Goal: Task Accomplishment & Management: Manage account settings

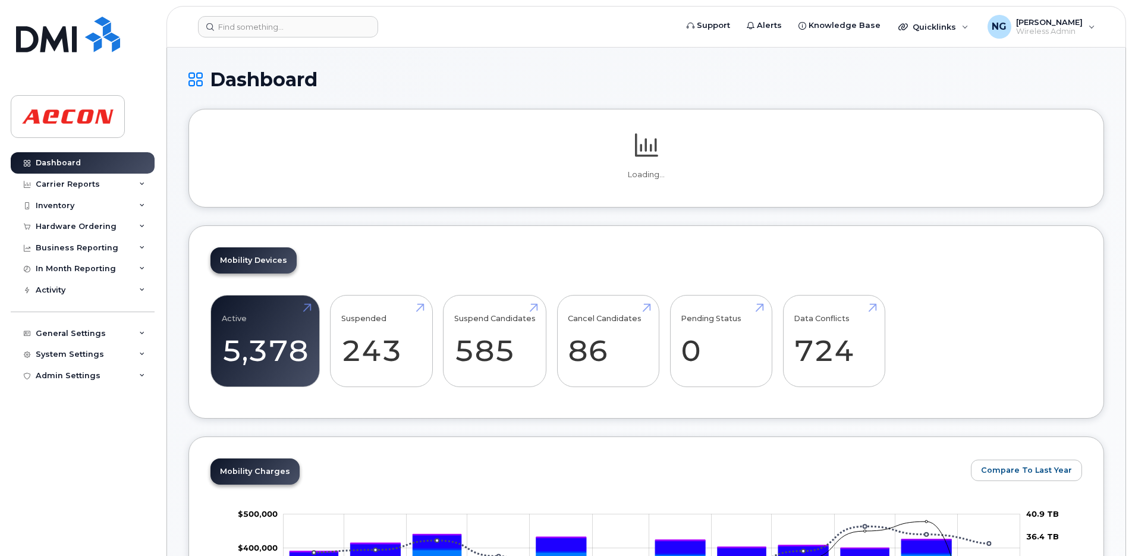
click at [289, 11] on header "Support Alerts Knowledge Base Quicklinks Suspend / Cancel Device Change SIM Car…" at bounding box center [645, 27] width 959 height 42
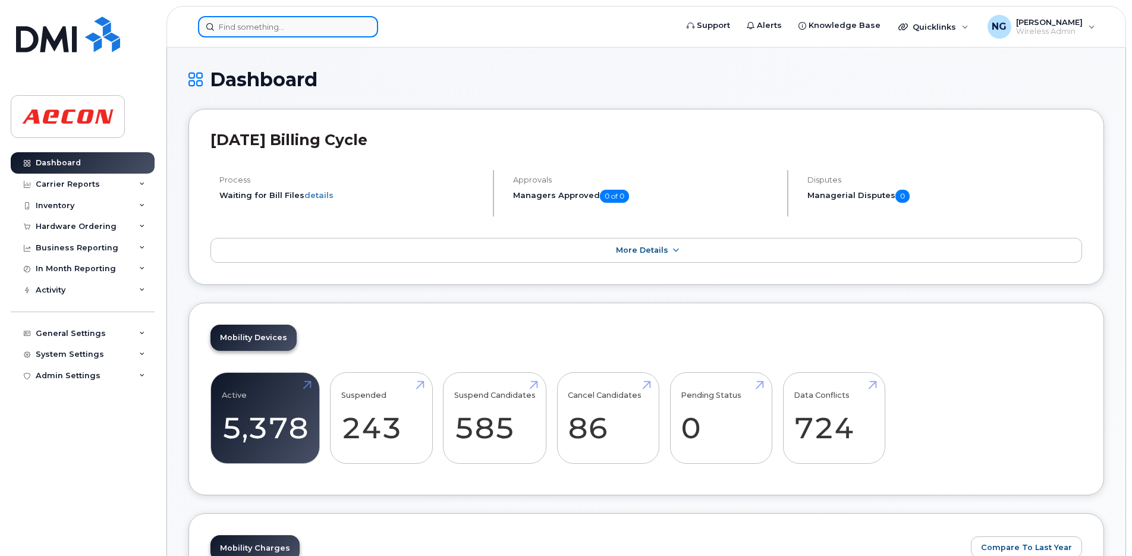
click at [289, 22] on input at bounding box center [288, 26] width 180 height 21
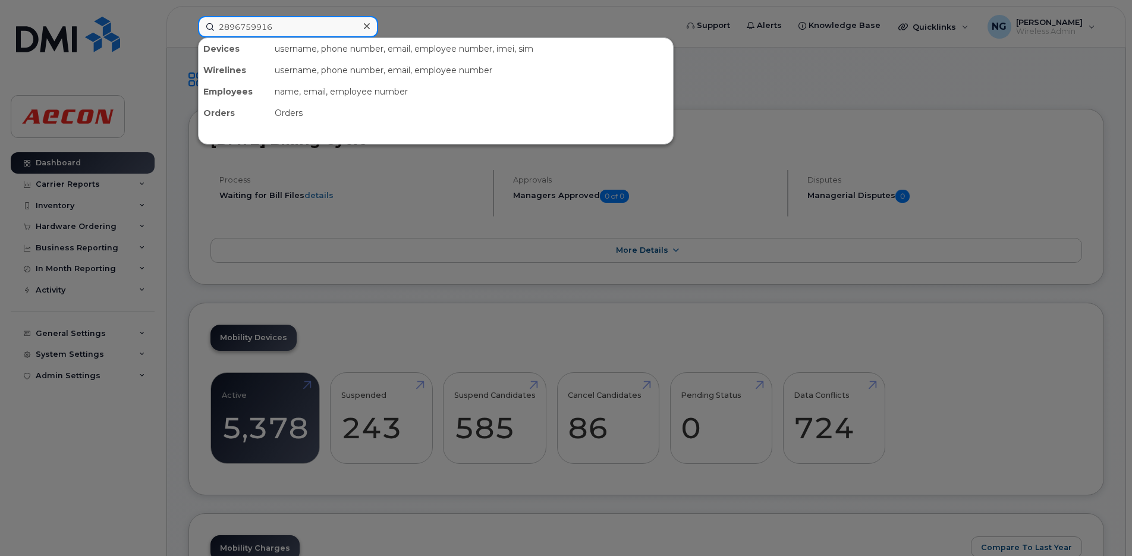
type input "2896759916"
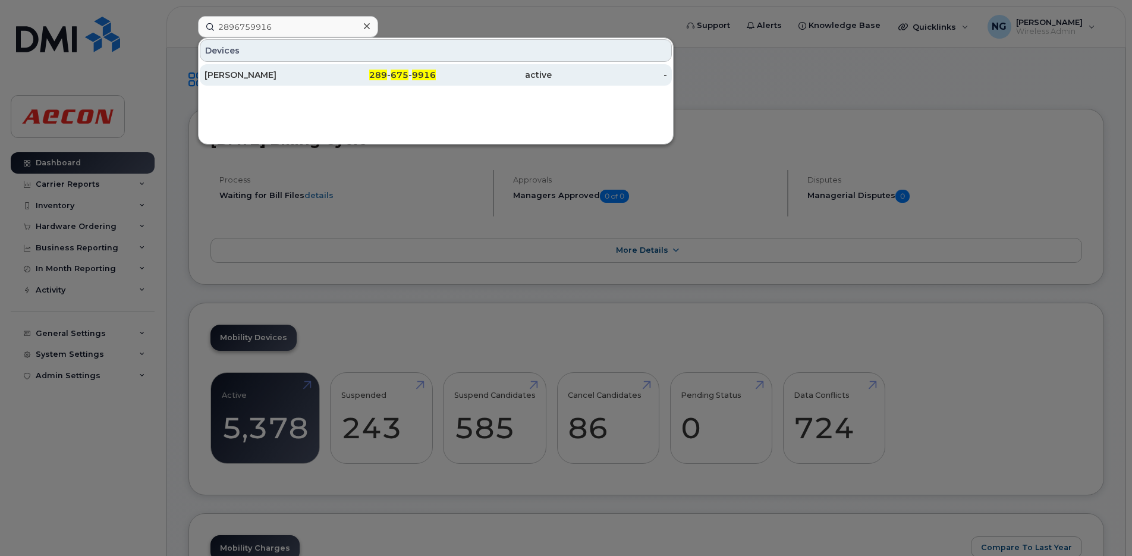
click at [414, 75] on span "9916" at bounding box center [424, 75] width 24 height 11
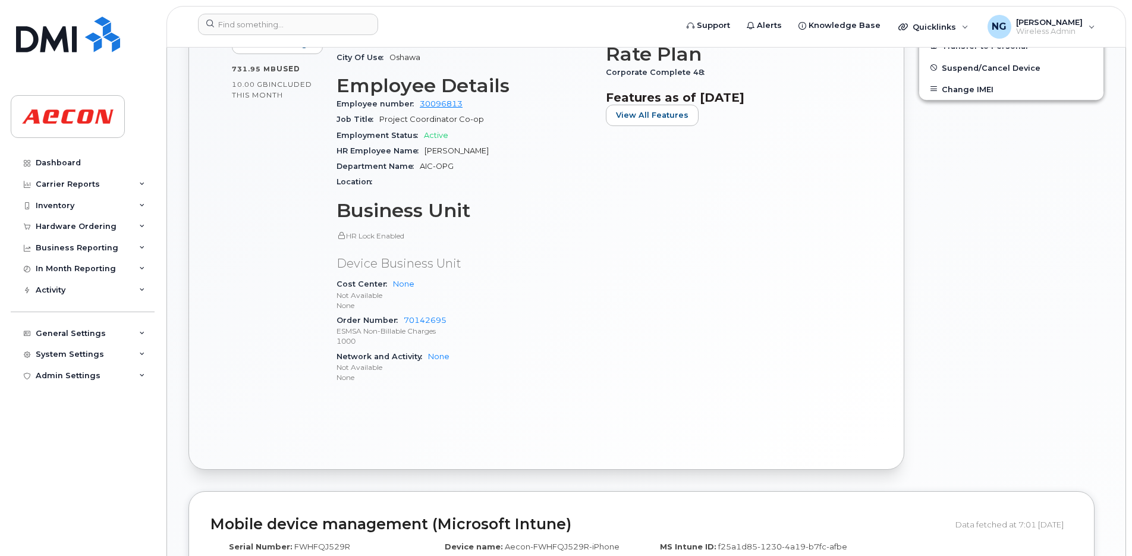
scroll to position [446, 0]
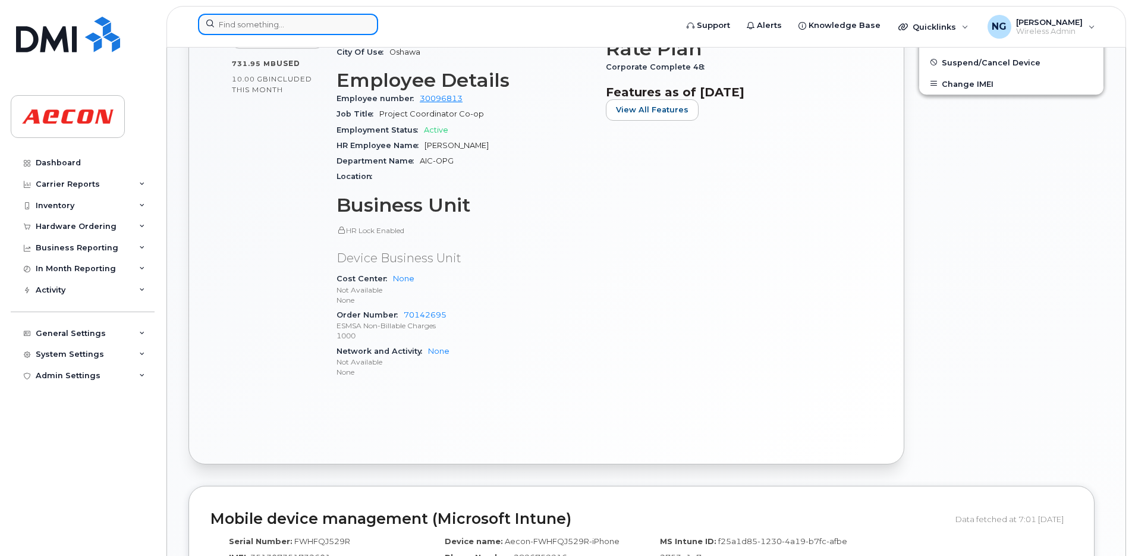
click at [310, 29] on input at bounding box center [288, 24] width 180 height 21
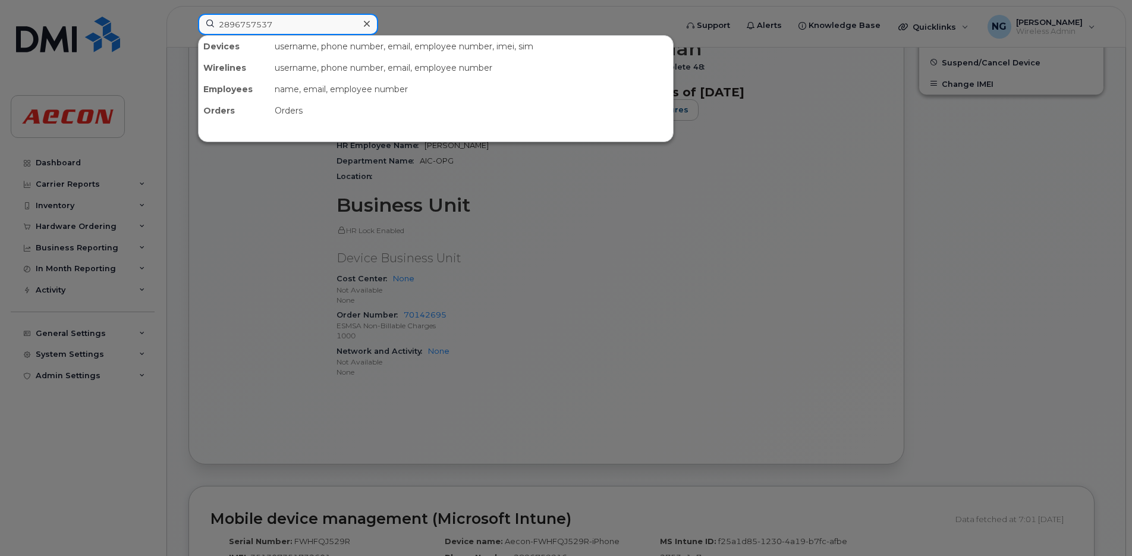
type input "2896757537"
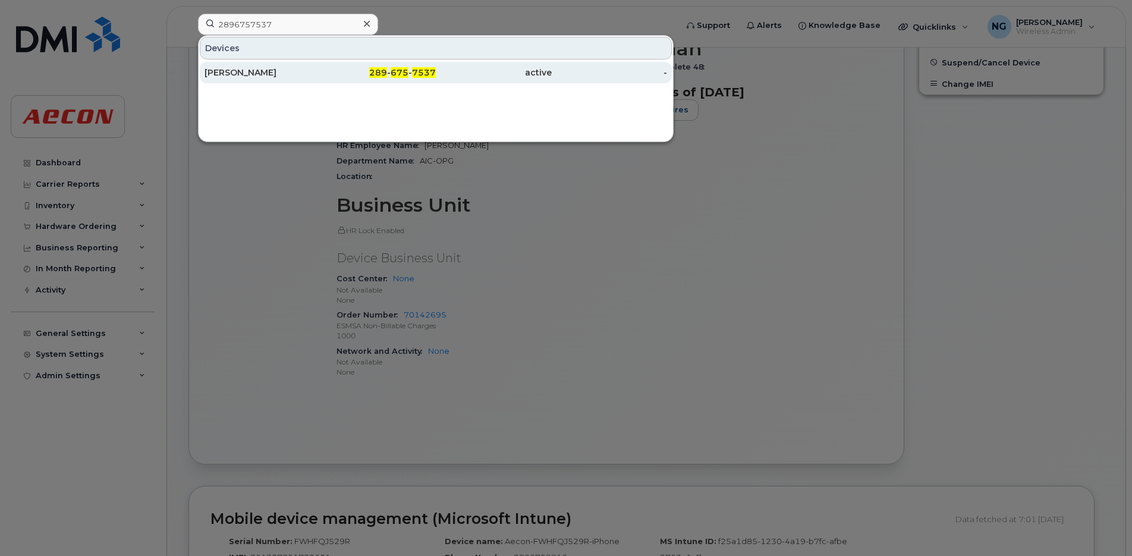
click at [399, 76] on span "675" at bounding box center [400, 72] width 18 height 11
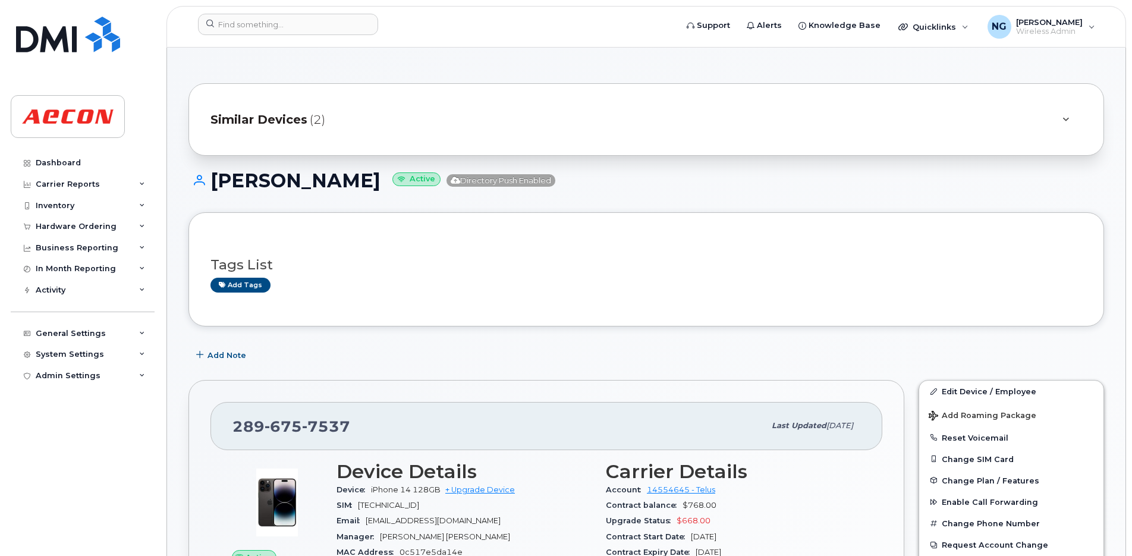
click at [282, 122] on span "Similar Devices" at bounding box center [258, 119] width 97 height 17
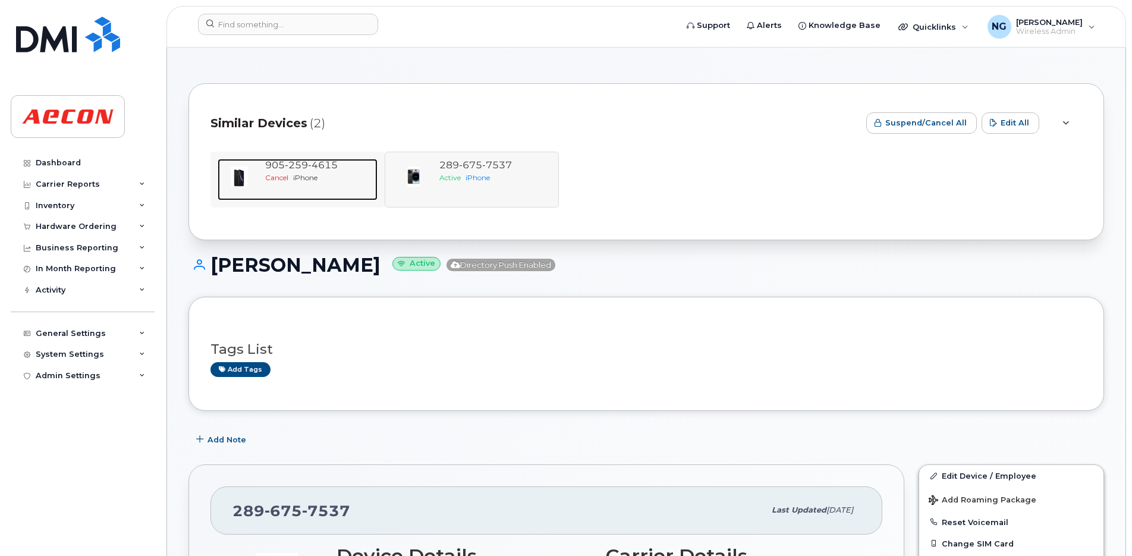
drag, startPoint x: 300, startPoint y: 178, endPoint x: 311, endPoint y: 187, distance: 15.2
click at [300, 178] on span "iPhone" at bounding box center [305, 177] width 24 height 9
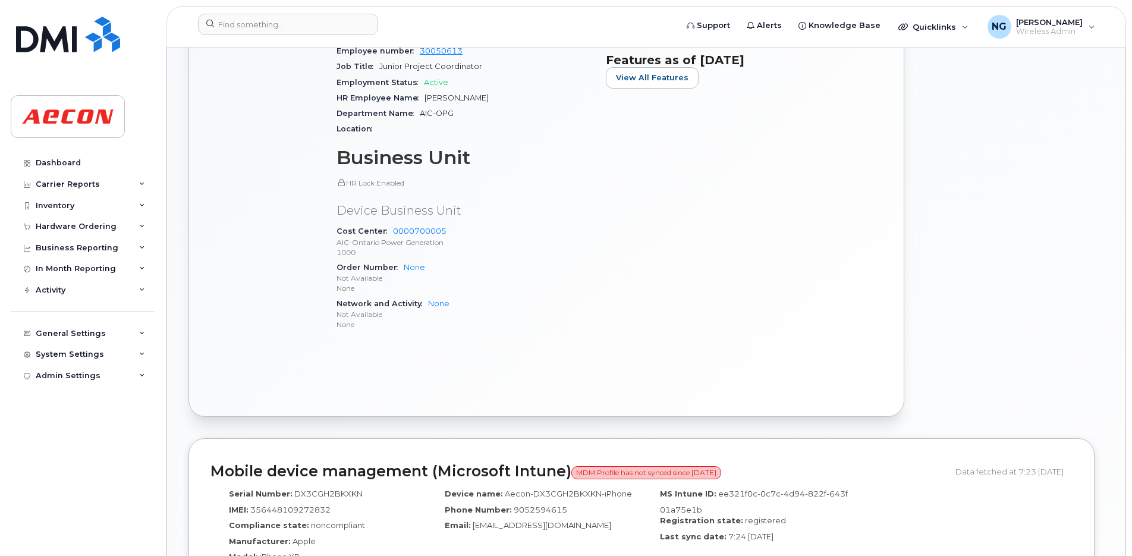
scroll to position [297, 0]
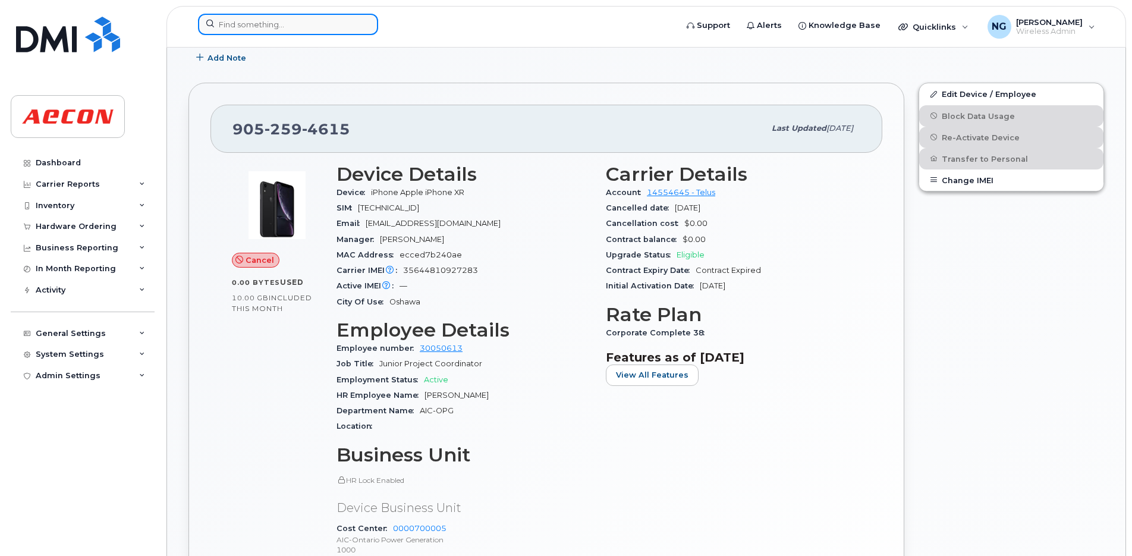
click at [301, 21] on input at bounding box center [288, 24] width 180 height 21
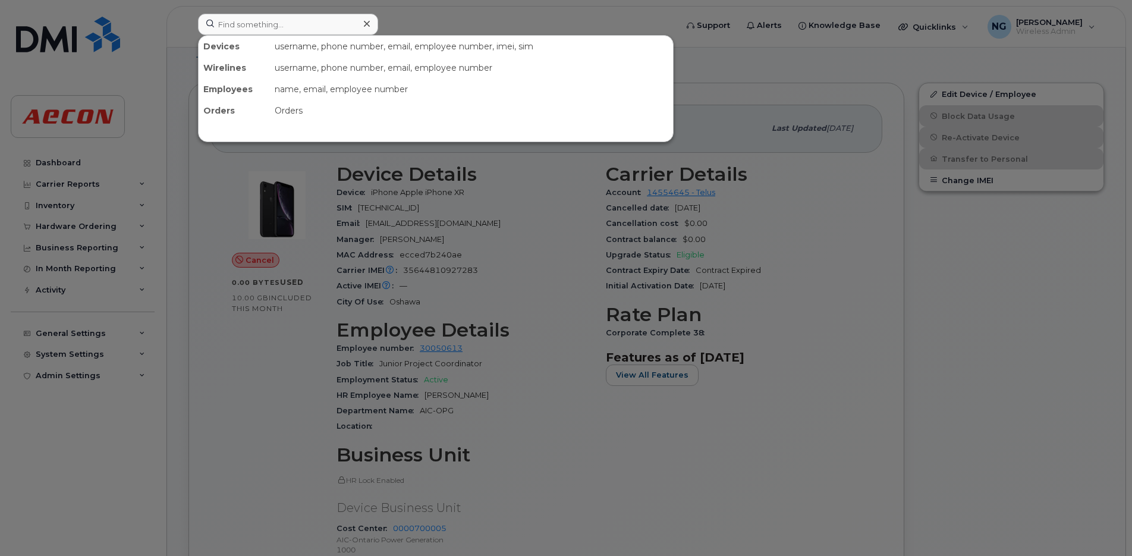
click at [364, 24] on icon at bounding box center [367, 24] width 6 height 10
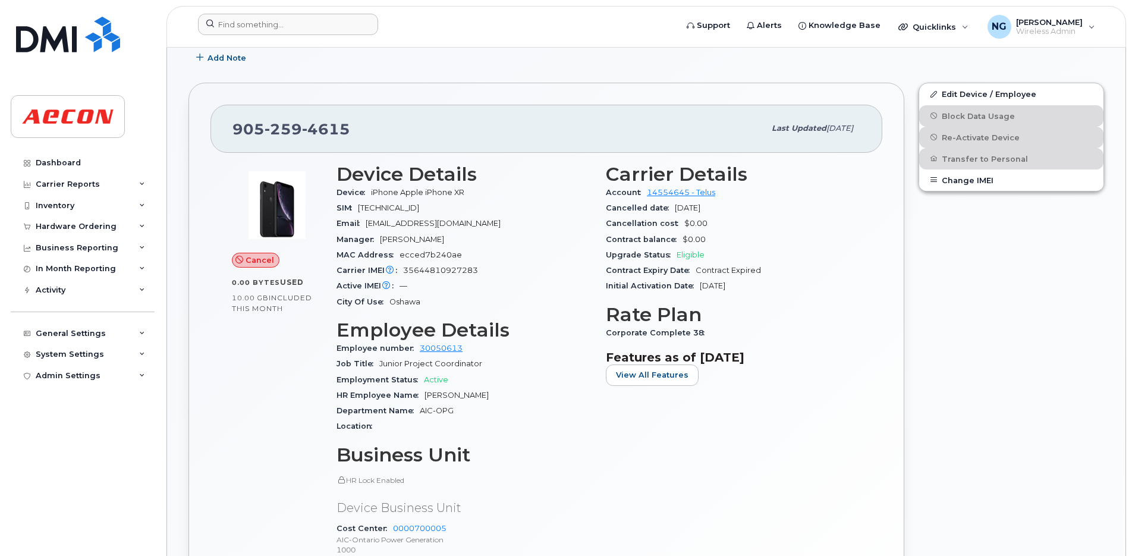
scroll to position [0, 0]
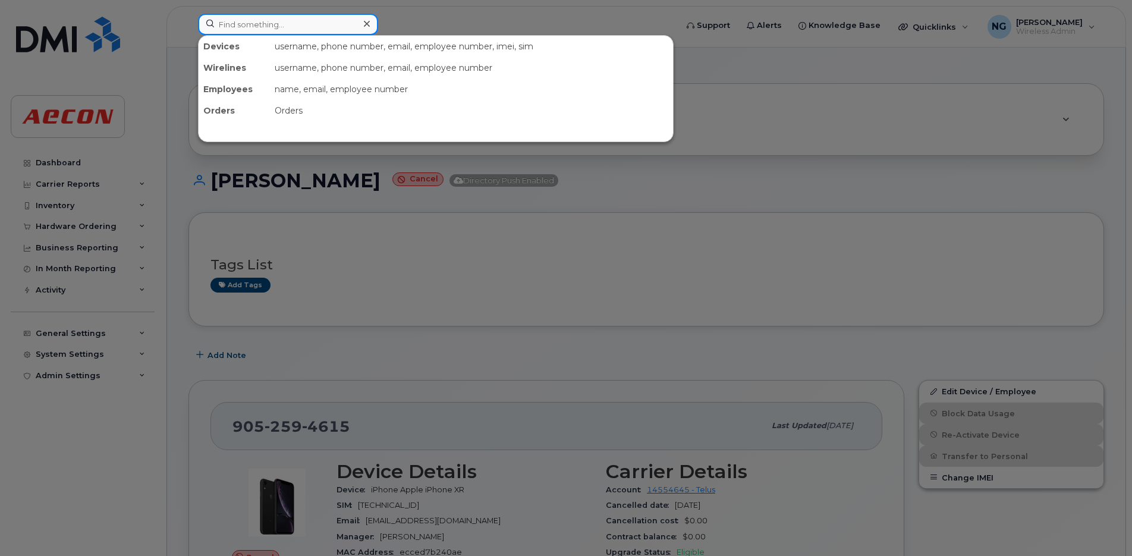
click at [269, 19] on input at bounding box center [288, 24] width 180 height 21
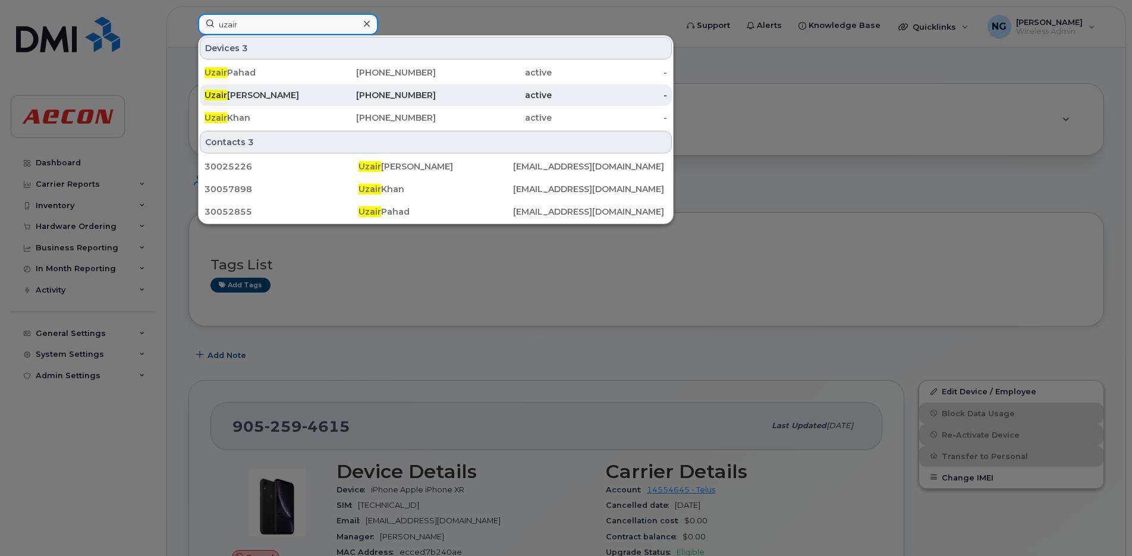
type input "uzair"
click at [241, 92] on div "Uzair Amir" at bounding box center [262, 95] width 116 height 12
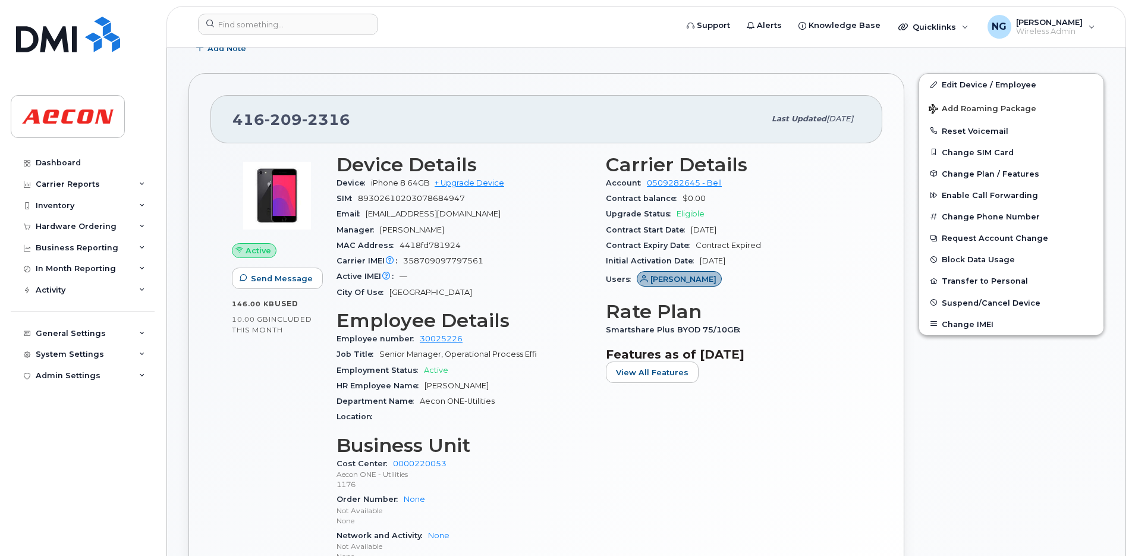
scroll to position [74, 0]
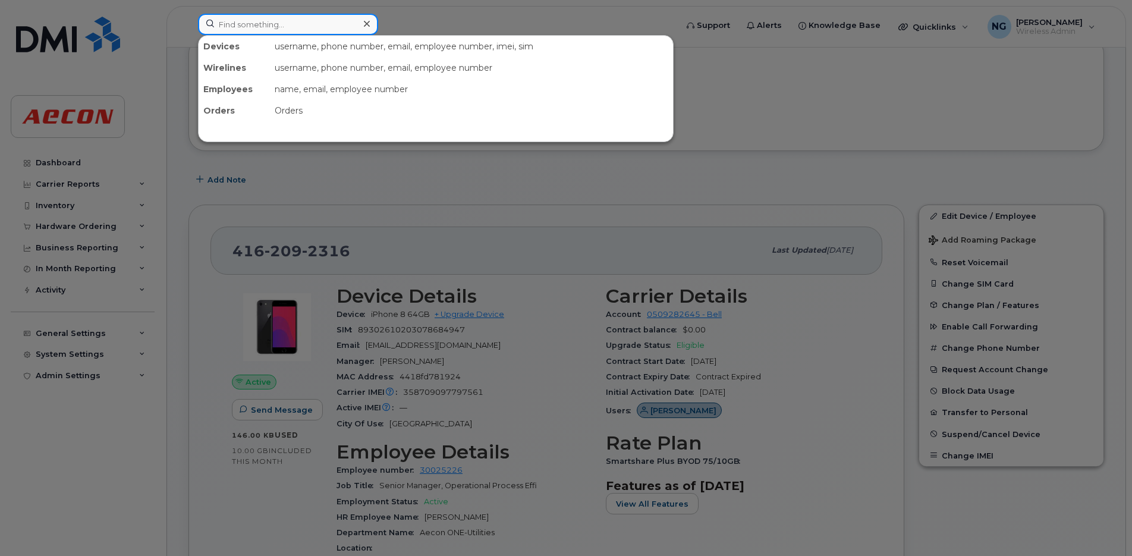
drag, startPoint x: 265, startPoint y: 28, endPoint x: 270, endPoint y: 24, distance: 6.9
click at [265, 27] on input at bounding box center [288, 24] width 180 height 21
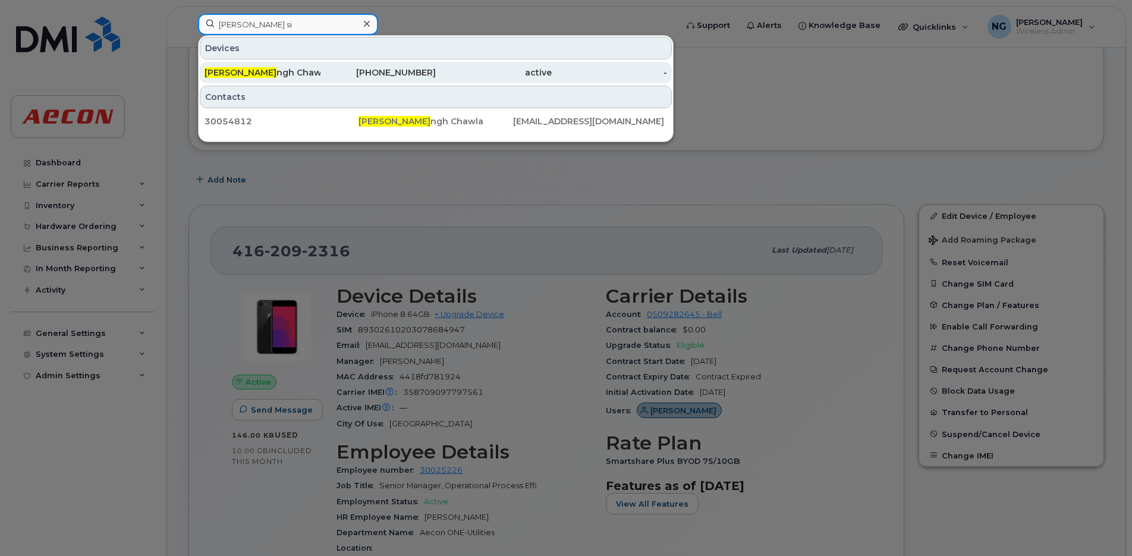
type input "maneet si"
click at [332, 67] on div "437-425-0123" at bounding box center [378, 73] width 116 height 12
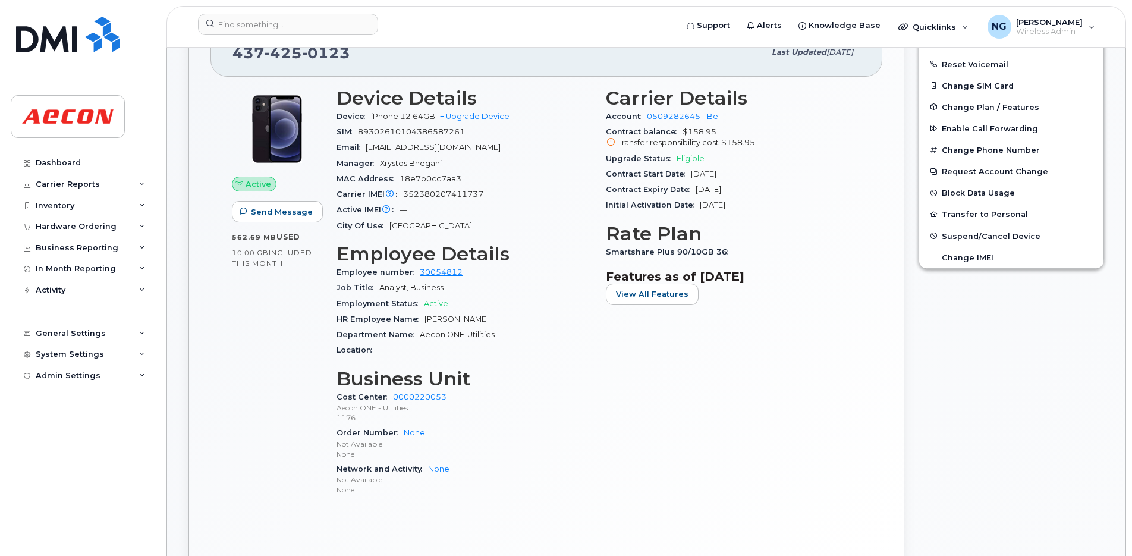
scroll to position [223, 0]
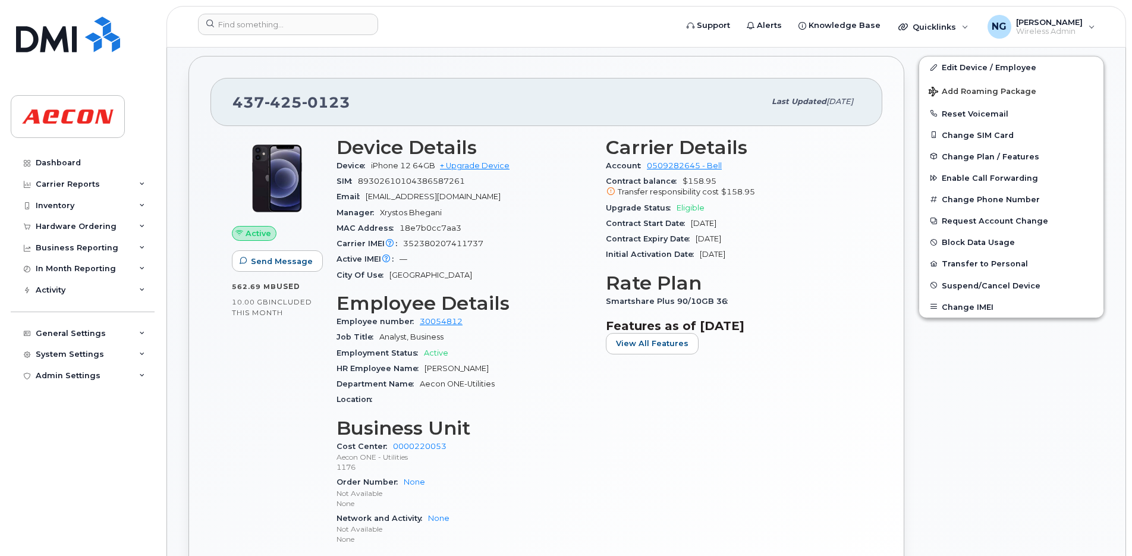
click at [607, 437] on div "Carrier Details Account 0509282645 - Bell Contract balance $158.95 Transfer res…" at bounding box center [733, 347] width 269 height 434
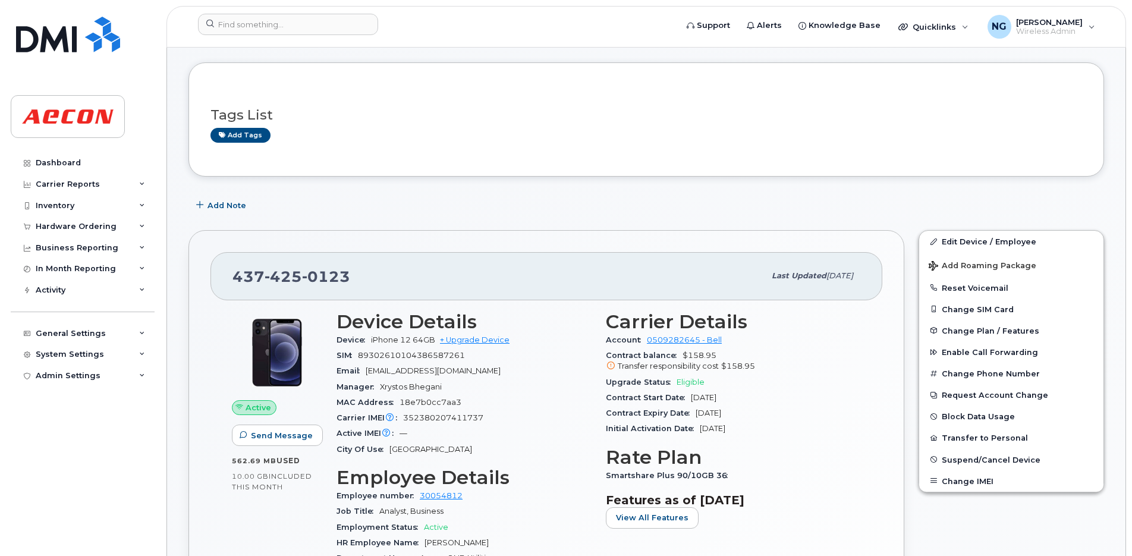
scroll to position [0, 0]
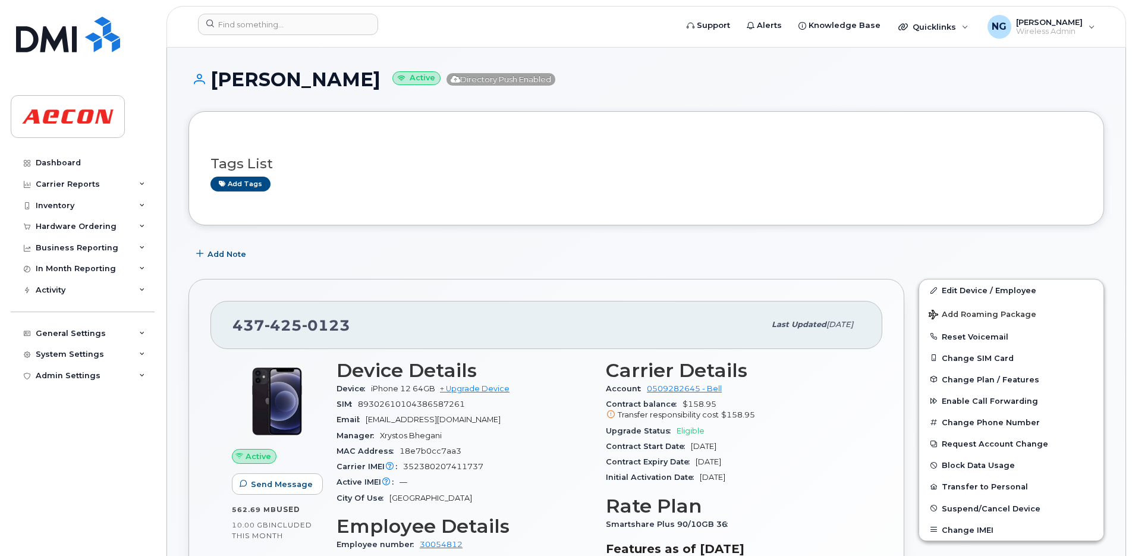
click at [884, 73] on h1 "Maneet Singh Chawla Active Directory Push Enabled" at bounding box center [645, 79] width 915 height 21
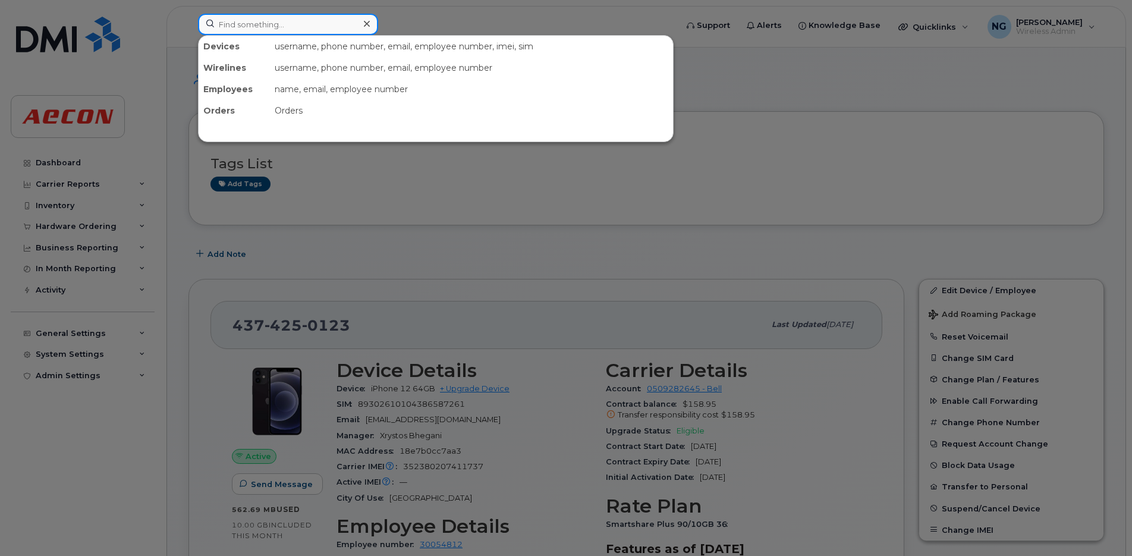
click at [268, 30] on input at bounding box center [288, 24] width 180 height 21
type input "4374496140"
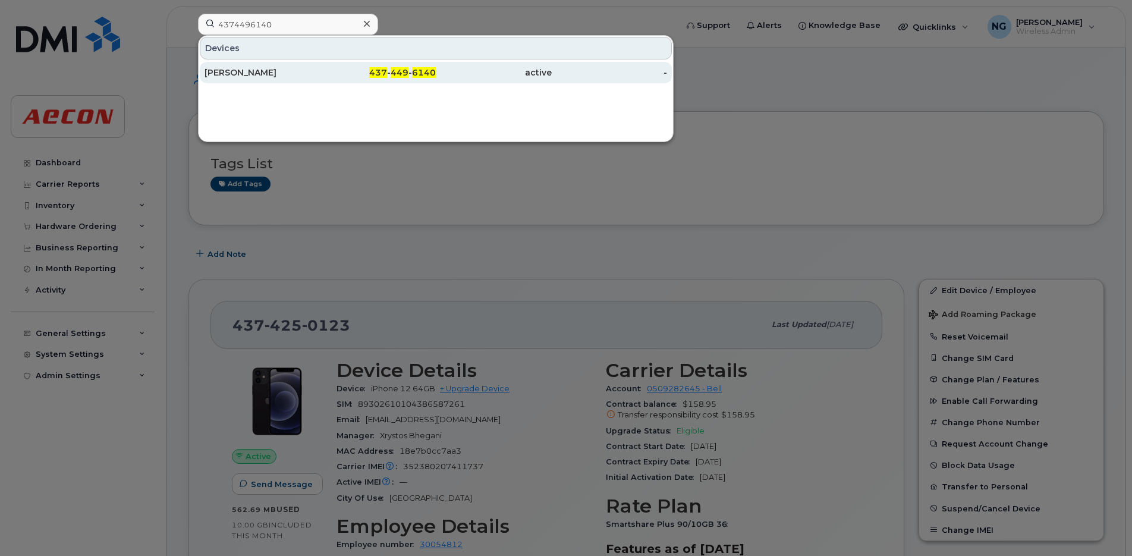
click at [302, 73] on div "Jordyn Greenham" at bounding box center [262, 73] width 116 height 12
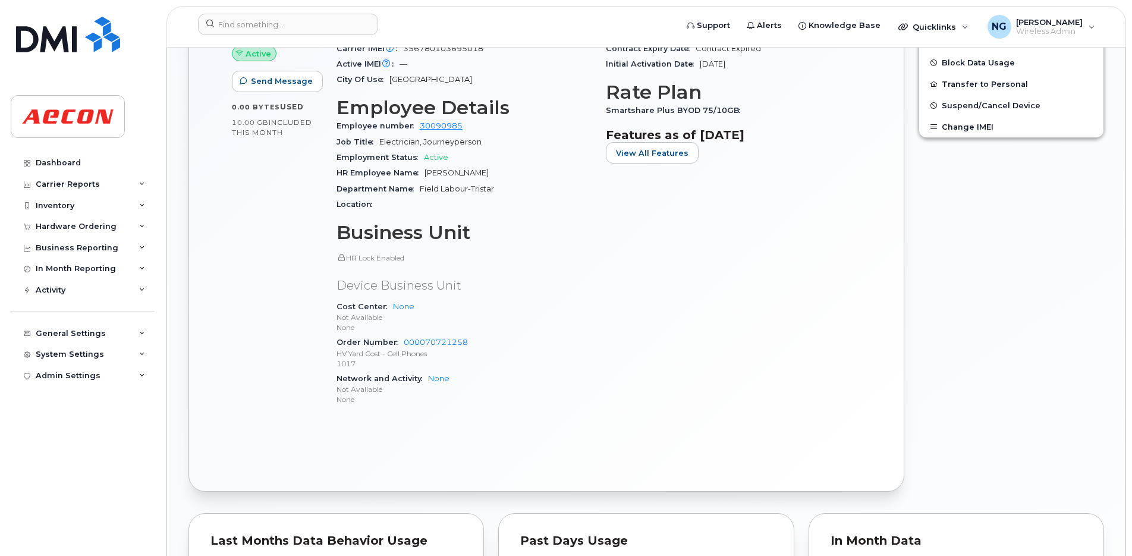
scroll to position [446, 0]
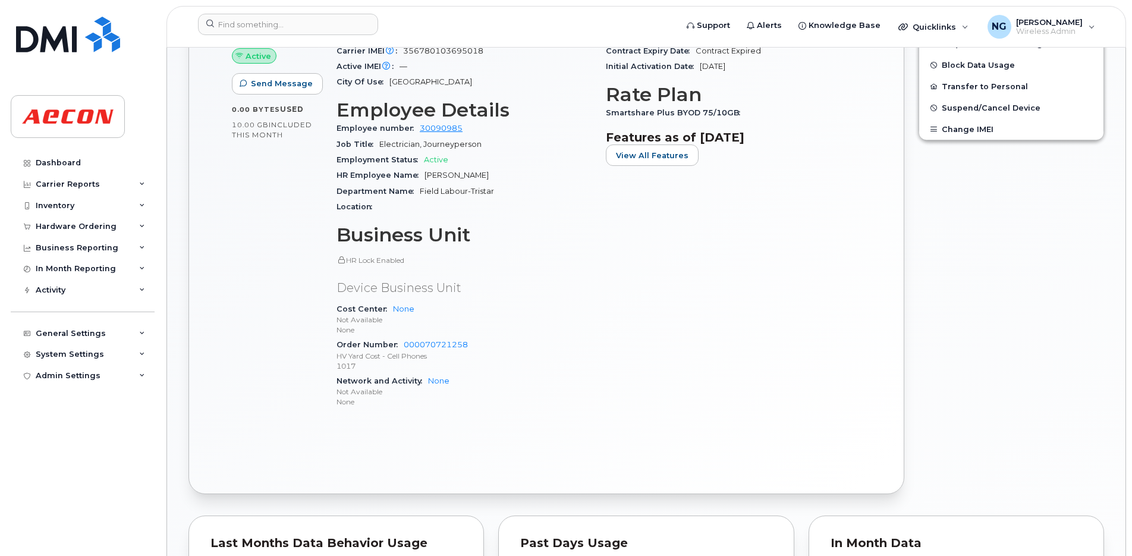
drag, startPoint x: 419, startPoint y: 175, endPoint x: 492, endPoint y: 175, distance: 73.1
click at [492, 175] on div "HR Employee Name [PERSON_NAME]" at bounding box center [463, 175] width 255 height 15
drag, startPoint x: 492, startPoint y: 175, endPoint x: 481, endPoint y: 177, distance: 10.8
copy span "[PERSON_NAME]"
click at [645, 209] on div "Carrier Details Account 0509282645 - Bell Contract balance $0.00 Upgrade Status…" at bounding box center [733, 189] width 269 height 474
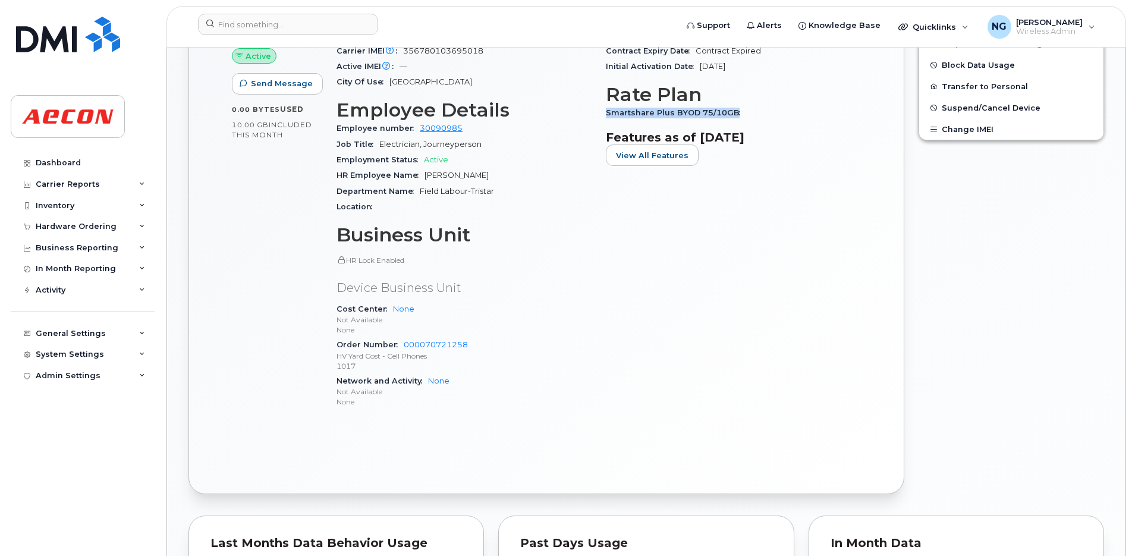
drag, startPoint x: 605, startPoint y: 111, endPoint x: 748, endPoint y: 121, distance: 143.6
click at [748, 121] on div "Carrier Details Account 0509282645 - Bell Contract balance $0.00 Upgrade Status…" at bounding box center [733, 189] width 269 height 474
drag, startPoint x: 748, startPoint y: 121, endPoint x: 719, endPoint y: 112, distance: 30.3
copy span "Smartshare Plus BYOD 75/10GB"
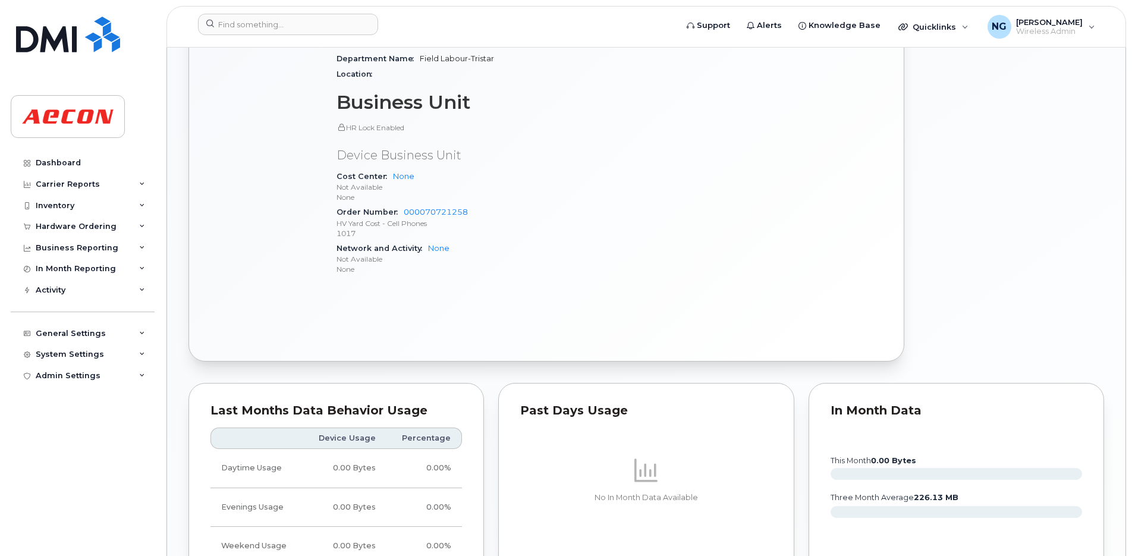
scroll to position [371, 0]
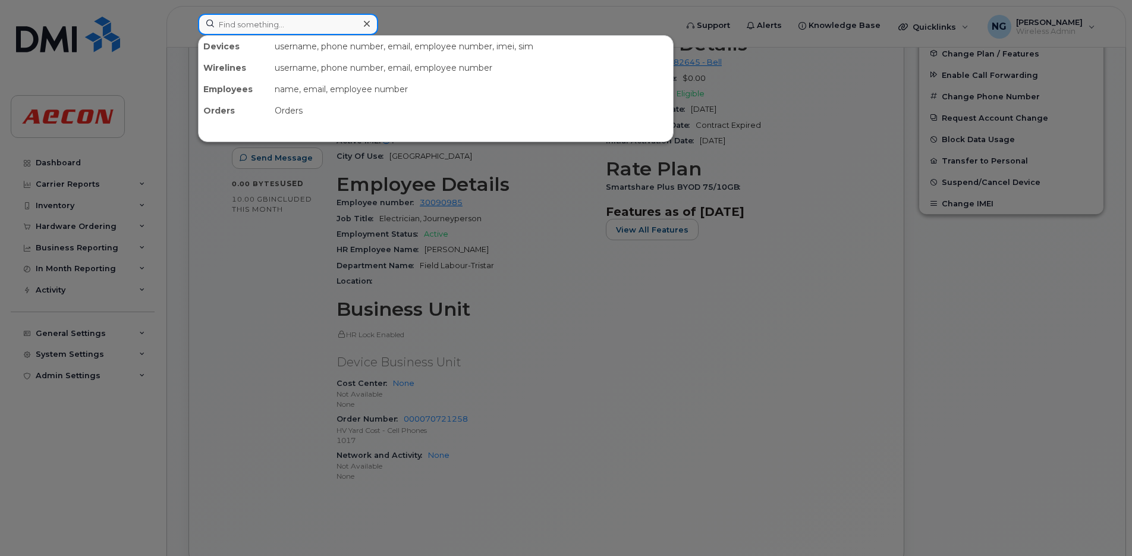
click at [236, 23] on input at bounding box center [288, 24] width 180 height 21
paste input "5875969084"
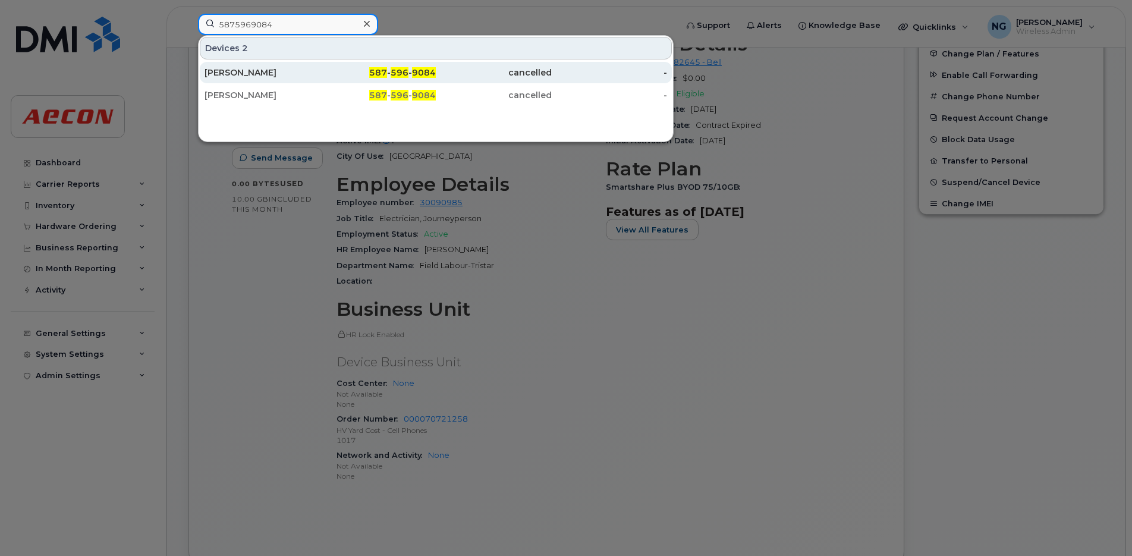
type input "5875969084"
click at [415, 71] on span "9084" at bounding box center [424, 72] width 24 height 11
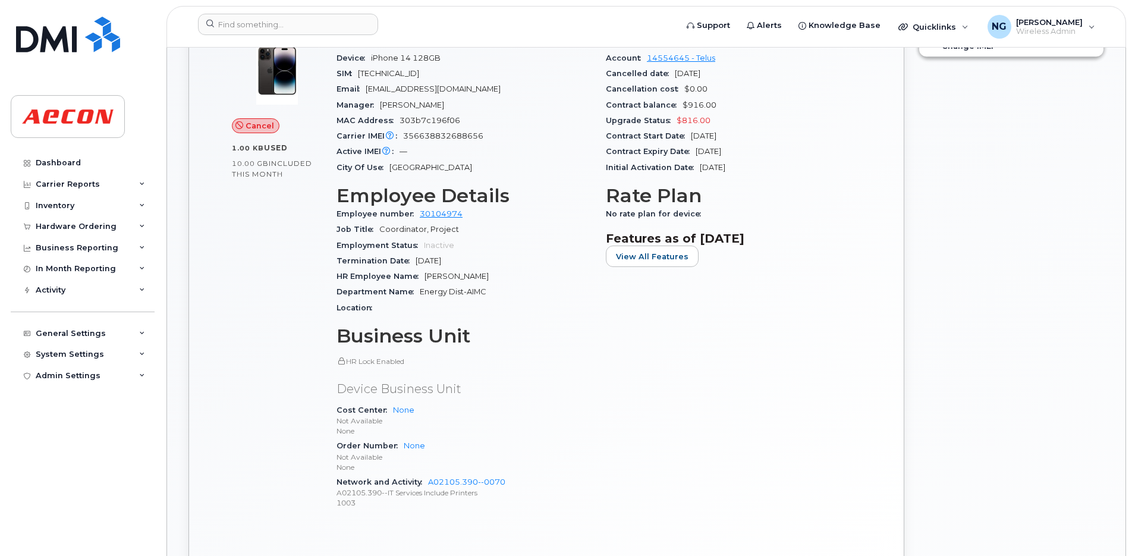
scroll to position [520, 0]
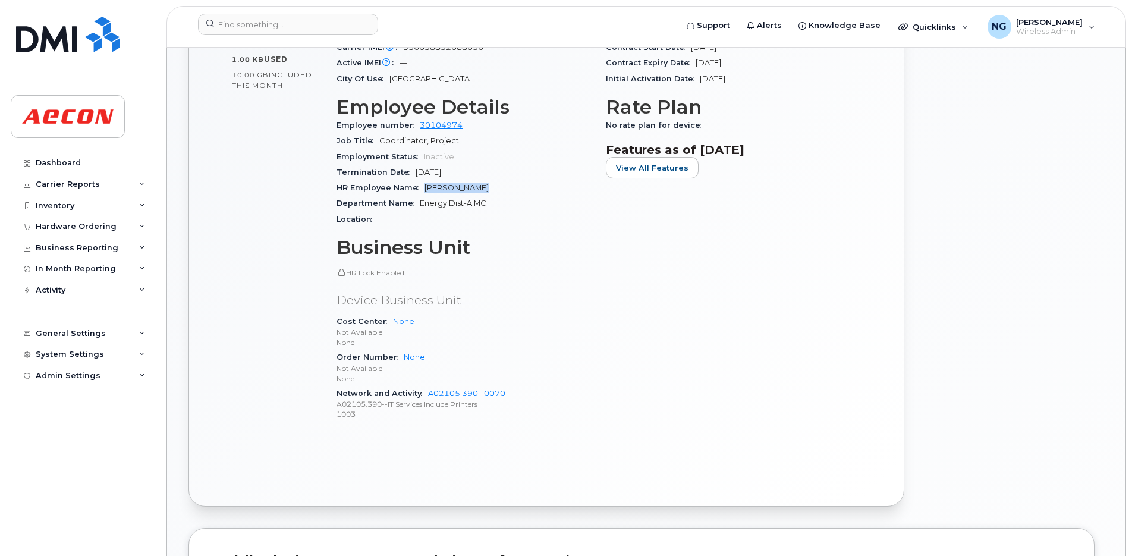
drag, startPoint x: 423, startPoint y: 185, endPoint x: 490, endPoint y: 191, distance: 66.8
click at [490, 191] on div "HR Employee Name [PERSON_NAME]" at bounding box center [463, 187] width 255 height 15
drag, startPoint x: 490, startPoint y: 191, endPoint x: 604, endPoint y: 216, distance: 117.3
click at [645, 221] on div "Carrier Details Account 14554645 - Telus Cancelled date Aug 01, 2025 Cancellati…" at bounding box center [733, 185] width 269 height 505
drag, startPoint x: 421, startPoint y: 185, endPoint x: 495, endPoint y: 192, distance: 74.0
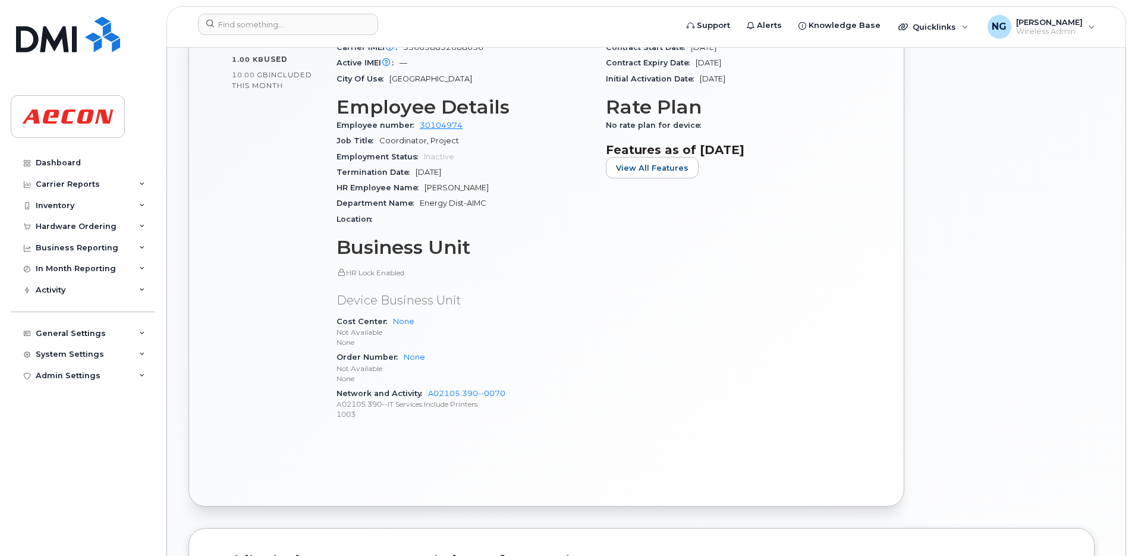
click at [495, 192] on div "HR Employee Name Mahmoud Suwais" at bounding box center [463, 187] width 255 height 15
drag, startPoint x: 495, startPoint y: 192, endPoint x: 484, endPoint y: 190, distance: 10.4
copy span "Mahmoud Suwais"
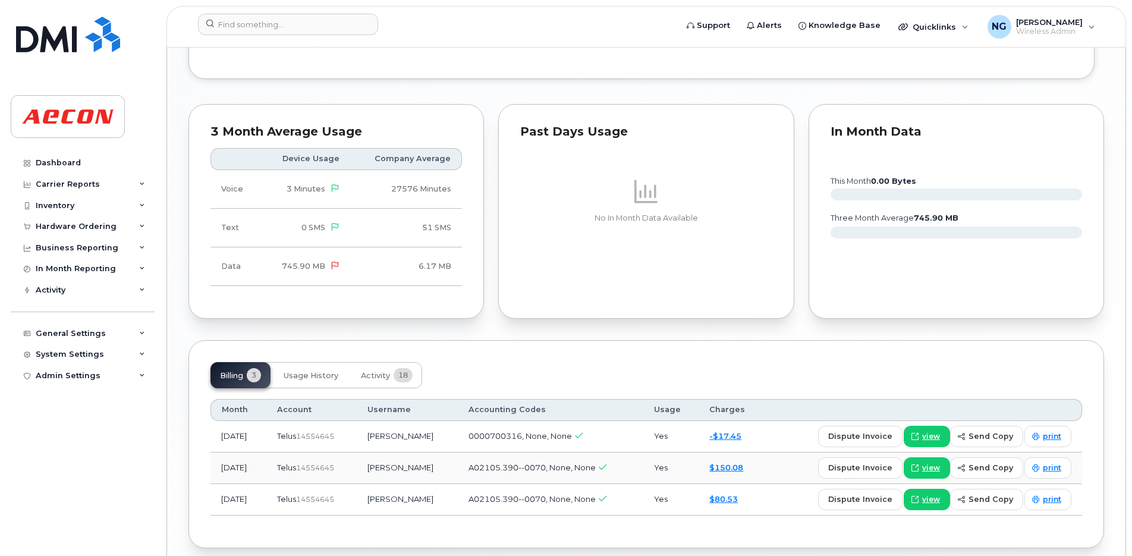
scroll to position [1228, 0]
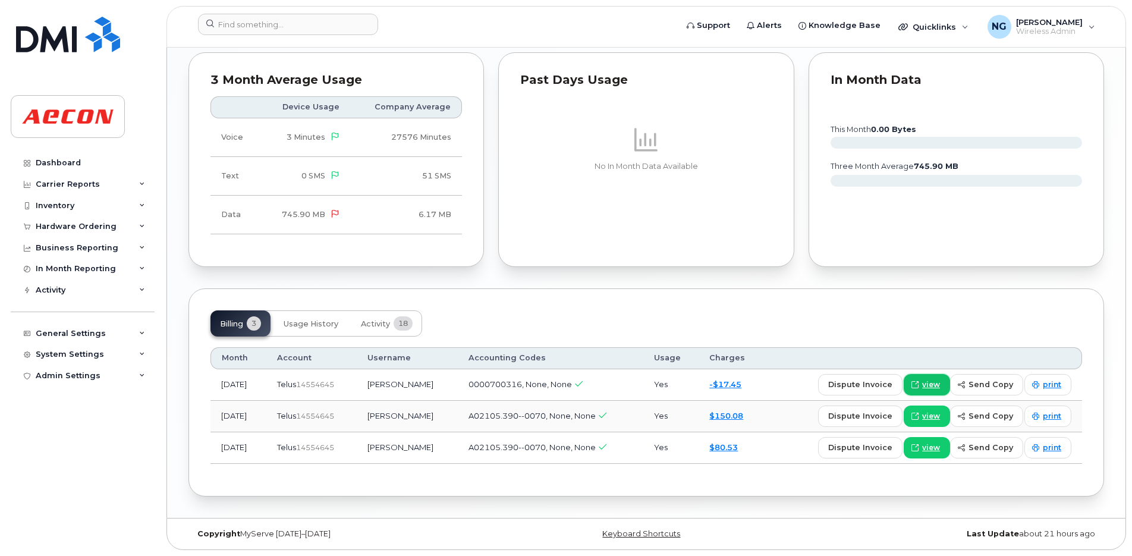
click at [933, 388] on span "view" at bounding box center [931, 384] width 18 height 11
click at [304, 24] on input at bounding box center [288, 24] width 180 height 21
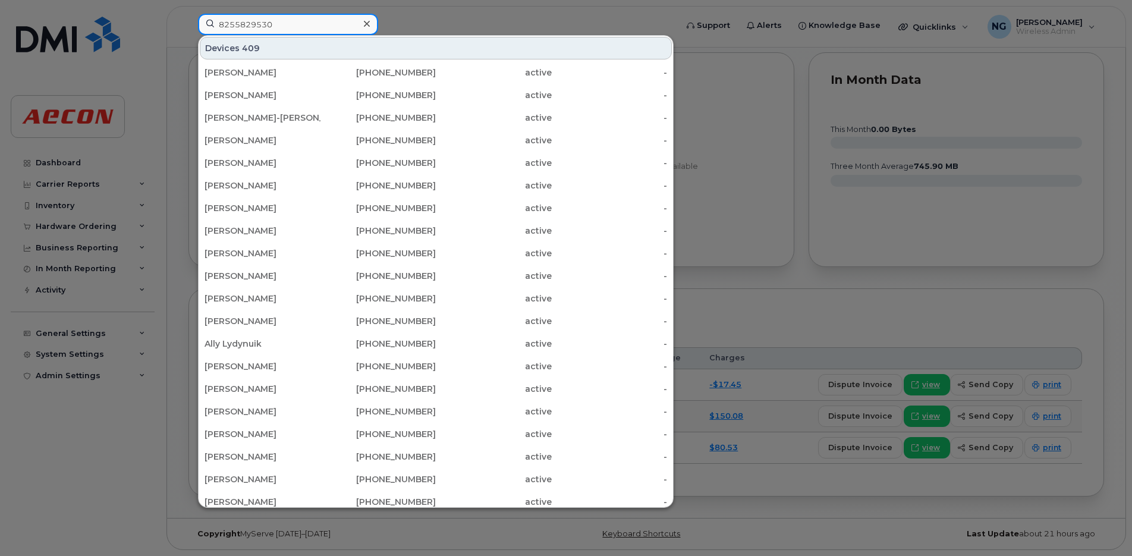
type input "8255829530"
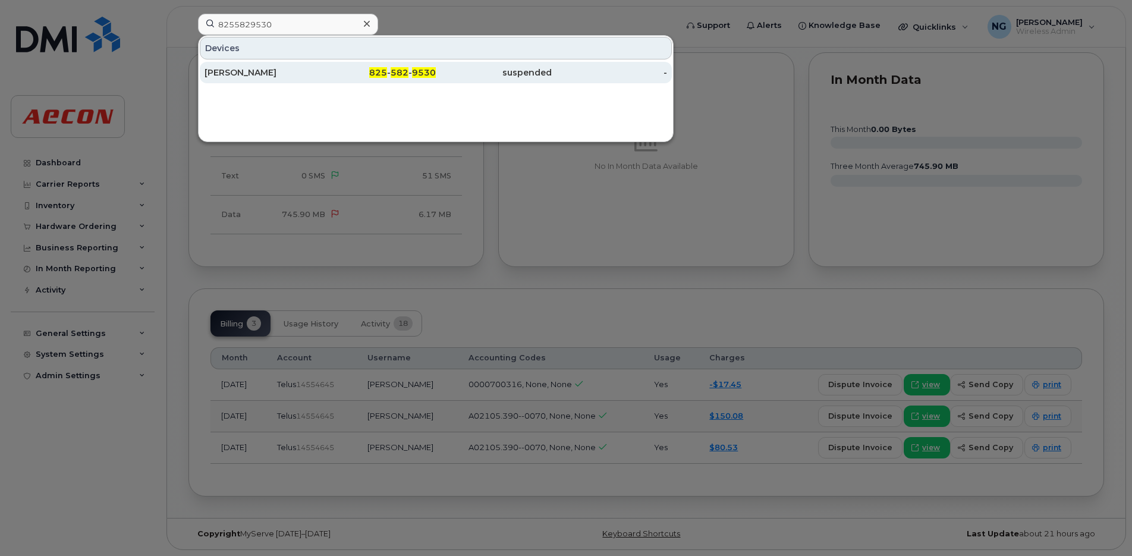
click at [401, 72] on span "582" at bounding box center [400, 72] width 18 height 11
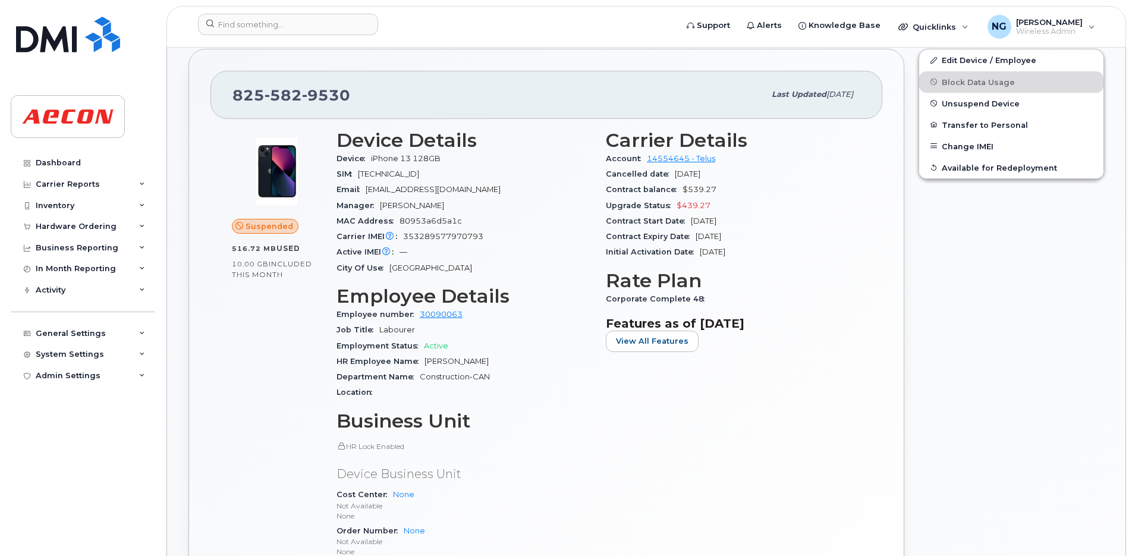
scroll to position [223, 0]
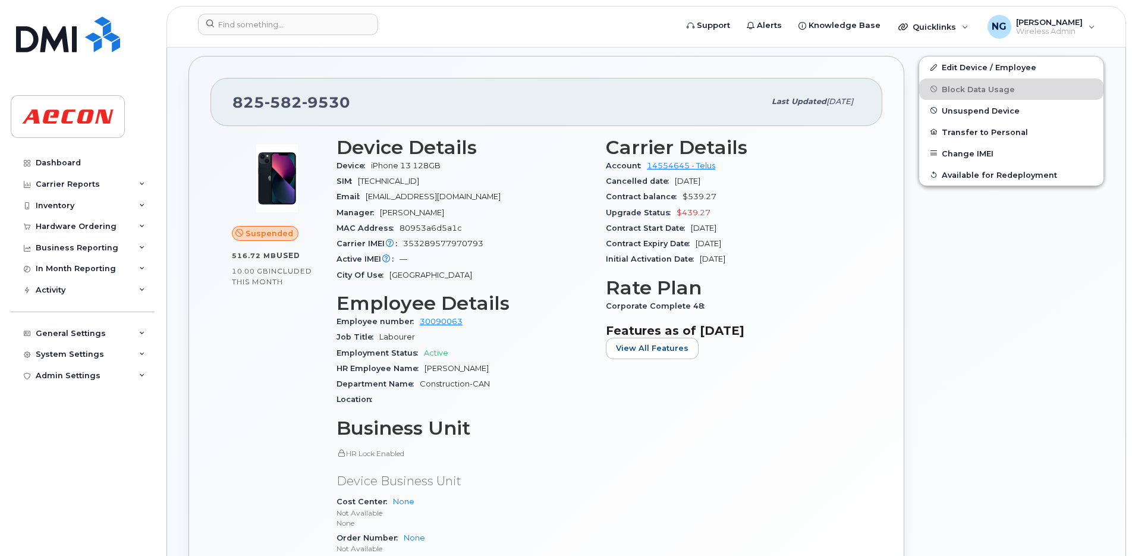
drag, startPoint x: 422, startPoint y: 367, endPoint x: 508, endPoint y: 371, distance: 85.7
click at [508, 371] on div "HR Employee Name [PERSON_NAME]" at bounding box center [463, 368] width 255 height 15
drag, startPoint x: 508, startPoint y: 371, endPoint x: 467, endPoint y: 369, distance: 41.1
copy span "[PERSON_NAME]"
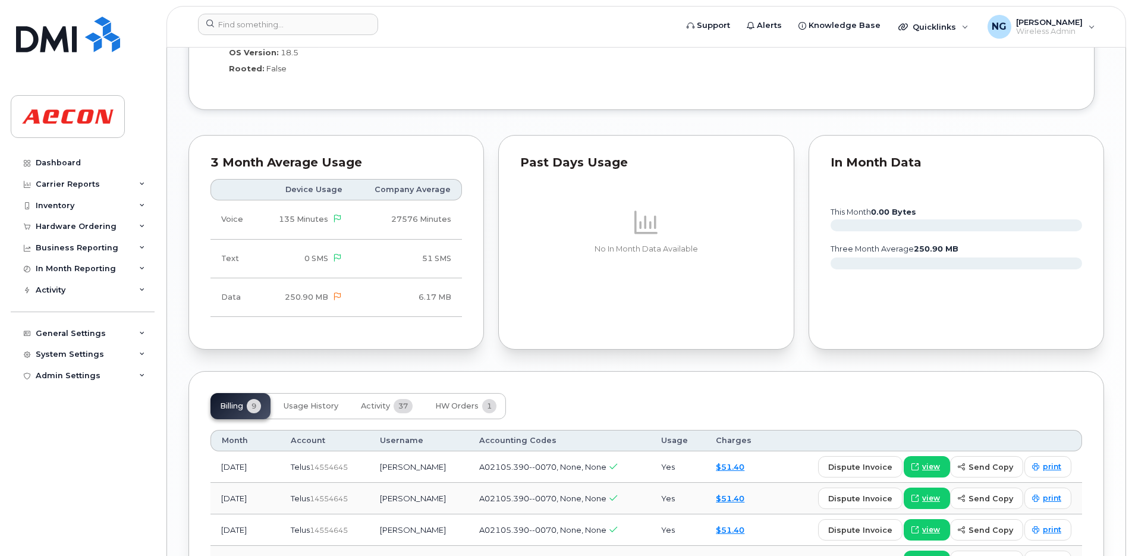
scroll to position [1114, 0]
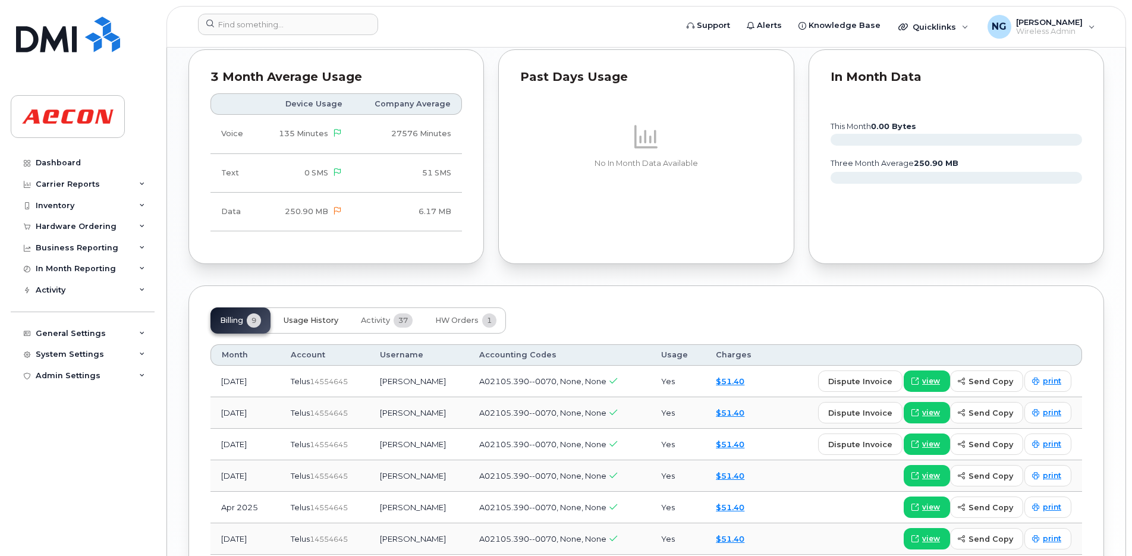
click at [317, 316] on span "Usage History" at bounding box center [311, 321] width 55 height 10
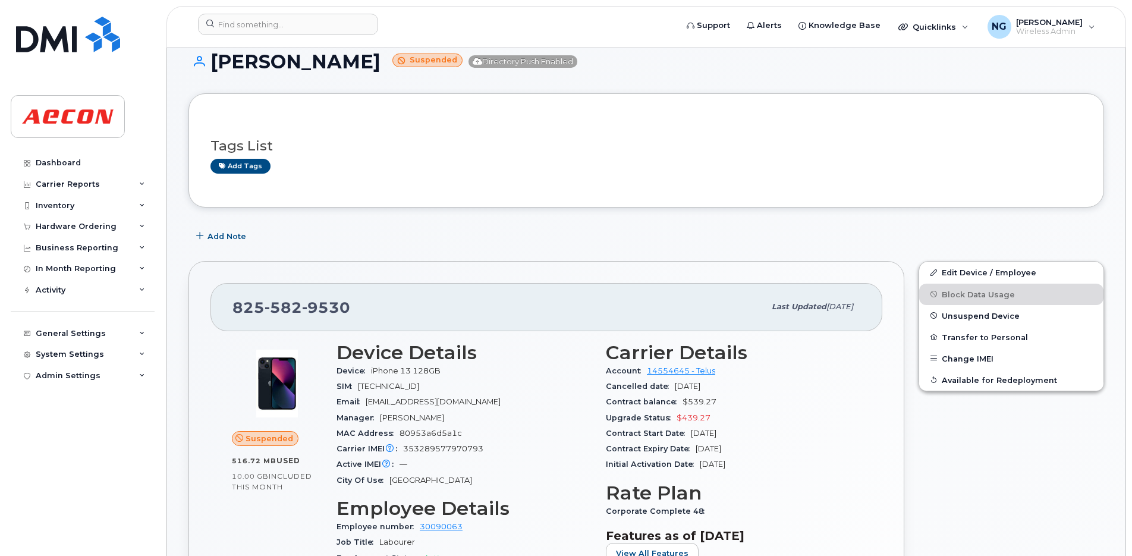
scroll to position [0, 0]
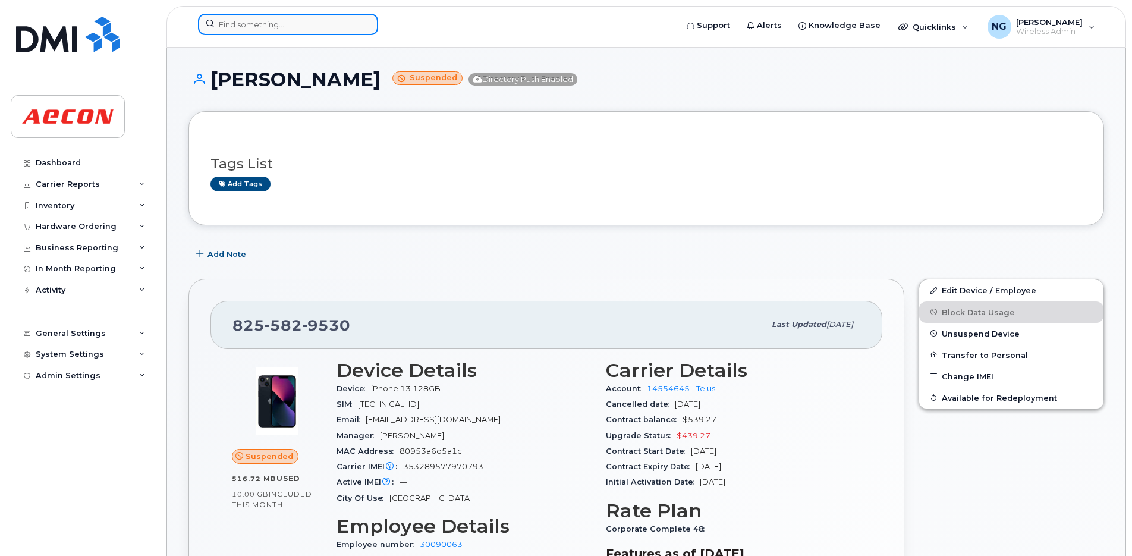
click at [296, 14] on input at bounding box center [288, 24] width 180 height 21
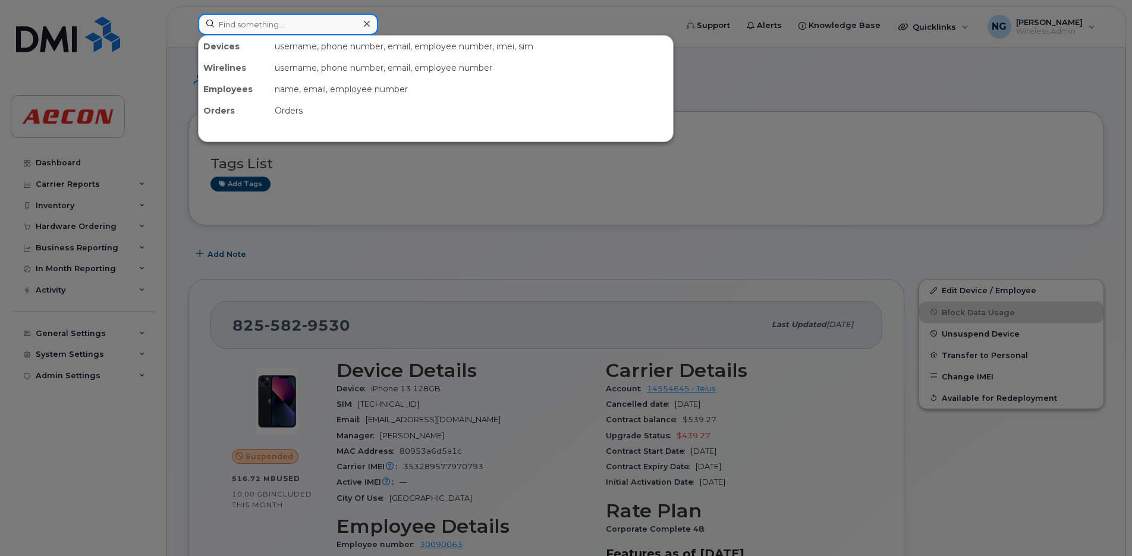
click at [268, 26] on input at bounding box center [288, 24] width 180 height 21
paste input "[PHONE_NUMBER]"
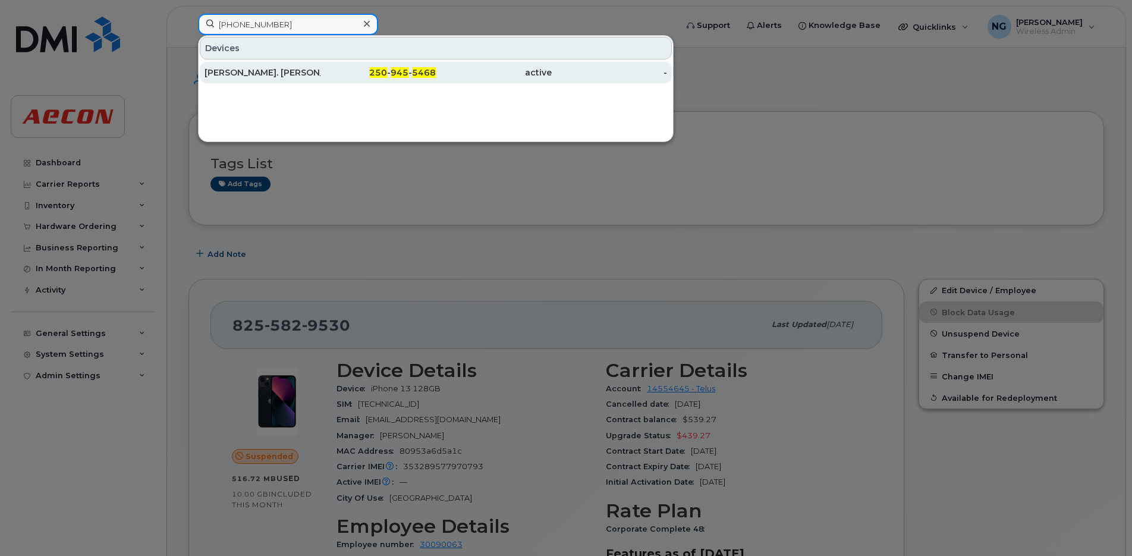
type input "[PHONE_NUMBER]"
click at [394, 74] on span "945" at bounding box center [400, 72] width 18 height 11
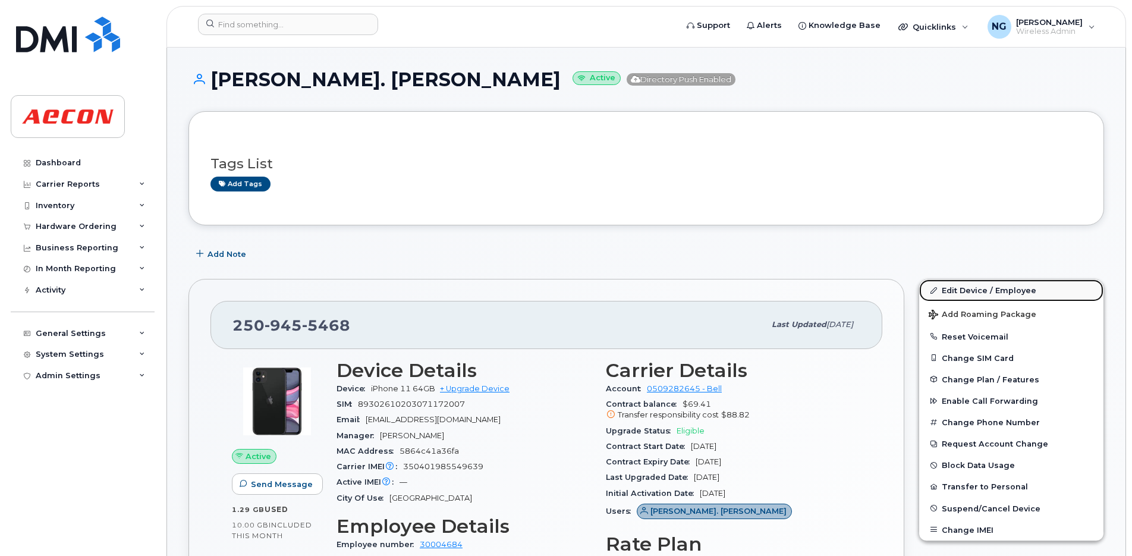
click at [969, 285] on link "Edit Device / Employee" at bounding box center [1011, 289] width 184 height 21
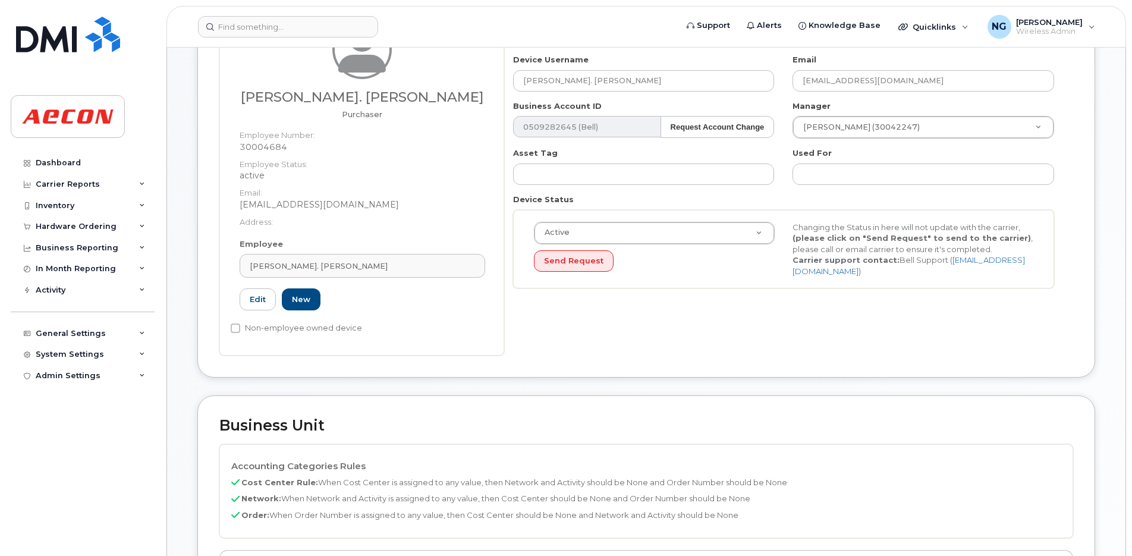
scroll to position [297, 0]
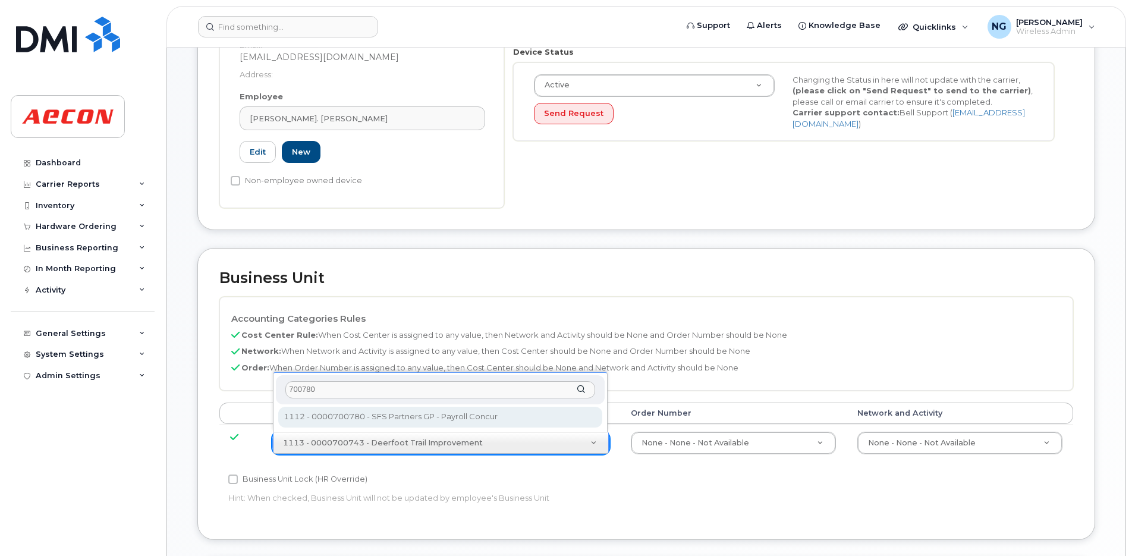
type input "700780"
type input "20436203"
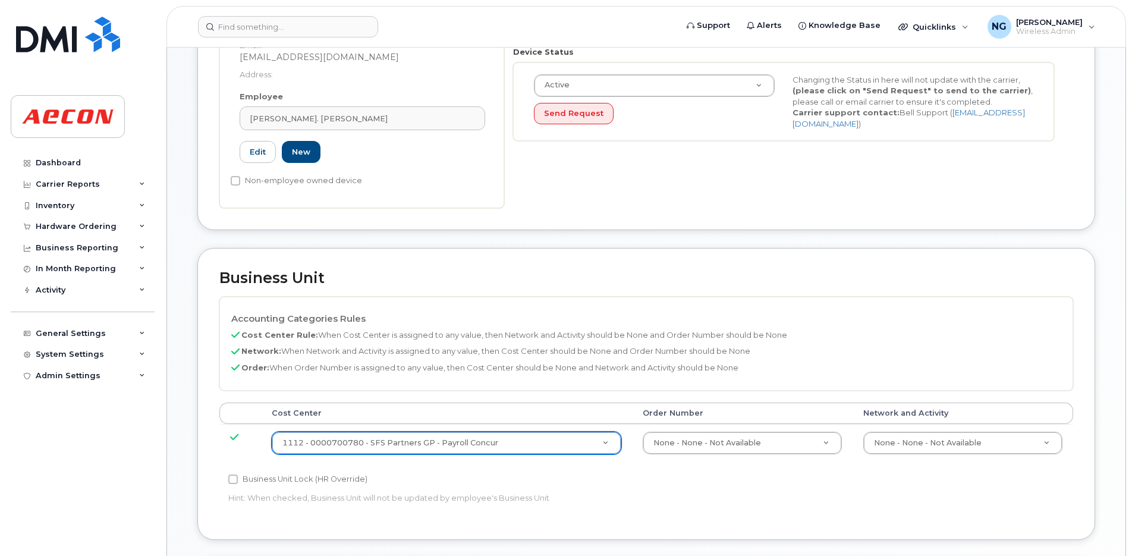
drag, startPoint x: 284, startPoint y: 481, endPoint x: 289, endPoint y: 480, distance: 6.1
click at [285, 481] on label "Business Unit Lock (HR Override)" at bounding box center [297, 479] width 139 height 14
click at [238, 481] on input "Business Unit Lock (HR Override)" at bounding box center [233, 479] width 10 height 10
checkbox input "true"
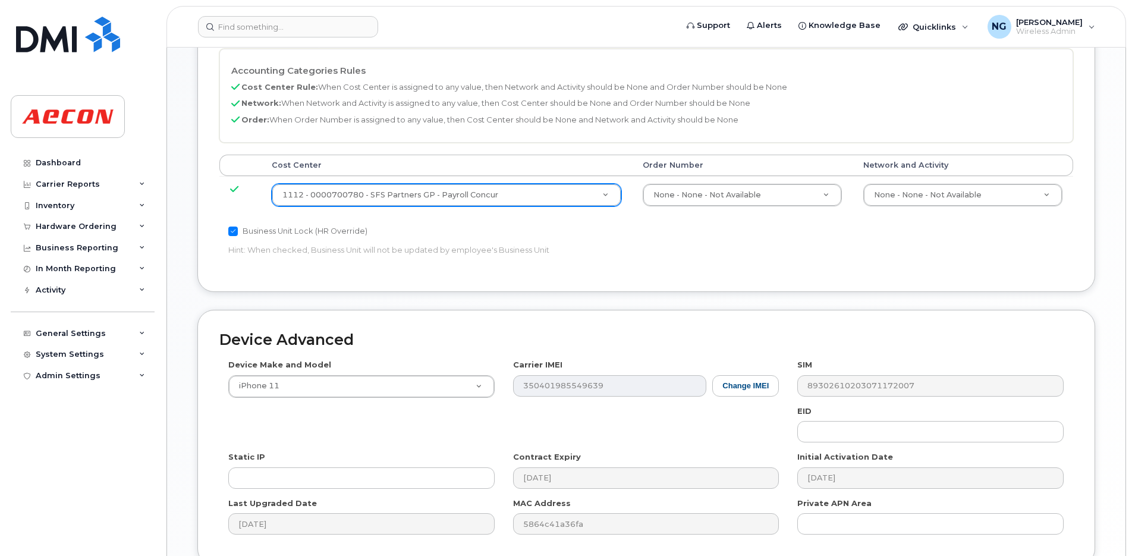
scroll to position [654, 0]
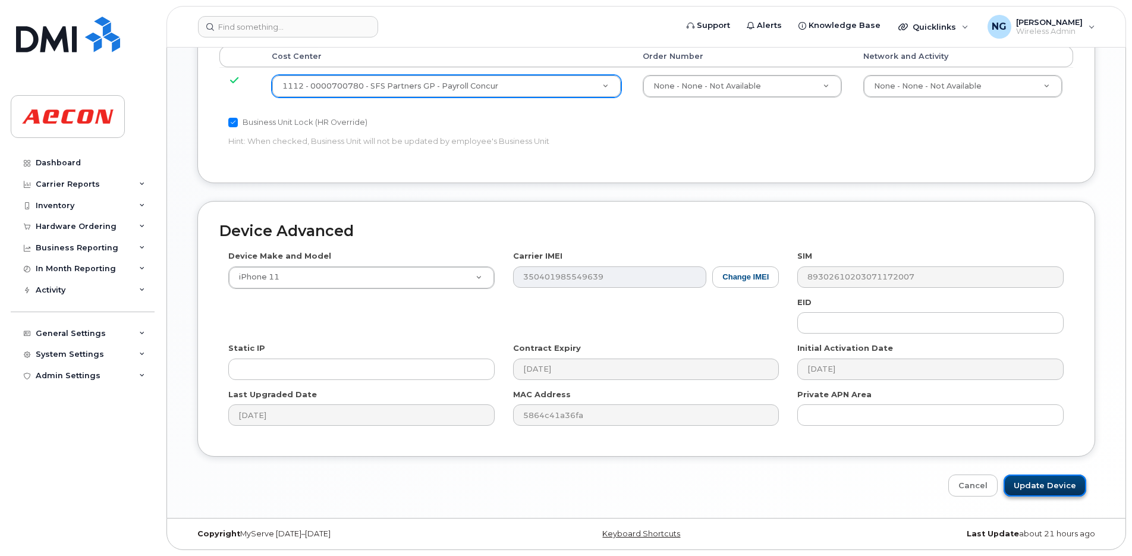
click at [1047, 484] on input "Update Device" at bounding box center [1044, 485] width 83 height 22
type input "Saving..."
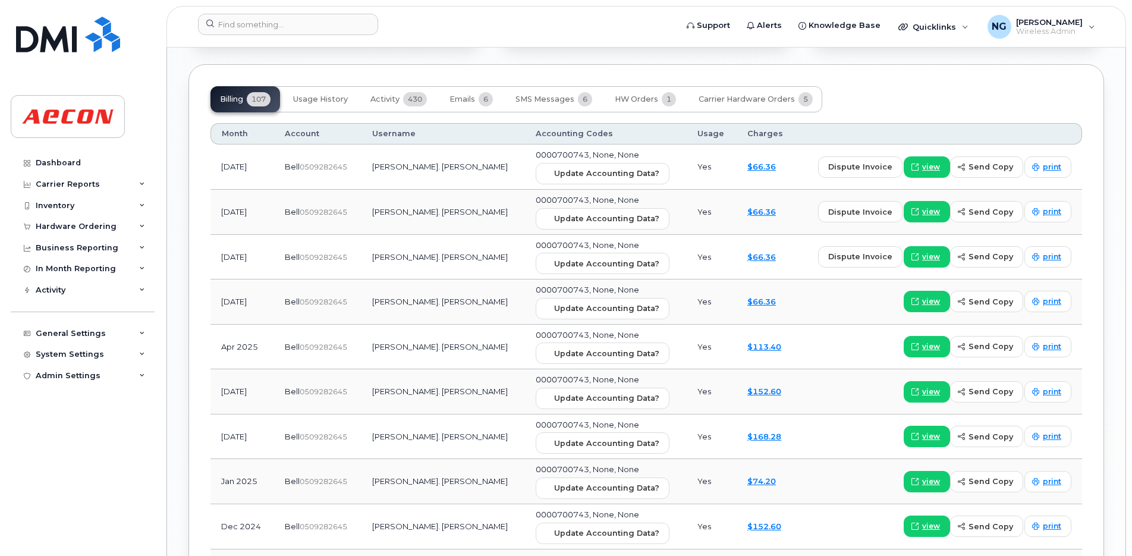
scroll to position [1337, 0]
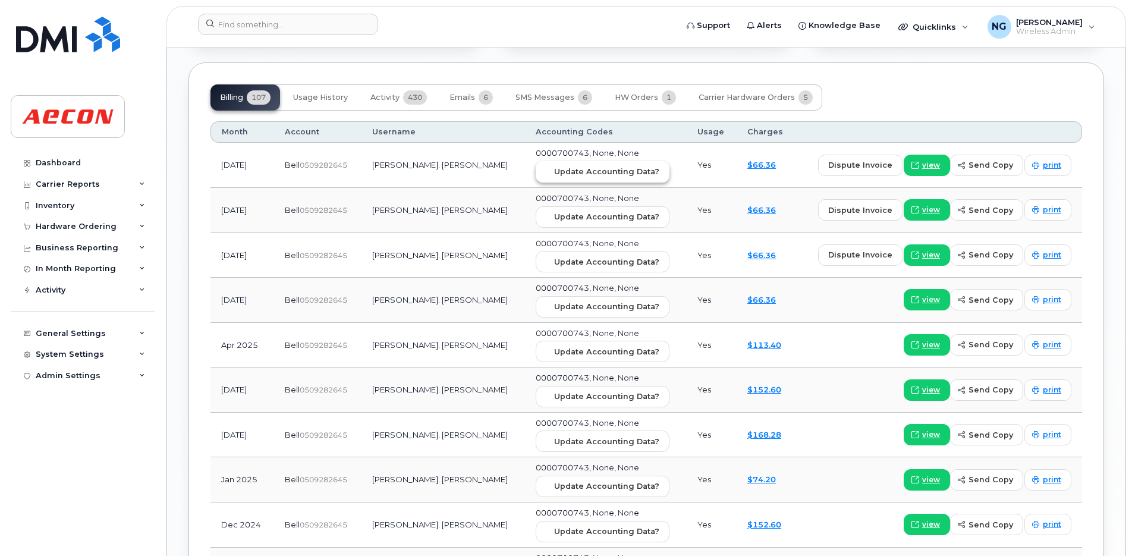
click at [554, 171] on span "Update Accounting Data?" at bounding box center [606, 171] width 105 height 11
click at [52, 162] on div "Dashboard" at bounding box center [58, 163] width 45 height 10
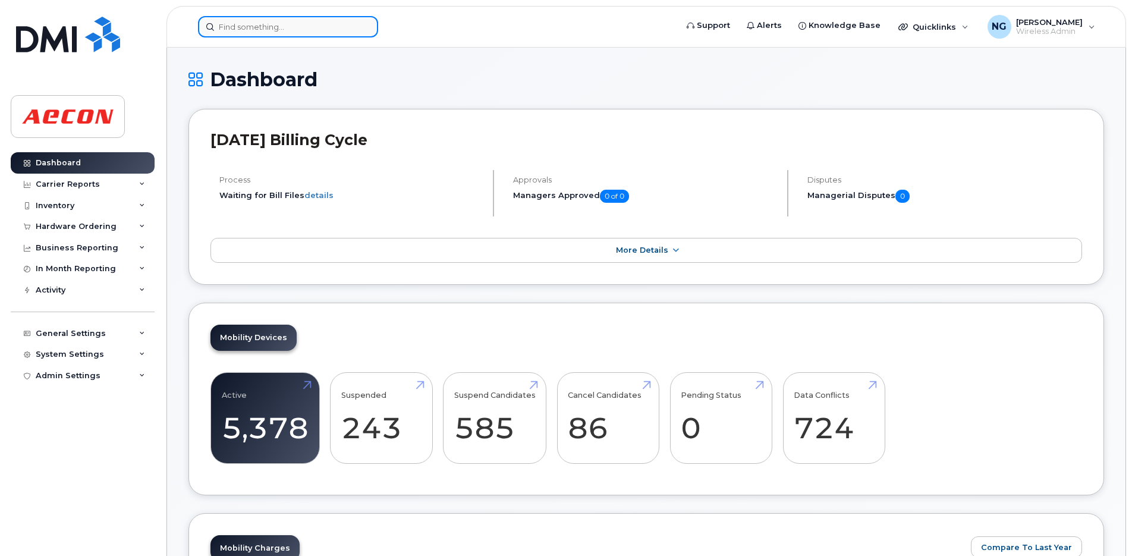
click at [253, 21] on input at bounding box center [288, 26] width 180 height 21
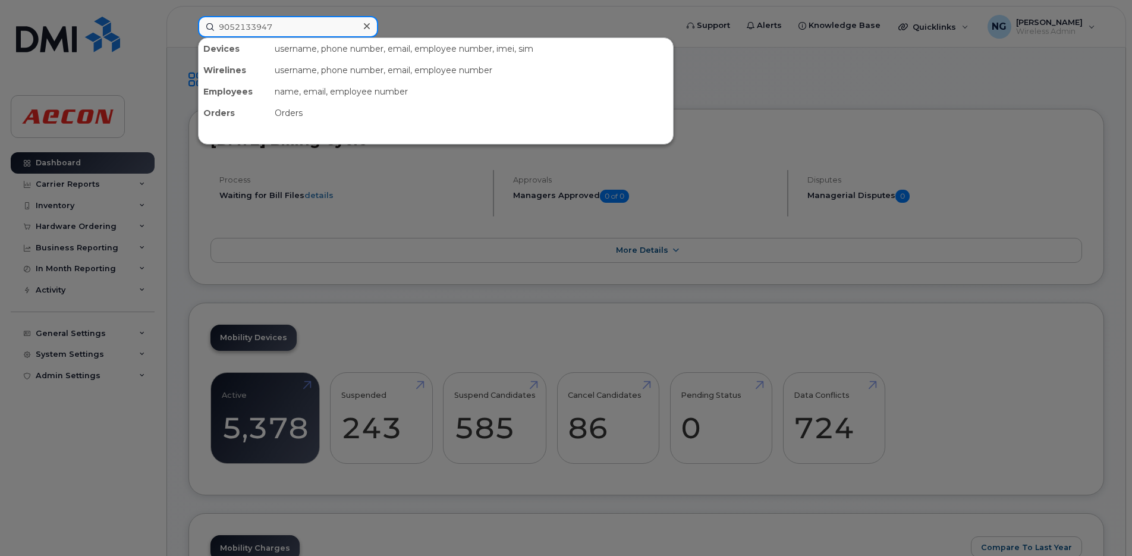
type input "9052133947"
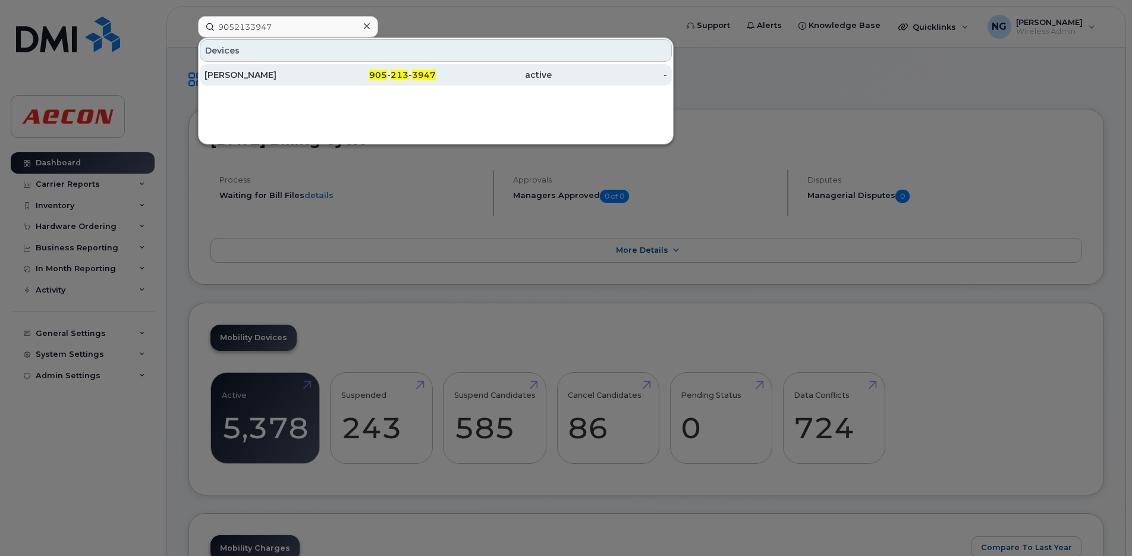
click at [436, 68] on div "905 - 213 - 3947" at bounding box center [494, 74] width 116 height 21
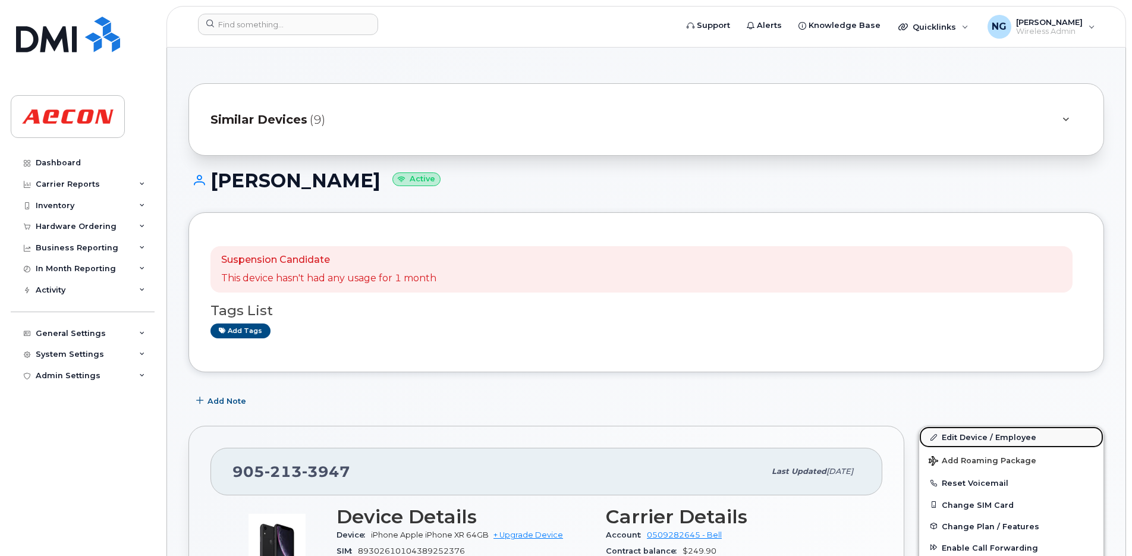
click at [980, 435] on link "Edit Device / Employee" at bounding box center [1011, 436] width 184 height 21
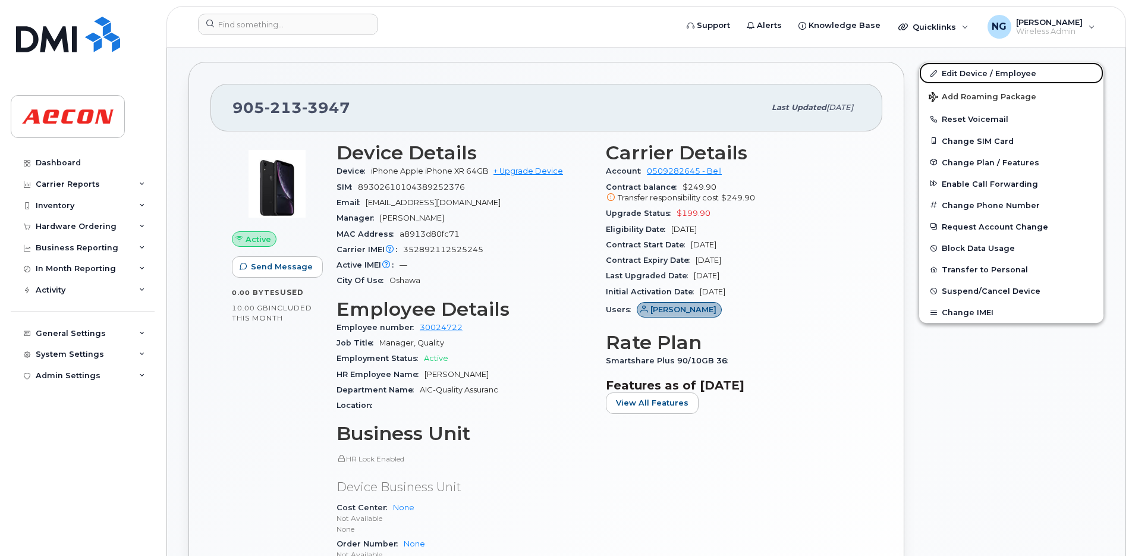
scroll to position [371, 0]
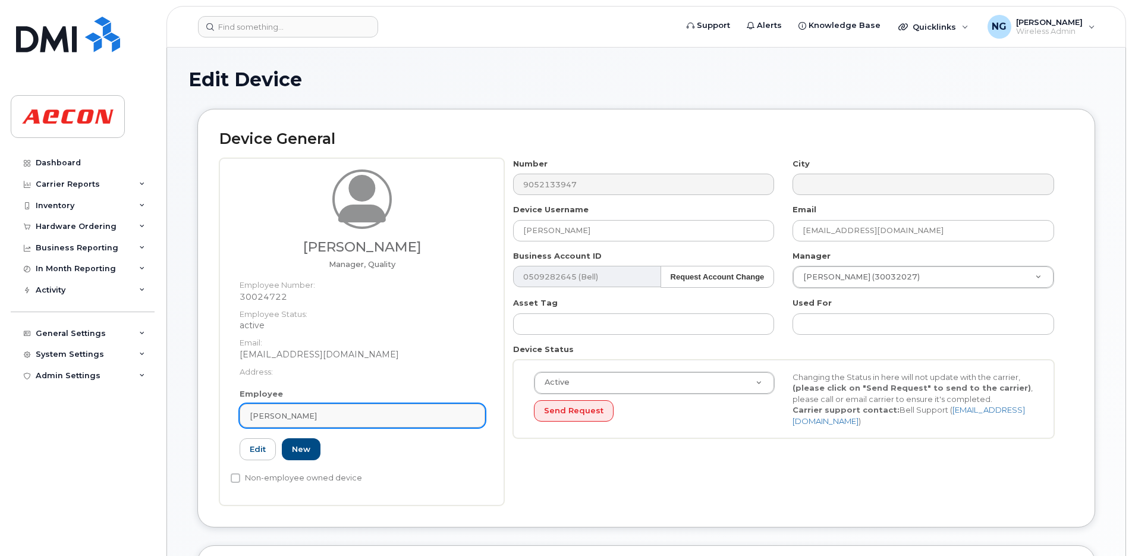
click at [351, 413] on div "[PERSON_NAME]" at bounding box center [362, 415] width 225 height 11
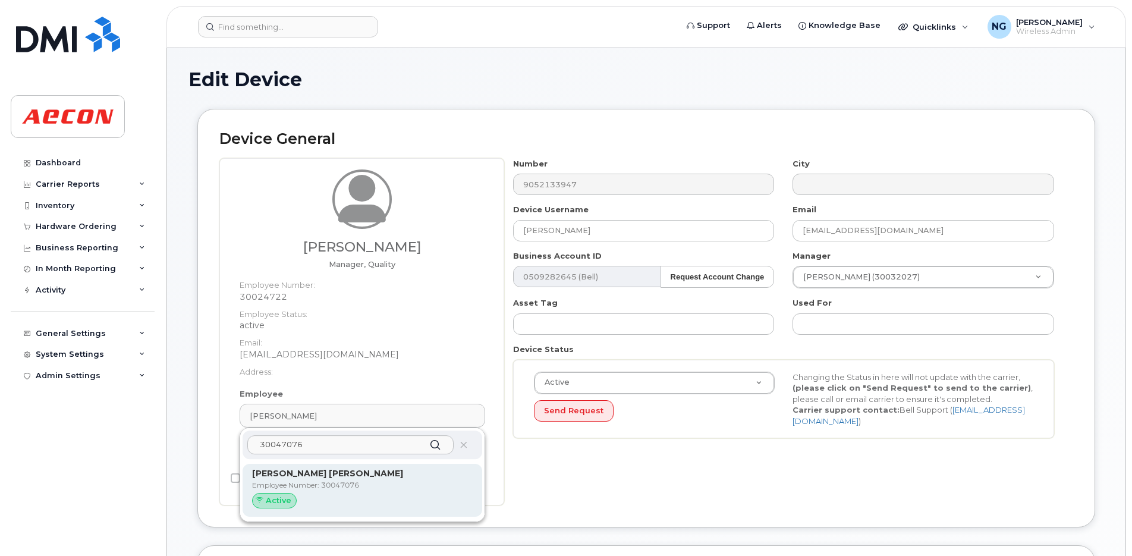
type input "30047076"
click at [391, 467] on div "[PERSON_NAME] [PERSON_NAME] Employee Number: 30047076 Active" at bounding box center [363, 490] width 240 height 53
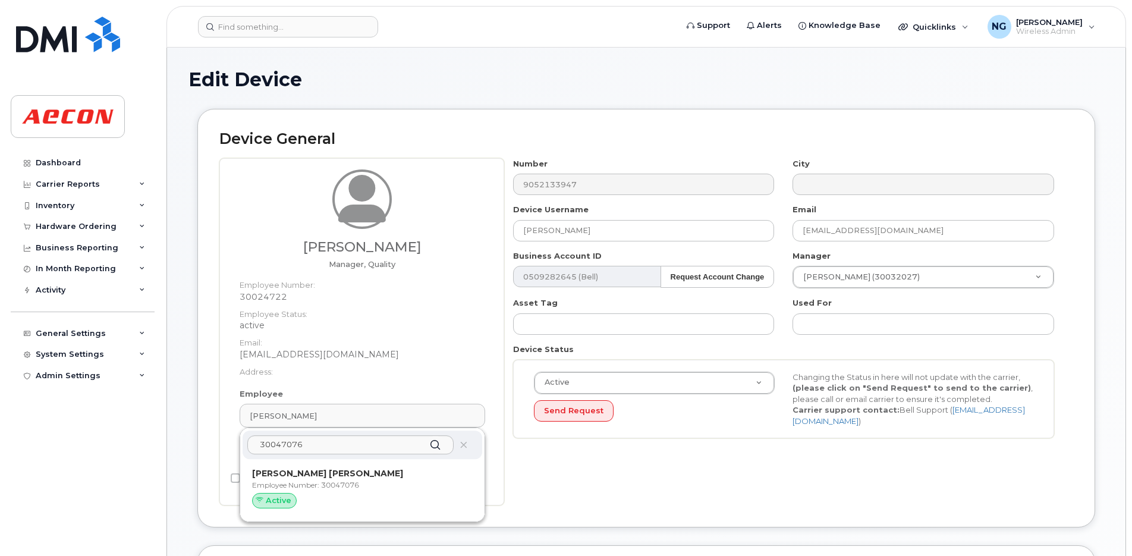
type input "30047076"
type input "[PERSON_NAME] [PERSON_NAME]"
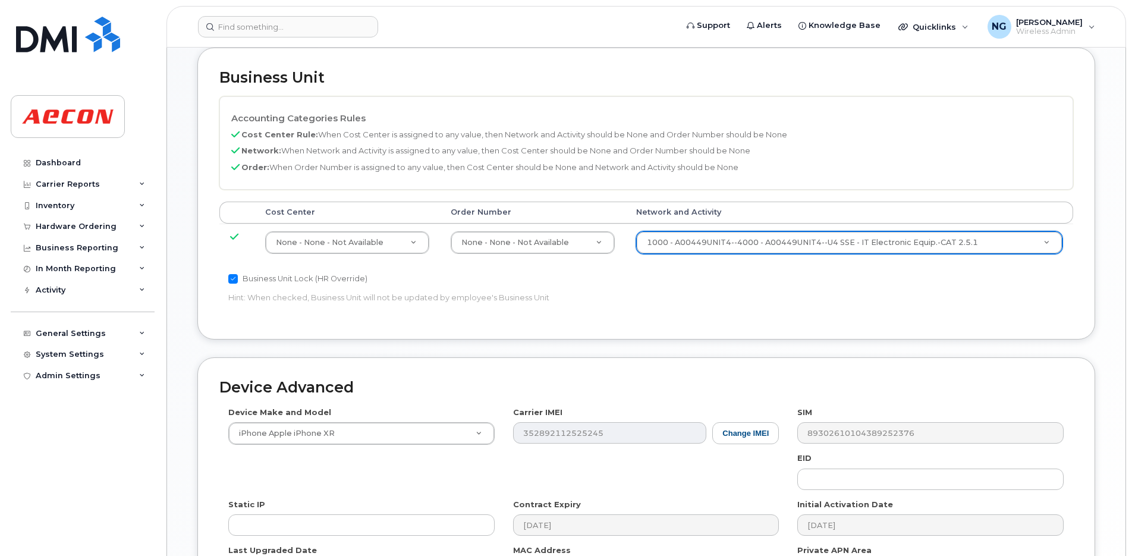
scroll to position [616, 0]
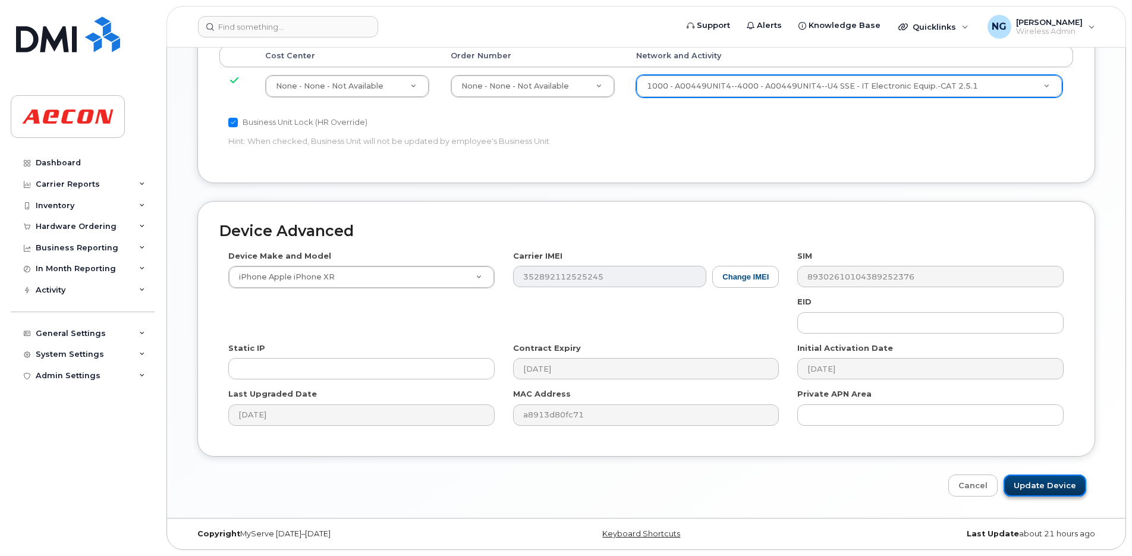
click at [1057, 484] on input "Update Device" at bounding box center [1044, 485] width 83 height 22
type input "Saving..."
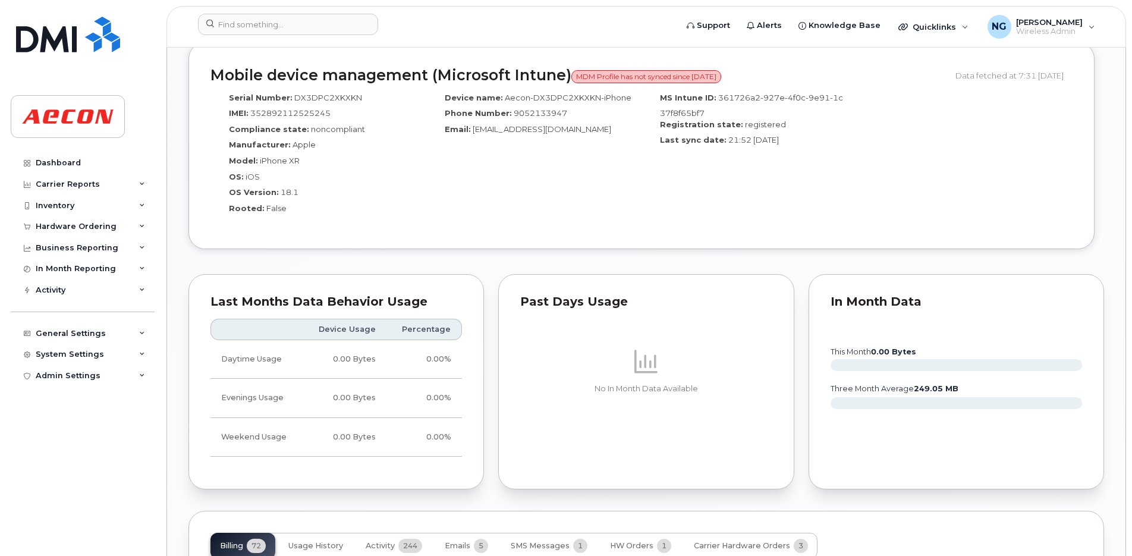
scroll to position [1189, 0]
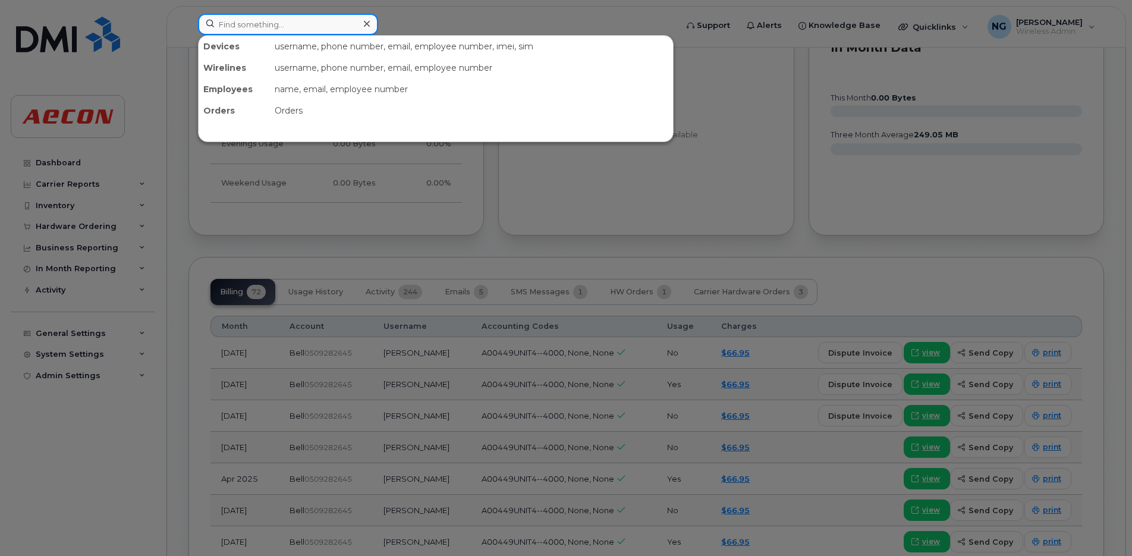
click at [288, 21] on input at bounding box center [288, 24] width 180 height 21
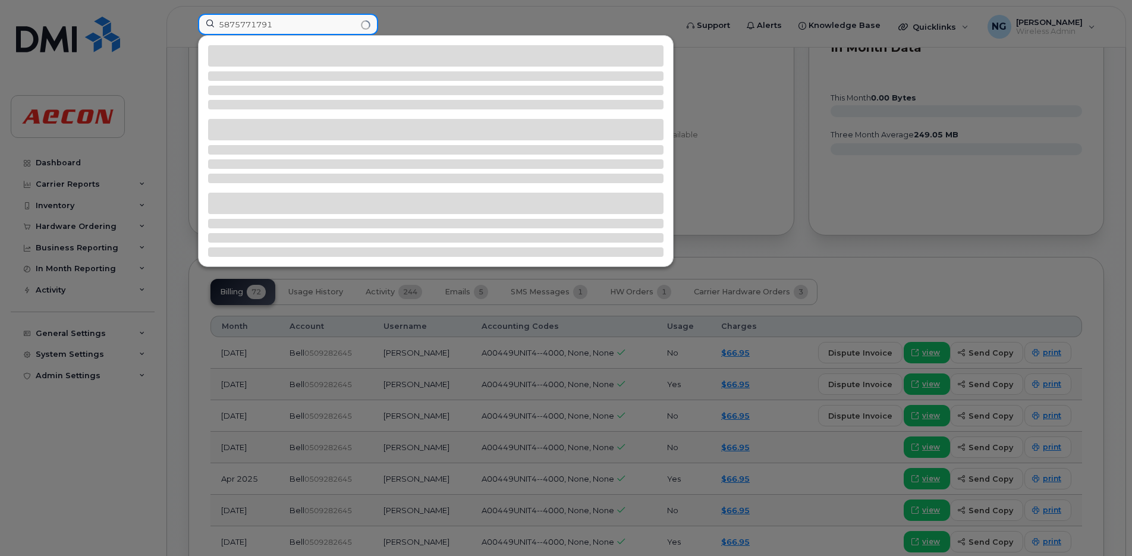
type input "5875771791"
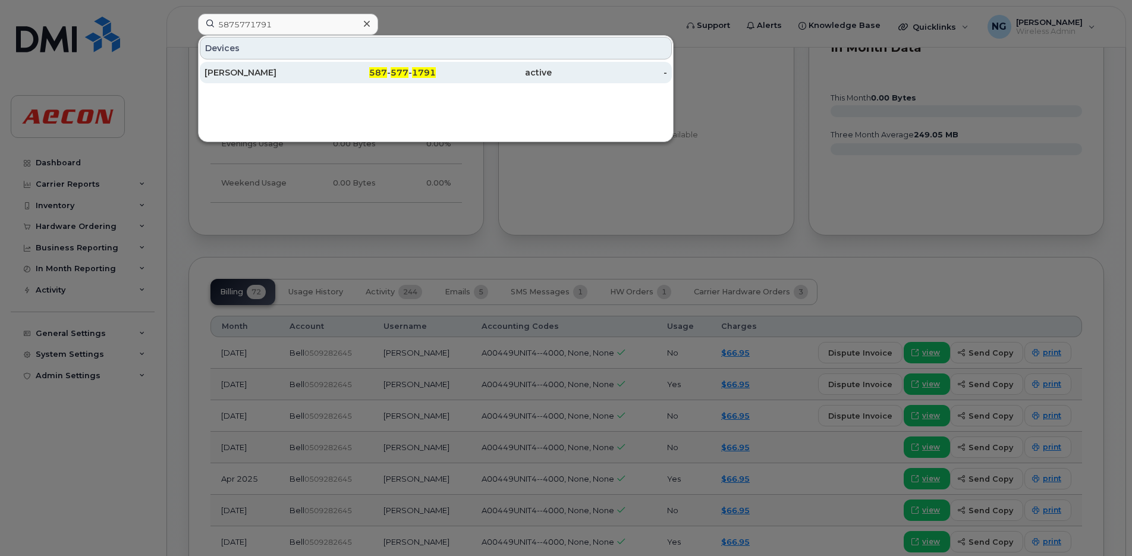
click at [422, 74] on span "1791" at bounding box center [424, 72] width 24 height 11
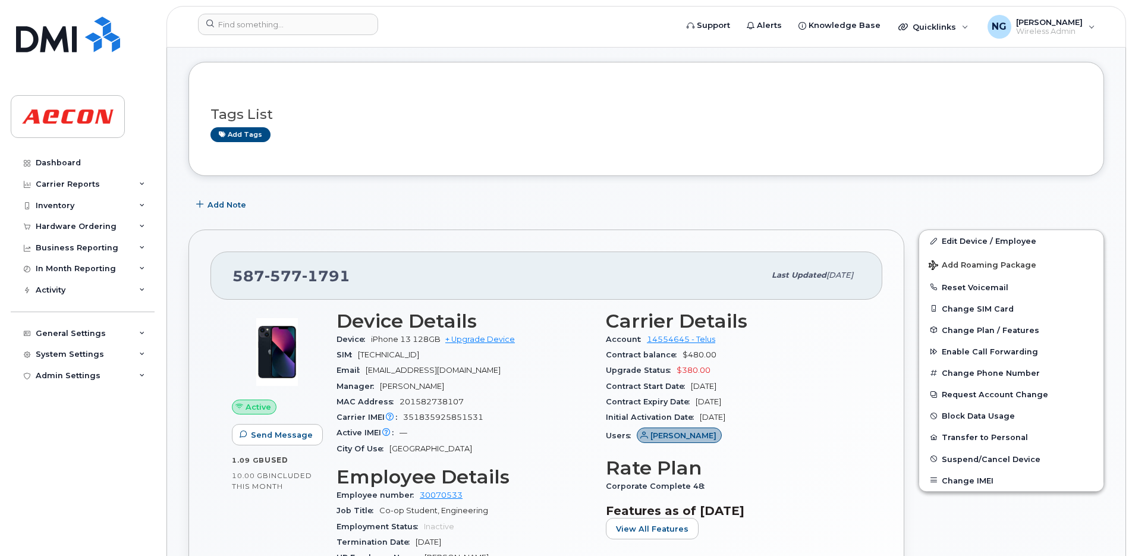
scroll to position [74, 0]
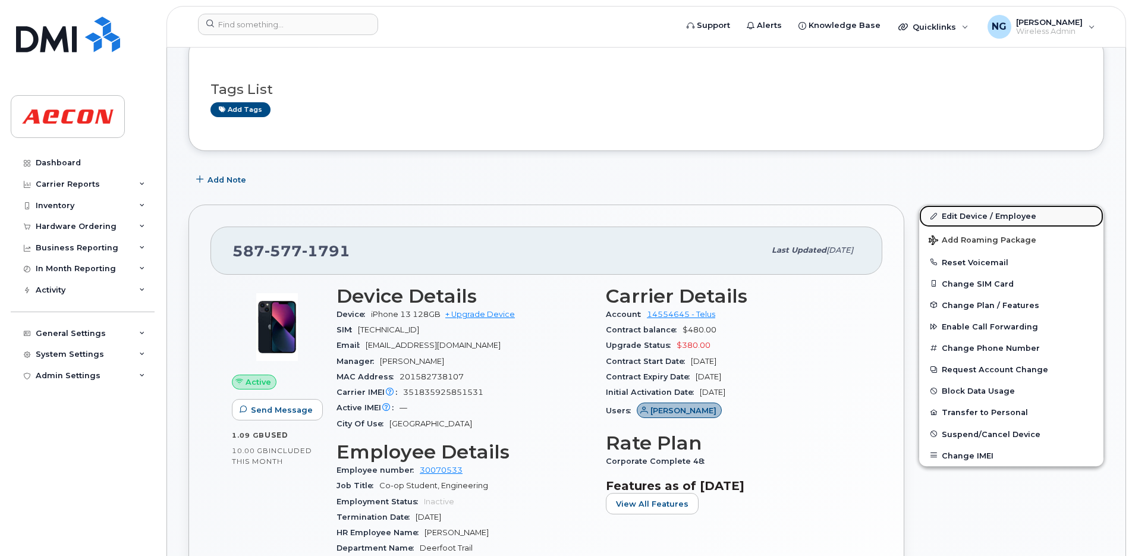
click at [965, 215] on link "Edit Device / Employee" at bounding box center [1011, 215] width 184 height 21
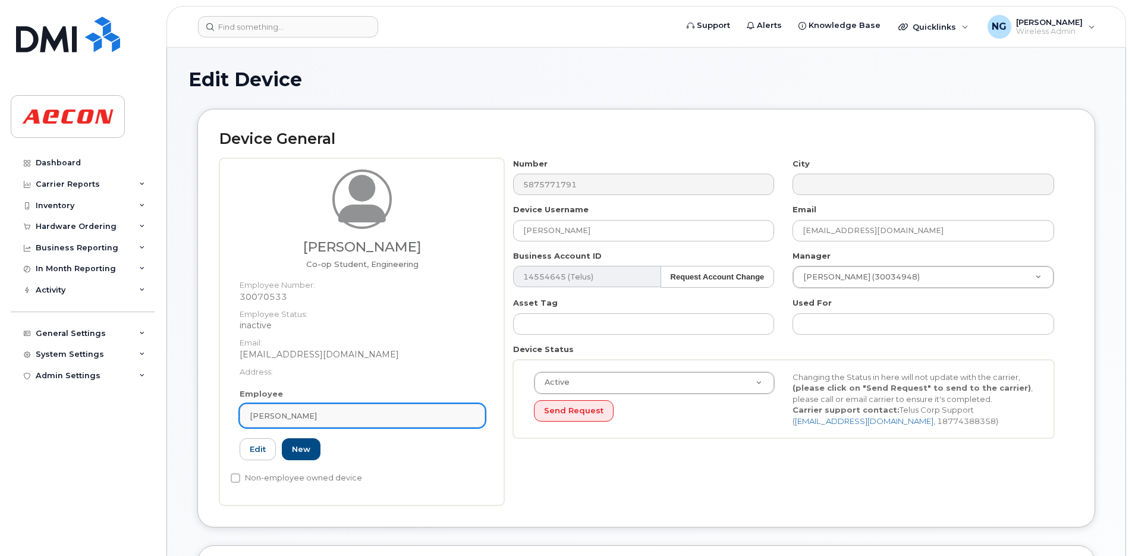
click at [357, 418] on div "[PERSON_NAME]" at bounding box center [362, 415] width 225 height 11
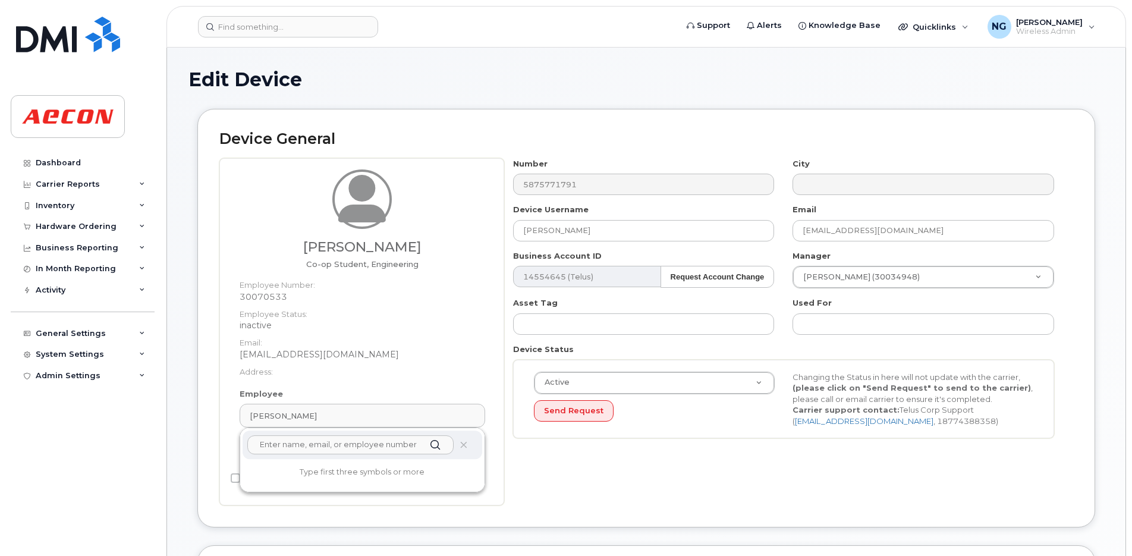
click at [333, 445] on input "text" at bounding box center [350, 444] width 206 height 19
click at [716, 437] on div "Active Active Suspended Cancelled Send Request Changing the Status in here will…" at bounding box center [783, 399] width 541 height 79
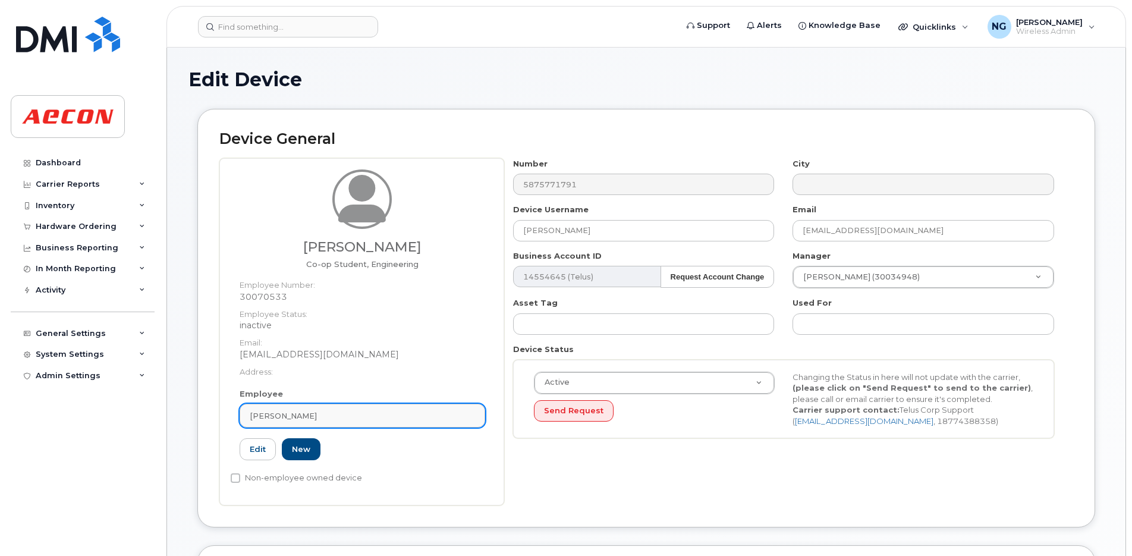
click at [383, 415] on div "Charlie MacPherson" at bounding box center [362, 415] width 225 height 11
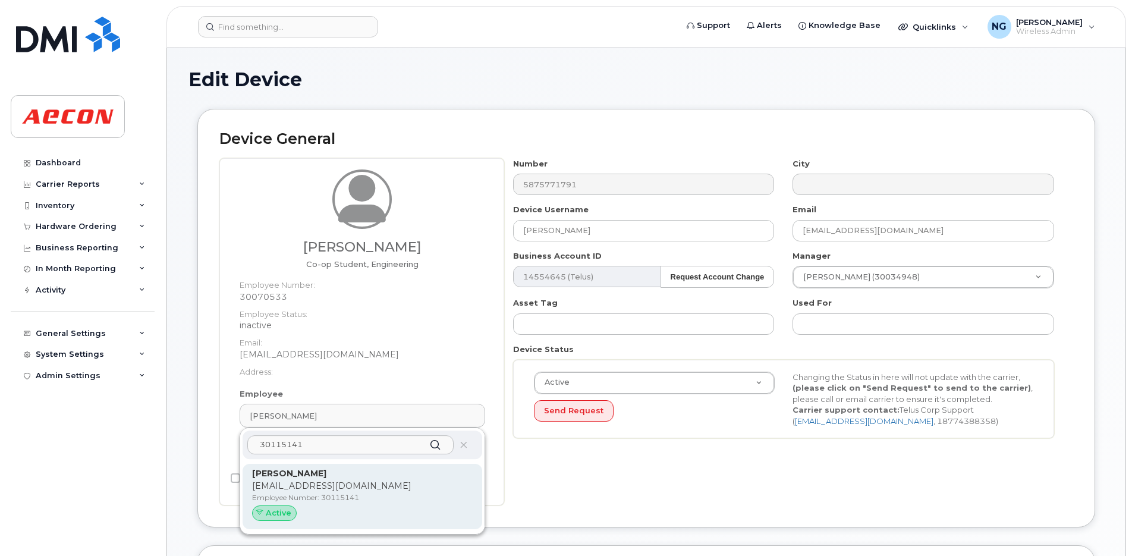
type input "30115141"
click at [399, 486] on p "[EMAIL_ADDRESS][DOMAIN_NAME]" at bounding box center [362, 486] width 221 height 12
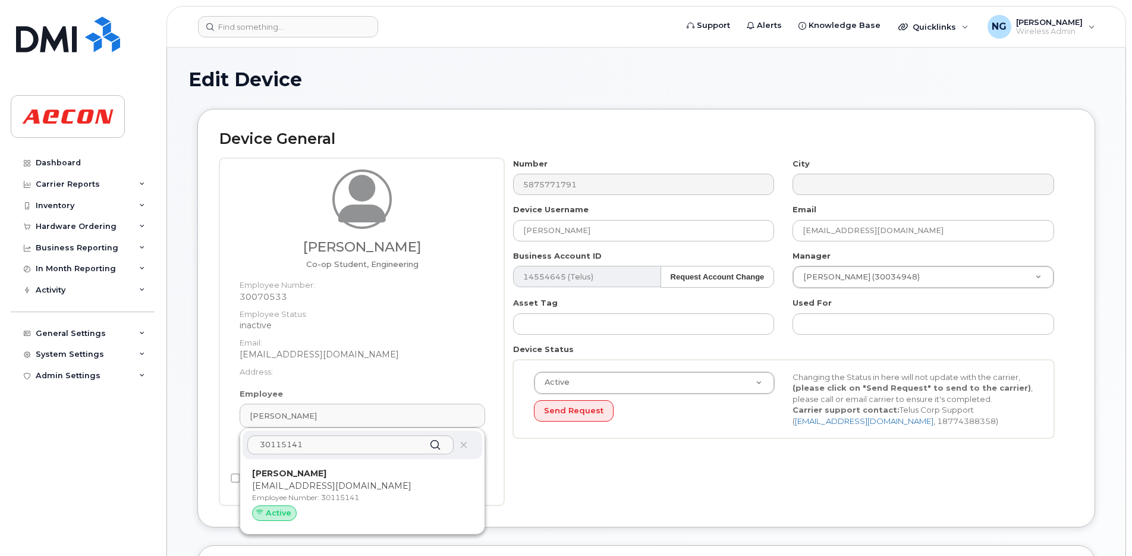
type input "30115141"
type input "[PERSON_NAME]"
type input "[EMAIL_ADDRESS][DOMAIN_NAME]"
type input "34707667"
type input "283607"
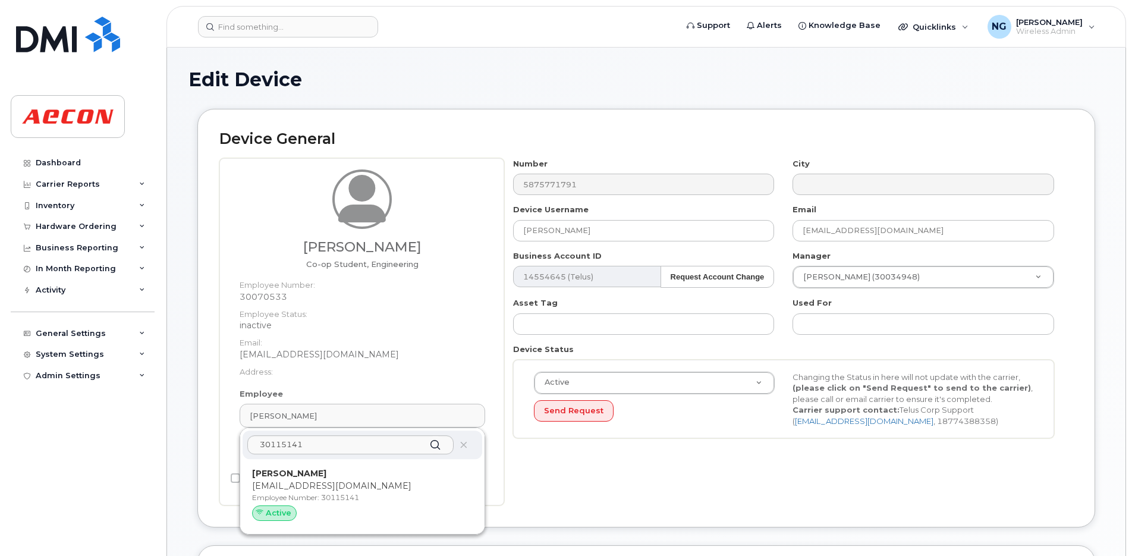
type input "283608"
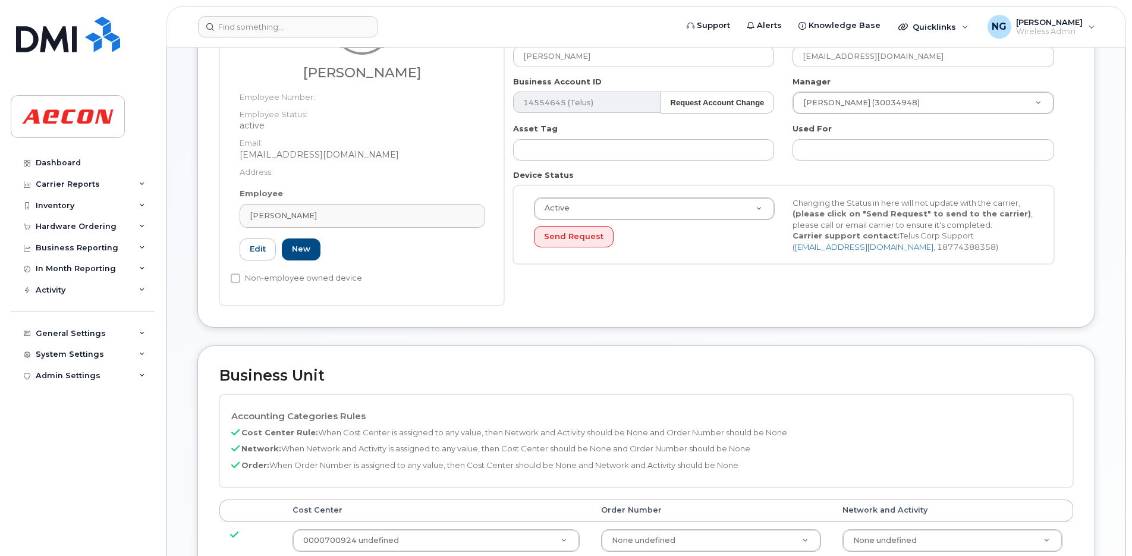
scroll to position [297, 0]
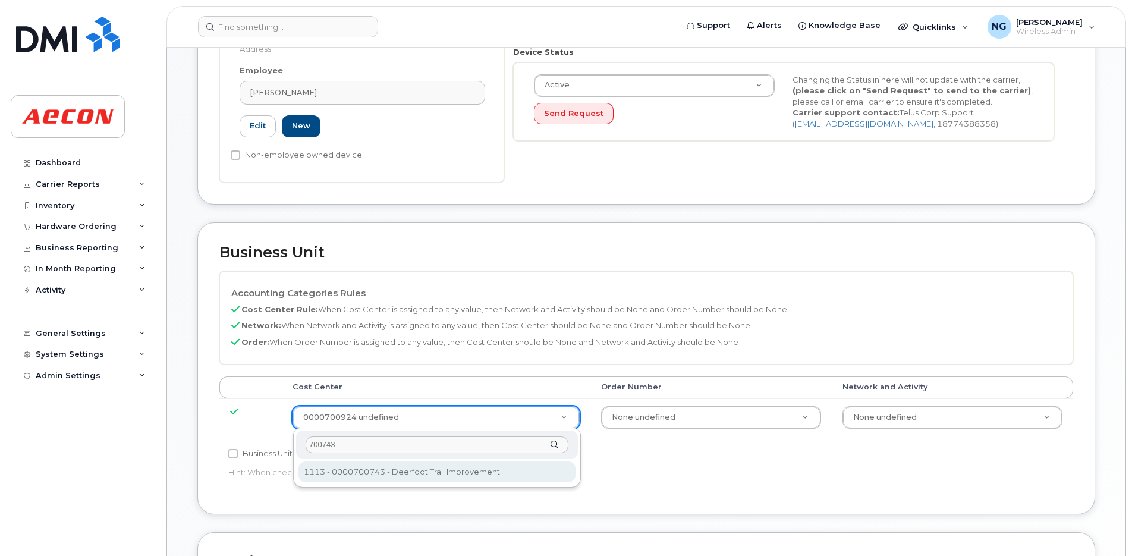
type input "700743"
type input "5781629"
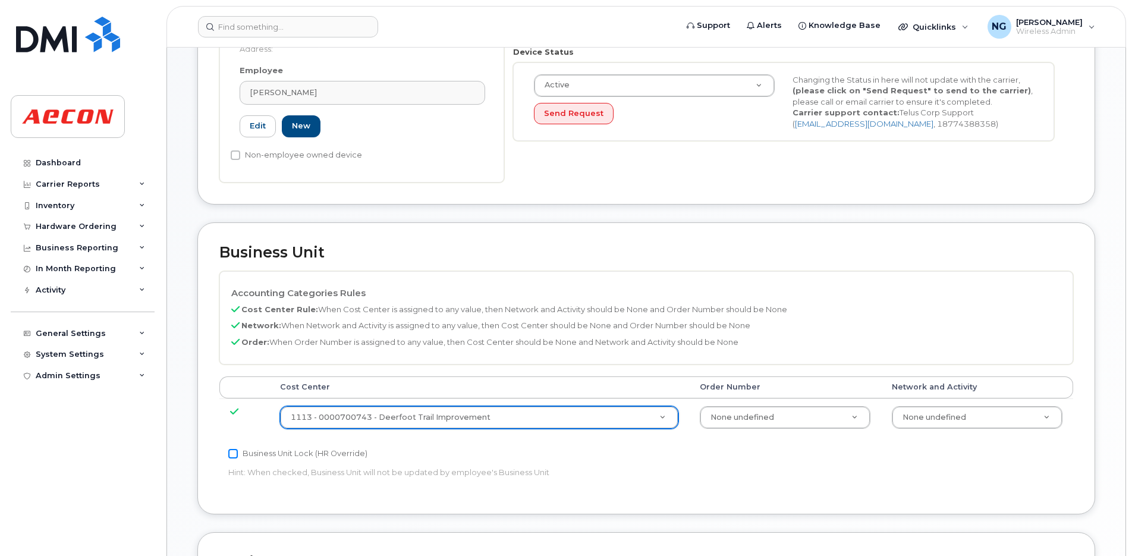
click at [231, 455] on input "Business Unit Lock (HR Override)" at bounding box center [233, 454] width 10 height 10
checkbox input "true"
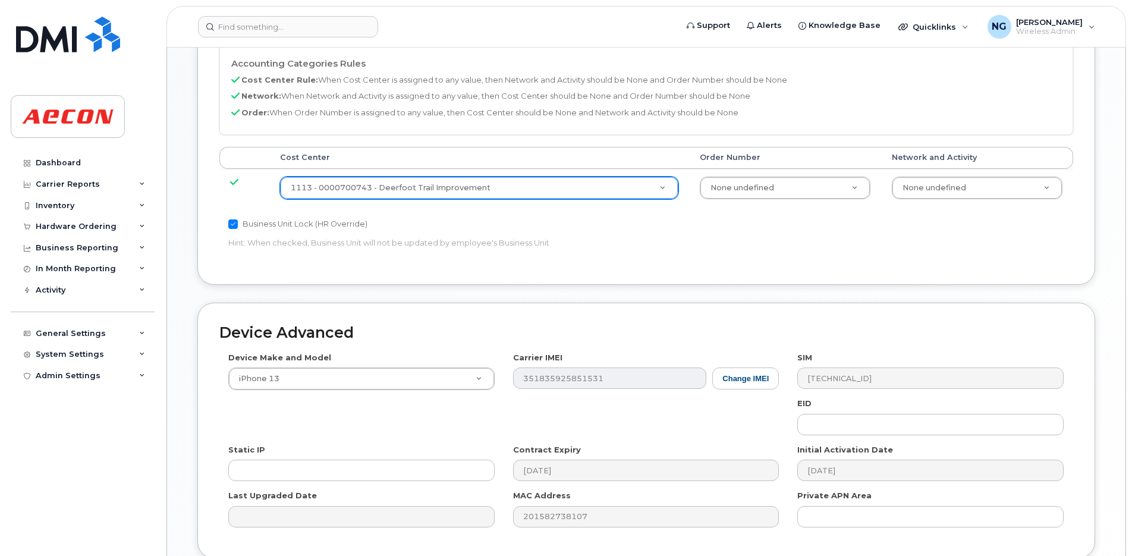
scroll to position [628, 0]
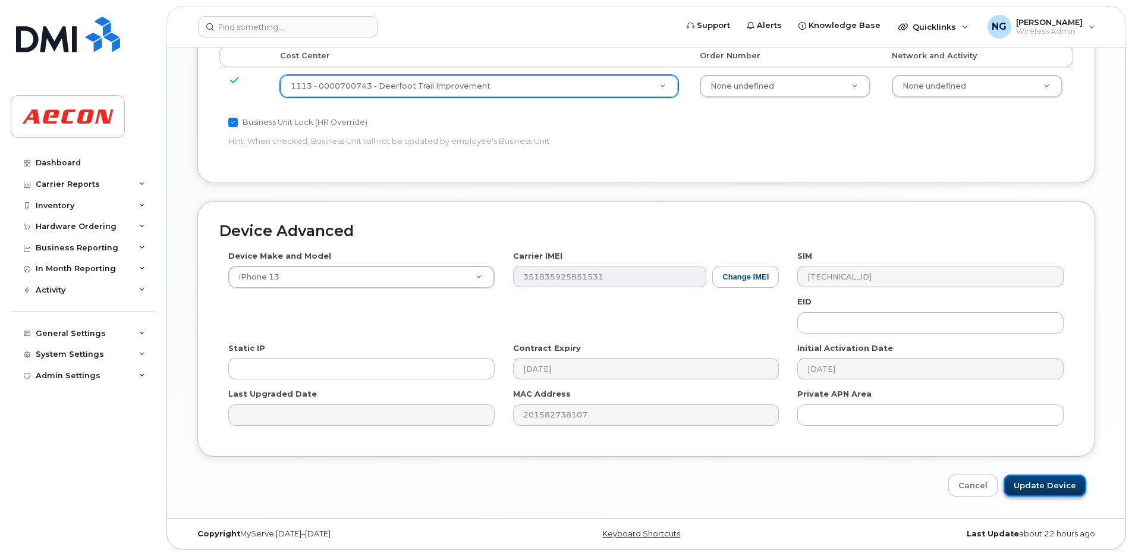
click at [1035, 483] on input "Update Device" at bounding box center [1044, 485] width 83 height 22
type input "Saving..."
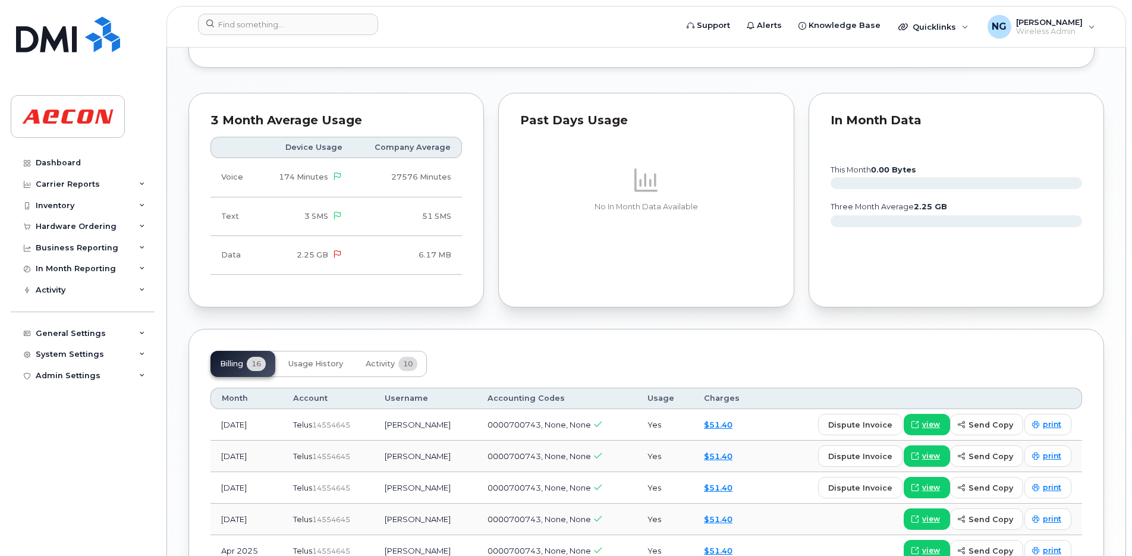
scroll to position [1263, 0]
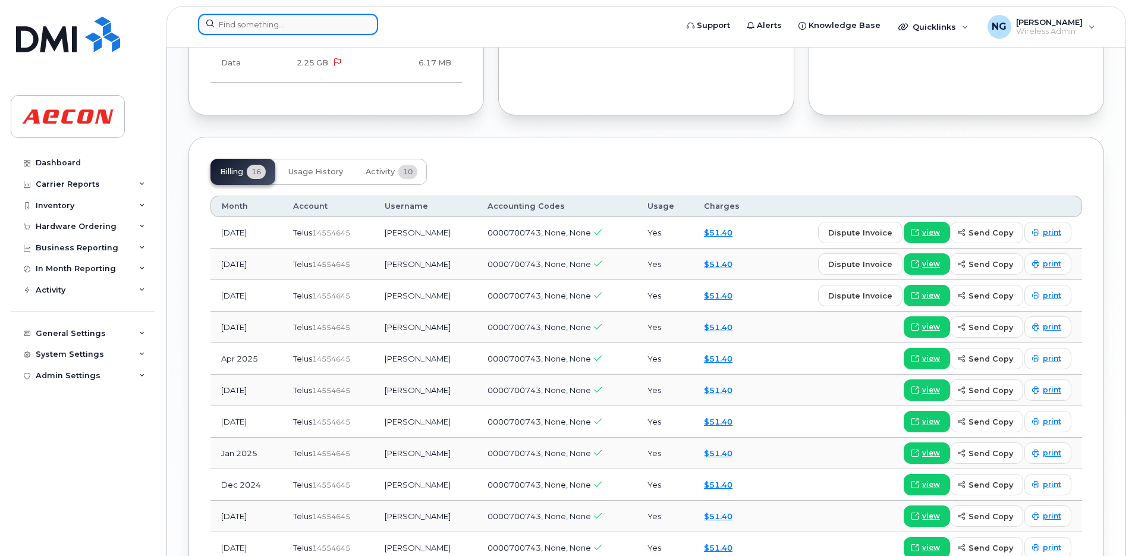
click at [250, 15] on input at bounding box center [288, 24] width 180 height 21
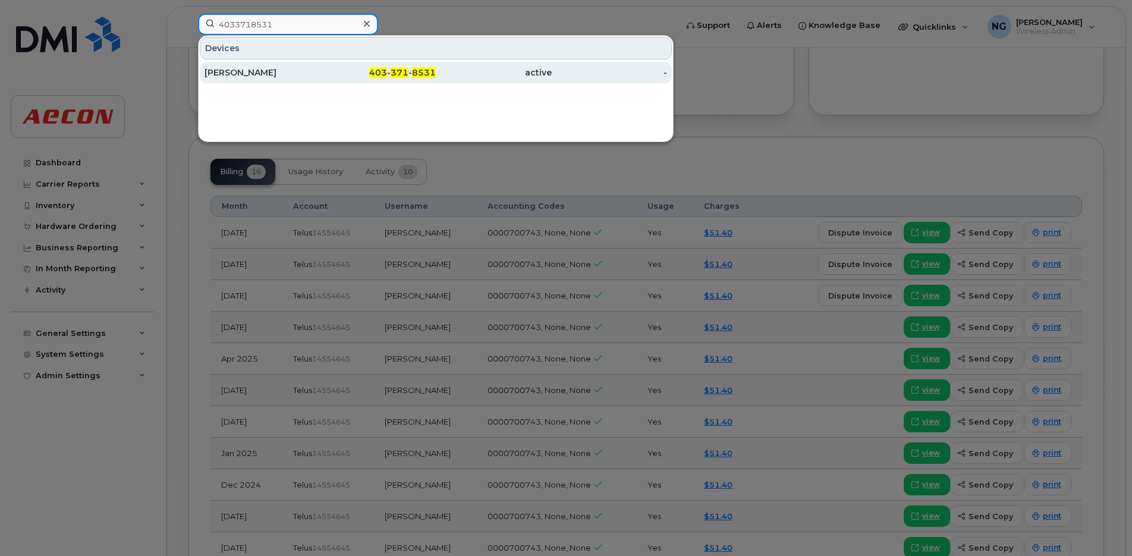
type input "4033718531"
click at [396, 71] on span "371" at bounding box center [400, 72] width 18 height 11
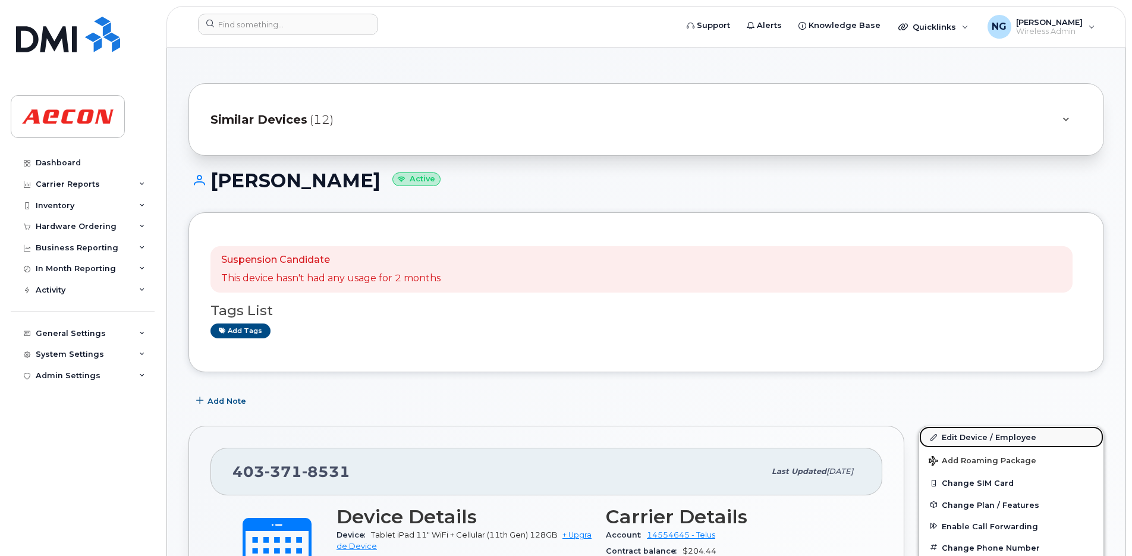
click at [964, 436] on link "Edit Device / Employee" at bounding box center [1011, 436] width 184 height 21
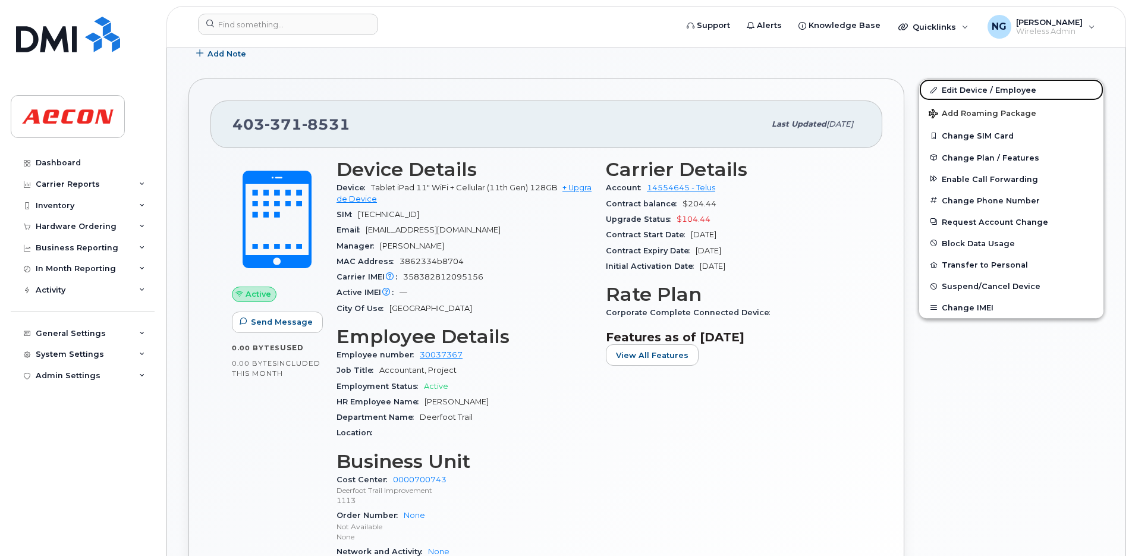
scroll to position [371, 0]
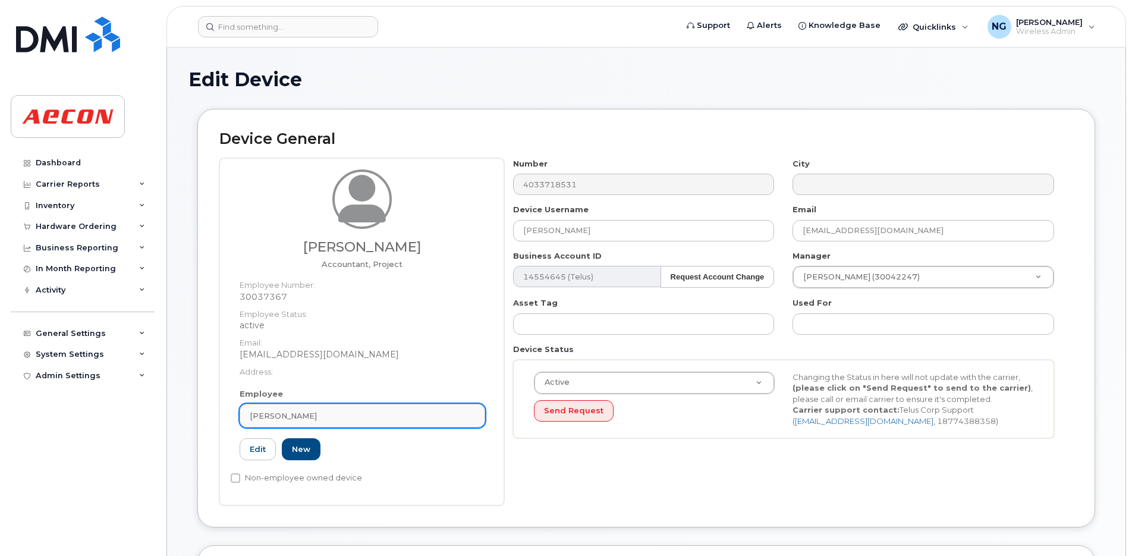
click at [331, 408] on link "[PERSON_NAME]" at bounding box center [362, 416] width 245 height 24
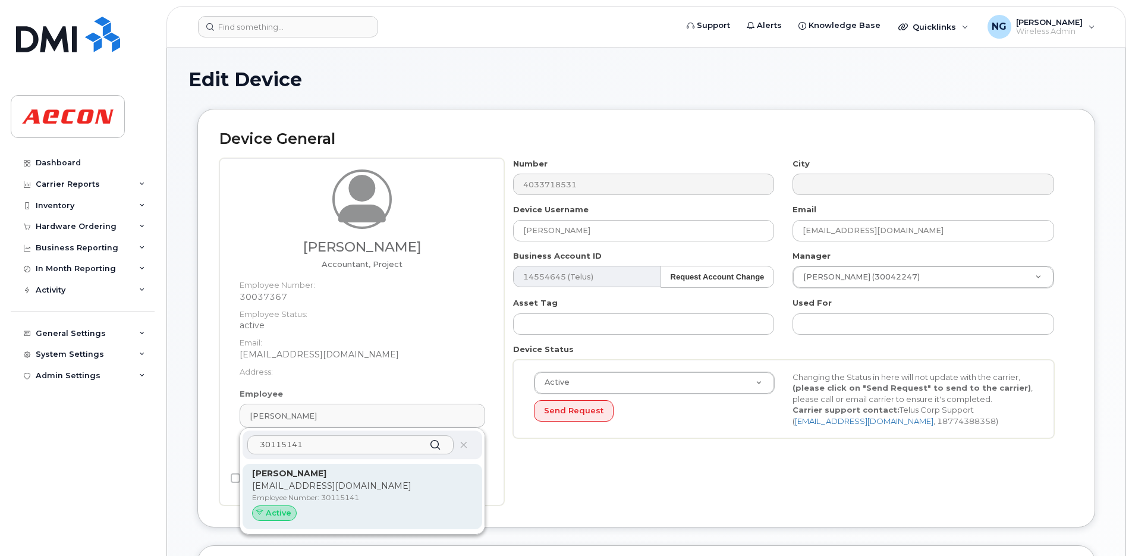
type input "30115141"
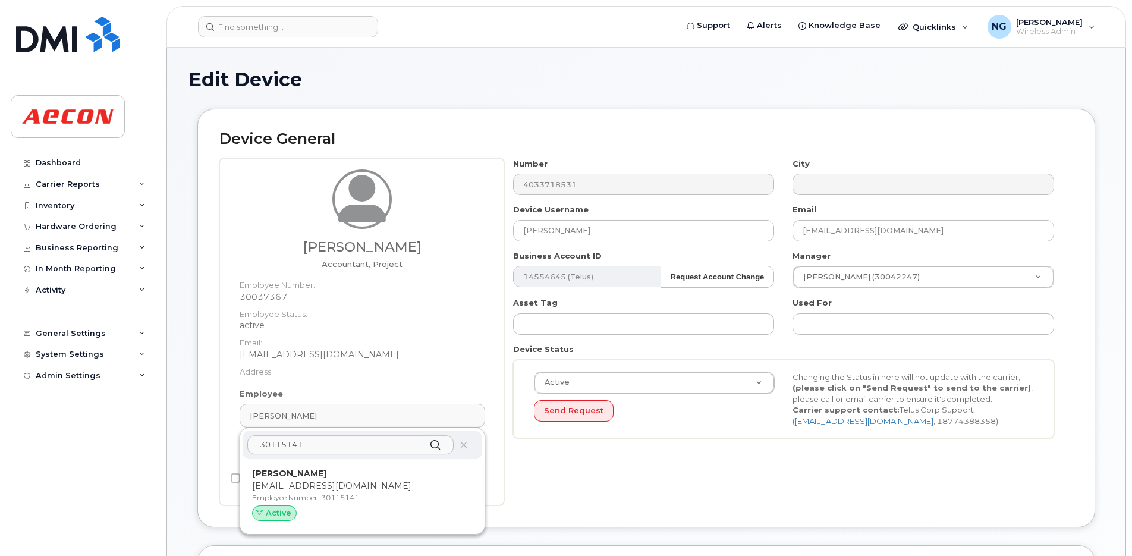
drag, startPoint x: 401, startPoint y: 472, endPoint x: 639, endPoint y: 64, distance: 472.5
click at [402, 471] on p "[PERSON_NAME]" at bounding box center [362, 473] width 221 height 12
type input "30115141"
type input "[PERSON_NAME]"
type input "[EMAIL_ADDRESS][DOMAIN_NAME]"
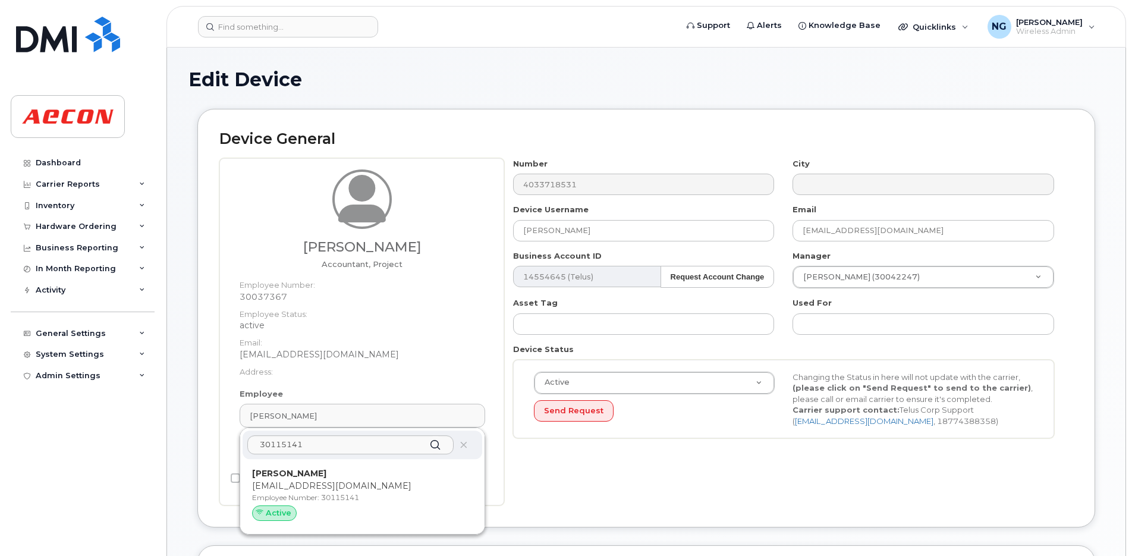
type input "34707667"
type input "283607"
type input "283608"
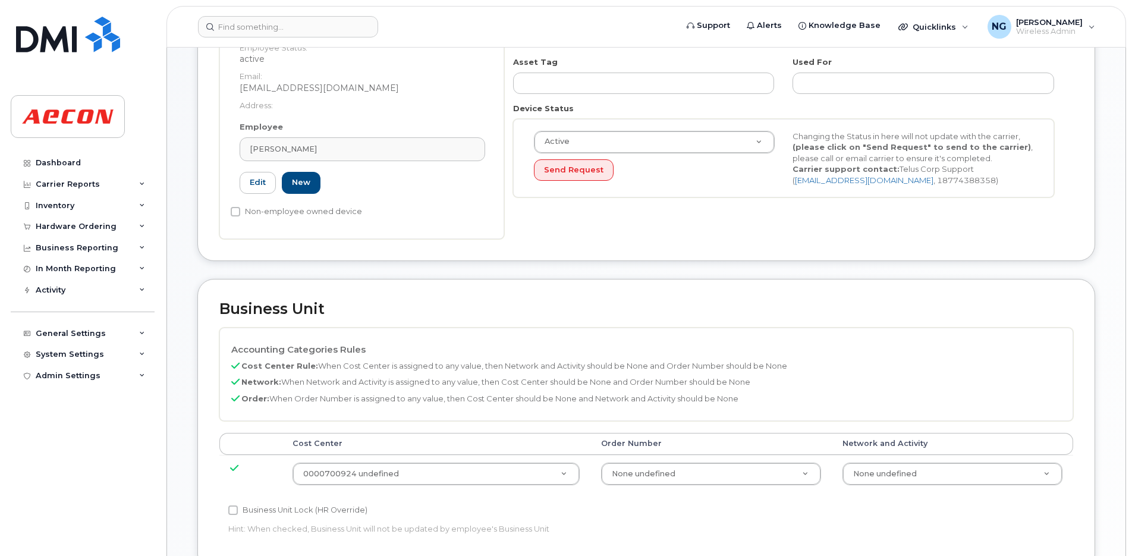
scroll to position [297, 0]
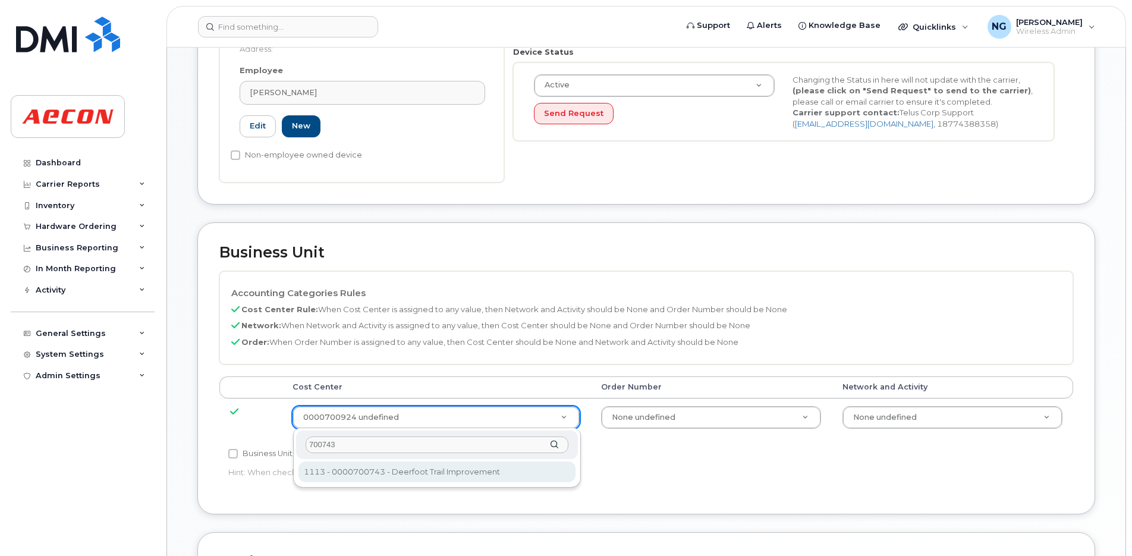
type input "700743"
type input "5781629"
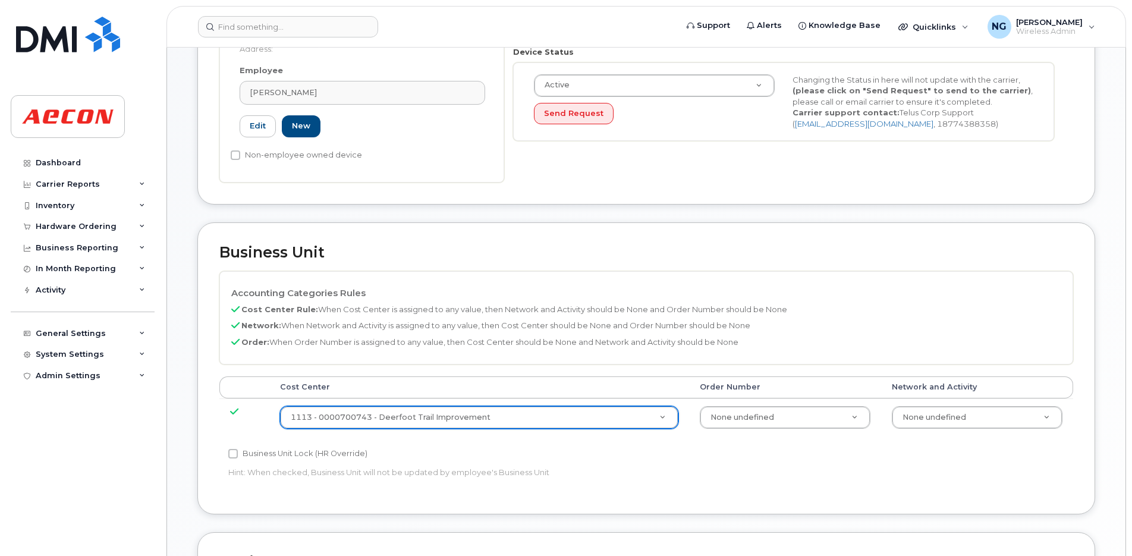
click at [263, 454] on label "Business Unit Lock (HR Override)" at bounding box center [297, 453] width 139 height 14
click at [238, 454] on input "Business Unit Lock (HR Override)" at bounding box center [233, 454] width 10 height 10
checkbox input "true"
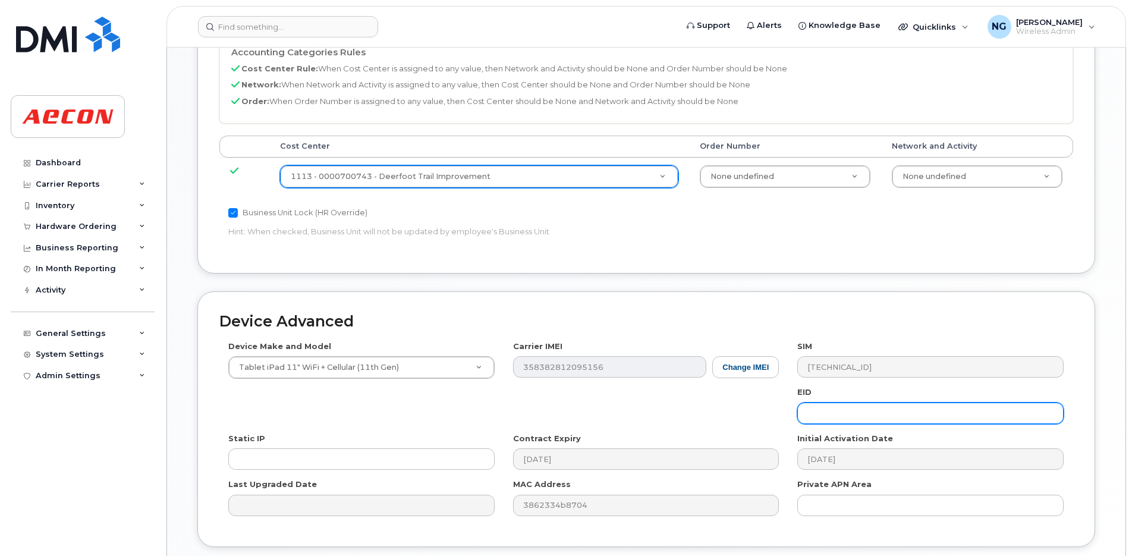
scroll to position [628, 0]
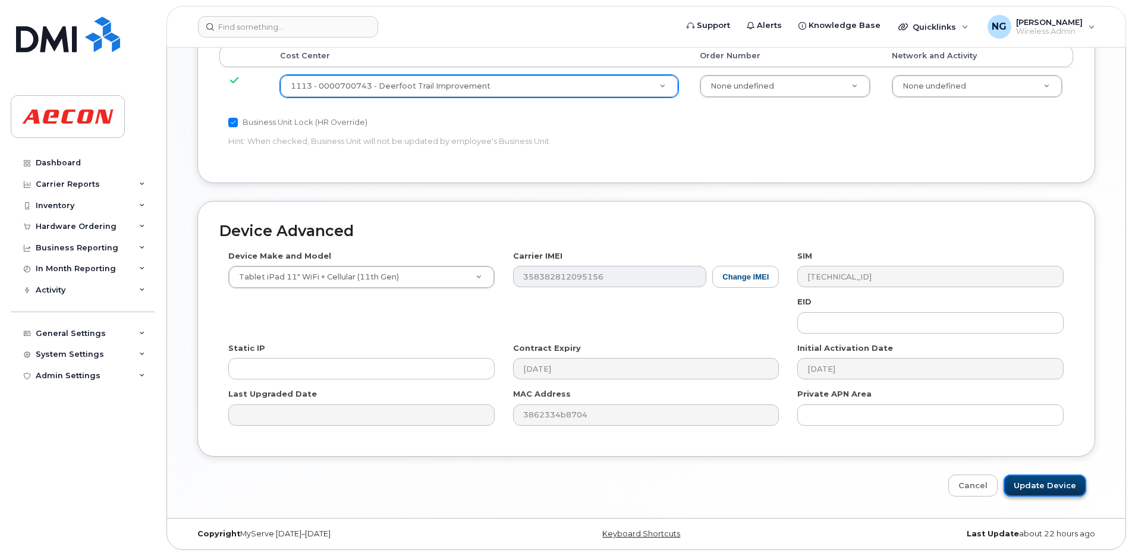
click at [1048, 481] on input "Update Device" at bounding box center [1044, 485] width 83 height 22
type input "Saving..."
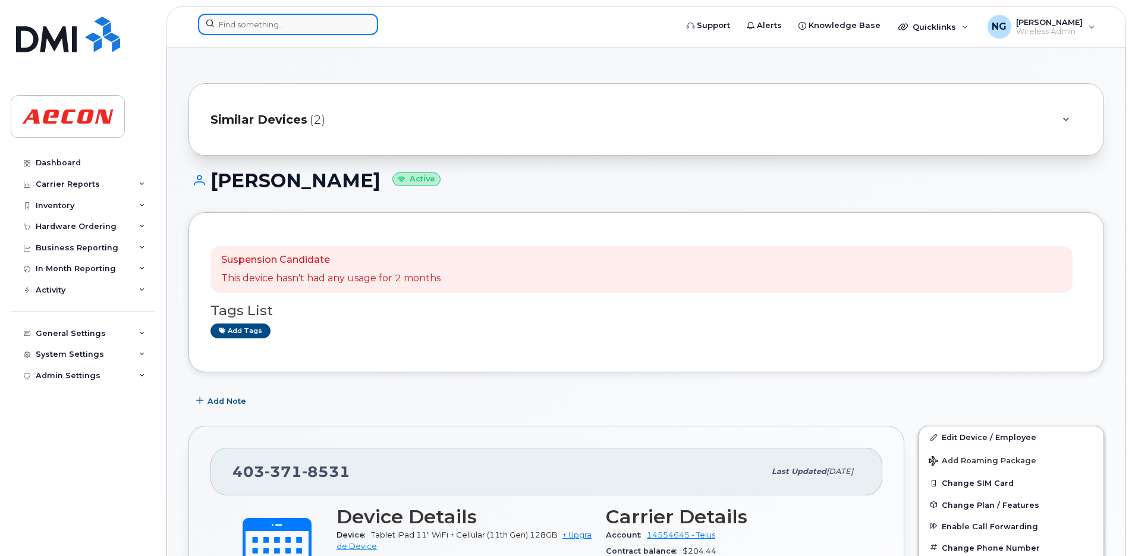
click at [325, 32] on input at bounding box center [288, 24] width 180 height 21
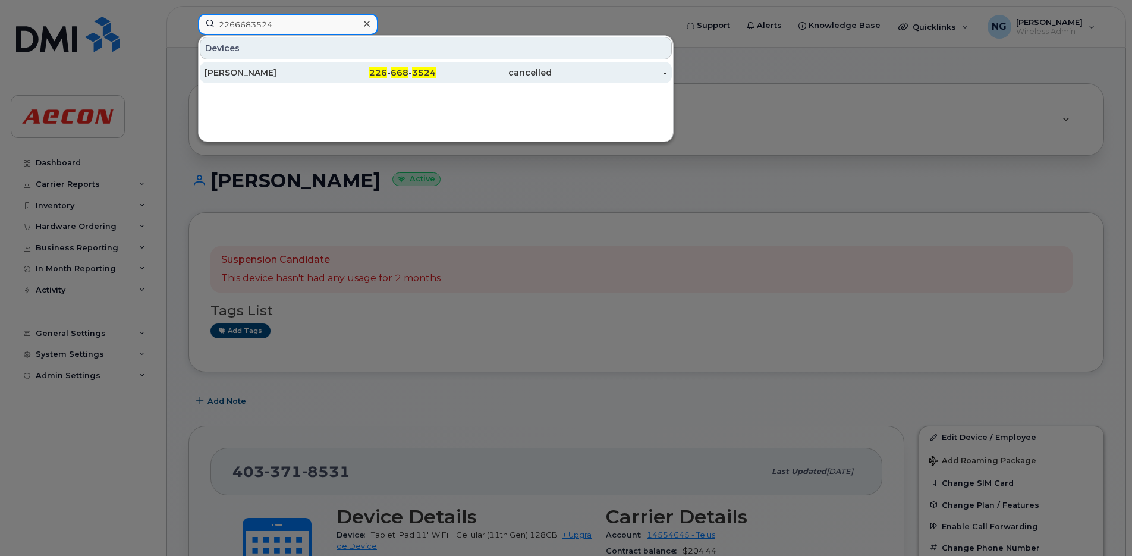
type input "2266683524"
click at [412, 67] on div "226 - 668 - 3524" at bounding box center [378, 73] width 116 height 12
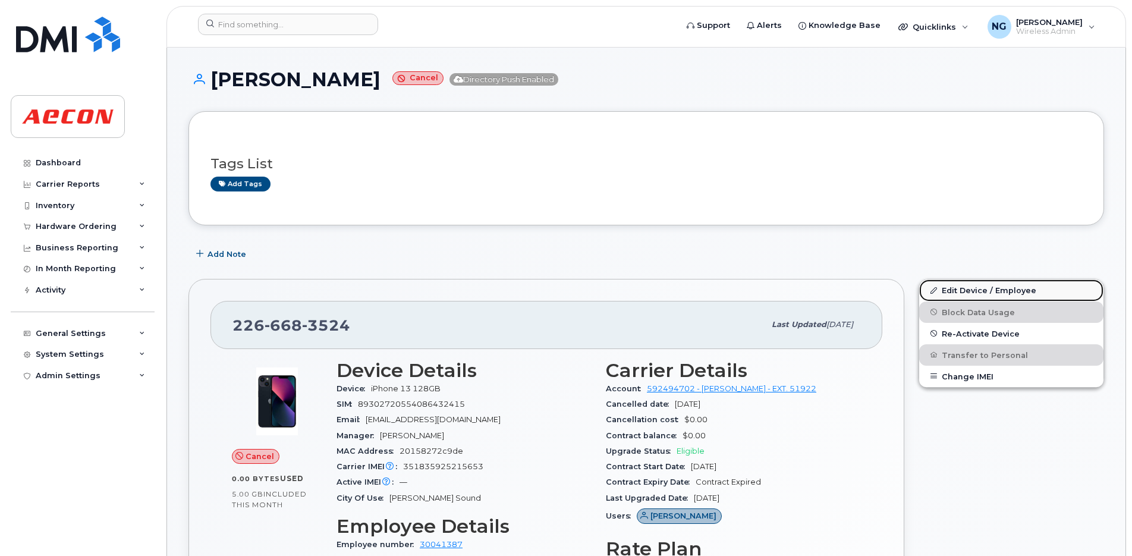
click at [974, 290] on link "Edit Device / Employee" at bounding box center [1011, 289] width 184 height 21
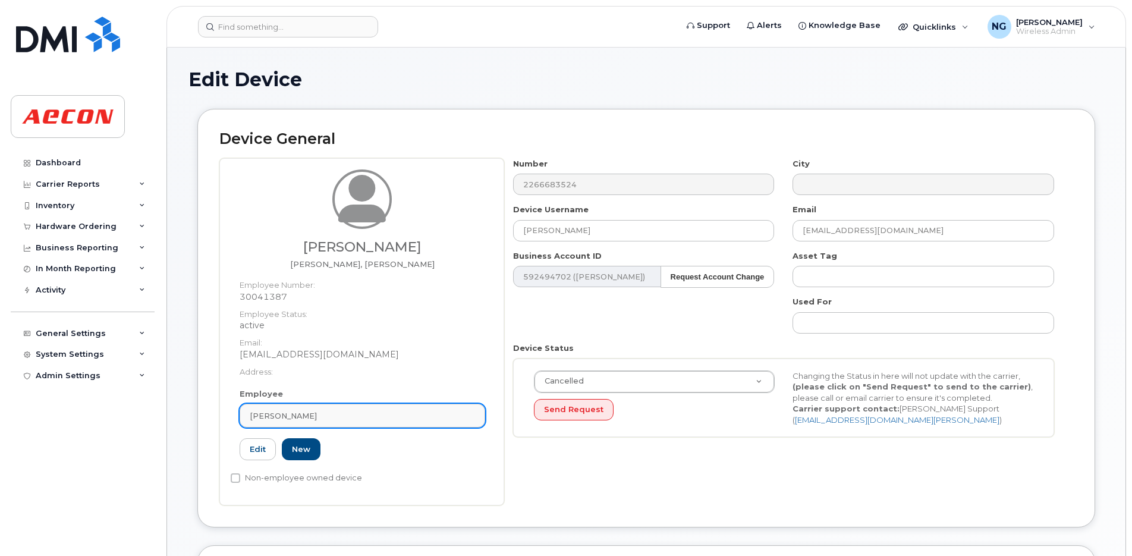
click at [380, 421] on link "Steven Grasse" at bounding box center [362, 416] width 245 height 24
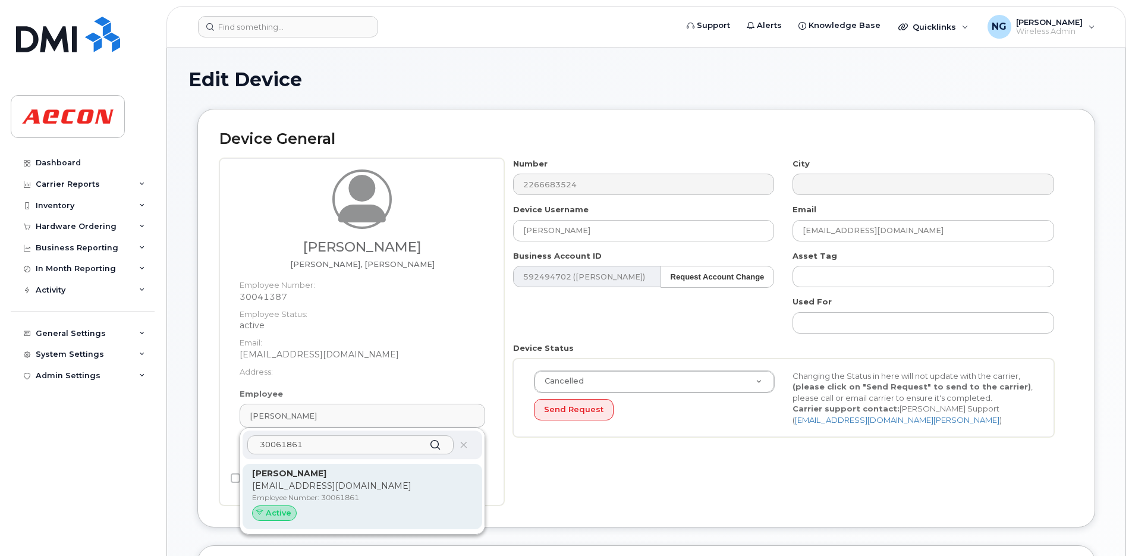
type input "30061861"
click at [398, 486] on p "KAMACKAY@AECON.COM" at bounding box center [362, 486] width 221 height 12
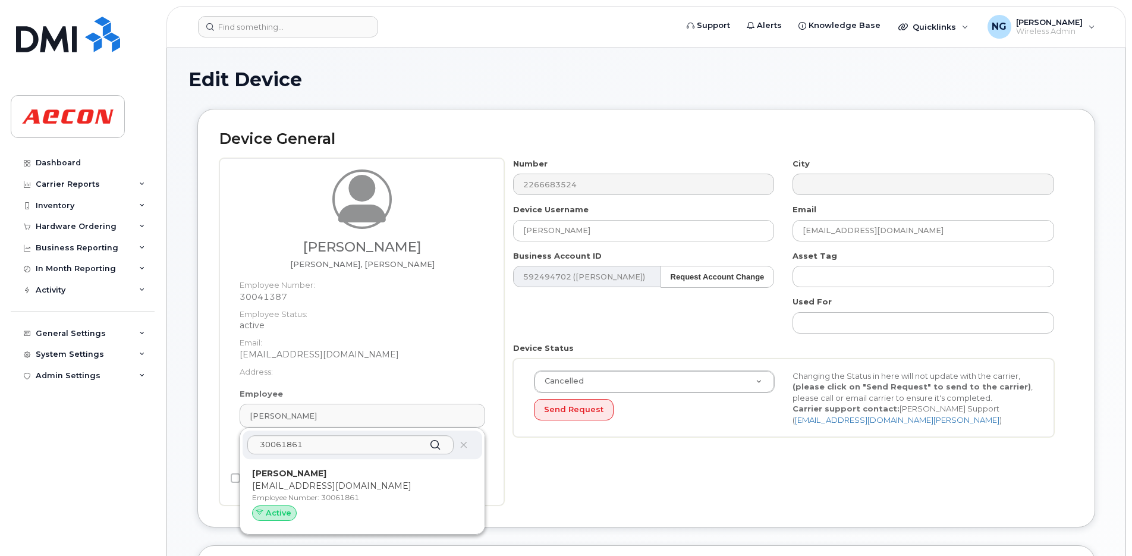
type input "30061861"
type input "Kalin MacKay"
type input "kamackay@aecon.com"
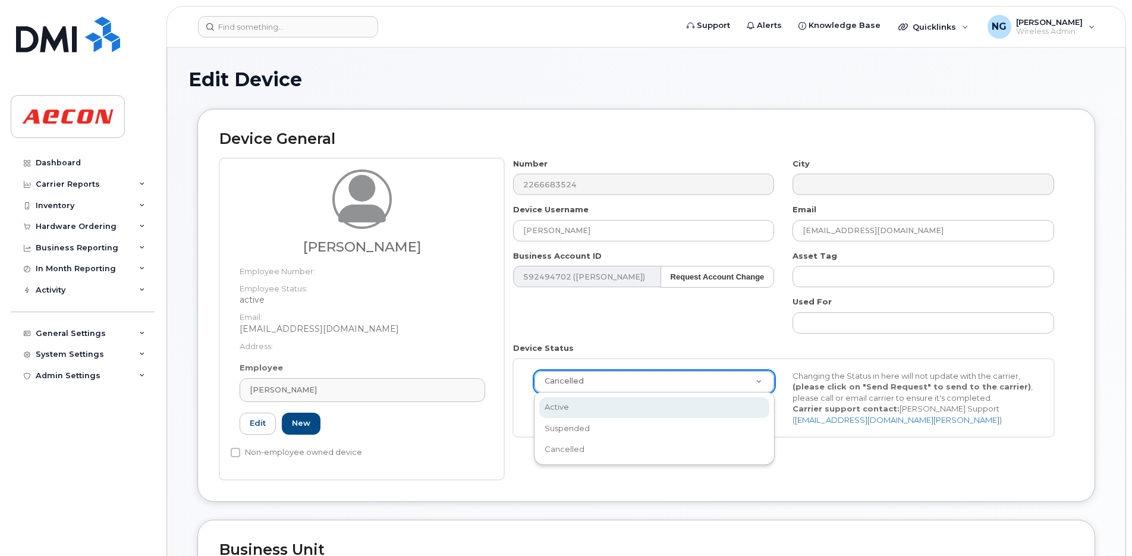
scroll to position [0, 4]
select select "active"
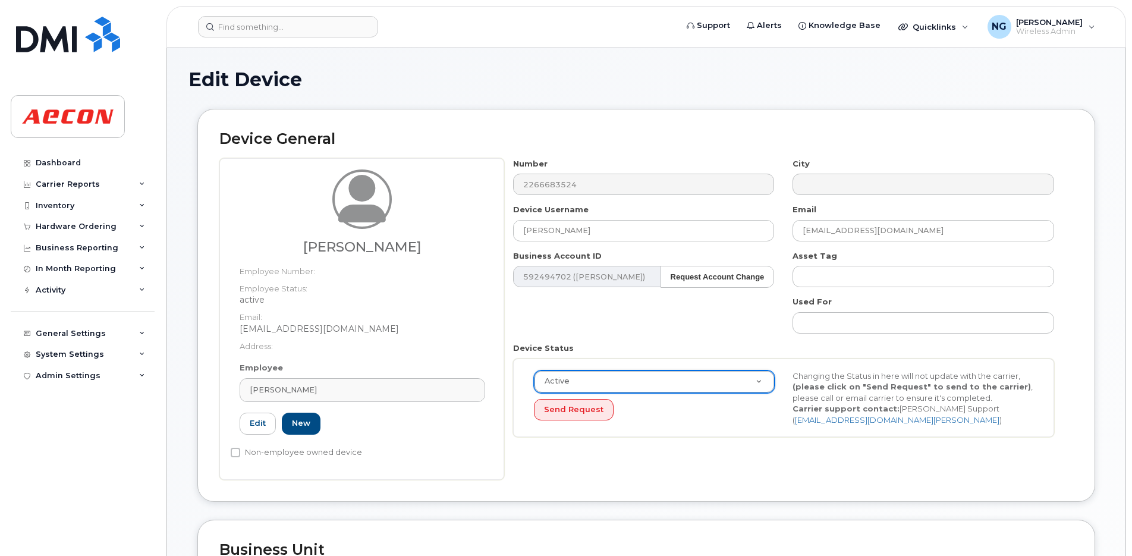
scroll to position [297, 0]
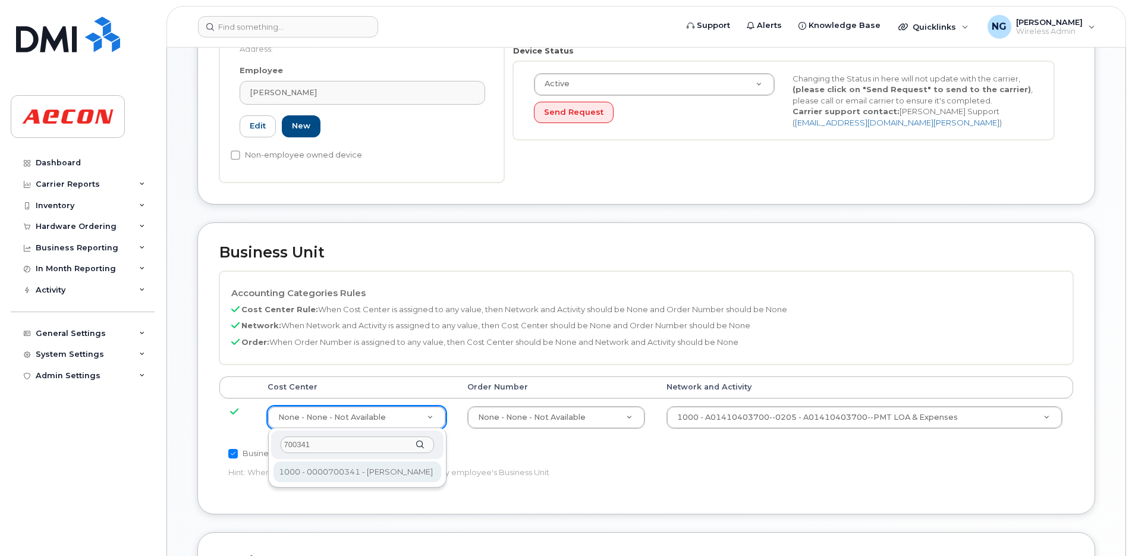
type input "700341"
type input "283964"
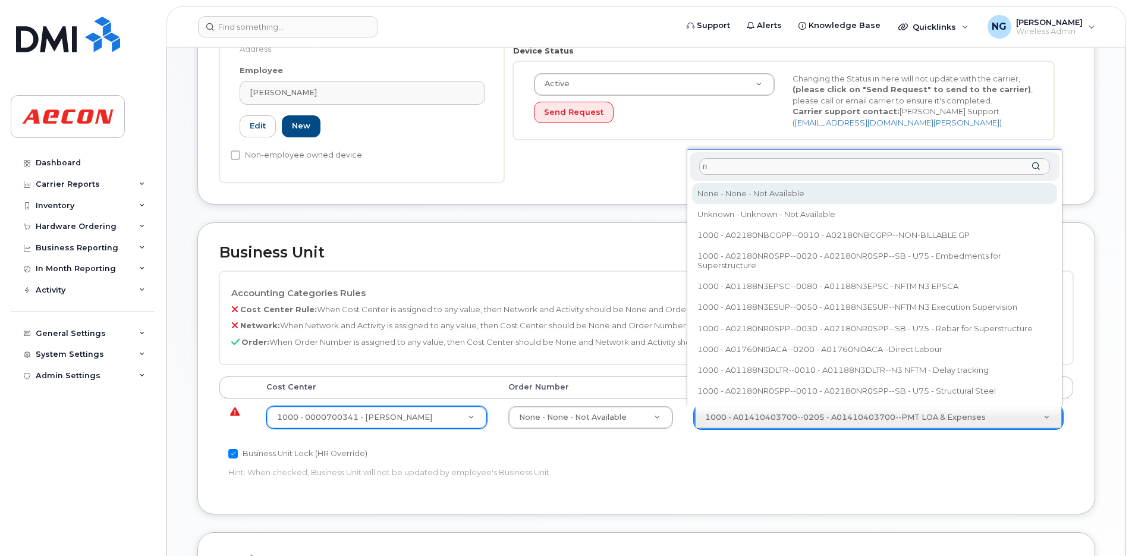
type input "n"
type input "283608"
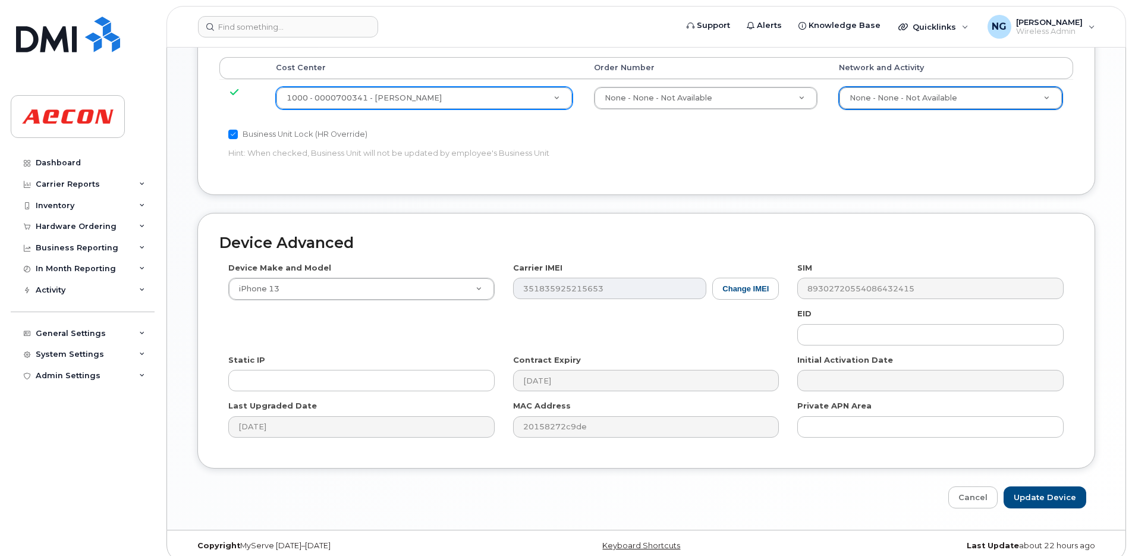
scroll to position [628, 0]
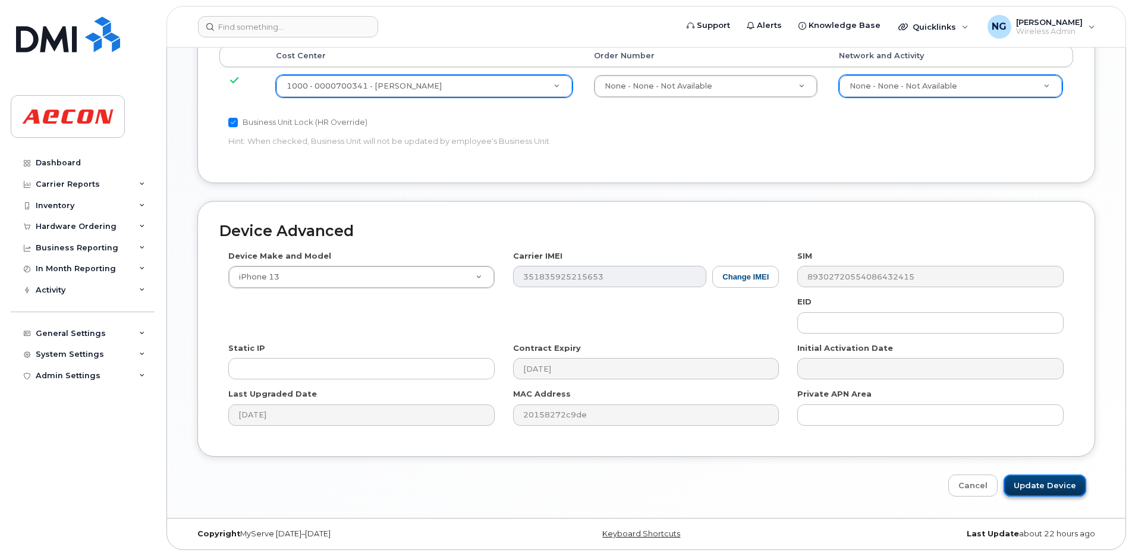
click at [1050, 484] on input "Update Device" at bounding box center [1044, 485] width 83 height 22
type input "Saving..."
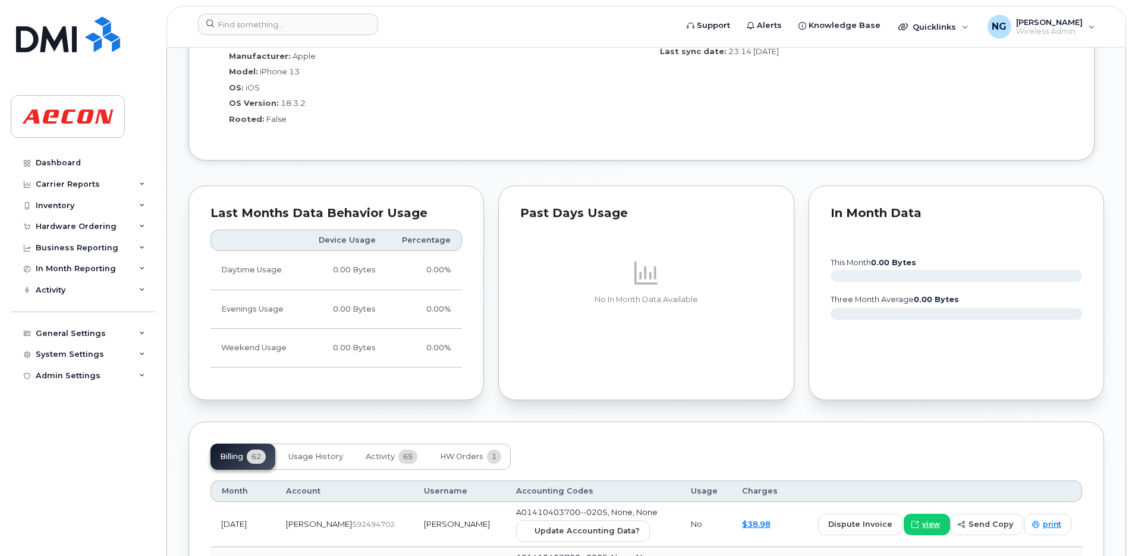
scroll to position [1155, 0]
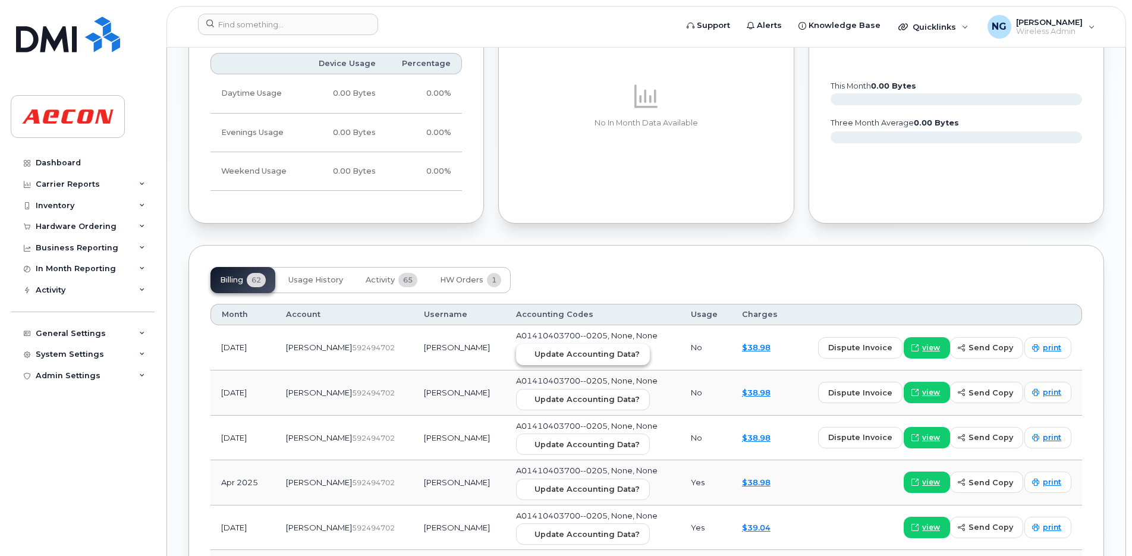
click at [544, 363] on button "Update Accounting Data?" at bounding box center [583, 354] width 134 height 21
click at [95, 333] on div "General Settings" at bounding box center [71, 334] width 70 height 10
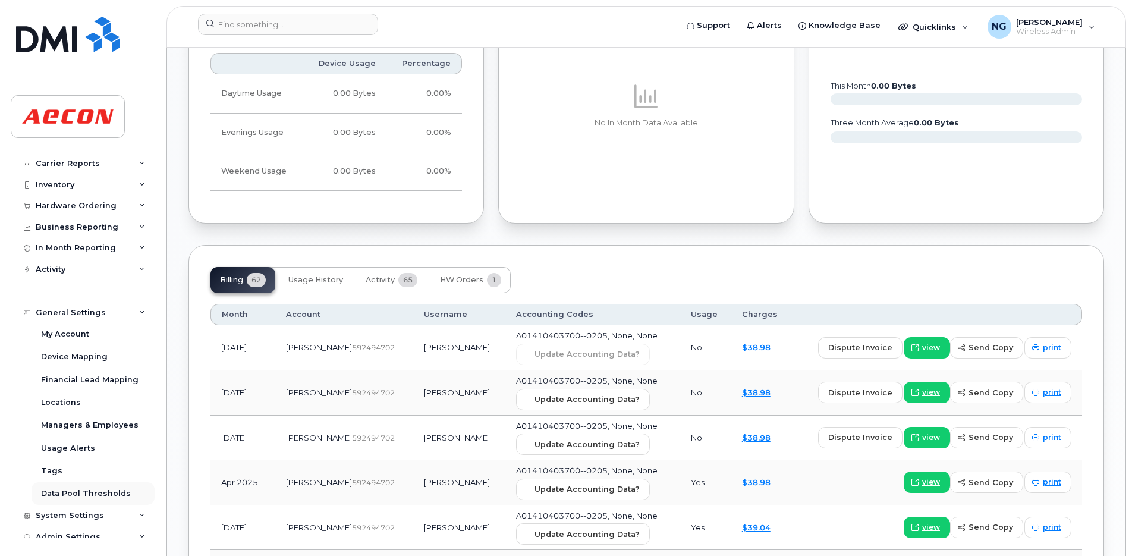
scroll to position [30, 0]
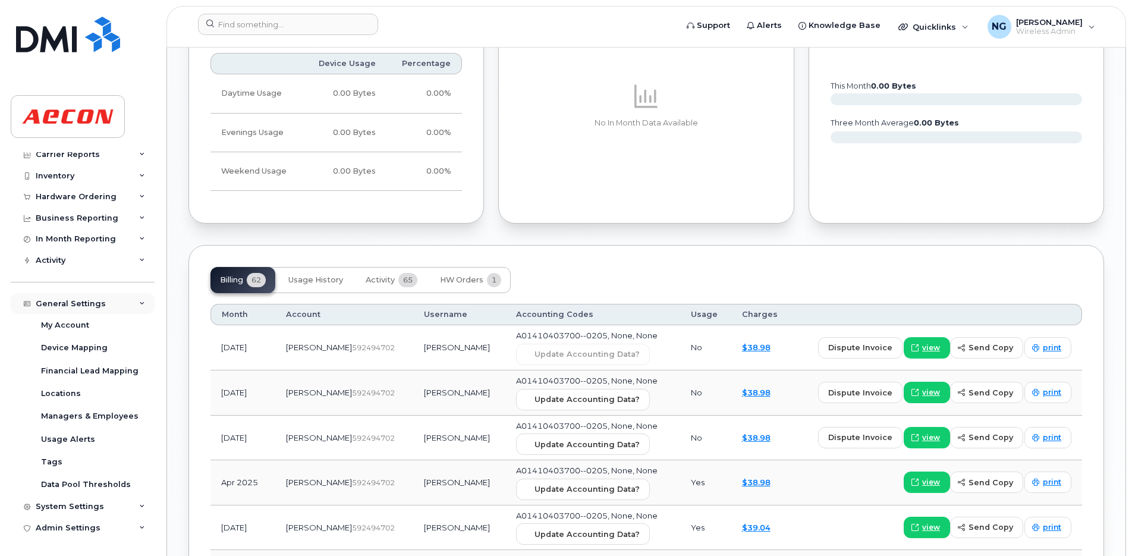
click at [102, 303] on div "General Settings" at bounding box center [83, 303] width 144 height 21
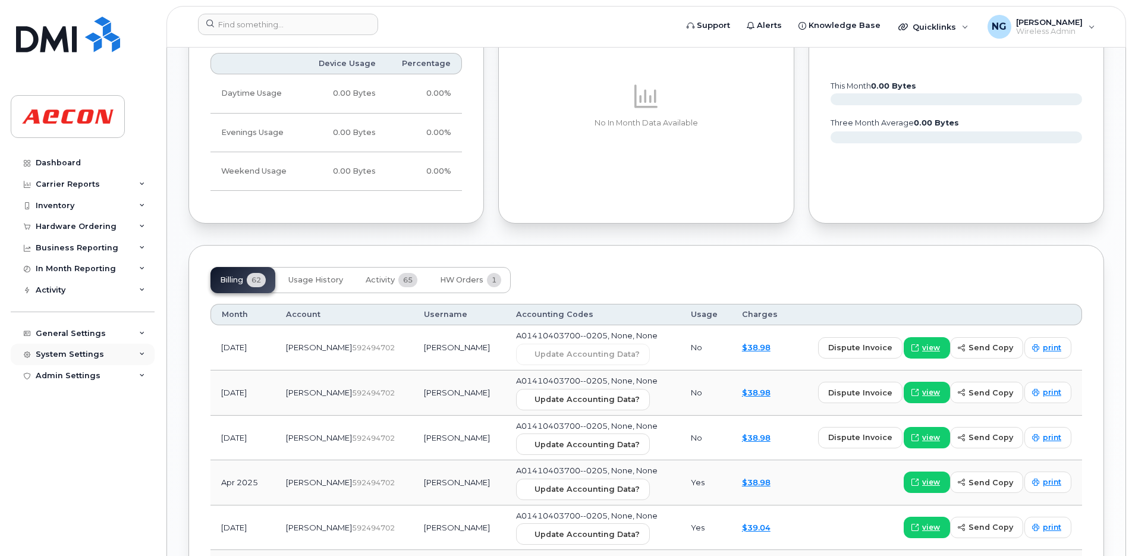
click at [77, 350] on div "System Settings" at bounding box center [70, 355] width 68 height 10
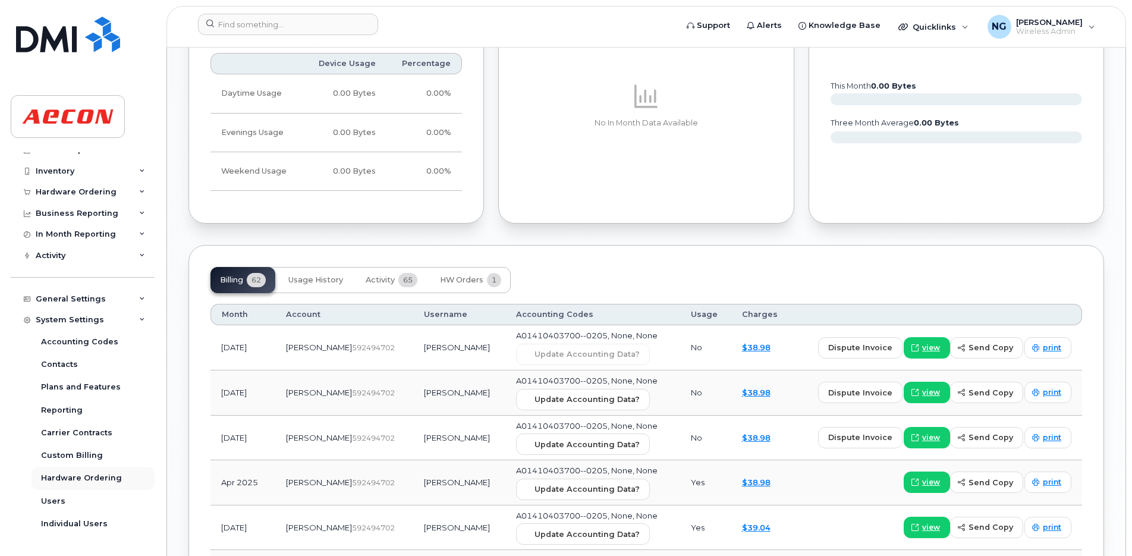
scroll to position [52, 0]
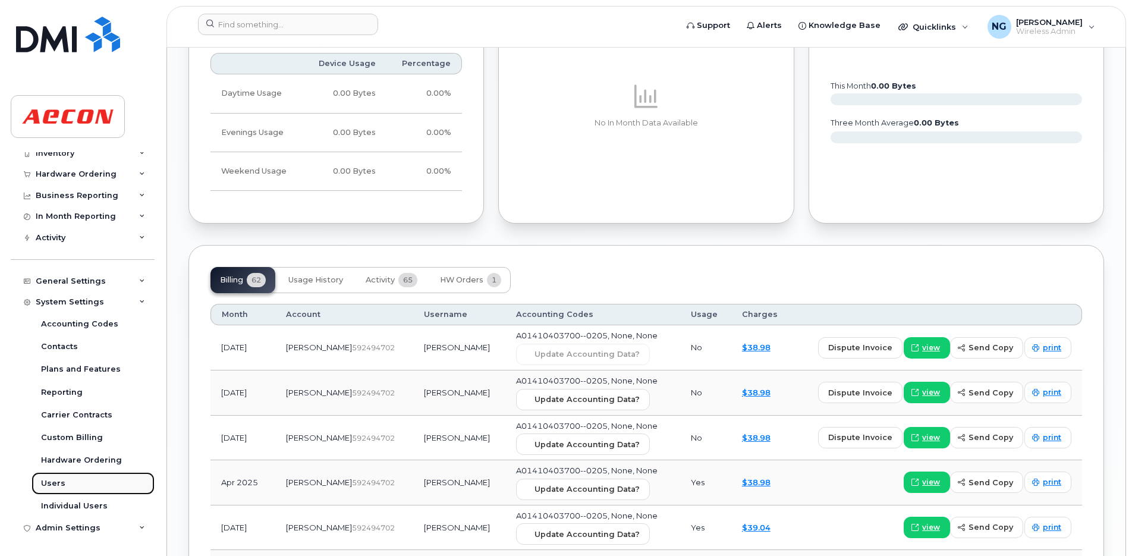
click at [59, 480] on div "Users" at bounding box center [53, 483] width 24 height 11
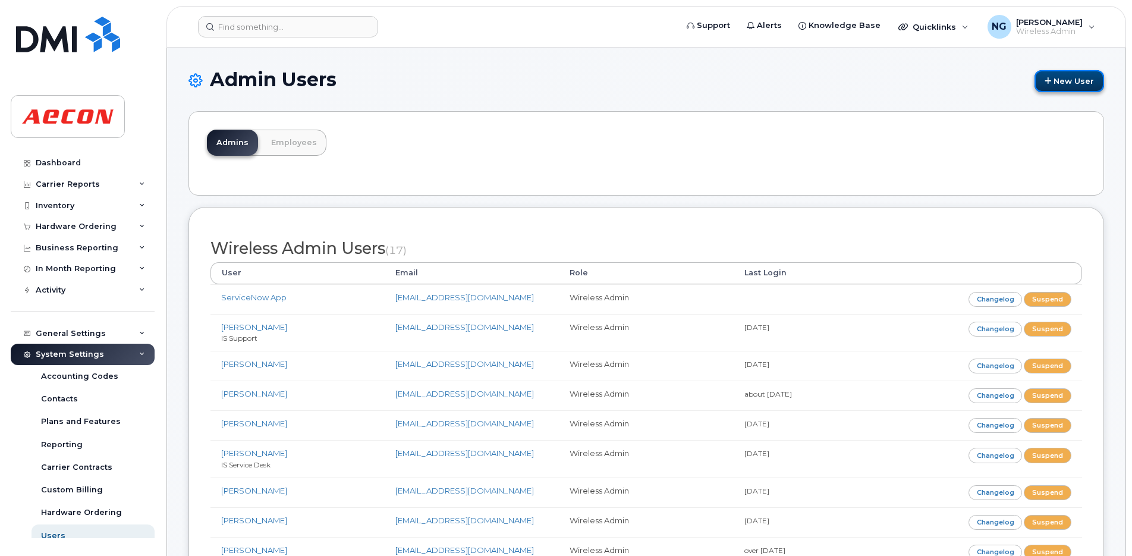
click at [1072, 75] on link "New User" at bounding box center [1069, 81] width 70 height 22
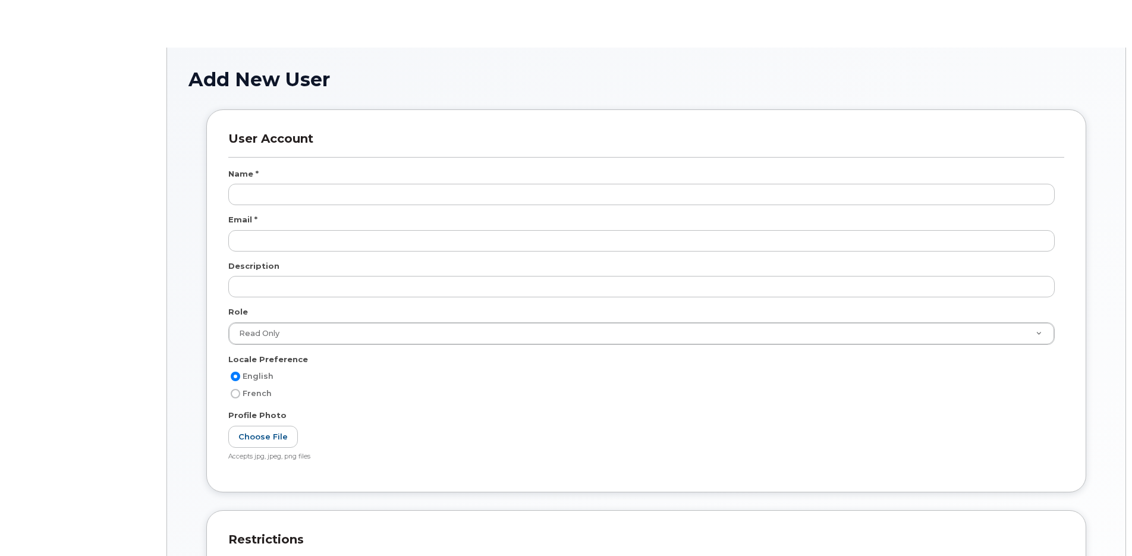
select select
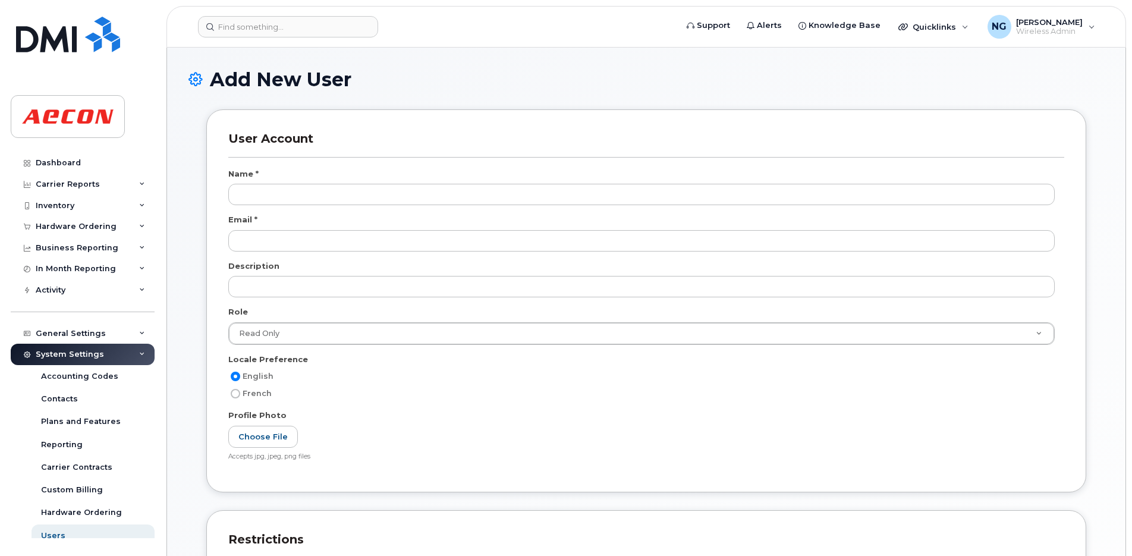
click at [343, 180] on div "Name *" at bounding box center [646, 176] width 836 height 16
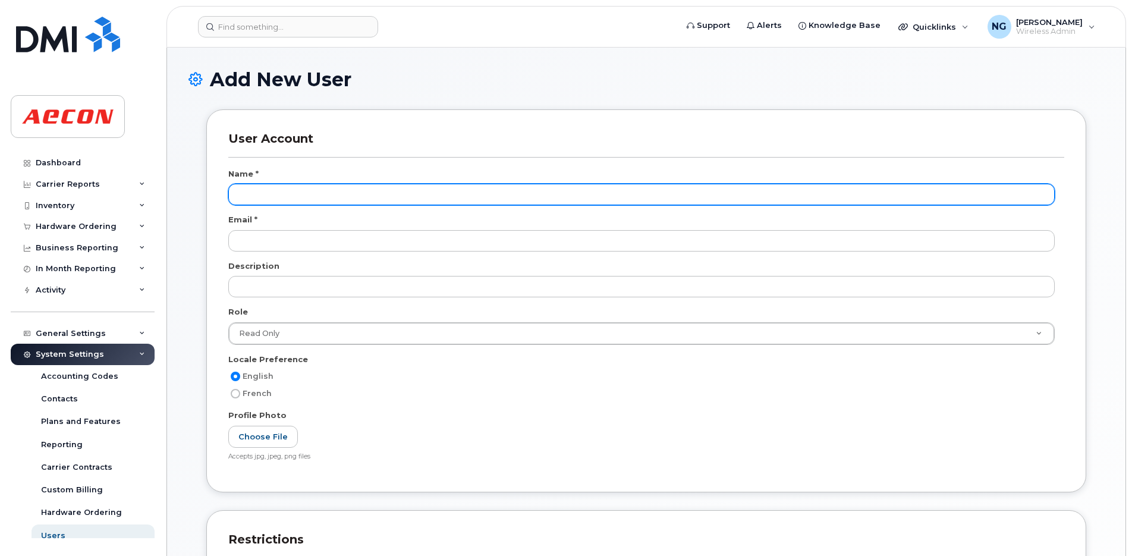
click at [326, 190] on input "text" at bounding box center [641, 194] width 826 height 21
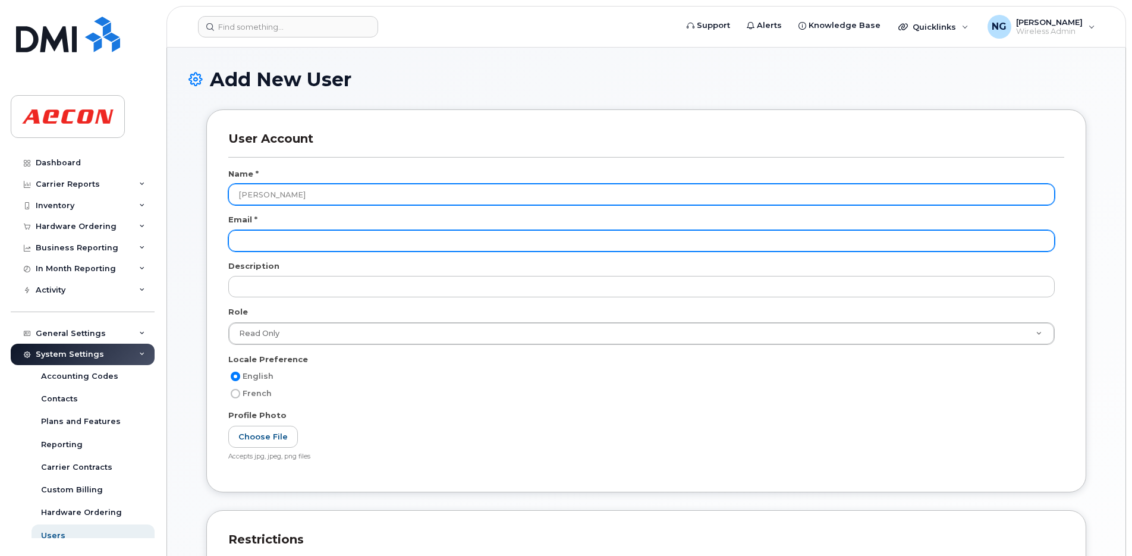
type input "[PERSON_NAME]"
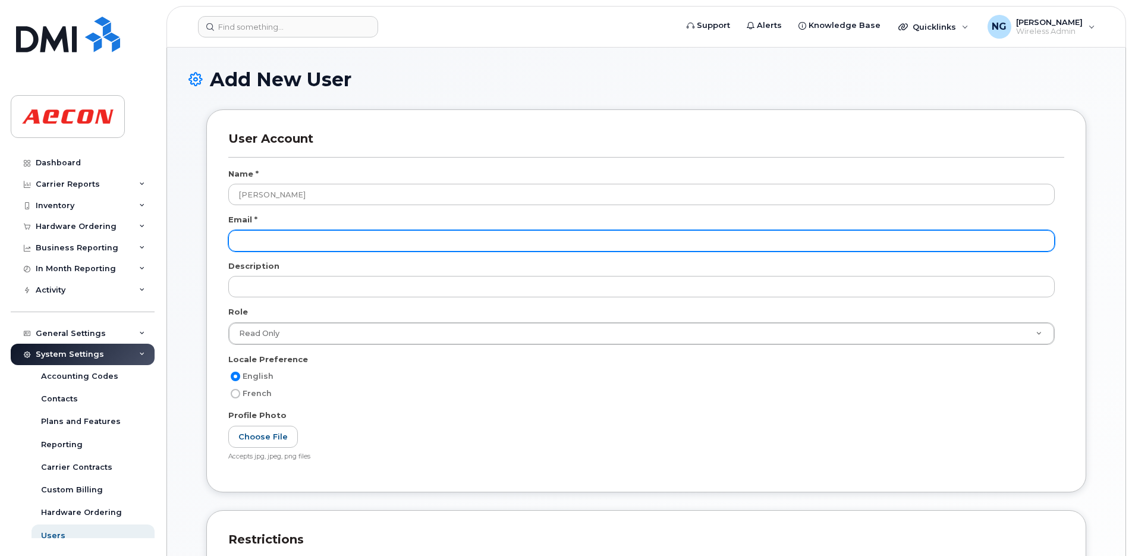
click at [312, 230] on input "email" at bounding box center [641, 240] width 826 height 21
type input "[EMAIL_ADDRESS][DOMAIN_NAME]"
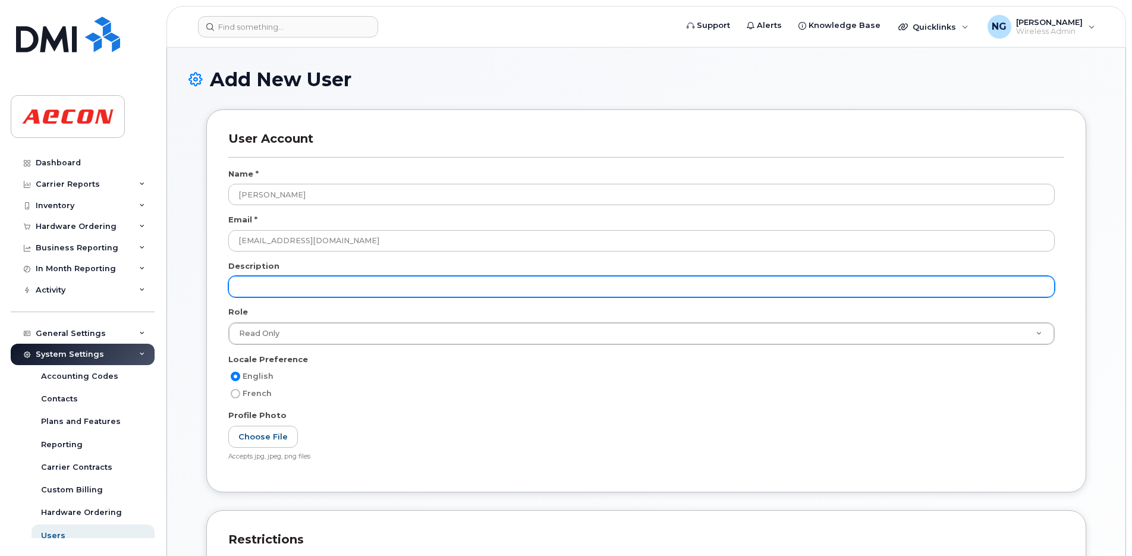
click at [263, 288] on input "text" at bounding box center [641, 286] width 826 height 21
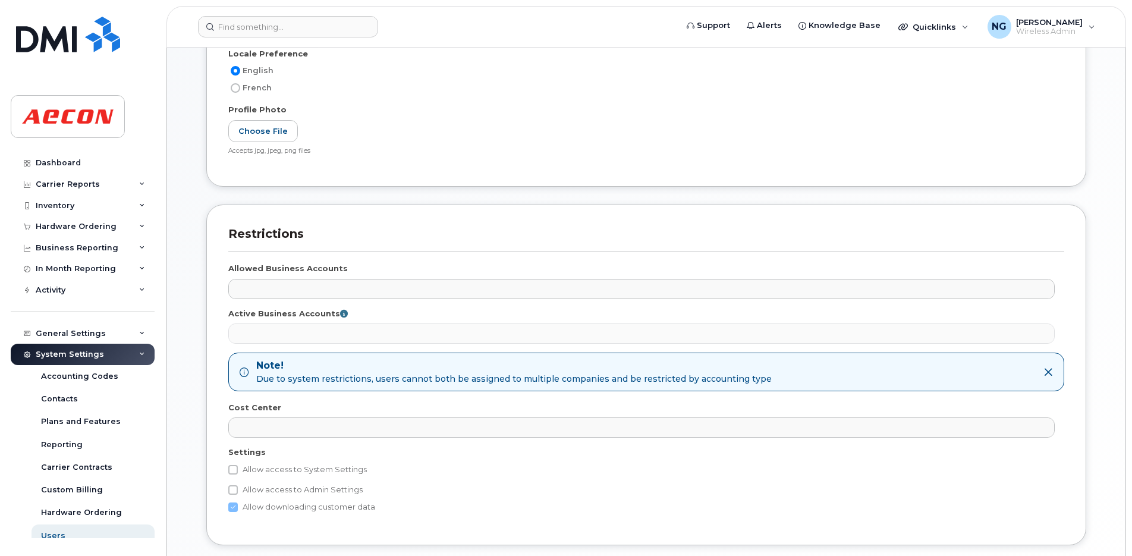
scroll to position [395, 0]
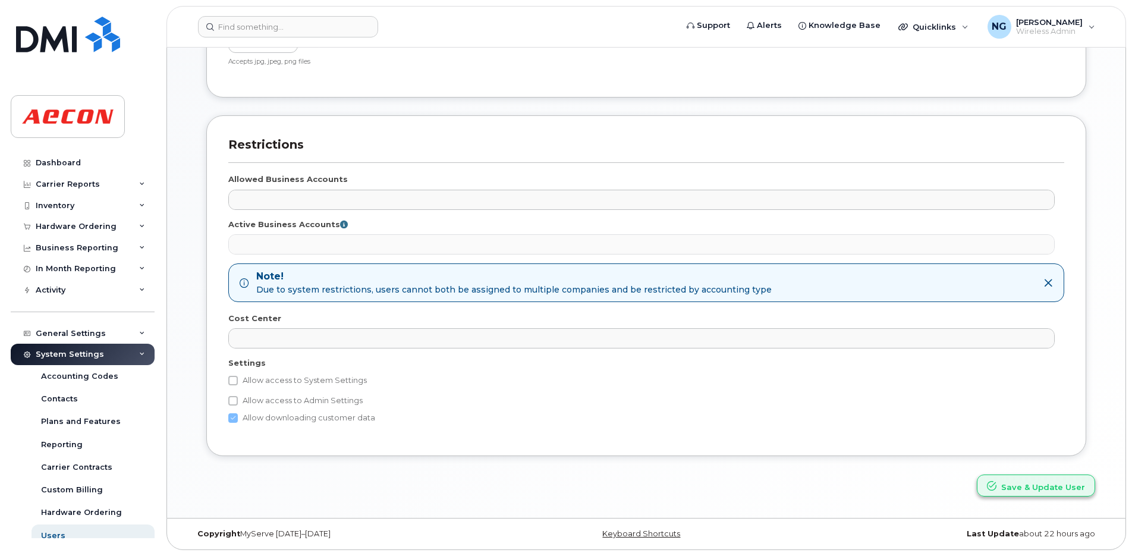
type input "Co-op, Finance"
click at [1053, 491] on button "Save & Update User" at bounding box center [1036, 485] width 118 height 22
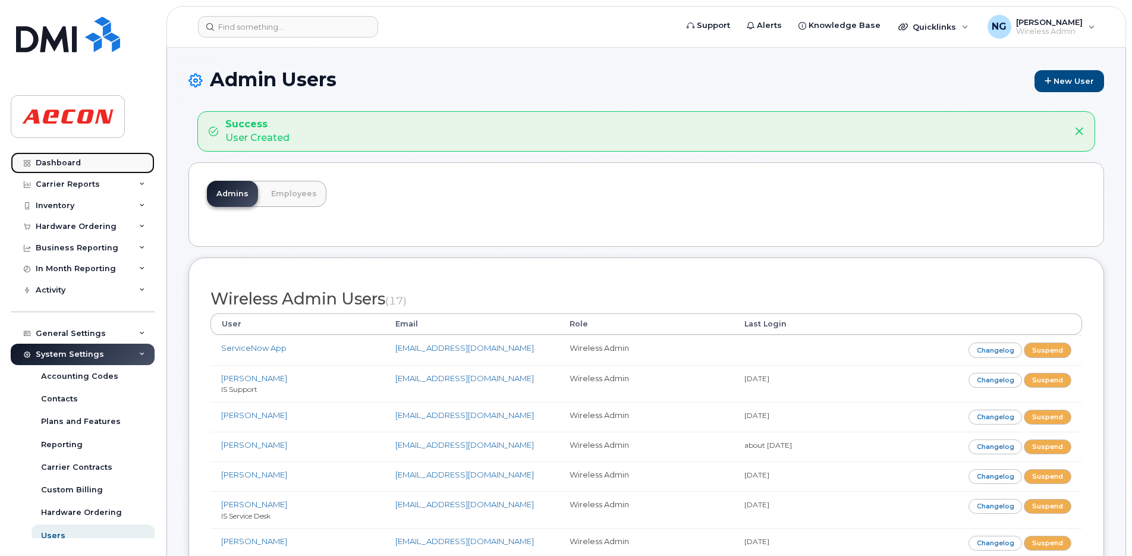
click at [44, 162] on div "Dashboard" at bounding box center [58, 163] width 45 height 10
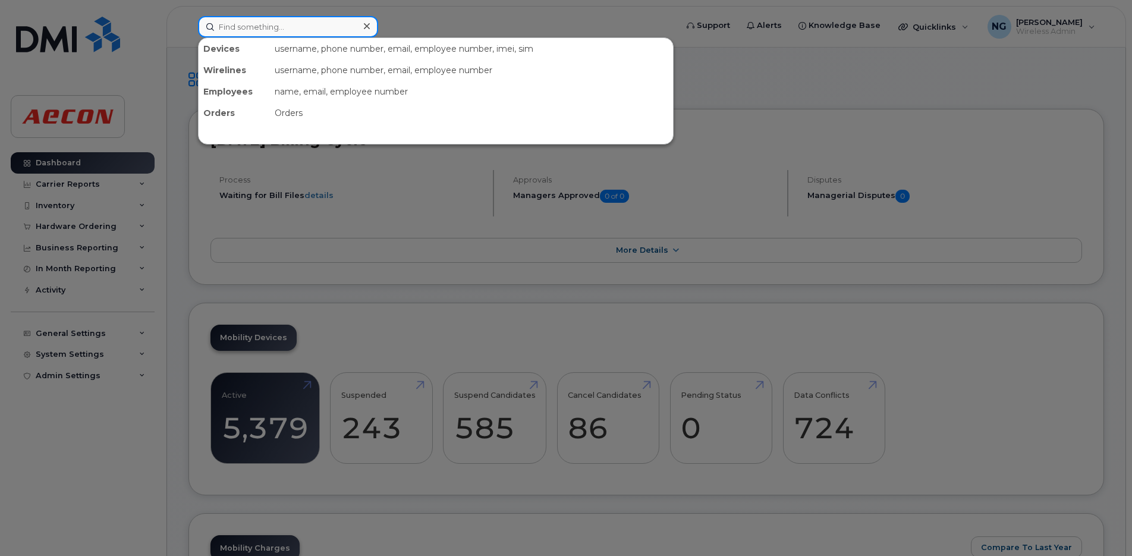
click at [276, 23] on input at bounding box center [288, 26] width 180 height 21
type input "8259358276"
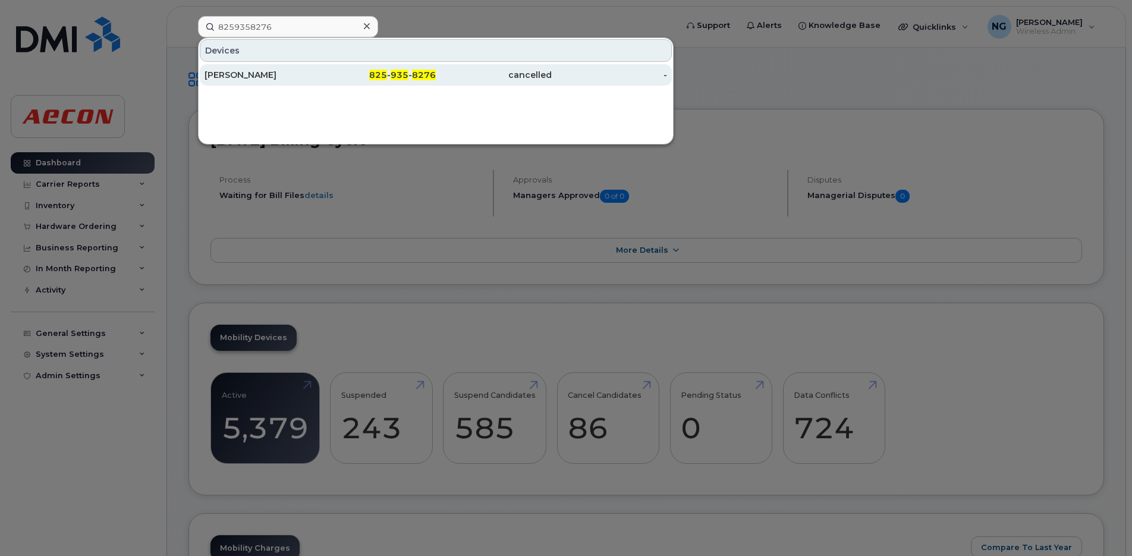
click at [534, 76] on div "cancelled" at bounding box center [494, 75] width 116 height 12
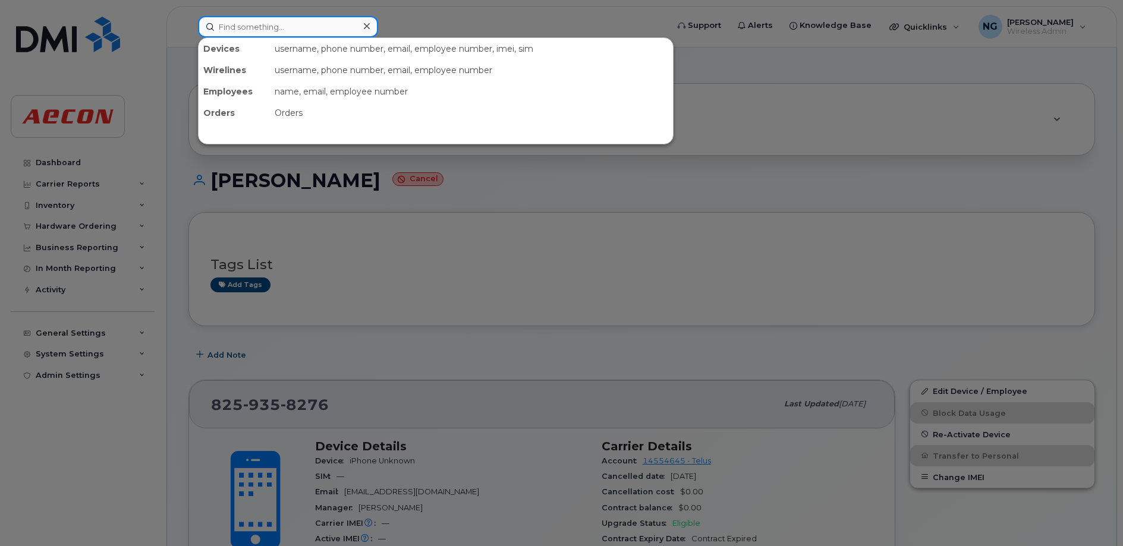
drag, startPoint x: 265, startPoint y: 29, endPoint x: 279, endPoint y: 29, distance: 14.3
click at [265, 29] on input at bounding box center [288, 26] width 180 height 21
click at [259, 24] on input at bounding box center [288, 26] width 180 height 21
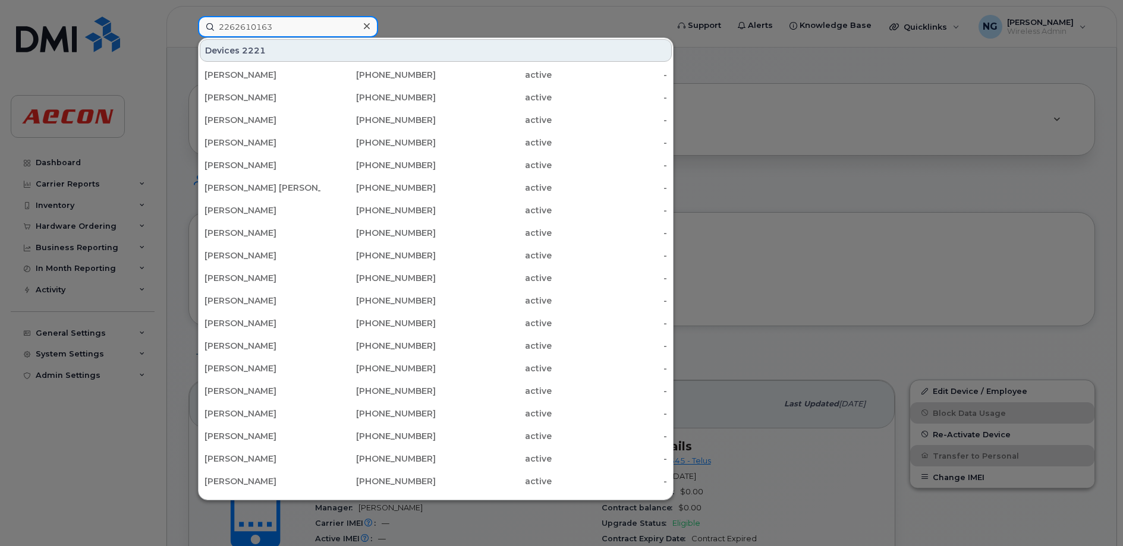
type input "2262610163"
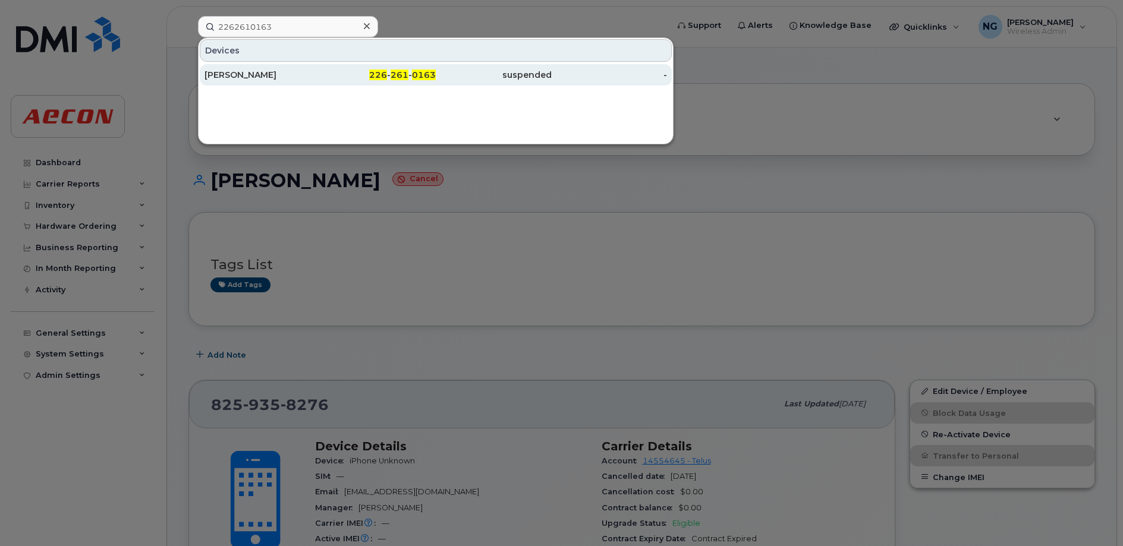
click at [425, 73] on span "0163" at bounding box center [424, 75] width 24 height 11
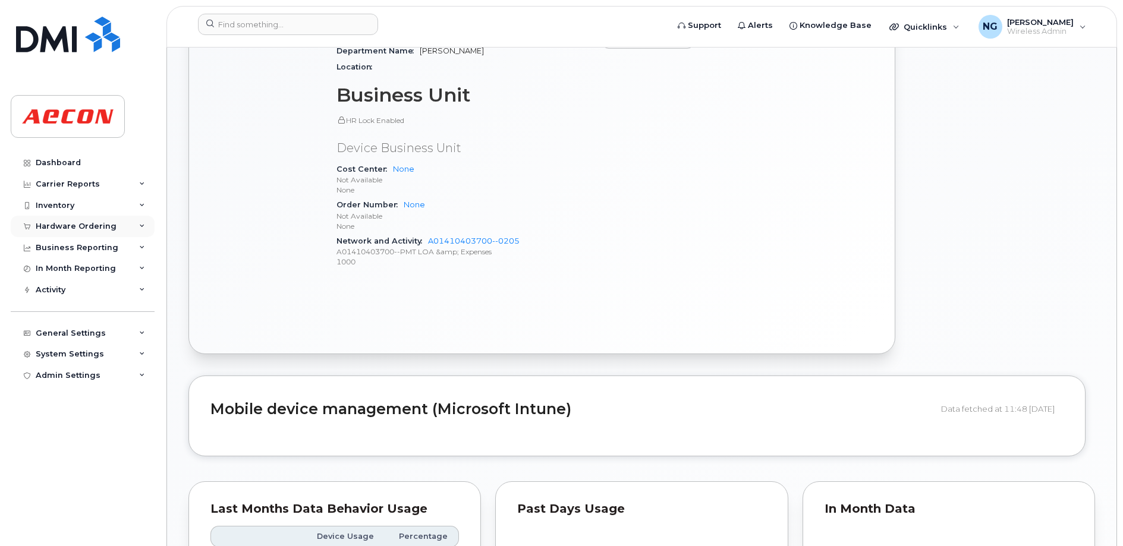
scroll to position [520, 0]
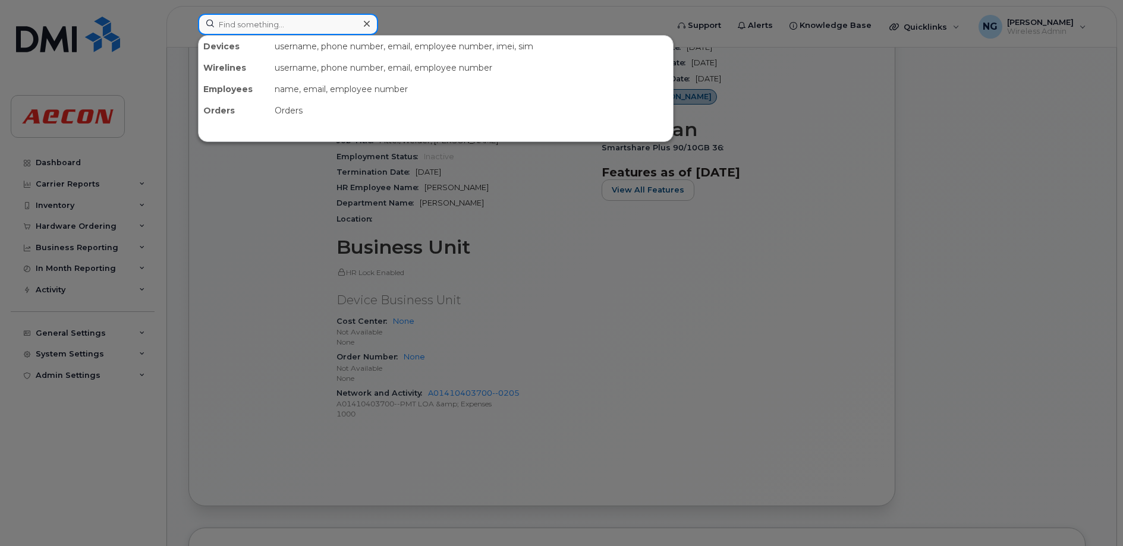
click at [263, 18] on input at bounding box center [288, 24] width 180 height 21
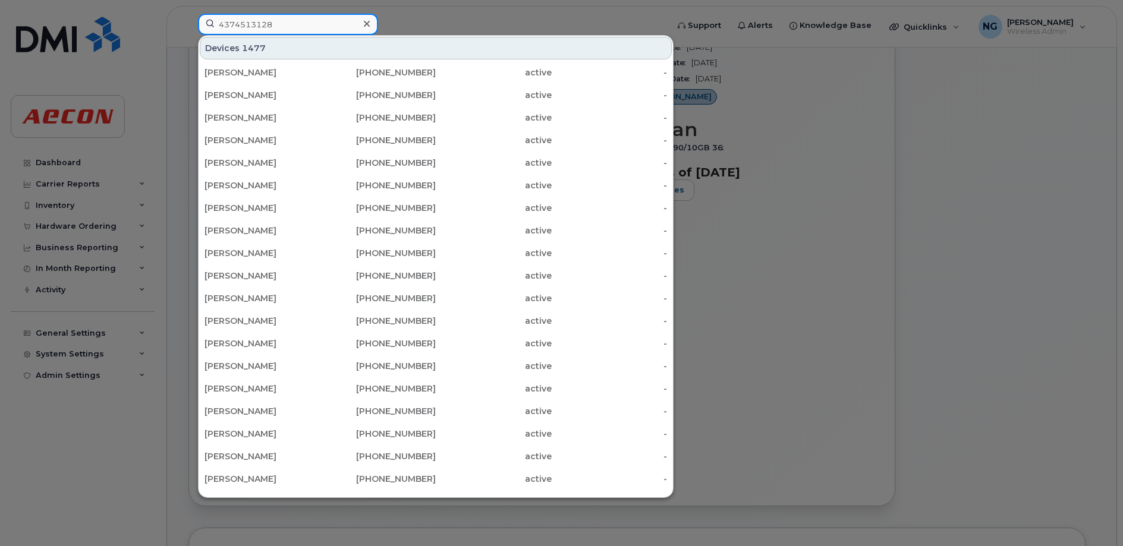
type input "4374513128"
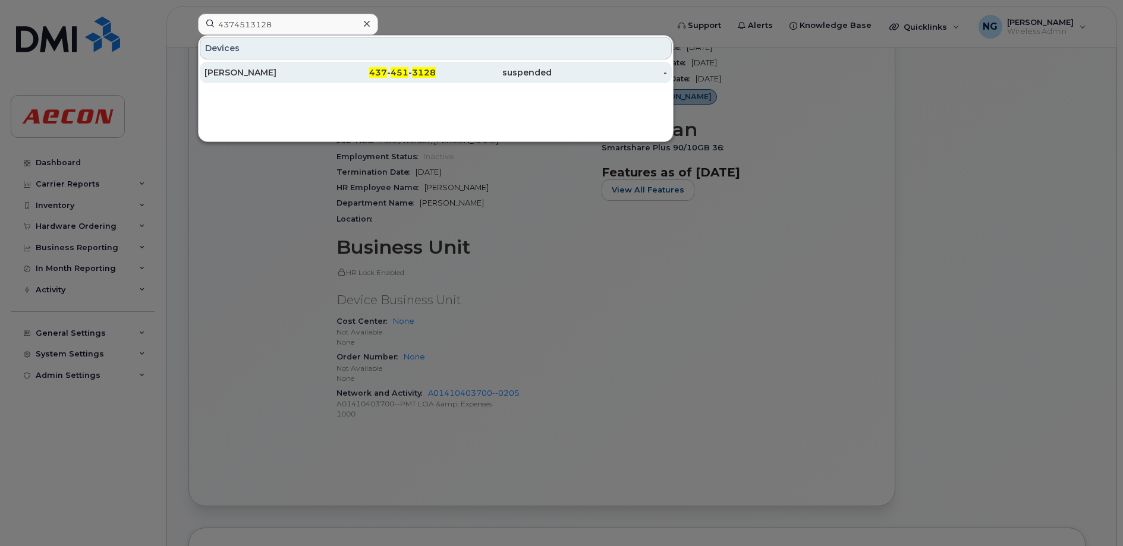
click at [390, 68] on div "437 - 451 - 3128" at bounding box center [378, 73] width 116 height 12
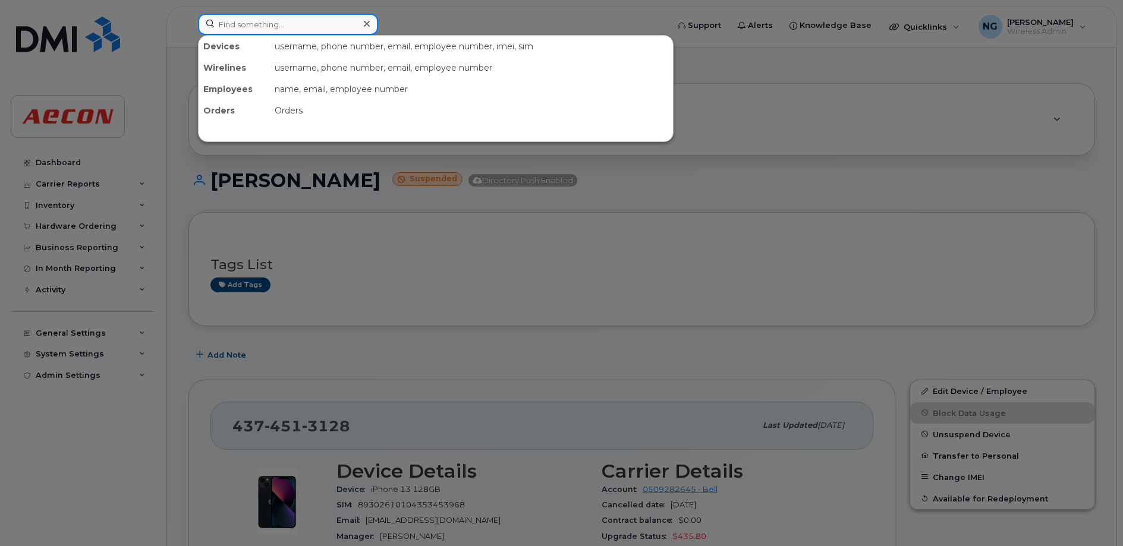
click at [290, 23] on input at bounding box center [288, 24] width 180 height 21
type input "4168016249"
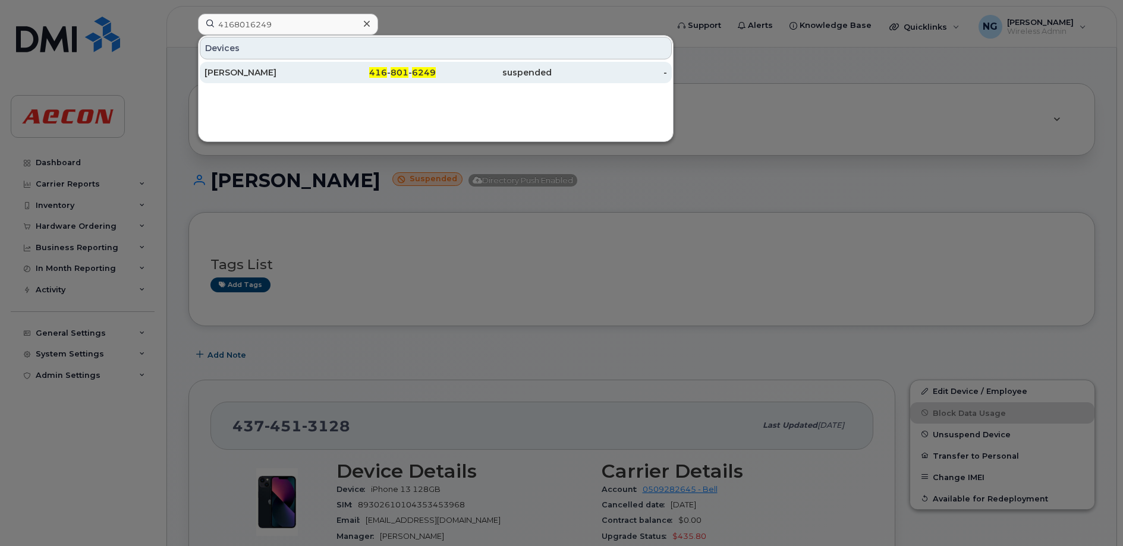
click at [370, 70] on div "416 - 801 - 6249" at bounding box center [378, 73] width 116 height 12
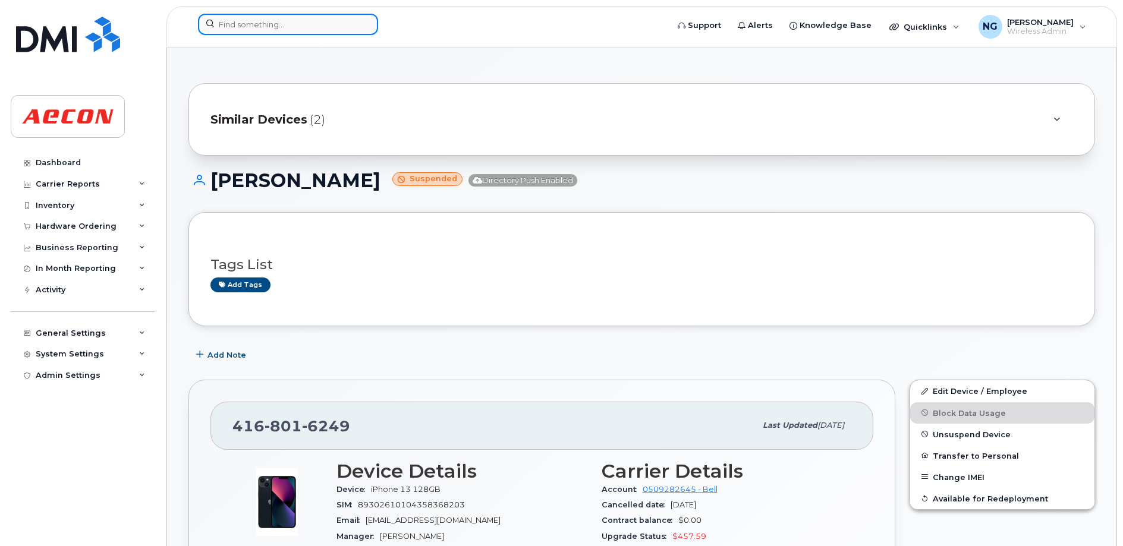
click at [302, 24] on input at bounding box center [288, 24] width 180 height 21
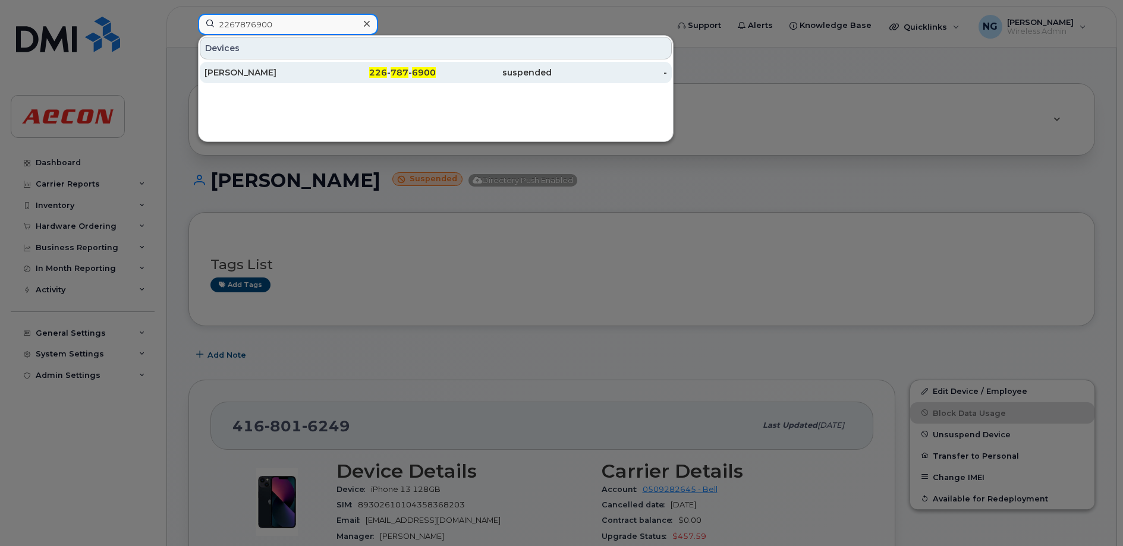
type input "2267876900"
click at [436, 66] on div "226 - 787 - 6900" at bounding box center [494, 72] width 116 height 21
click at [399, 74] on span "787" at bounding box center [400, 72] width 18 height 11
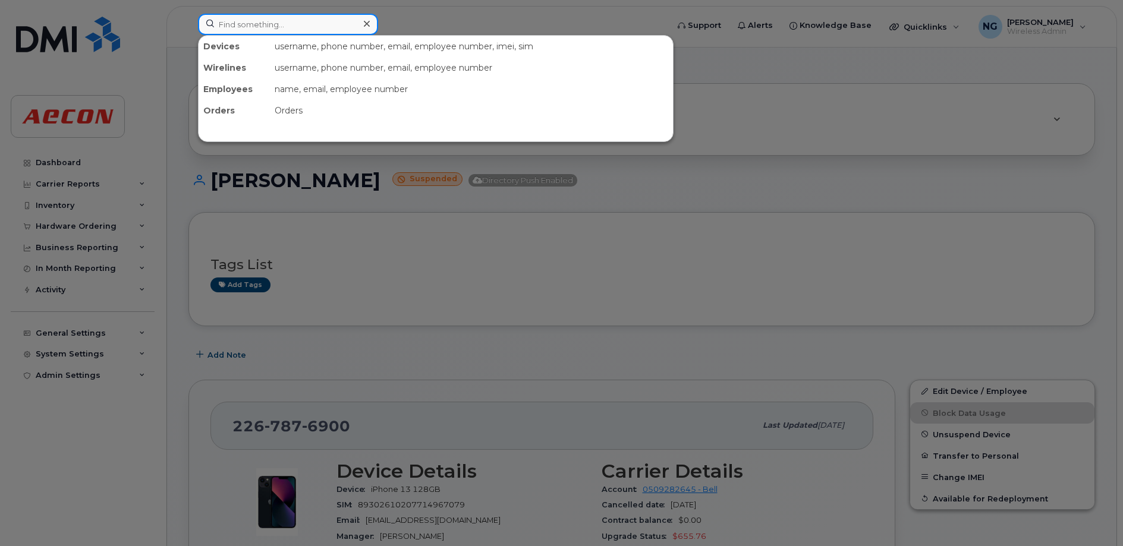
click at [288, 27] on input at bounding box center [288, 24] width 180 height 21
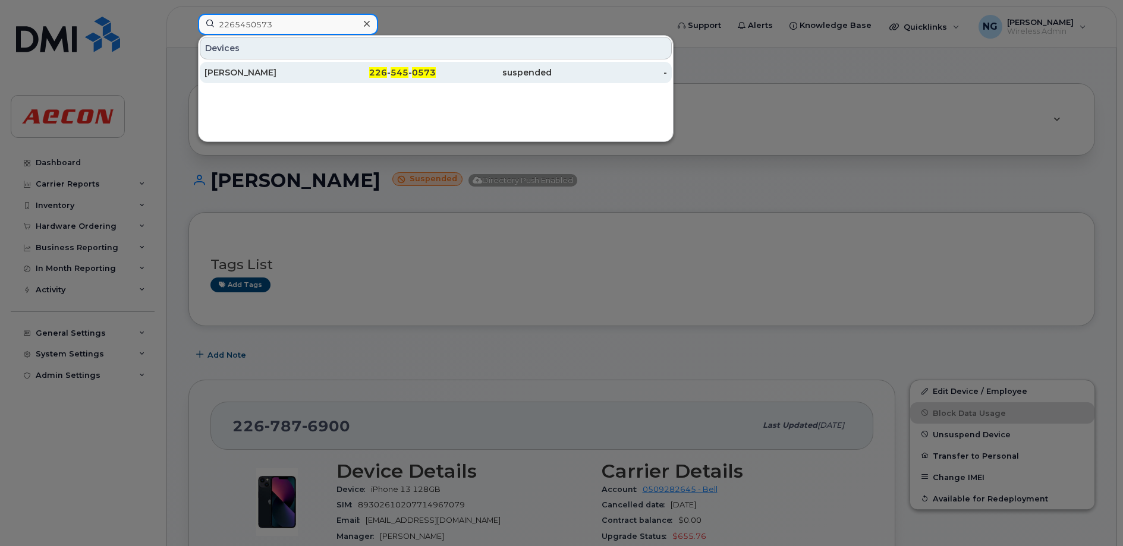
type input "2265450573"
click at [410, 68] on div "226 - 545 - 0573" at bounding box center [378, 73] width 116 height 12
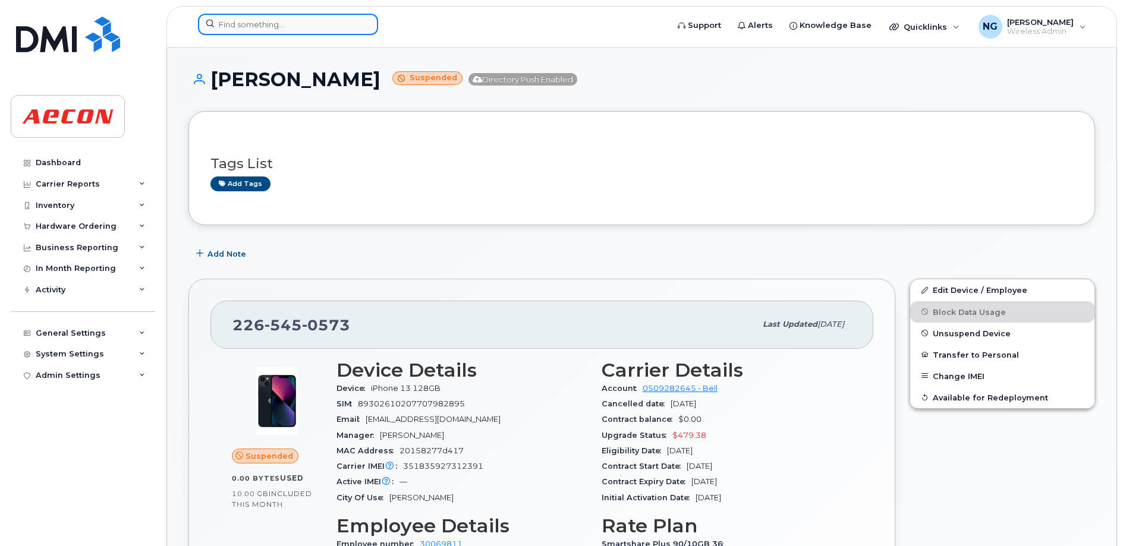
click at [275, 34] on input at bounding box center [288, 24] width 180 height 21
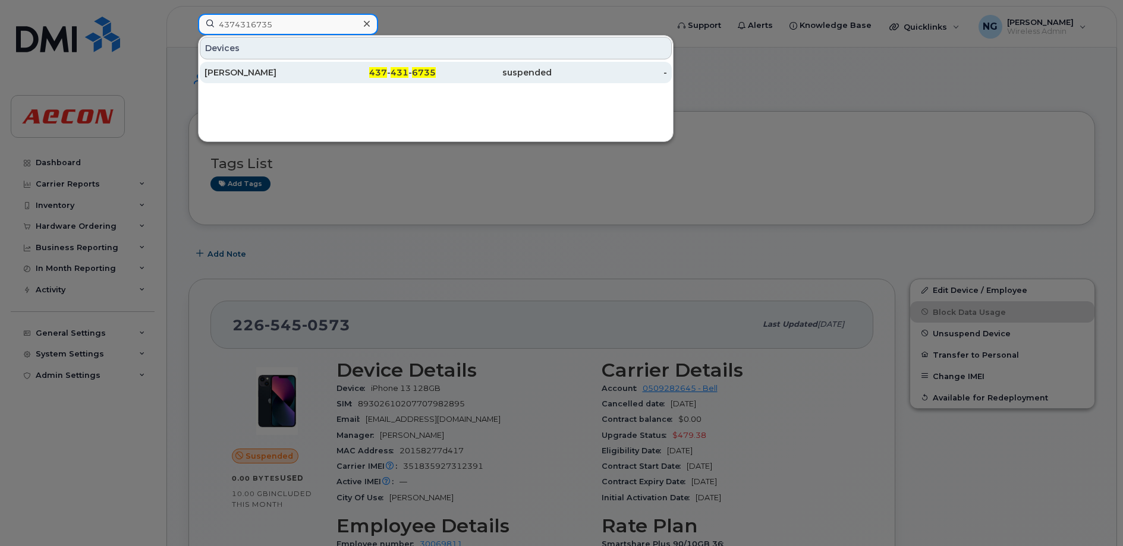
type input "4374316735"
click at [417, 73] on span "6735" at bounding box center [424, 72] width 24 height 11
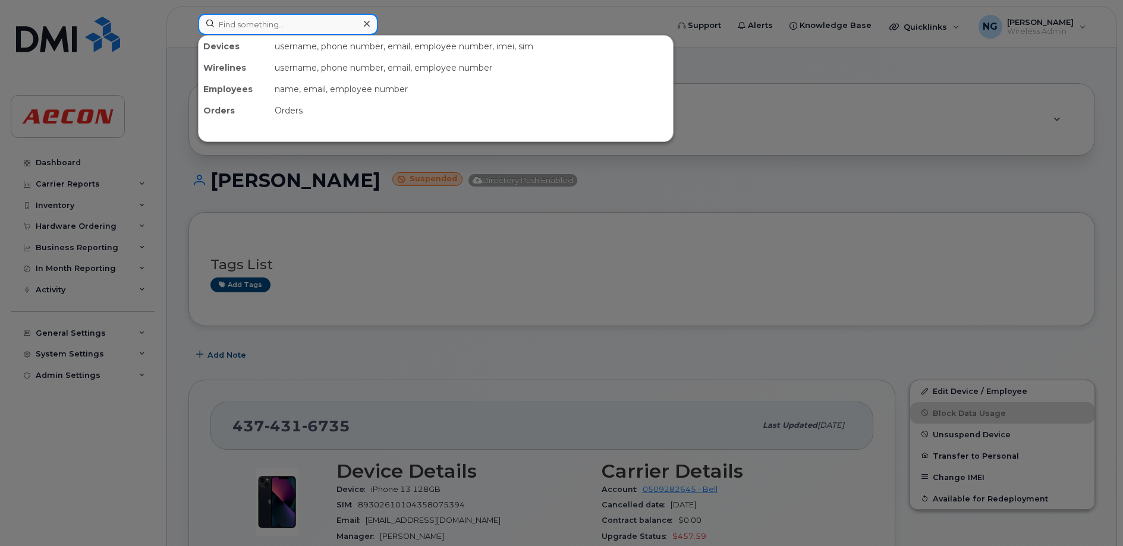
click at [285, 20] on input at bounding box center [288, 24] width 180 height 21
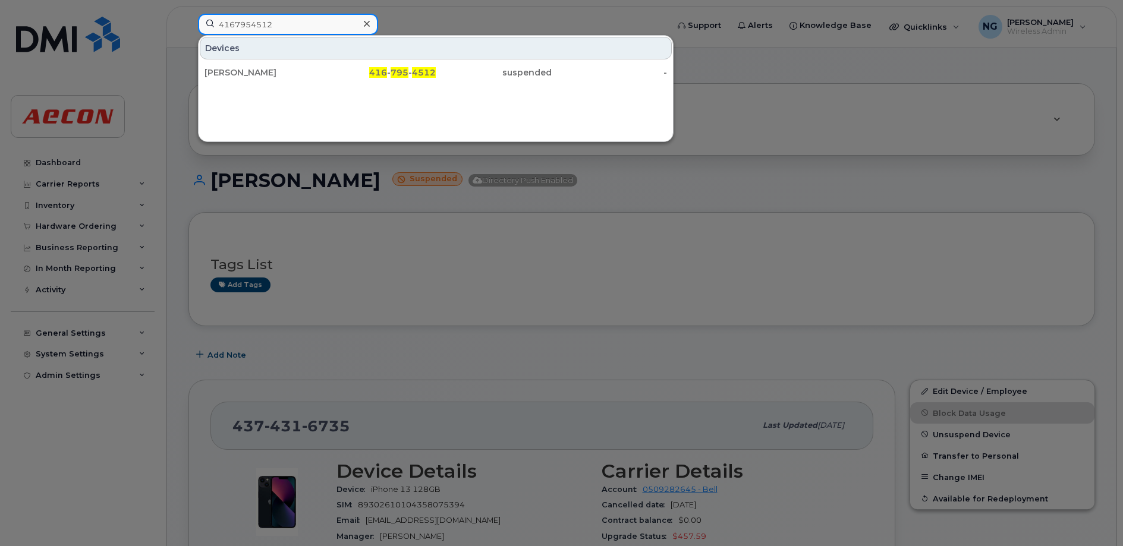
click at [289, 16] on input "4167954512" at bounding box center [288, 24] width 180 height 21
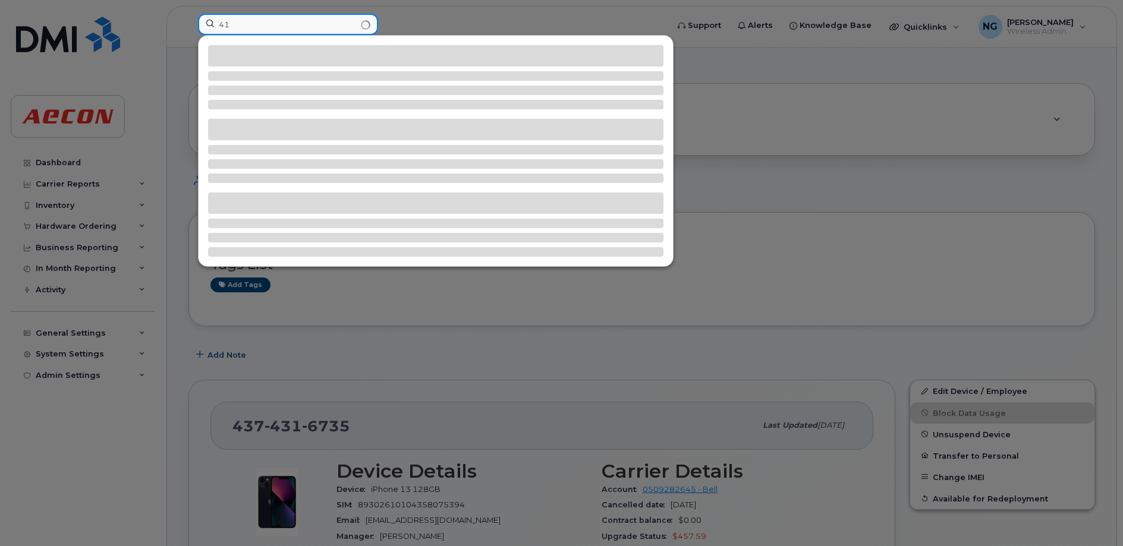
type input "4"
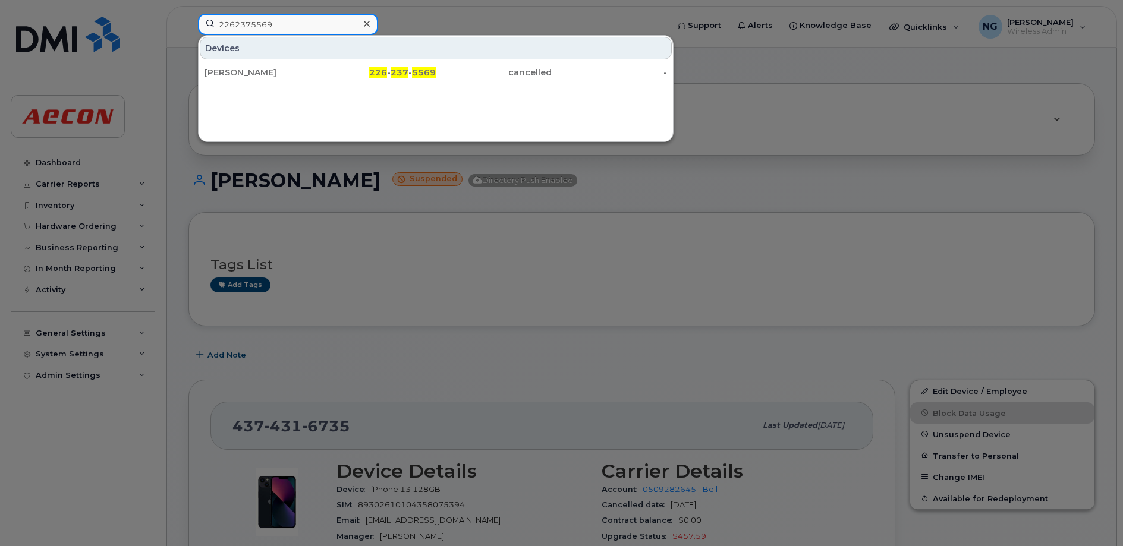
click at [302, 19] on input "2262375569" at bounding box center [288, 24] width 180 height 21
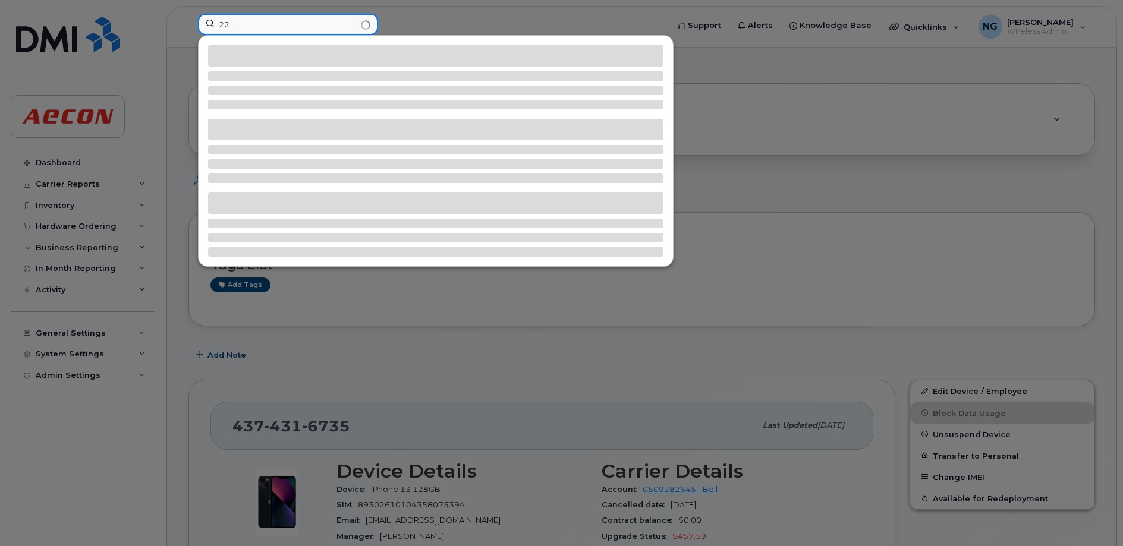
type input "2"
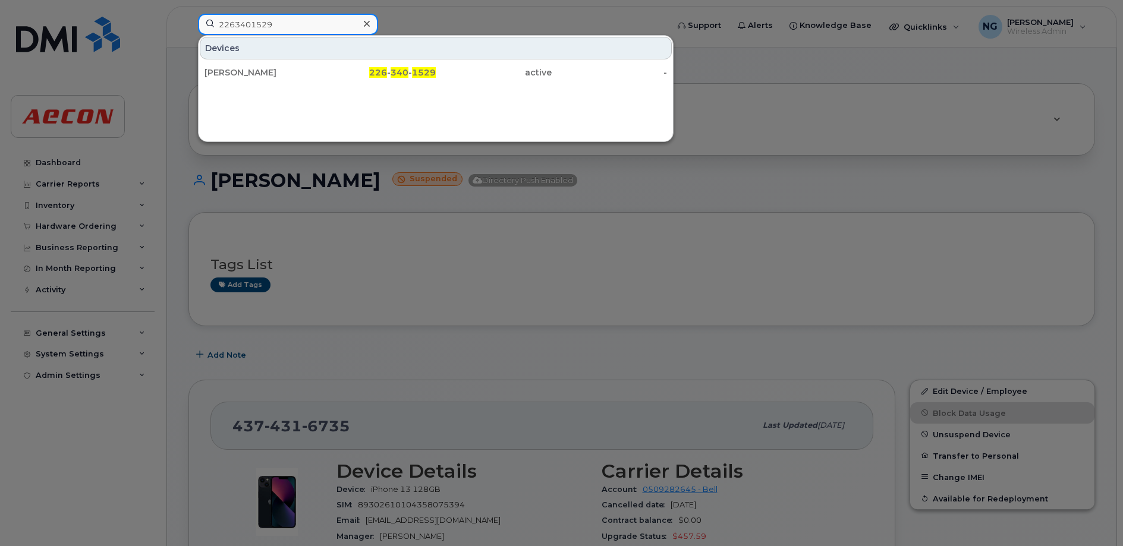
drag, startPoint x: 308, startPoint y: 15, endPoint x: 201, endPoint y: 1, distance: 107.3
click at [201, 14] on div "2263401529 Devices Simon Van Rooyen 226 - 340 - 1529 active -" at bounding box center [428, 27] width 481 height 26
drag, startPoint x: 209, startPoint y: 7, endPoint x: 139, endPoint y: -7, distance: 71.5
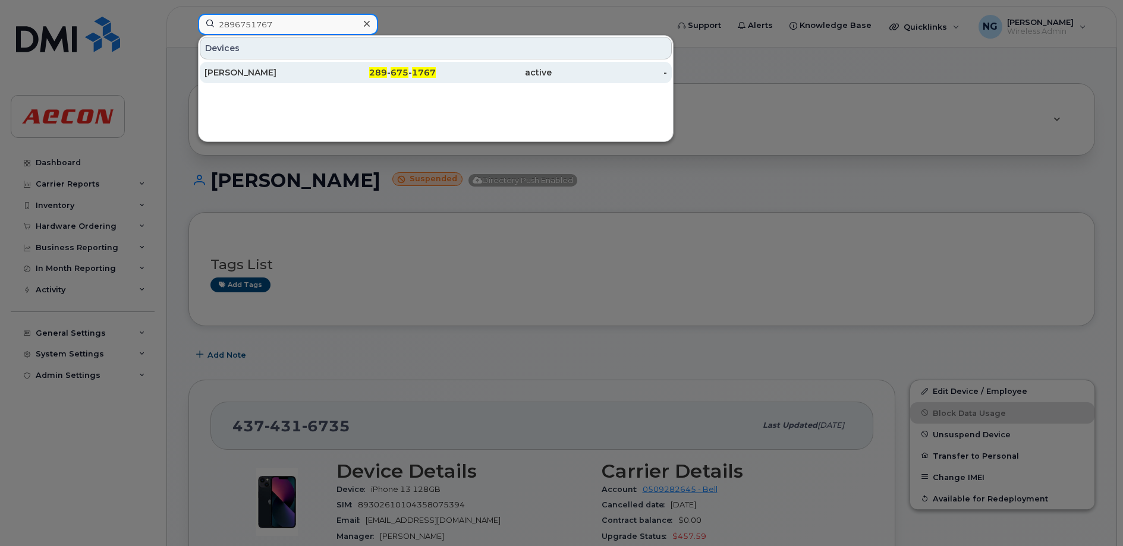
type input "2896751767"
click at [396, 67] on span "675" at bounding box center [400, 72] width 18 height 11
click at [396, 67] on div "289 - 675 - 1767" at bounding box center [378, 73] width 116 height 12
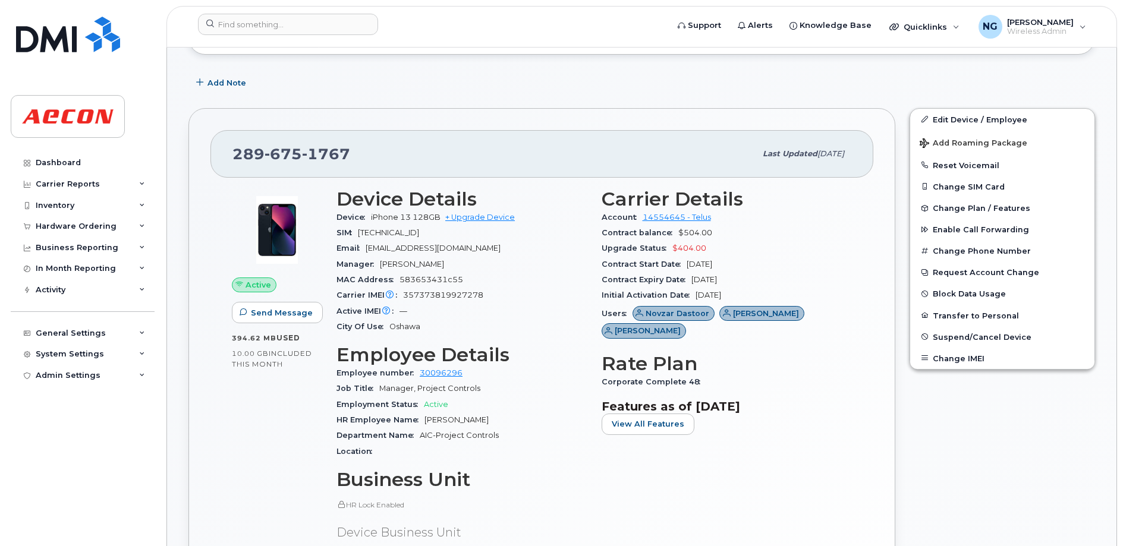
scroll to position [74, 0]
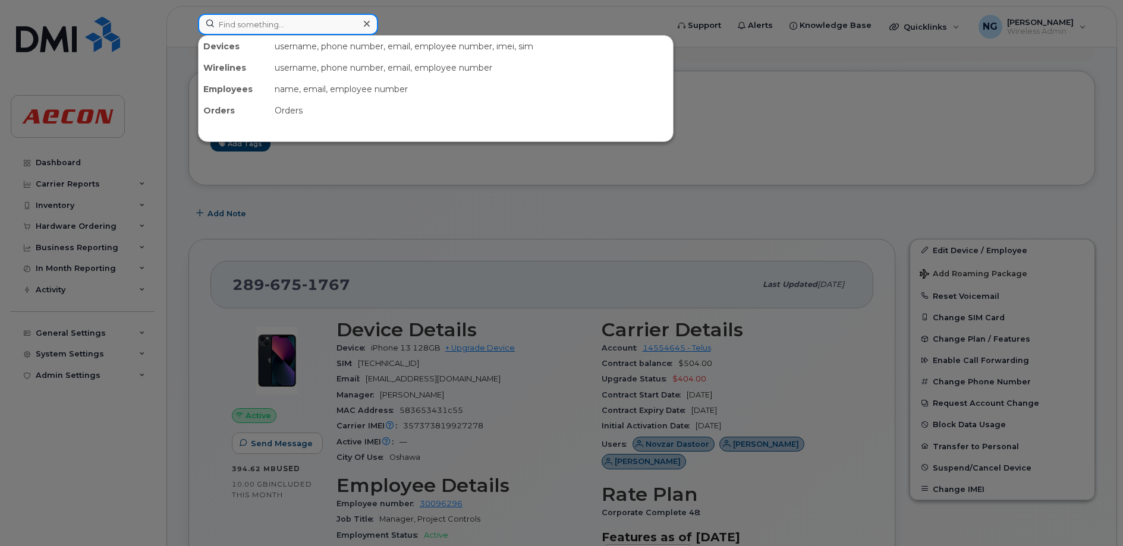
click at [281, 24] on input at bounding box center [288, 24] width 180 height 21
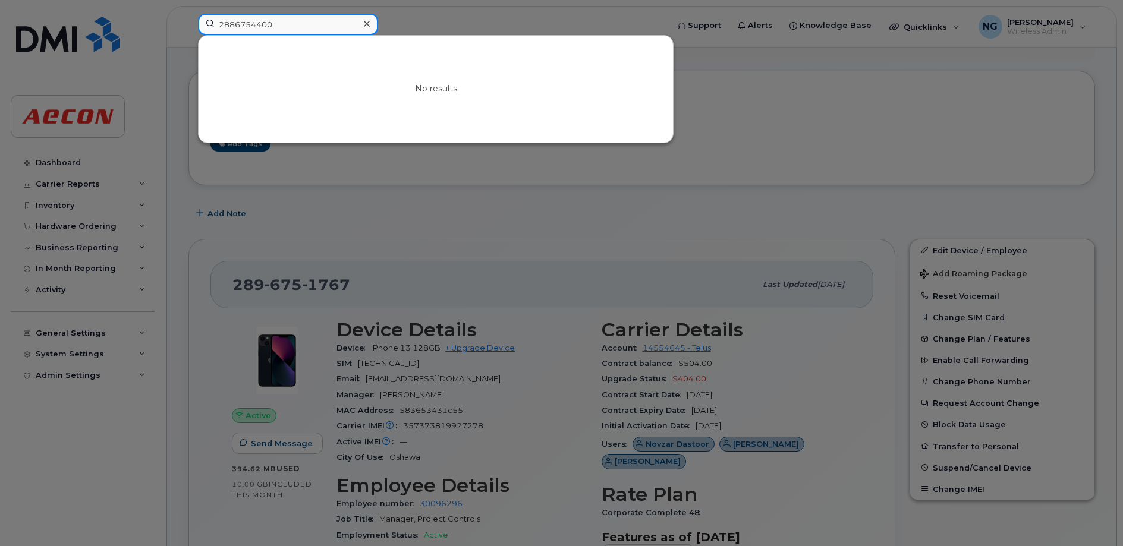
drag, startPoint x: 251, startPoint y: 4, endPoint x: 4, endPoint y: -73, distance: 258.9
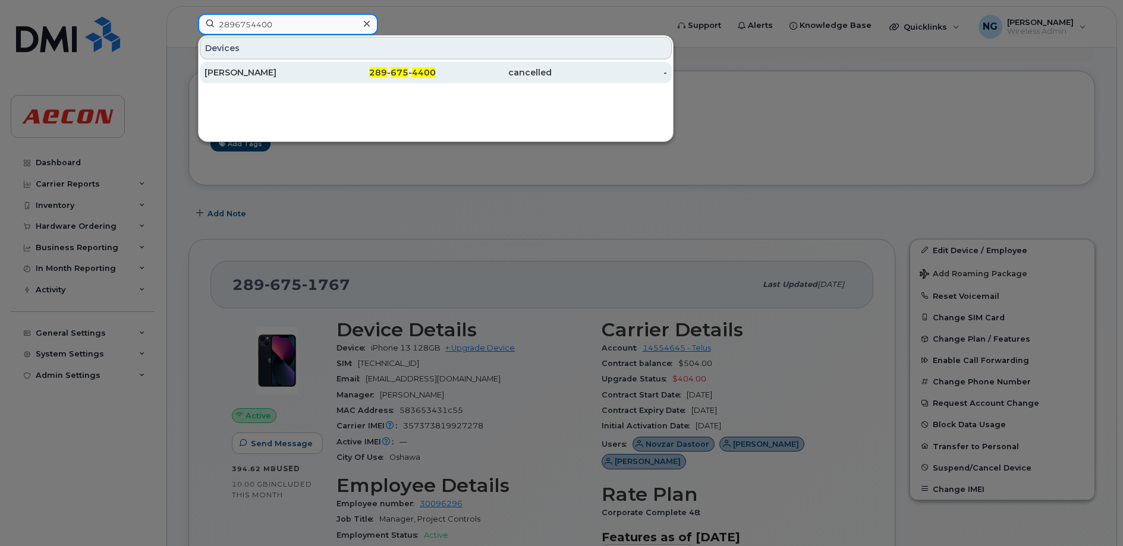
type input "2896754400"
click at [436, 65] on div "289 - 675 - 4400" at bounding box center [494, 72] width 116 height 21
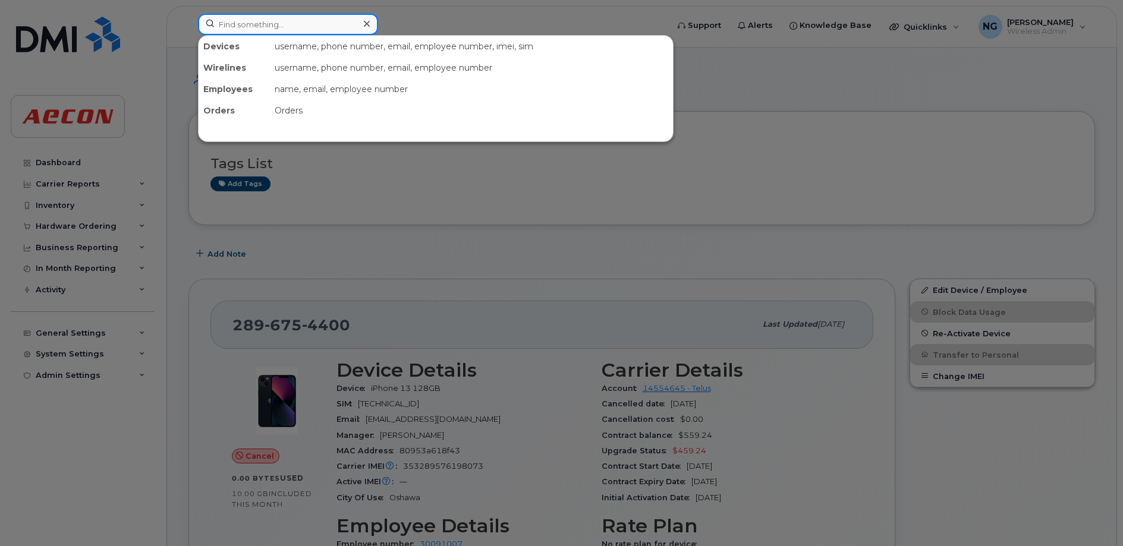
click at [278, 17] on input at bounding box center [288, 24] width 180 height 21
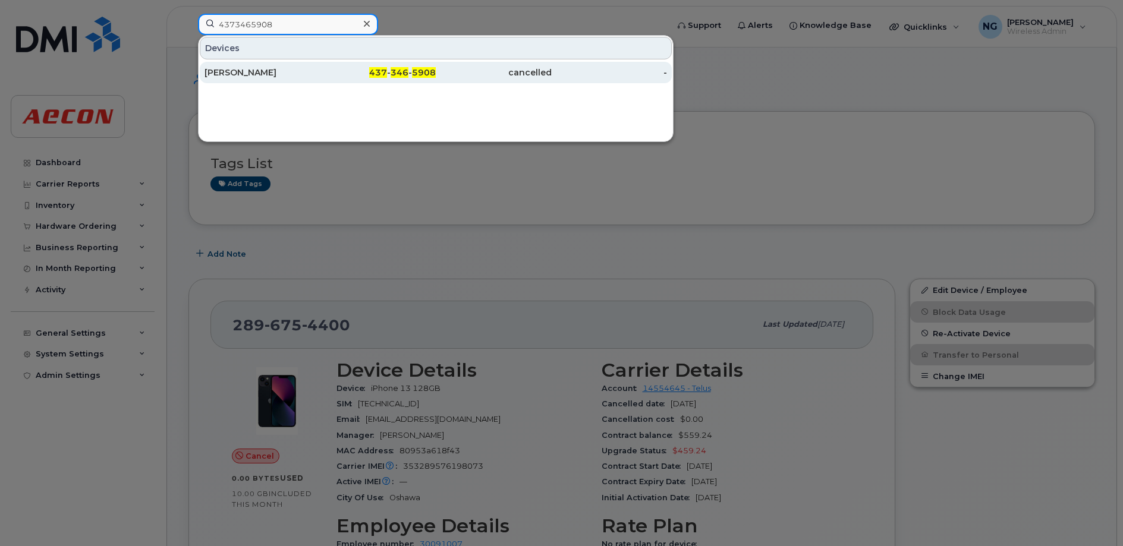
type input "4373465908"
click at [392, 74] on span "346" at bounding box center [400, 72] width 18 height 11
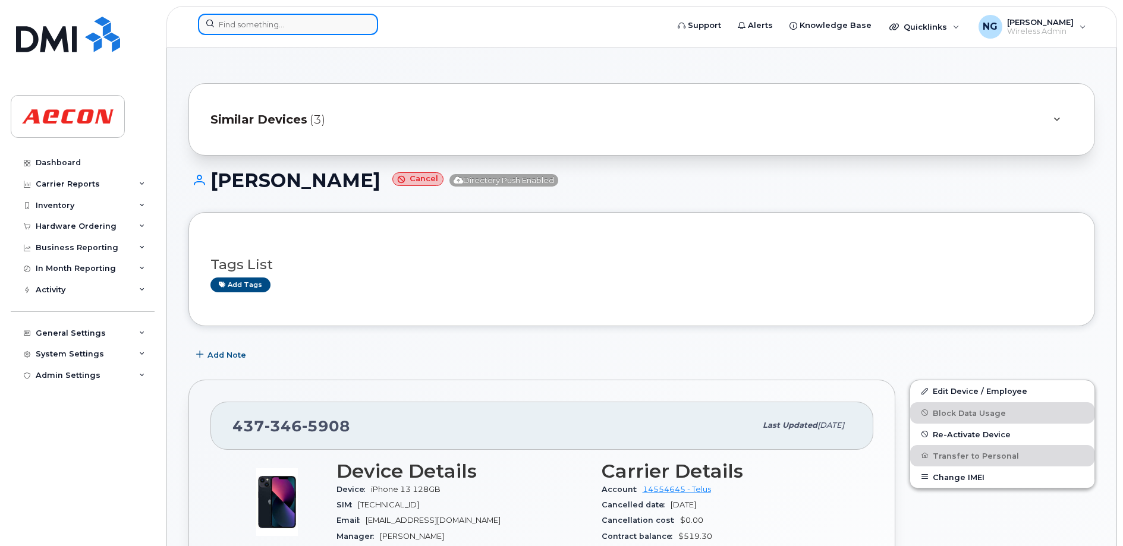
click at [293, 31] on input at bounding box center [288, 24] width 180 height 21
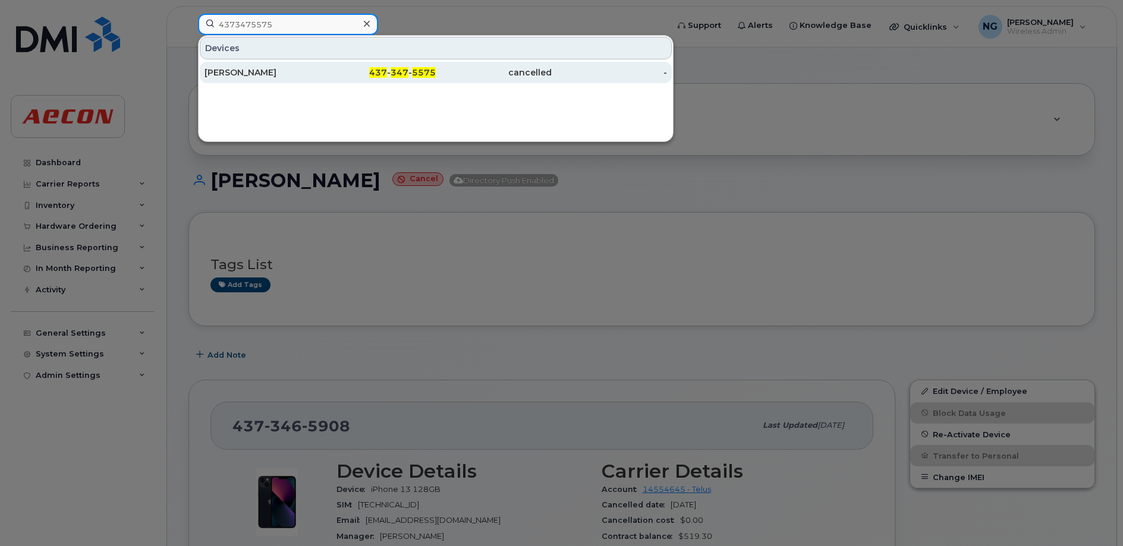
type input "4373475575"
click at [436, 65] on div "437 - 347 - 5575" at bounding box center [494, 72] width 116 height 21
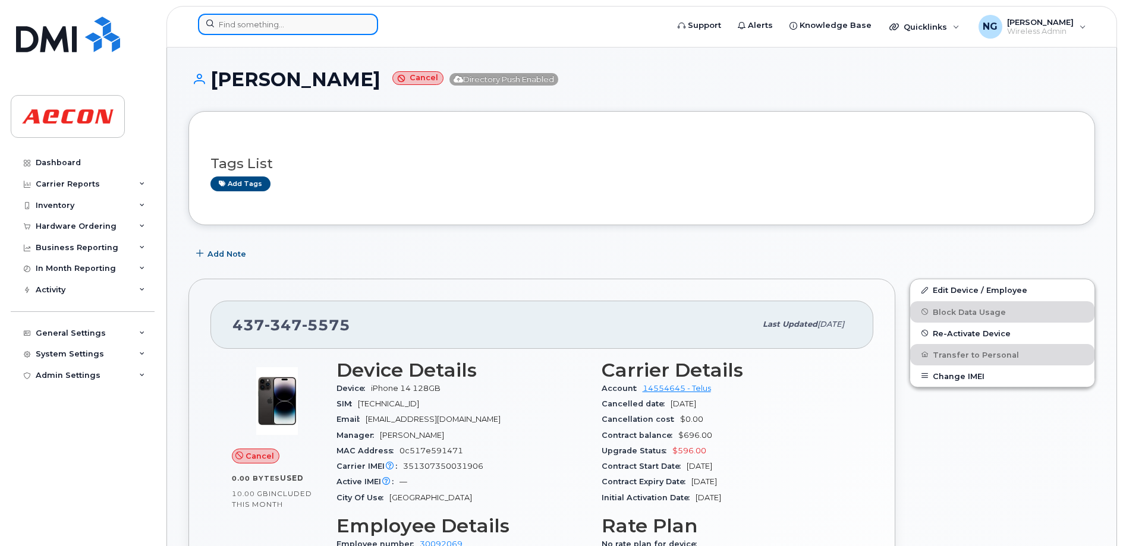
drag, startPoint x: 276, startPoint y: 29, endPoint x: 282, endPoint y: 17, distance: 13.3
click at [276, 29] on input at bounding box center [288, 24] width 180 height 21
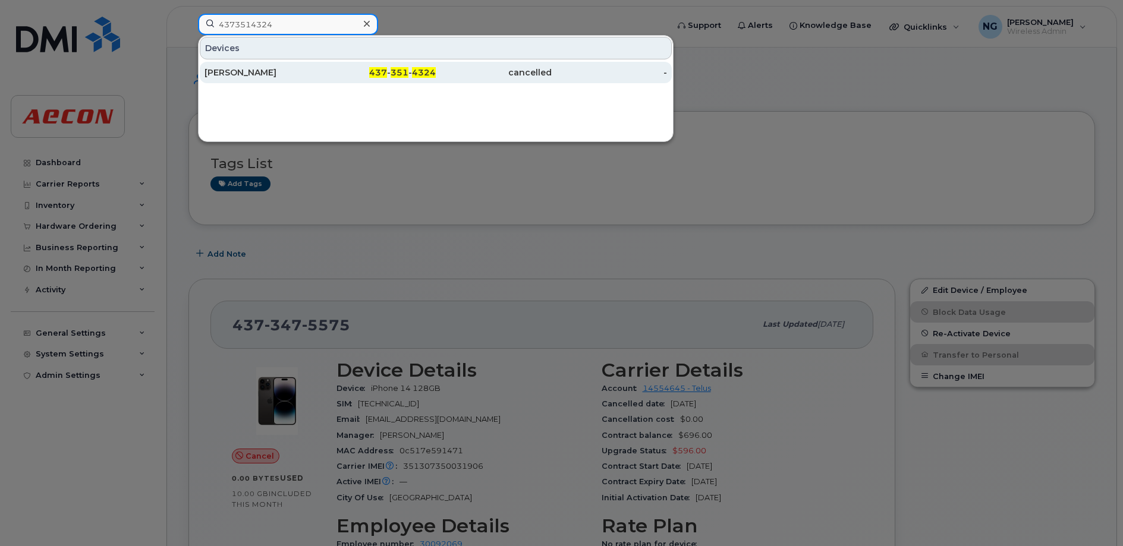
type input "4373514324"
click at [408, 70] on span "351" at bounding box center [400, 72] width 18 height 11
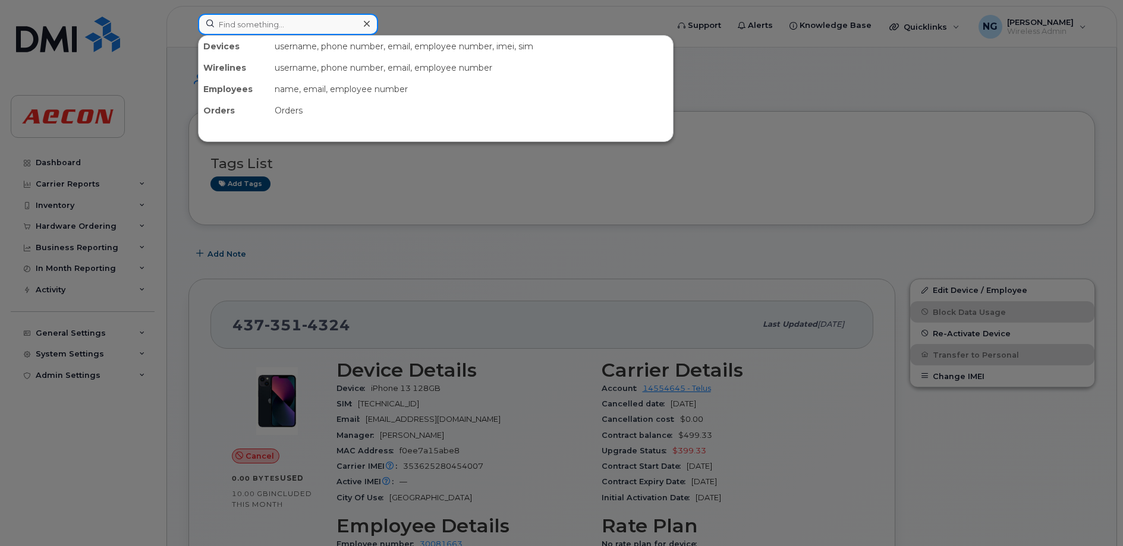
click at [303, 22] on input at bounding box center [288, 24] width 180 height 21
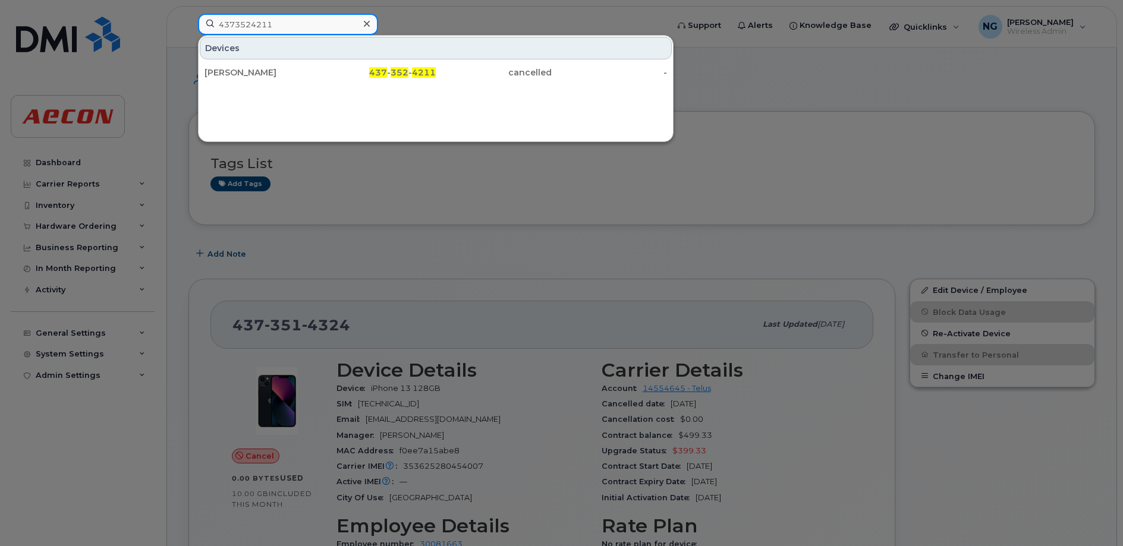
click at [298, 15] on input "4373524211" at bounding box center [288, 24] width 180 height 21
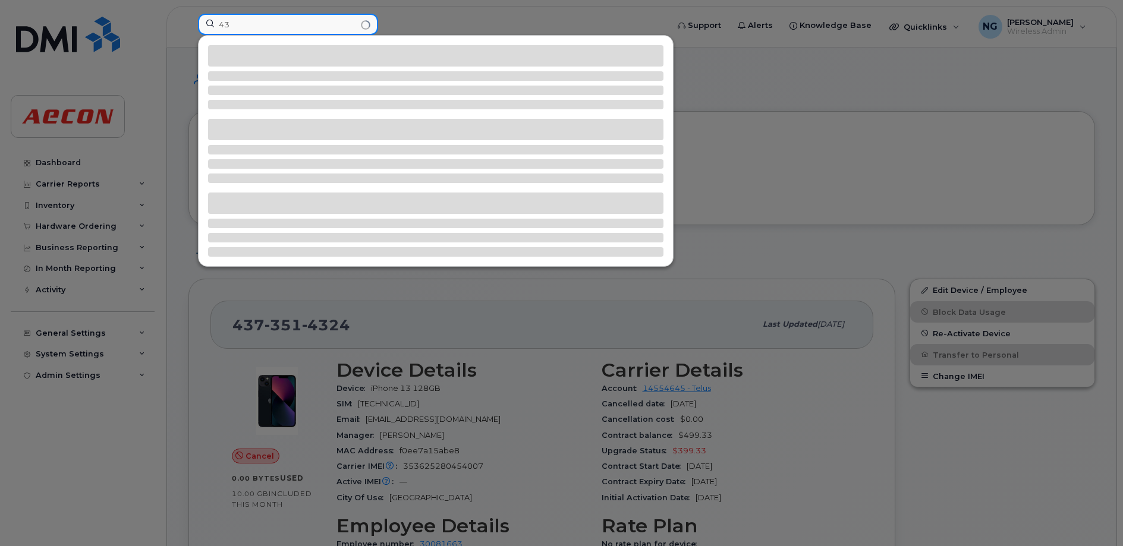
type input "4"
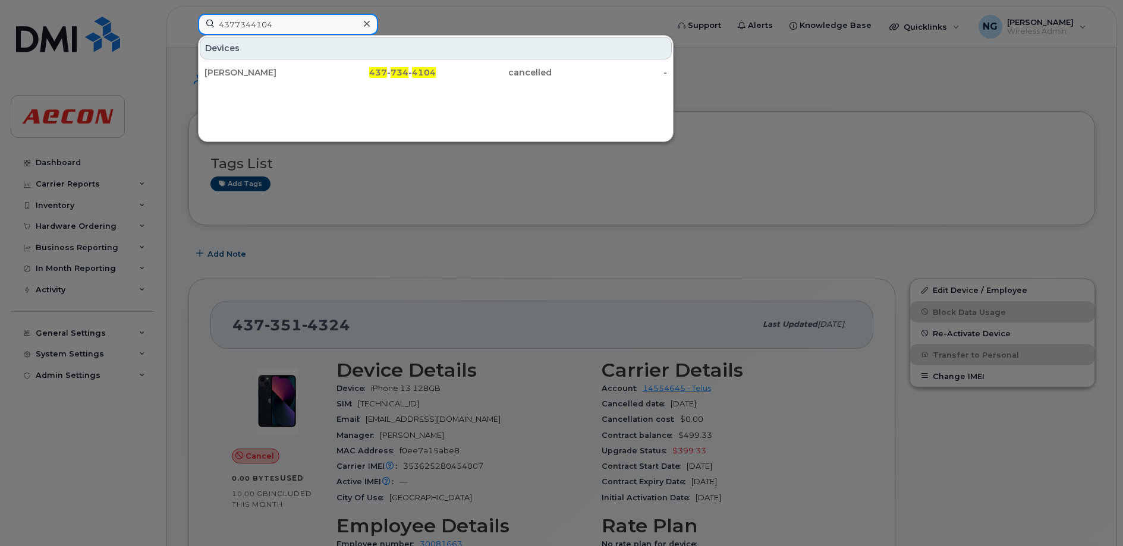
click at [299, 20] on input "4377344104" at bounding box center [288, 24] width 180 height 21
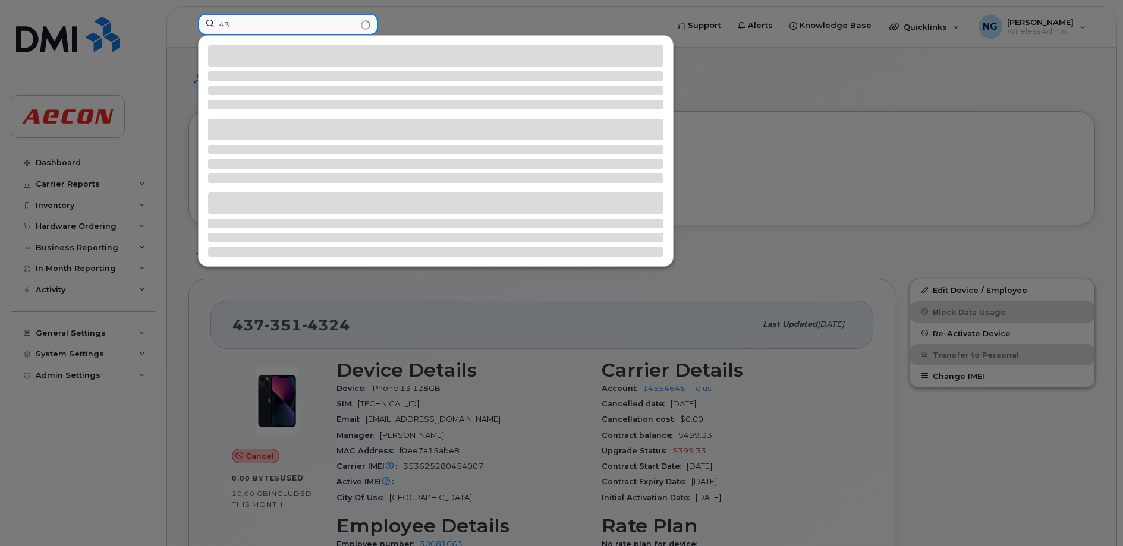
type input "4"
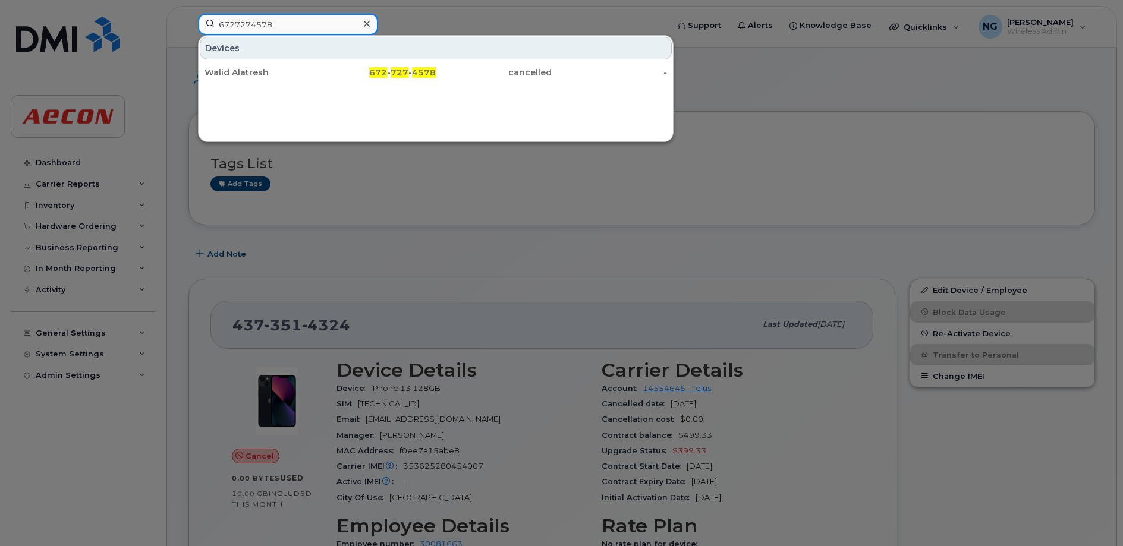
drag, startPoint x: 290, startPoint y: 22, endPoint x: 90, endPoint y: -25, distance: 205.2
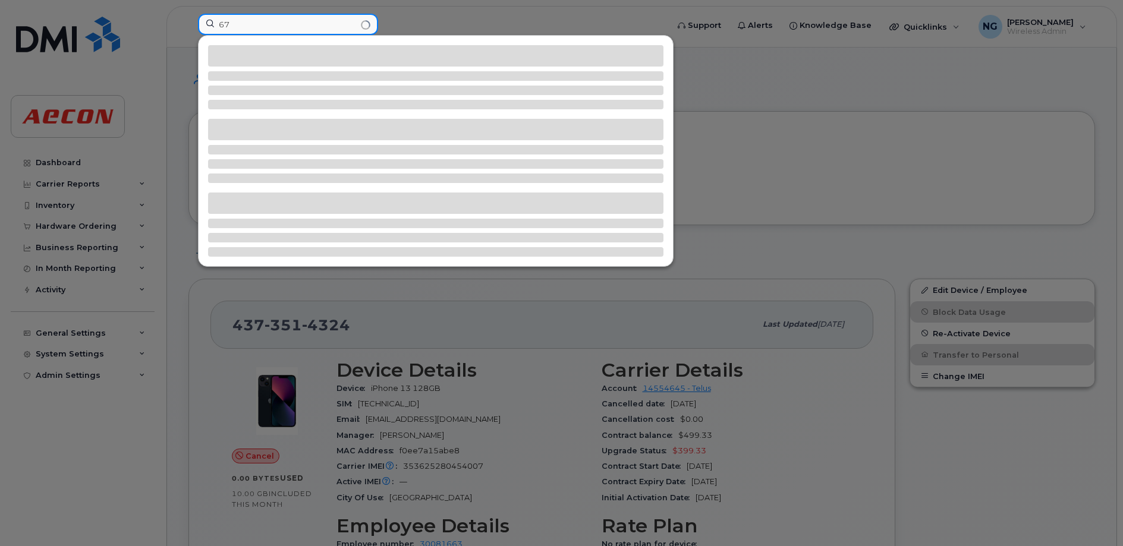
type input "6"
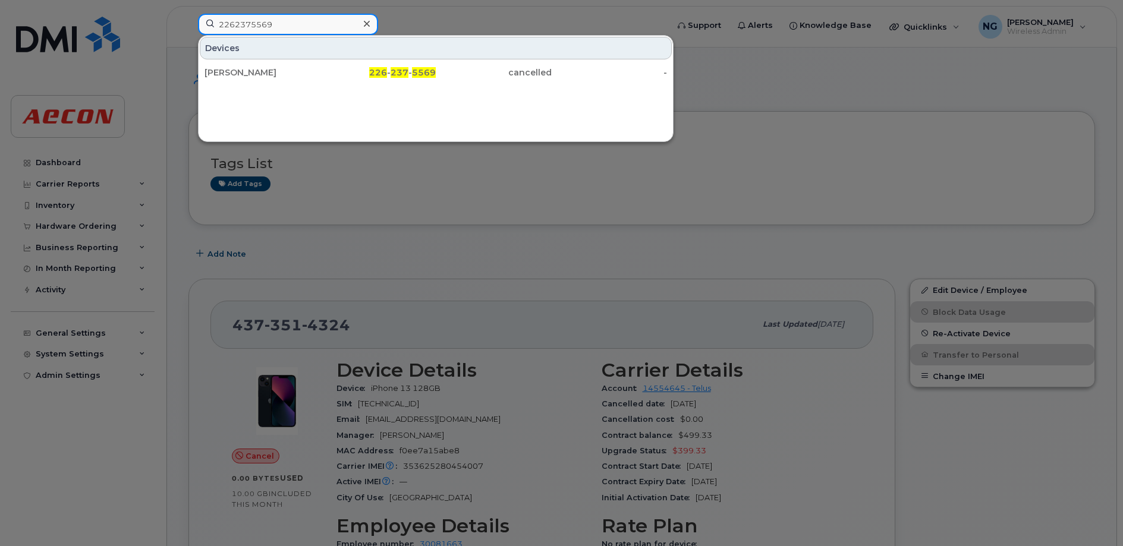
click at [288, 22] on input "2262375569" at bounding box center [288, 24] width 180 height 21
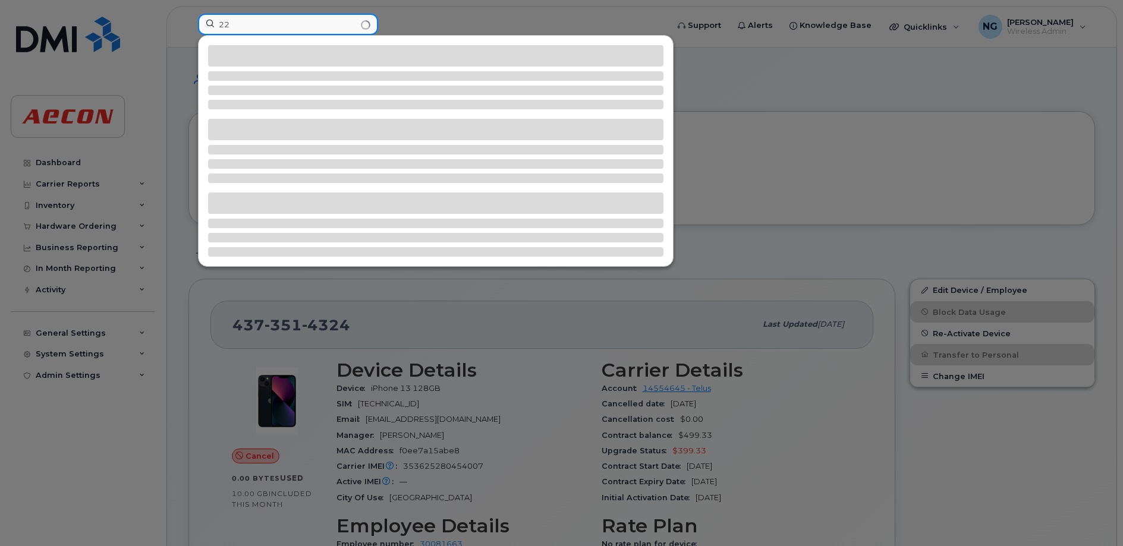
type input "2"
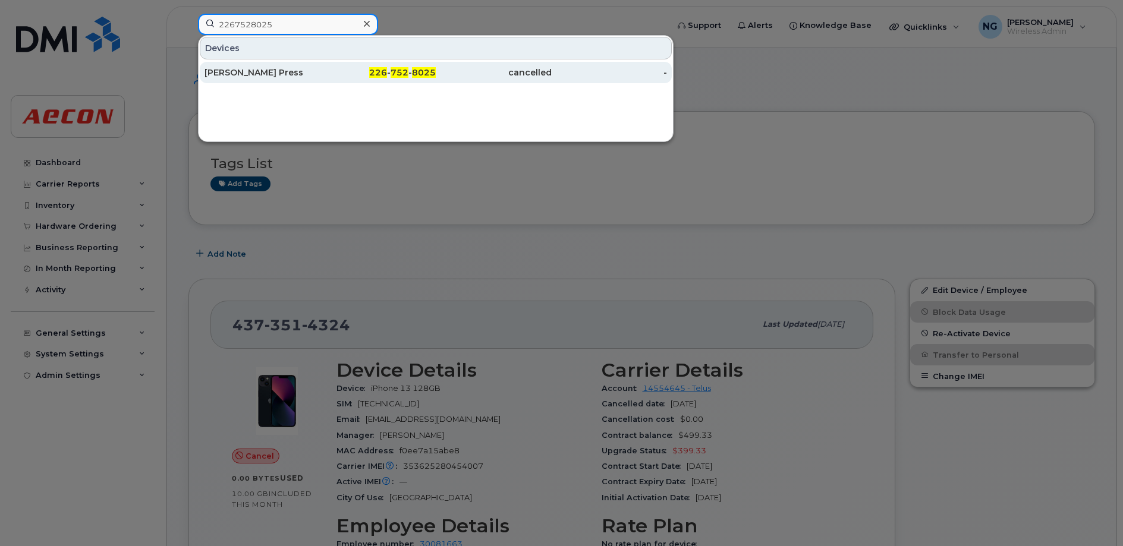
type input "2267528025"
click at [535, 67] on div "cancelled" at bounding box center [494, 73] width 116 height 12
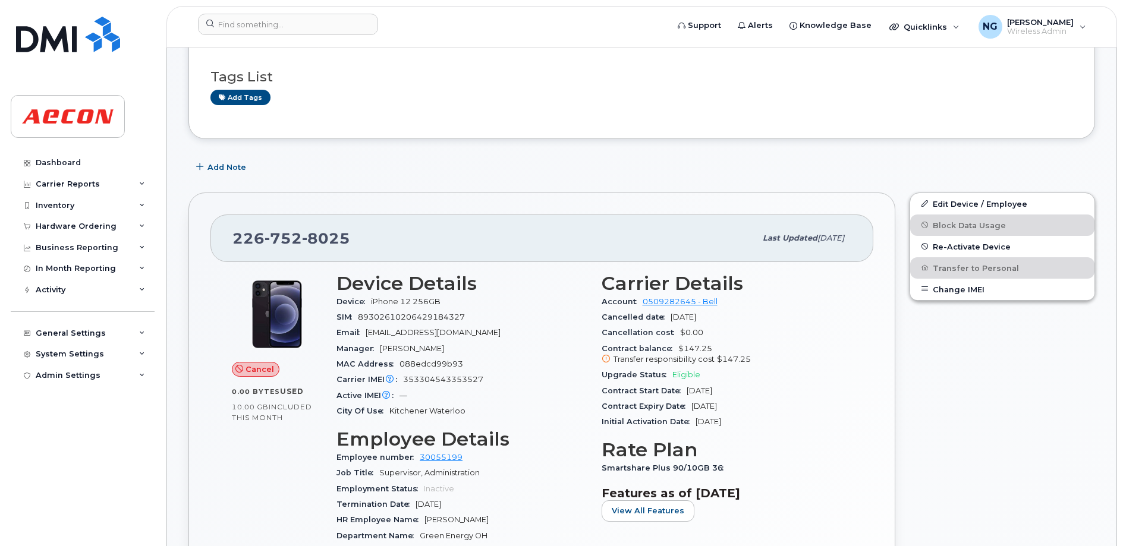
scroll to position [223, 0]
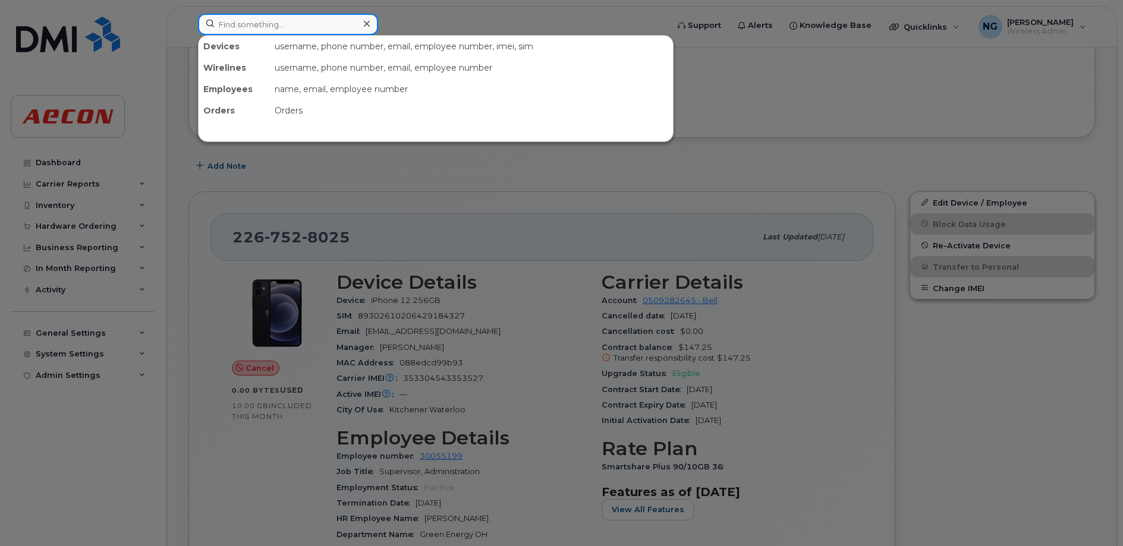
click at [227, 14] on input at bounding box center [288, 24] width 180 height 21
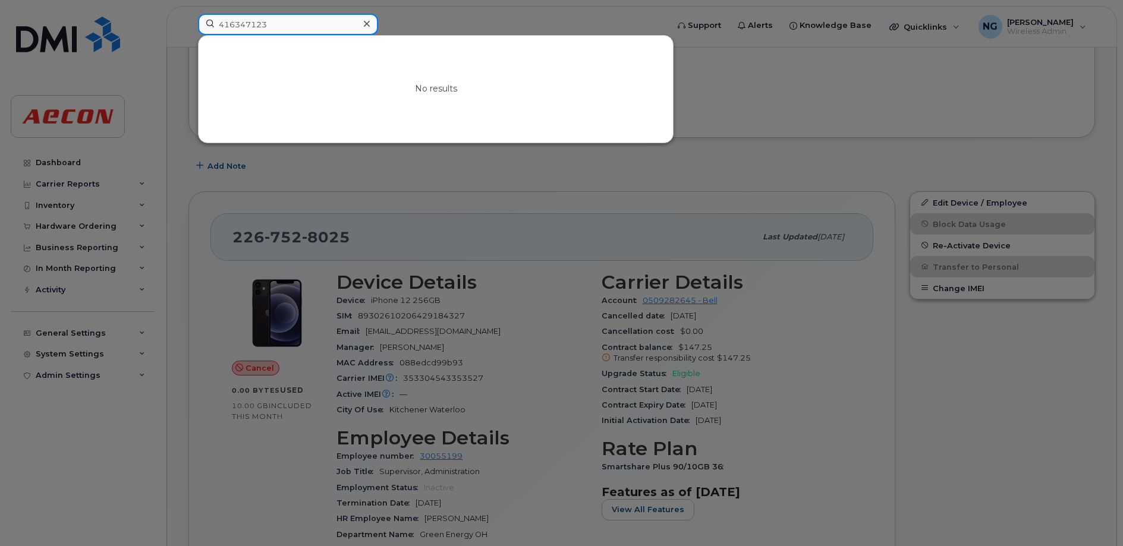
drag, startPoint x: 303, startPoint y: 22, endPoint x: 42, endPoint y: -25, distance: 265.1
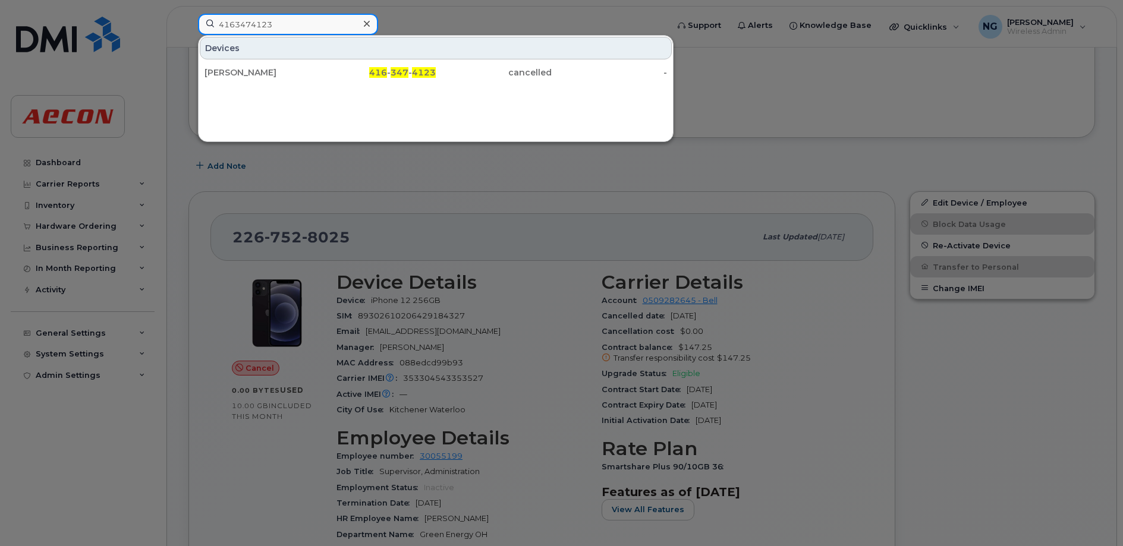
click at [279, 26] on input "4163474123" at bounding box center [288, 24] width 180 height 21
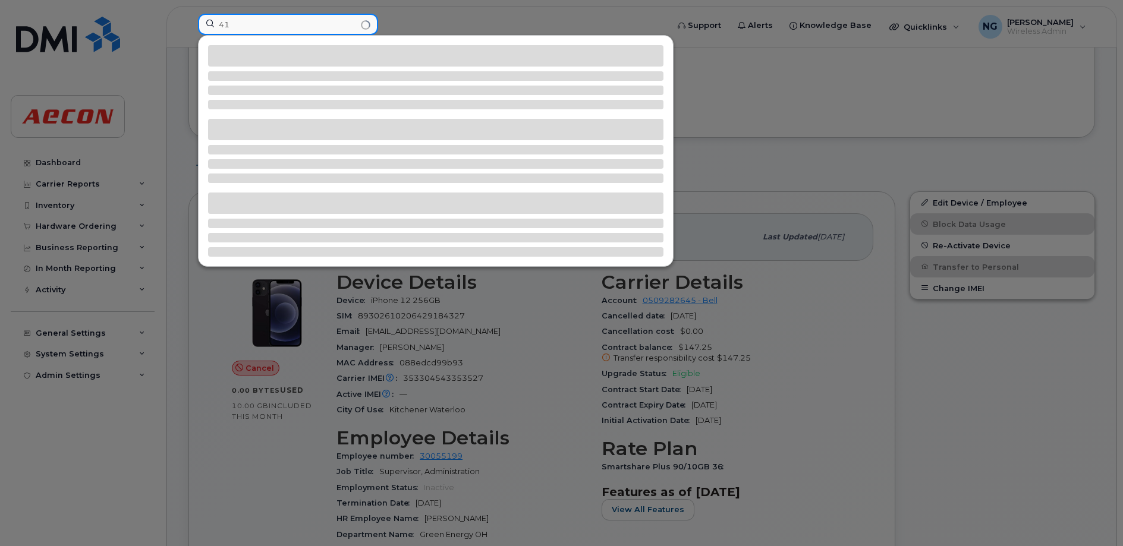
type input "4"
type input "4374513128"
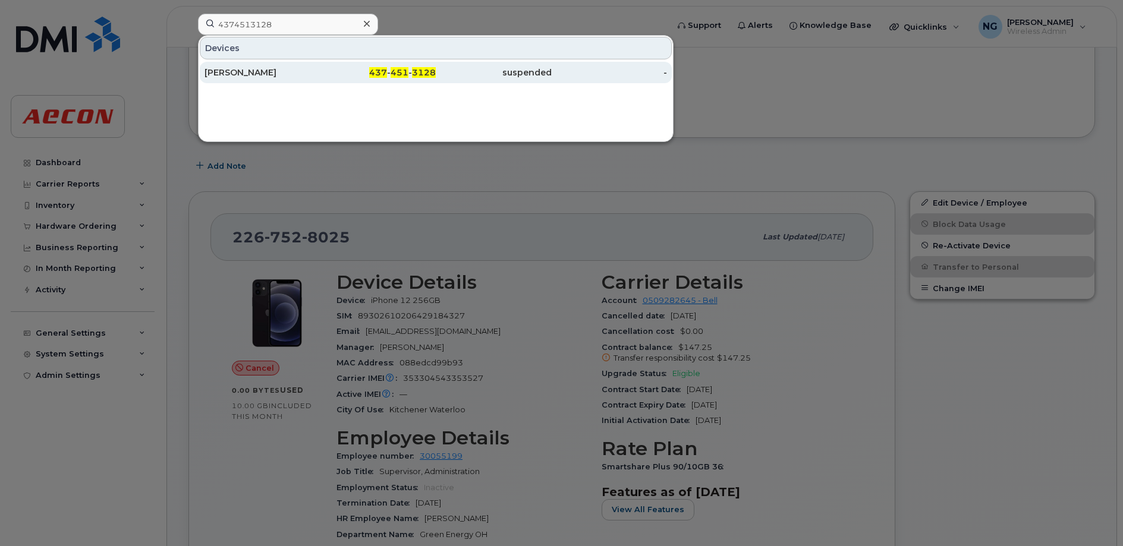
click at [506, 68] on div "suspended" at bounding box center [494, 73] width 116 height 12
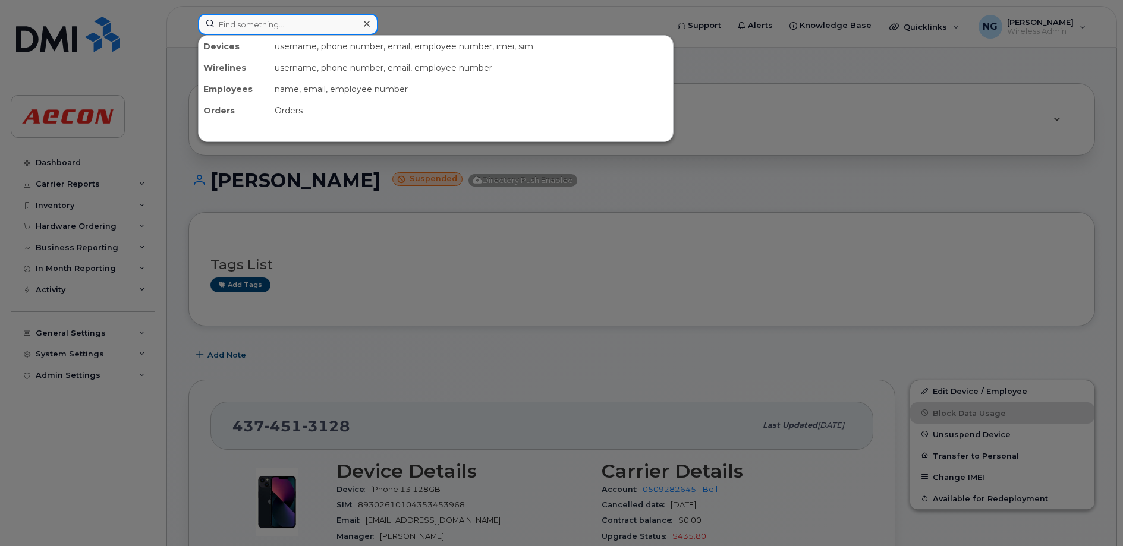
click at [314, 15] on input at bounding box center [288, 24] width 180 height 21
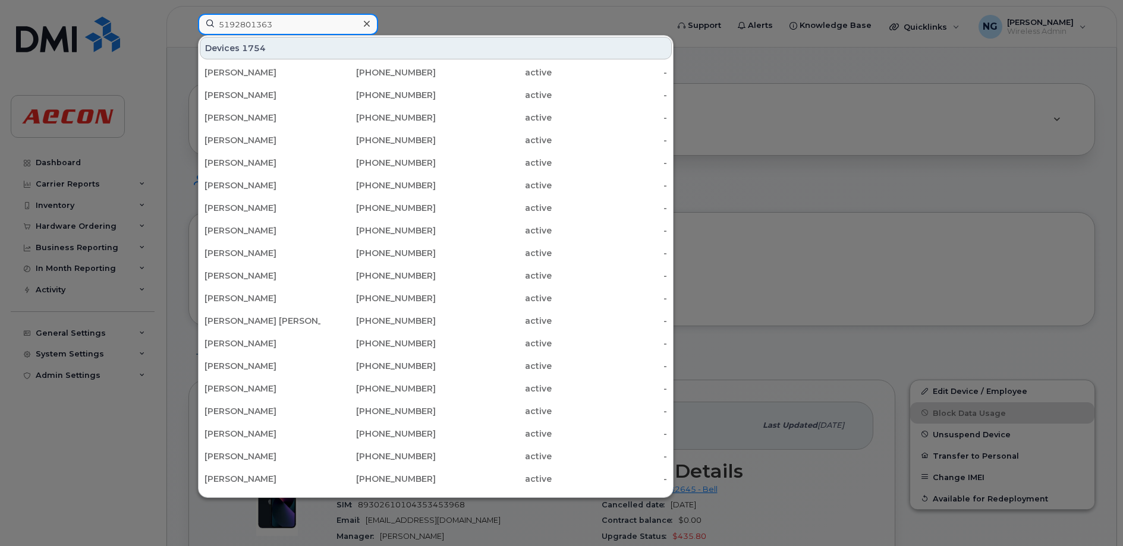
type input "5192801363"
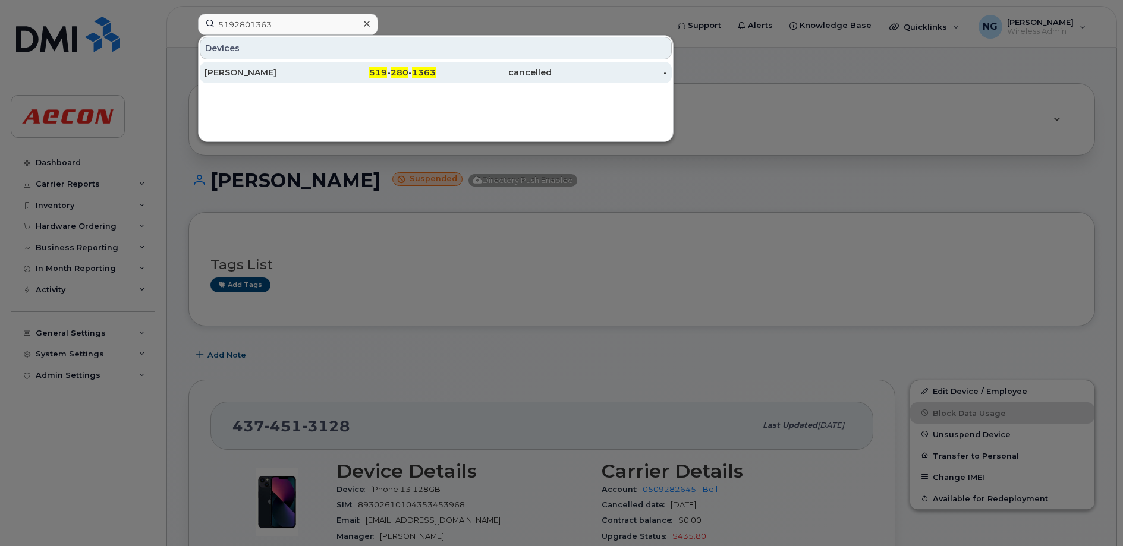
click at [436, 66] on div "519 - 280 - 1363" at bounding box center [494, 72] width 116 height 21
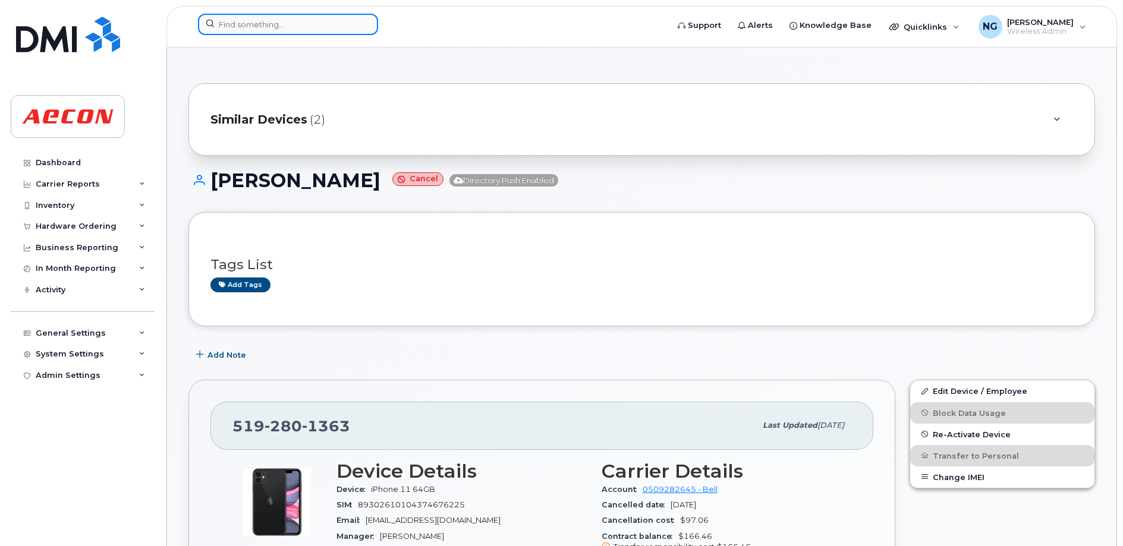
click at [260, 18] on input at bounding box center [288, 24] width 180 height 21
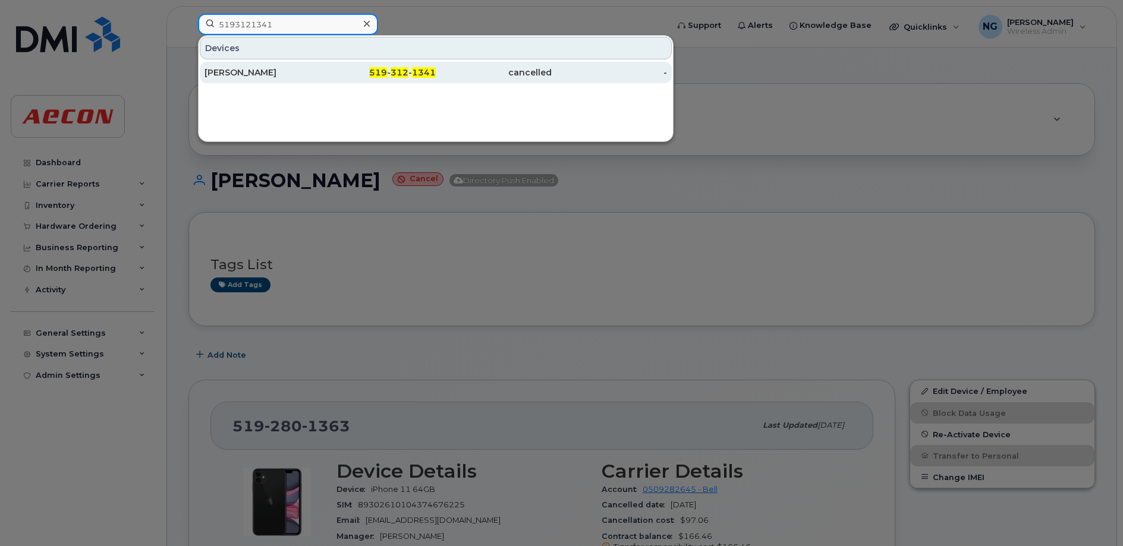
type input "5193121341"
click at [396, 67] on span "312" at bounding box center [400, 72] width 18 height 11
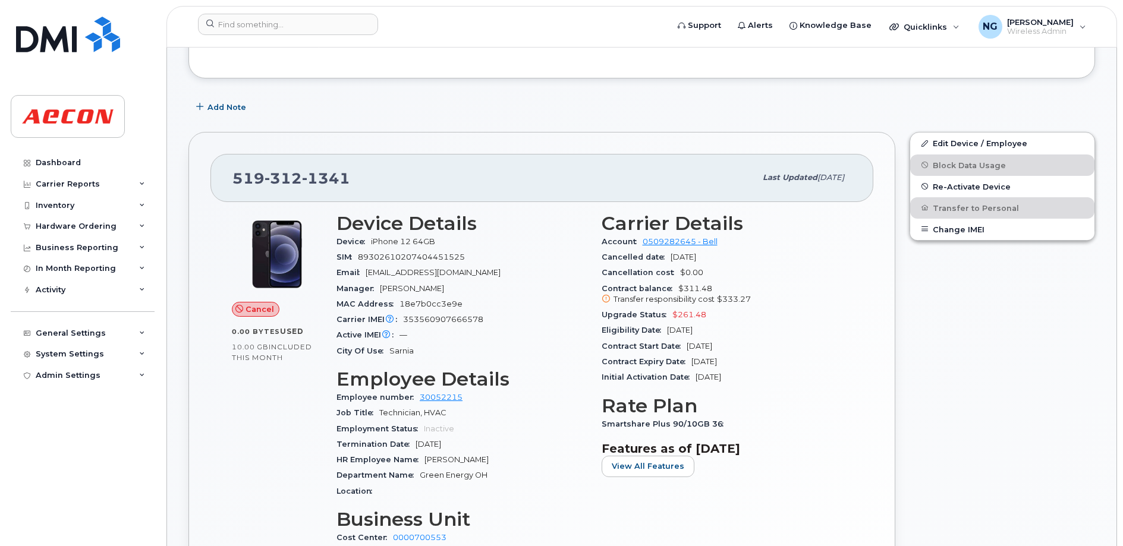
scroll to position [149, 0]
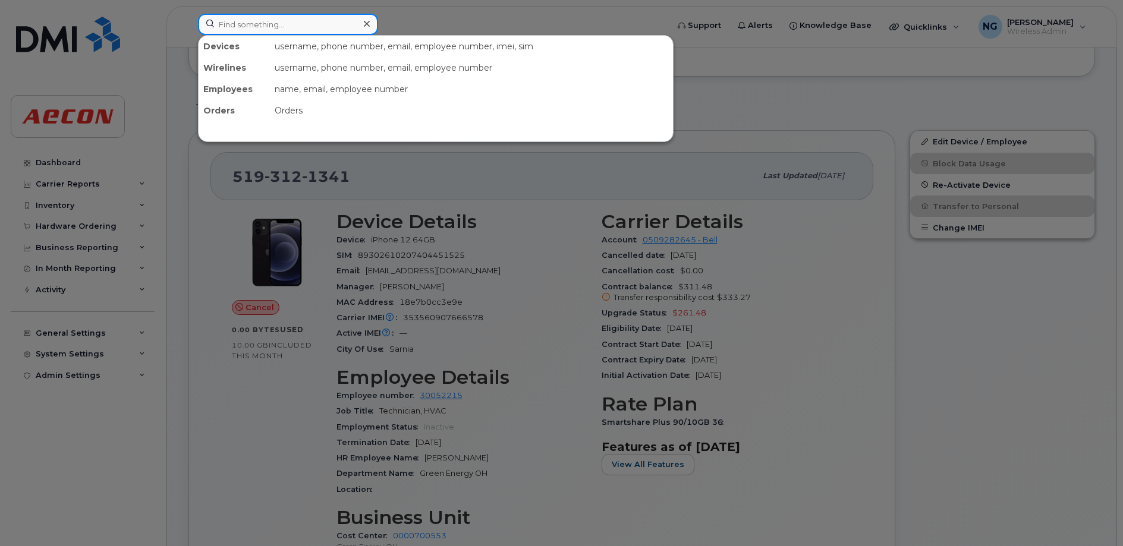
click at [306, 15] on input at bounding box center [288, 24] width 180 height 21
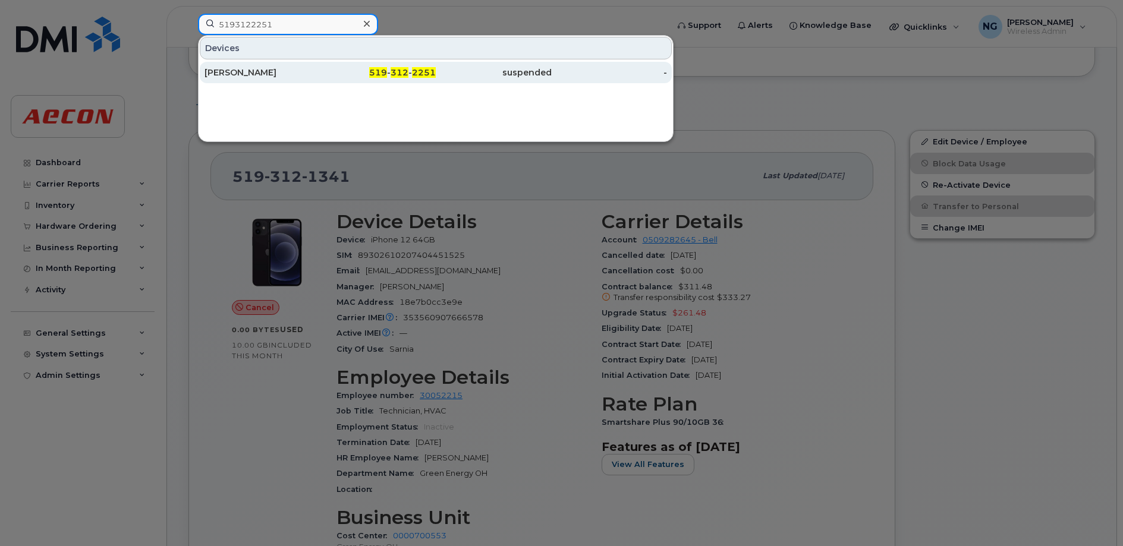
type input "5193122251"
click at [436, 63] on div "519 - 312 - 2251" at bounding box center [494, 72] width 116 height 21
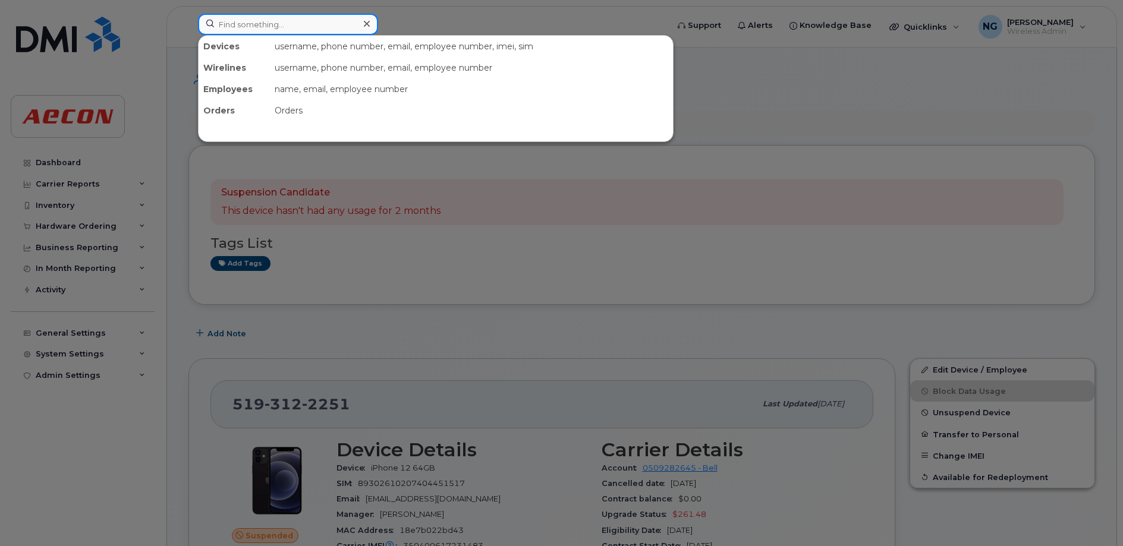
click at [267, 16] on input at bounding box center [288, 24] width 180 height 21
type input "5193128142"
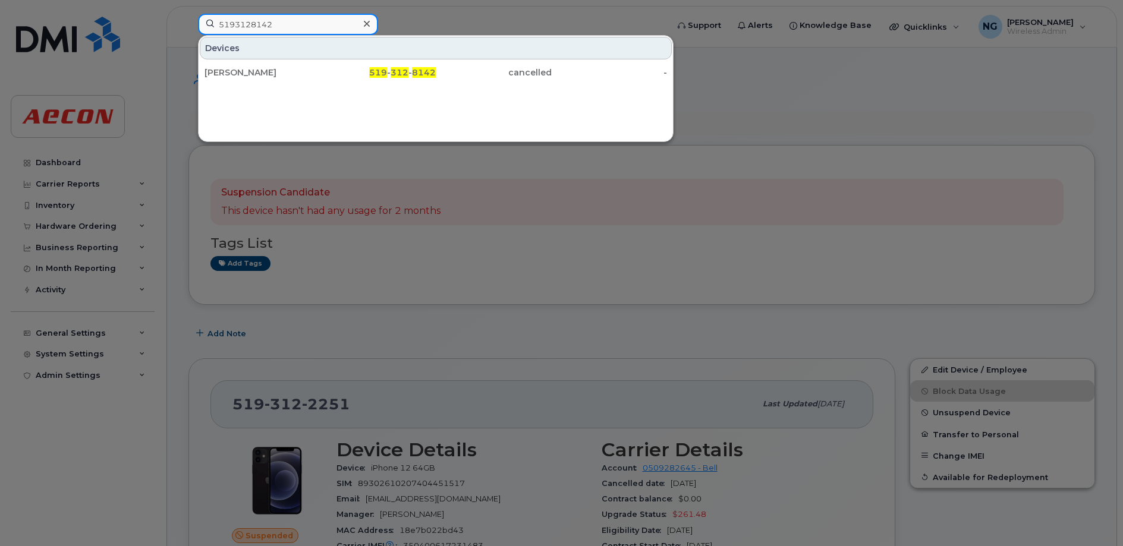
click at [268, 17] on input "5193128142" at bounding box center [288, 24] width 180 height 21
click at [313, 15] on input "5193128142" at bounding box center [288, 24] width 180 height 21
click at [369, 22] on icon at bounding box center [367, 24] width 6 height 6
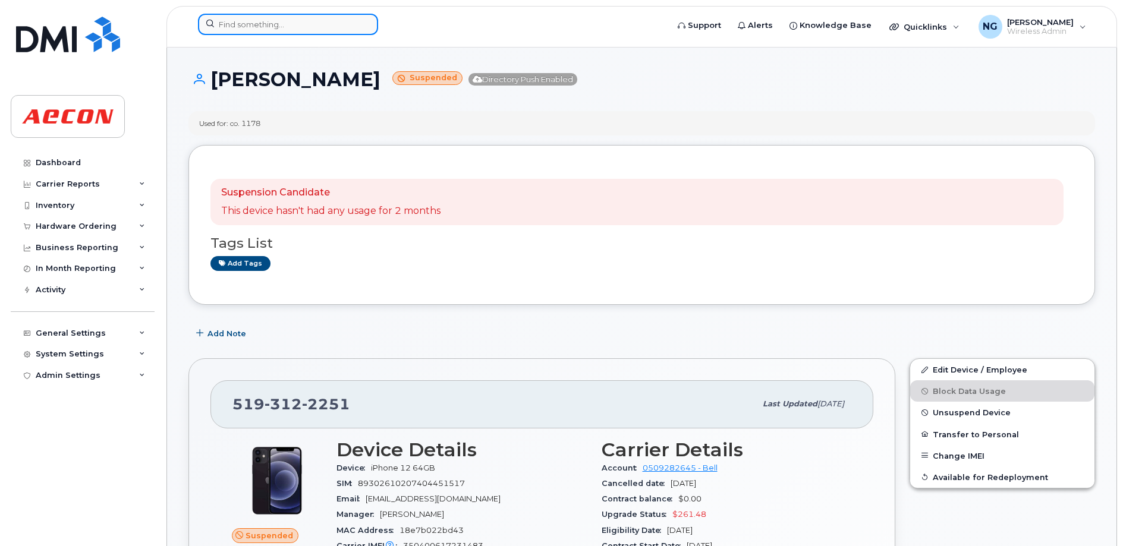
click at [284, 22] on input at bounding box center [288, 24] width 180 height 21
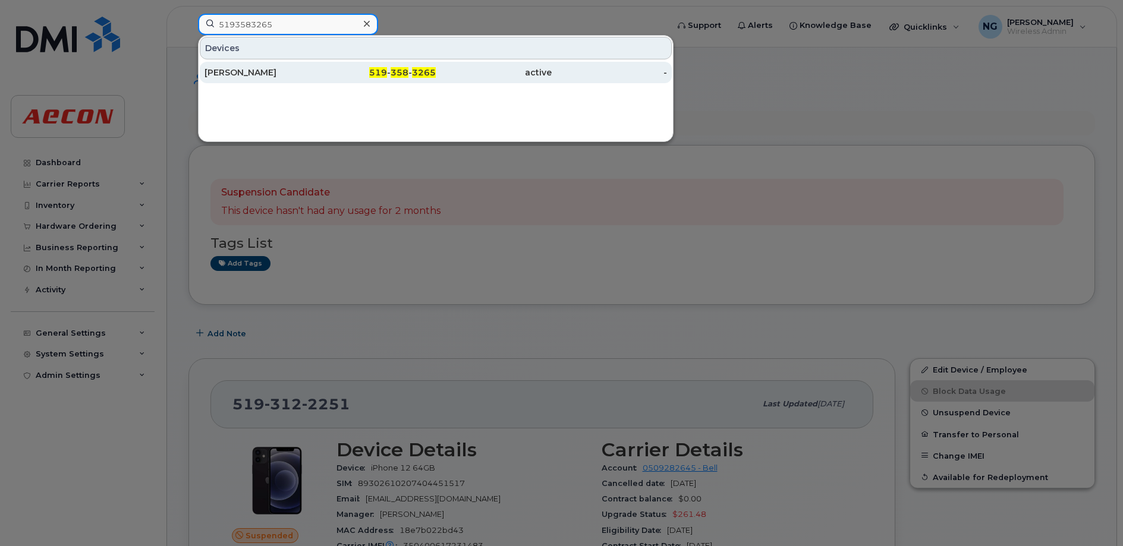
type input "5193583265"
click at [408, 70] on span "358" at bounding box center [400, 72] width 18 height 11
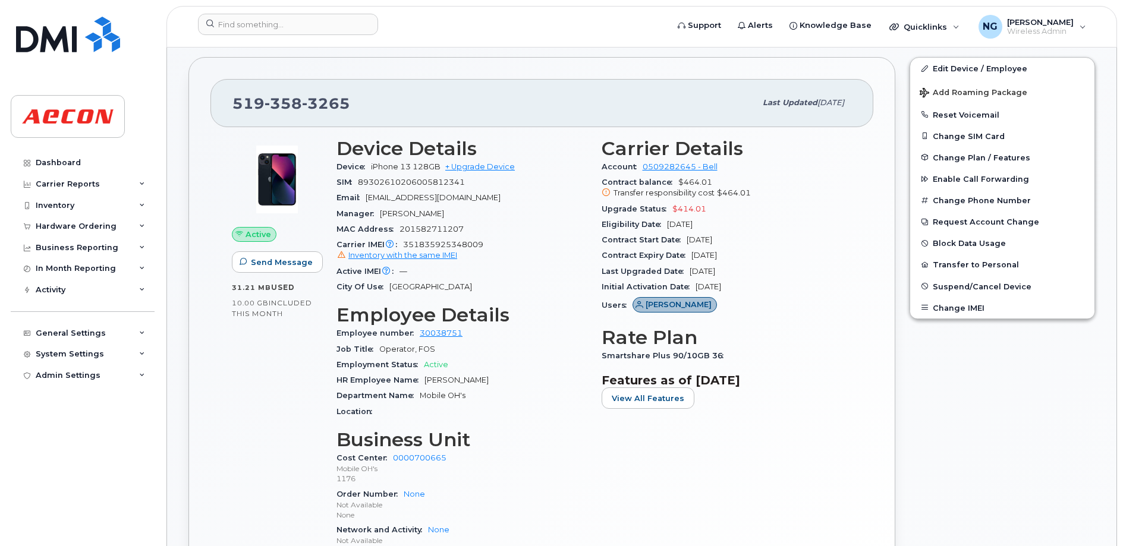
scroll to position [223, 0]
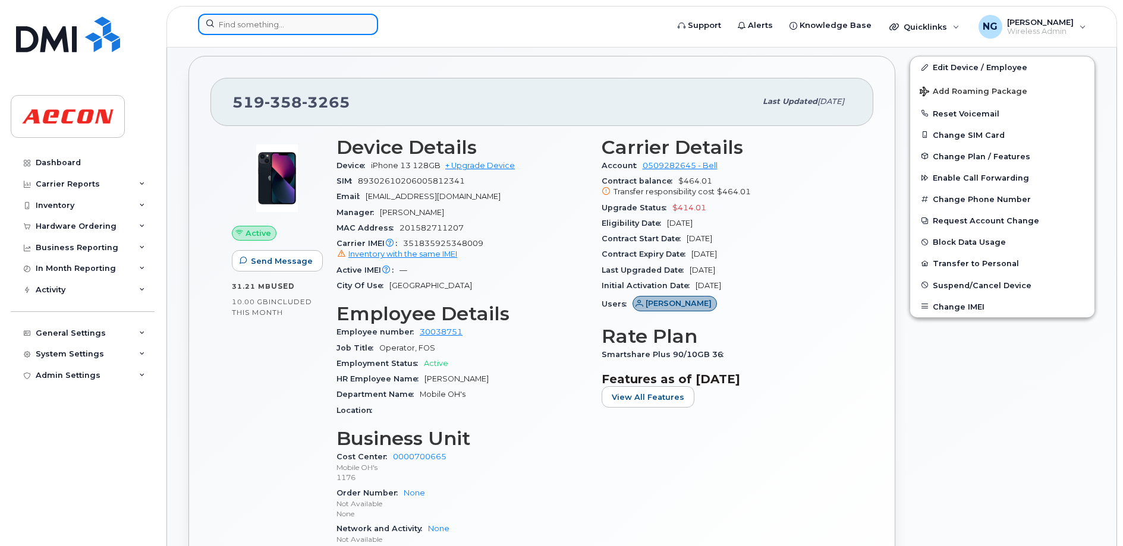
click at [292, 26] on input at bounding box center [288, 24] width 180 height 21
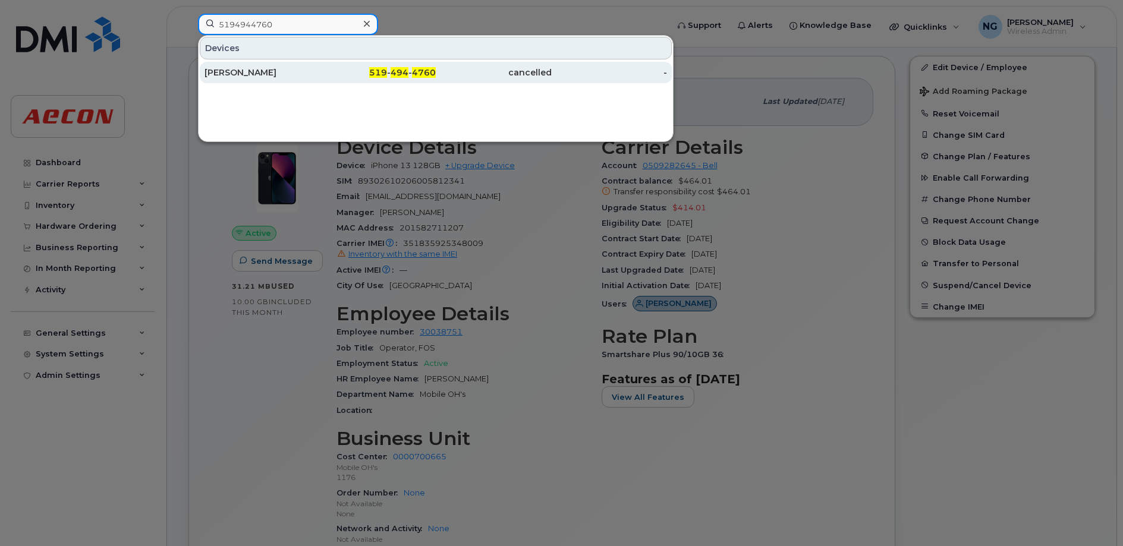
type input "5194944760"
click at [401, 71] on span "494" at bounding box center [400, 72] width 18 height 11
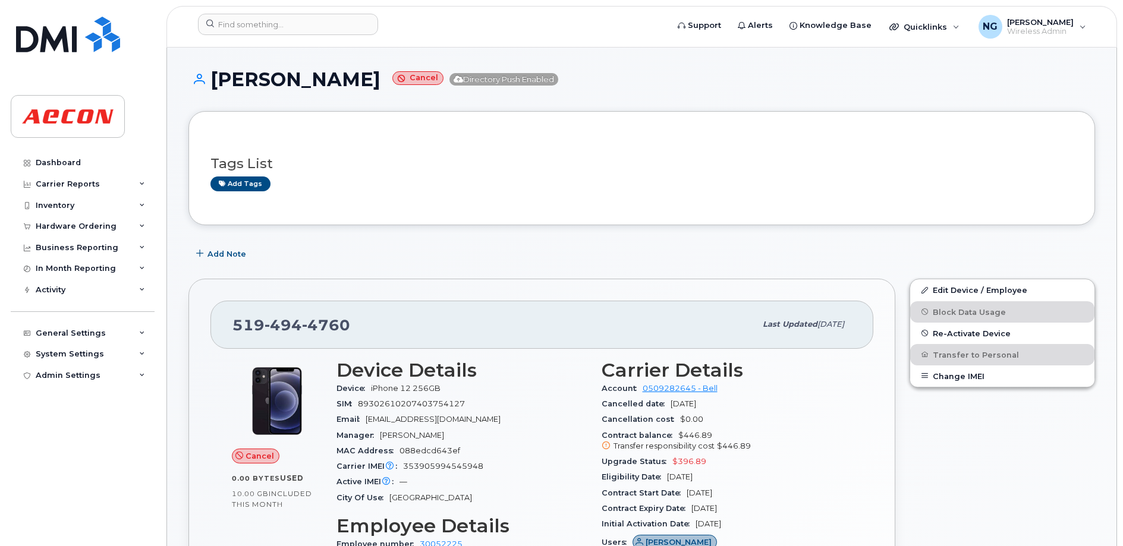
scroll to position [149, 0]
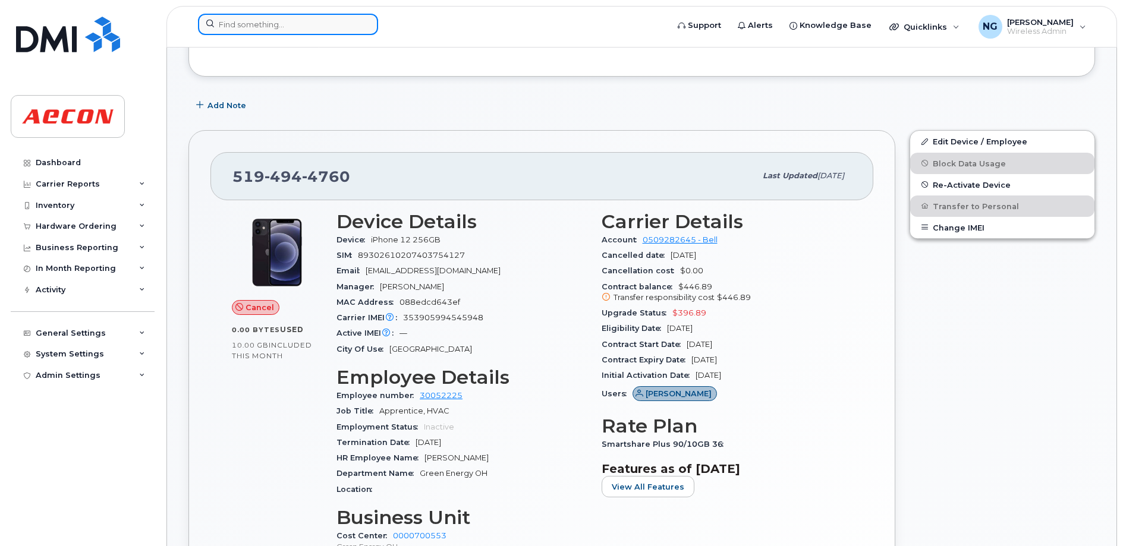
drag, startPoint x: 286, startPoint y: 26, endPoint x: 294, endPoint y: 21, distance: 8.6
click at [286, 26] on input at bounding box center [288, 24] width 180 height 21
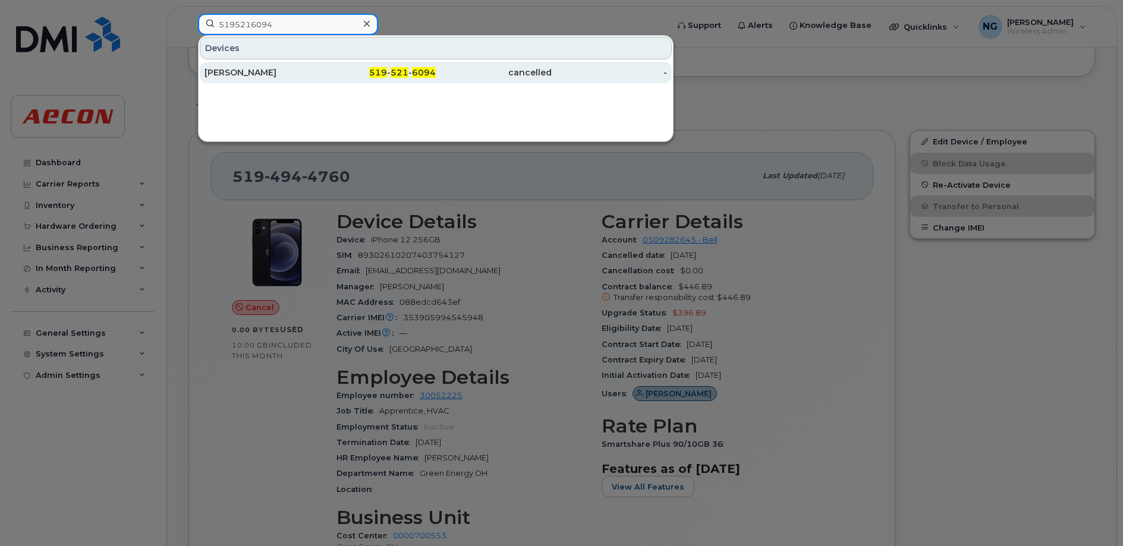
type input "5195216094"
click at [420, 73] on span "6094" at bounding box center [424, 72] width 24 height 11
drag, startPoint x: 420, startPoint y: 73, endPoint x: 420, endPoint y: 80, distance: 7.1
click at [420, 73] on span "6094" at bounding box center [424, 72] width 24 height 11
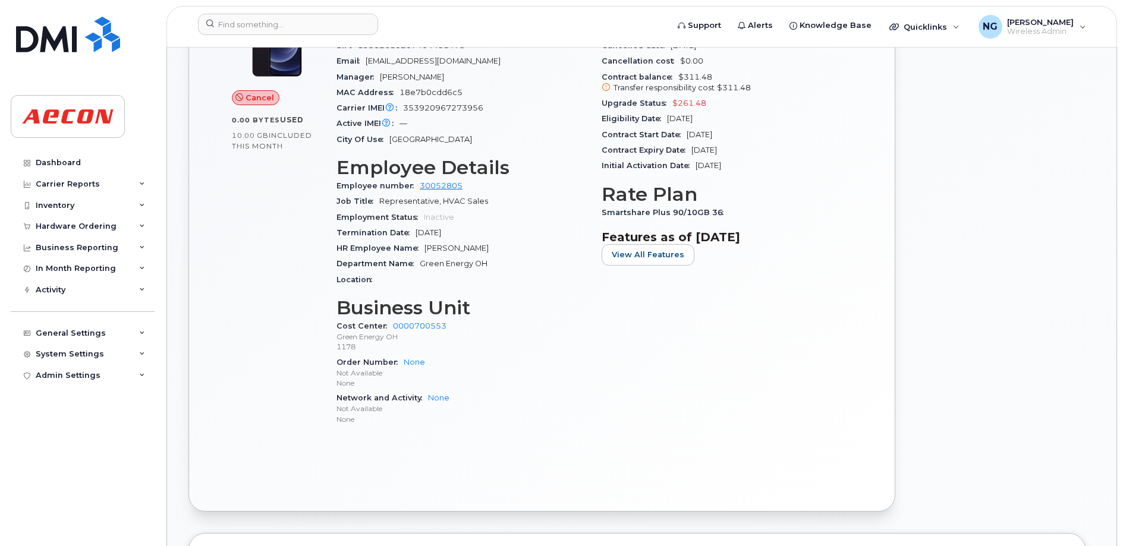
scroll to position [283, 0]
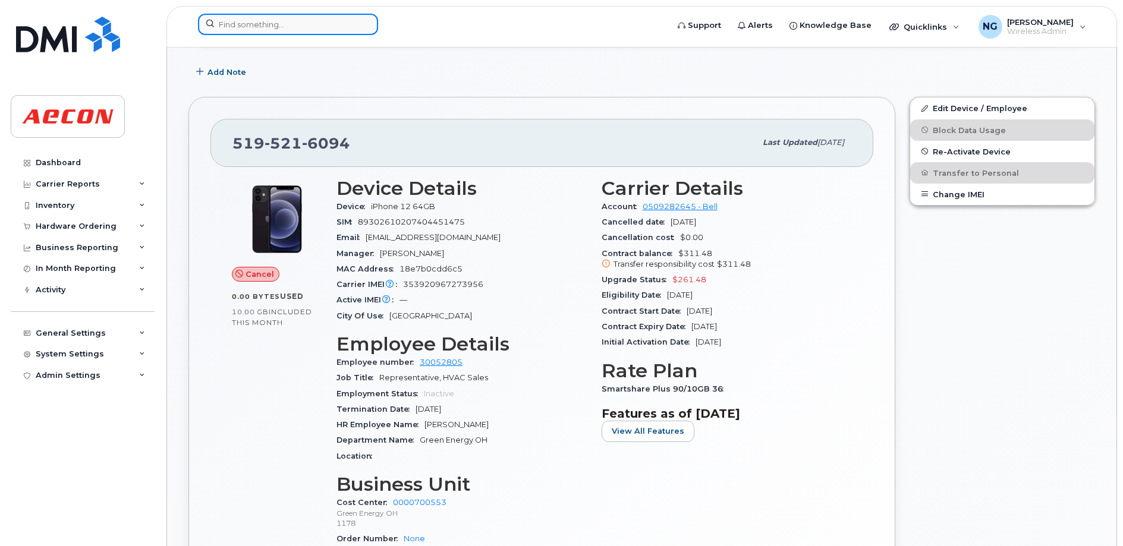
click at [304, 28] on input at bounding box center [288, 24] width 180 height 21
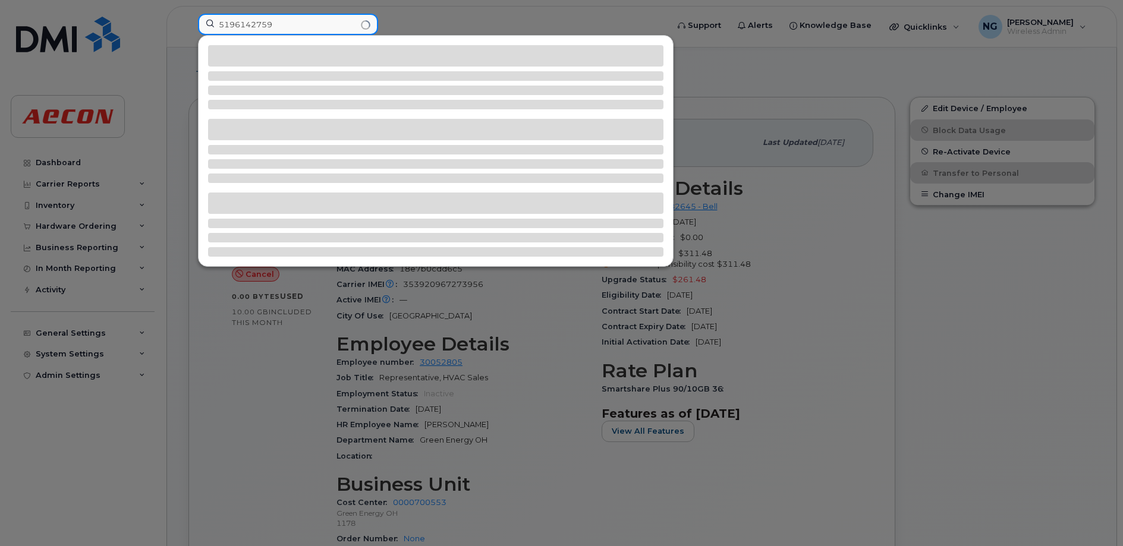
type input "5196142759"
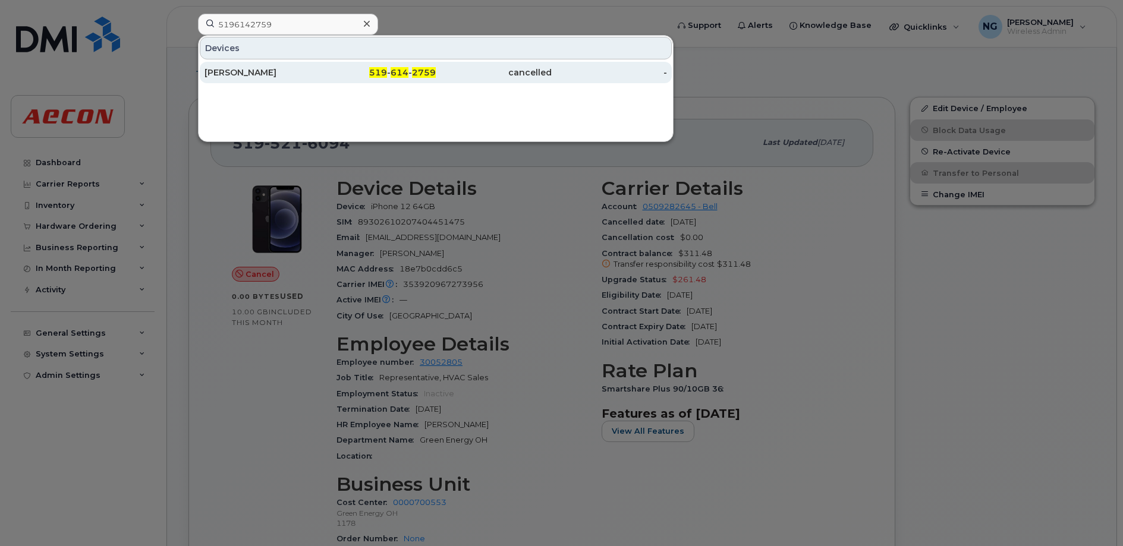
click at [421, 71] on span "2759" at bounding box center [424, 72] width 24 height 11
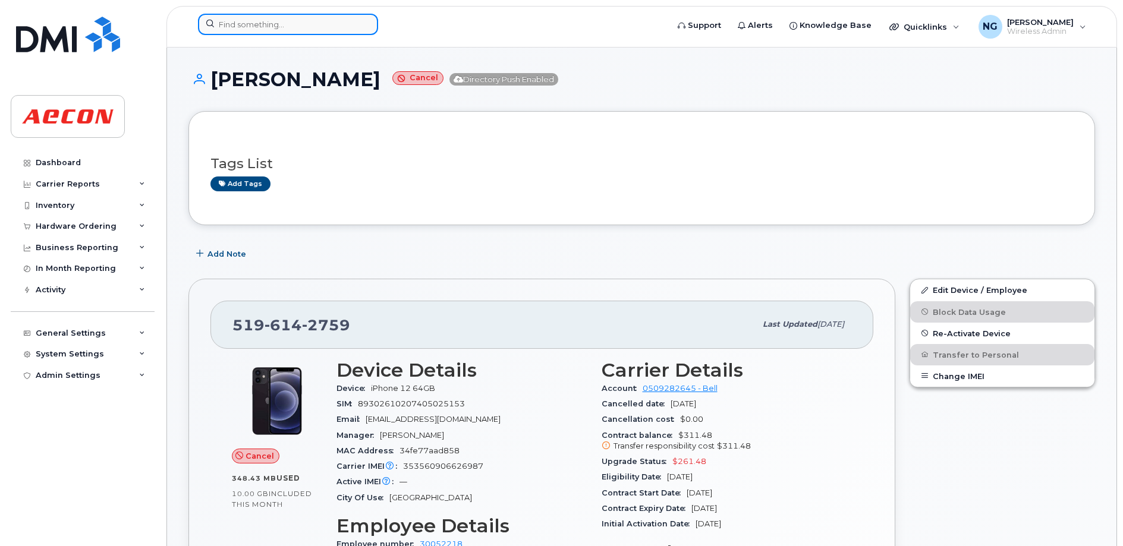
click at [311, 27] on input at bounding box center [288, 24] width 180 height 21
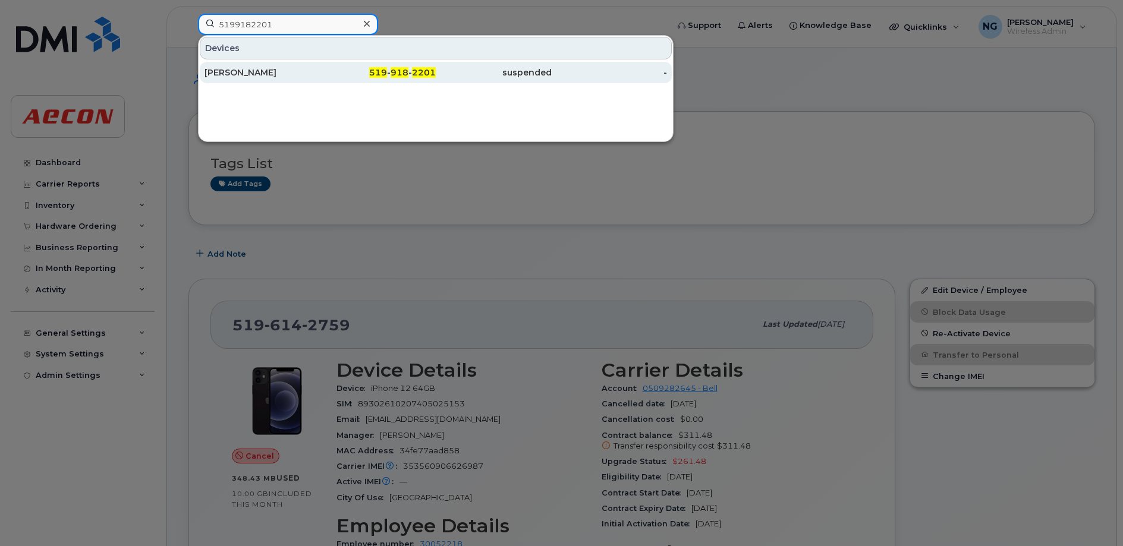
type input "5199182201"
click at [417, 68] on span "2201" at bounding box center [424, 72] width 24 height 11
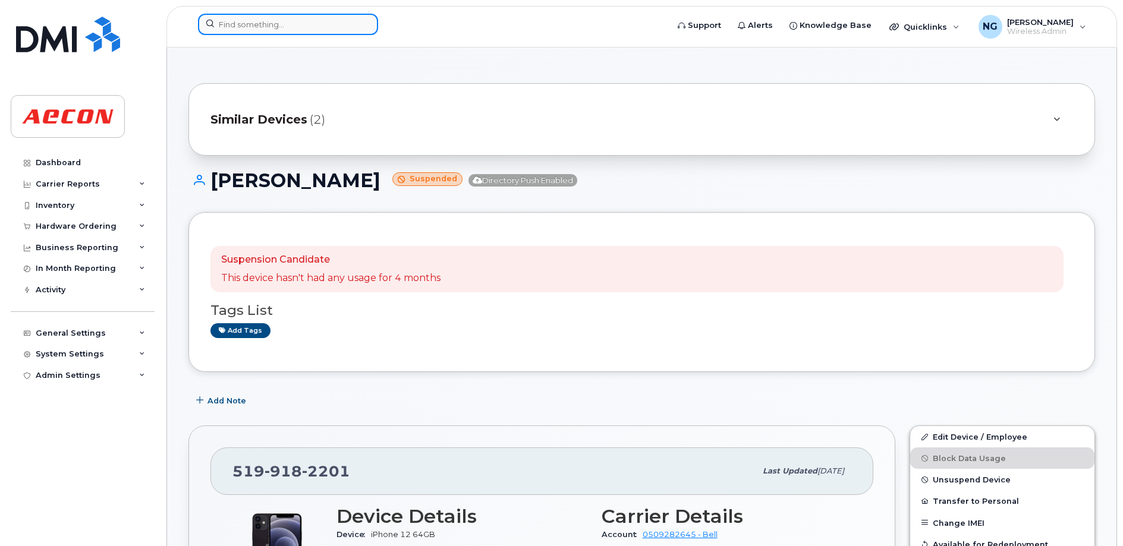
click at [306, 27] on input at bounding box center [288, 24] width 180 height 21
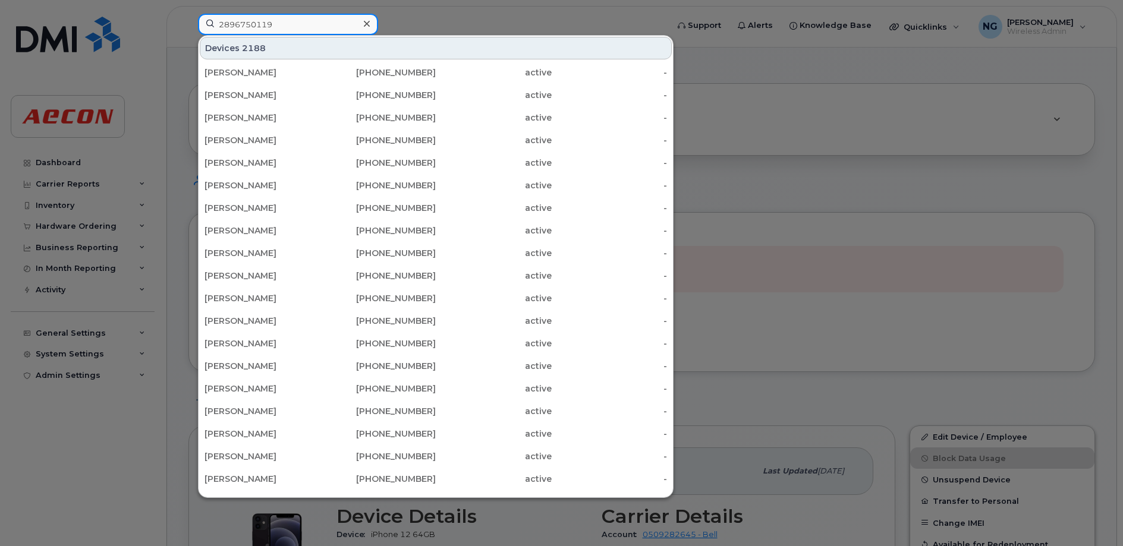
type input "2896750119"
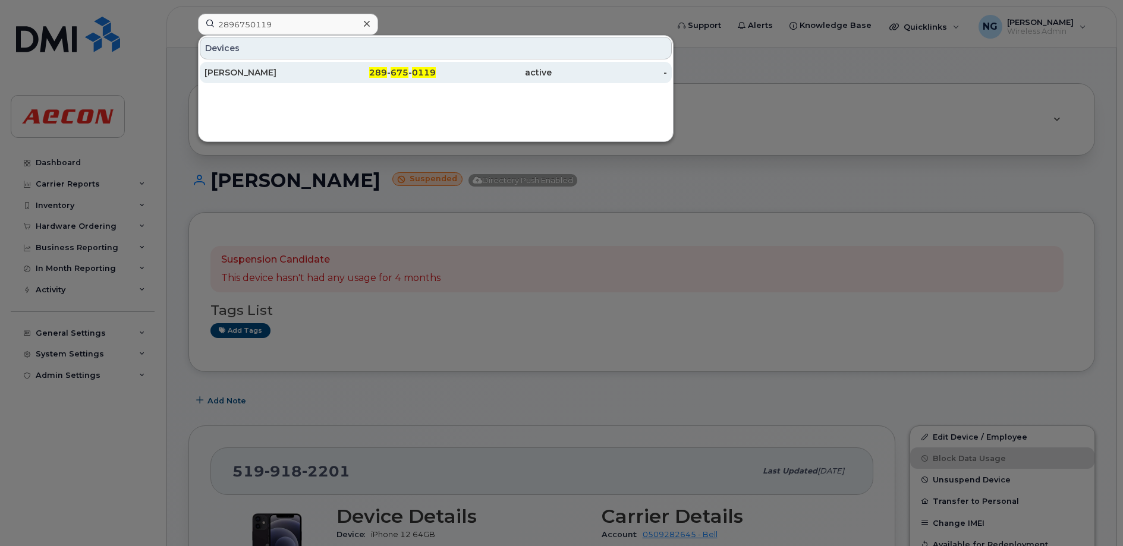
click at [421, 72] on span "0119" at bounding box center [424, 72] width 24 height 11
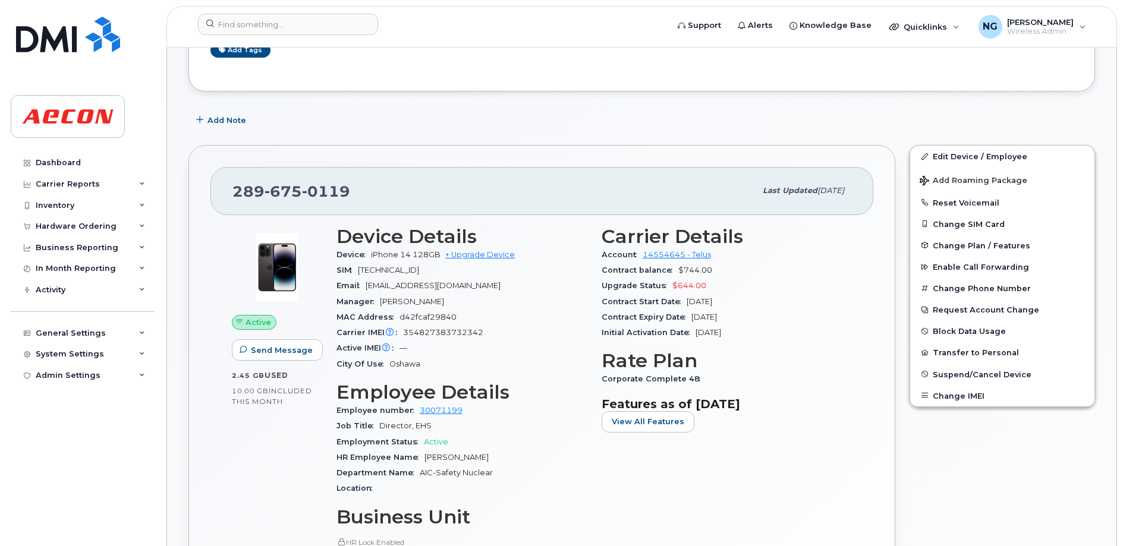
scroll to position [223, 0]
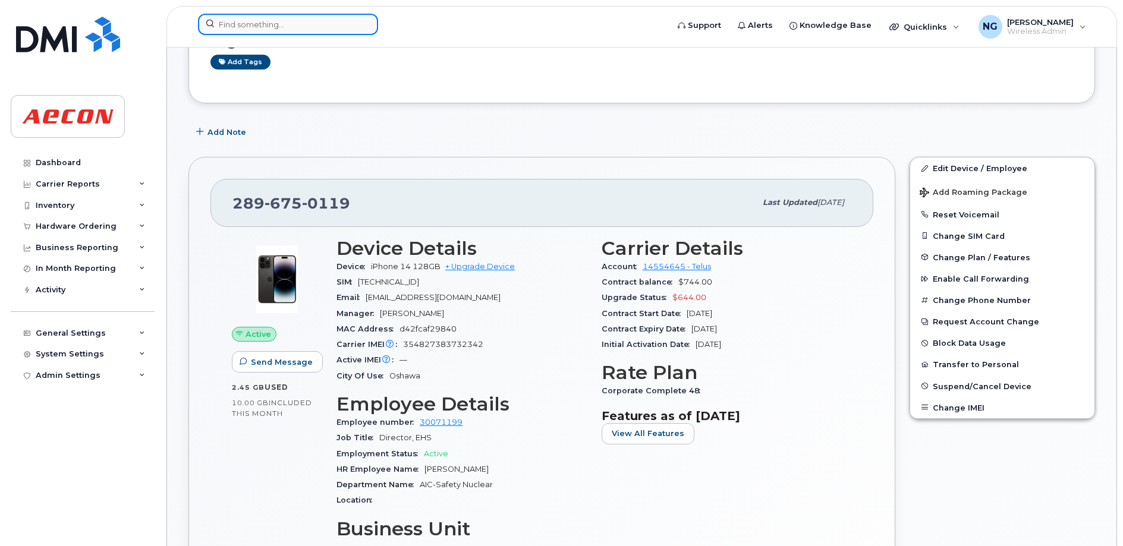
click at [308, 26] on input at bounding box center [288, 24] width 180 height 21
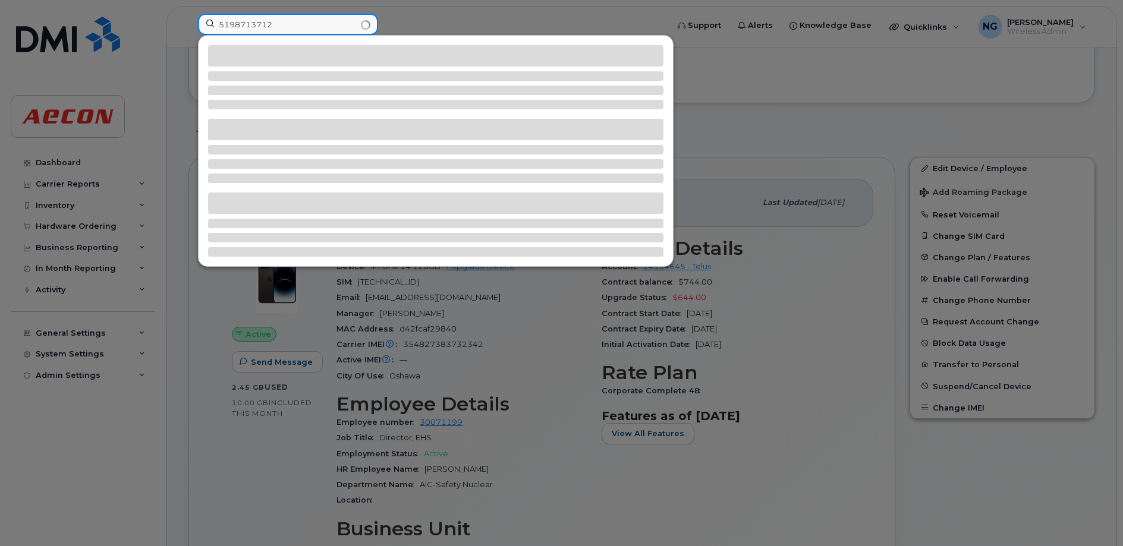
type input "5198713712"
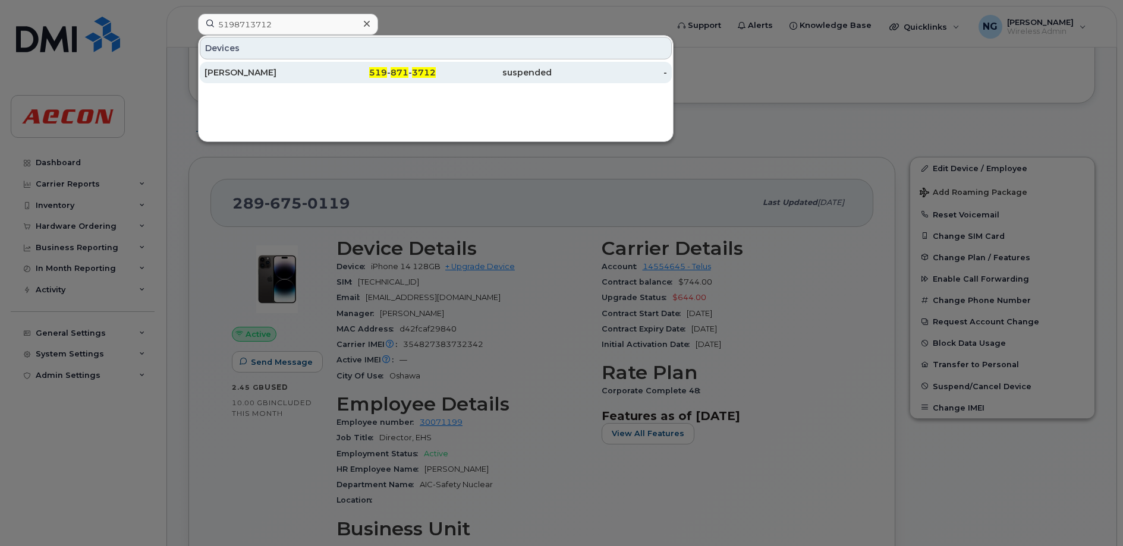
click at [402, 71] on span "871" at bounding box center [400, 72] width 18 height 11
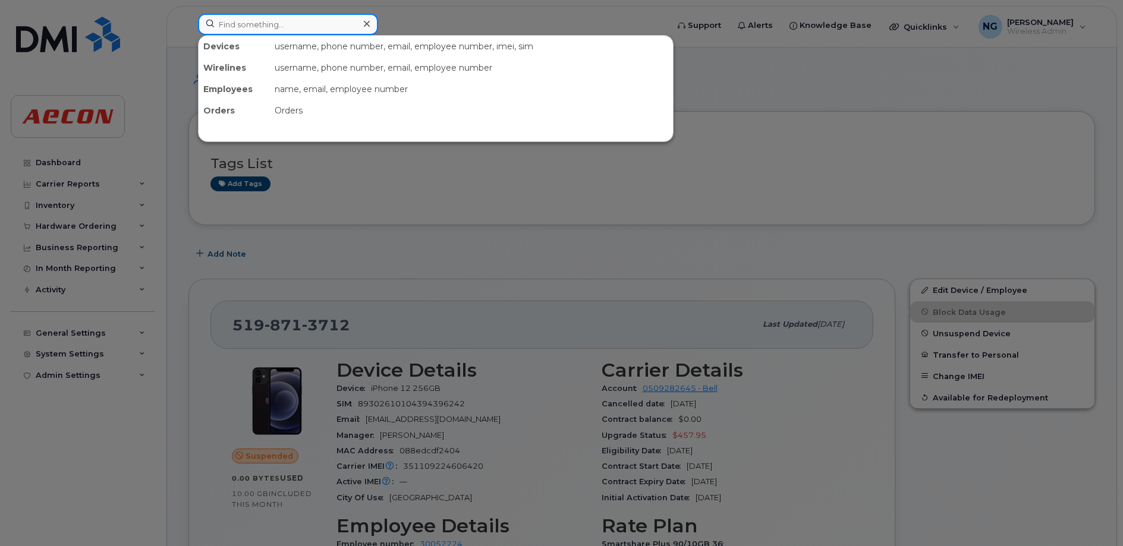
click at [285, 27] on input at bounding box center [288, 24] width 180 height 21
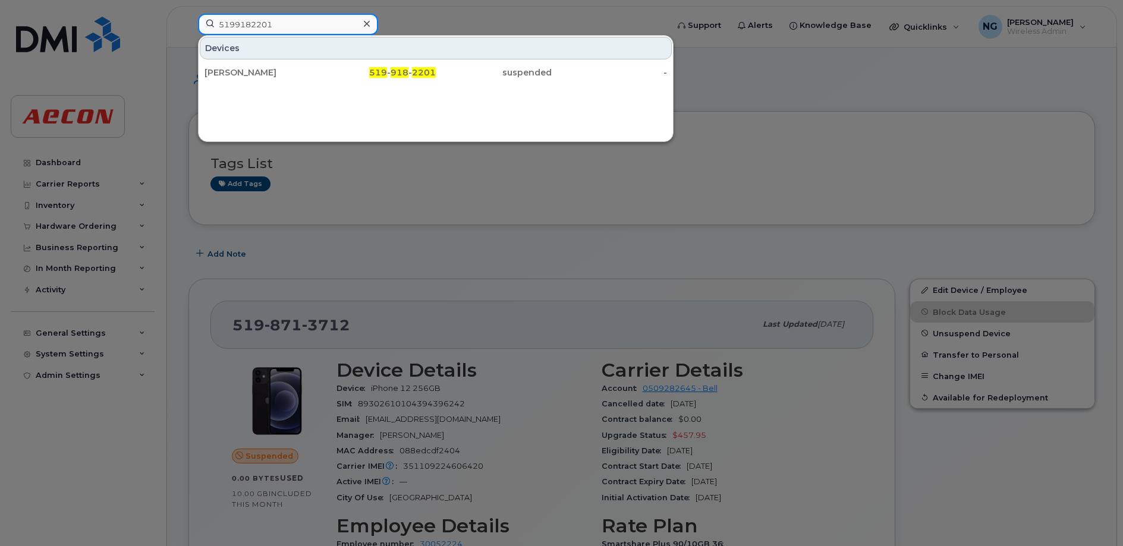
drag, startPoint x: 291, startPoint y: 24, endPoint x: 100, endPoint y: 2, distance: 192.1
click at [188, 14] on div "5199182201 Devices Robert Cushman 519 - 918 - 2201 suspended -" at bounding box center [428, 27] width 481 height 26
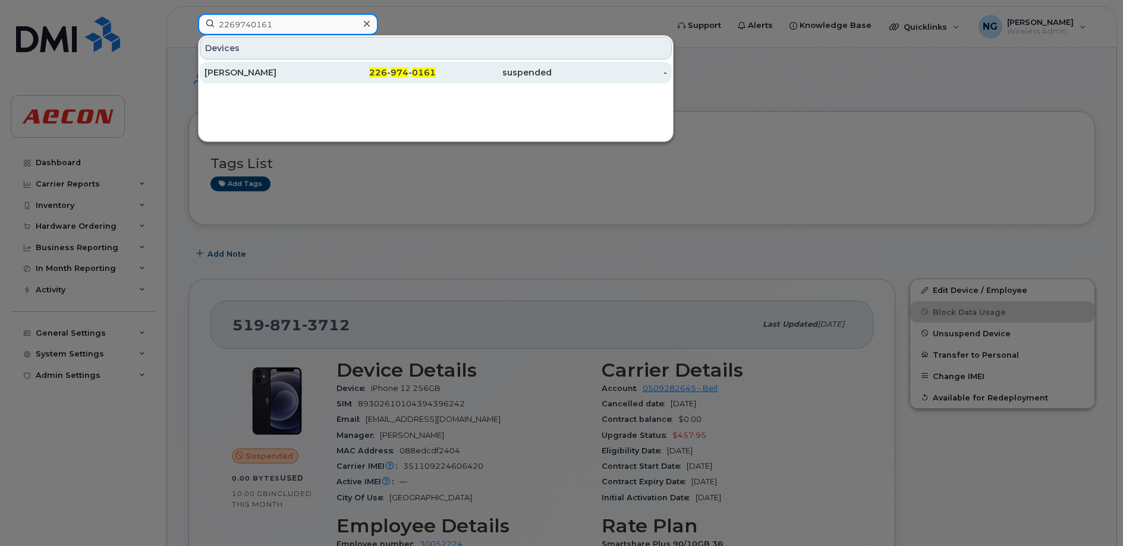
type input "2269740161"
click at [415, 71] on span "0161" at bounding box center [424, 72] width 24 height 11
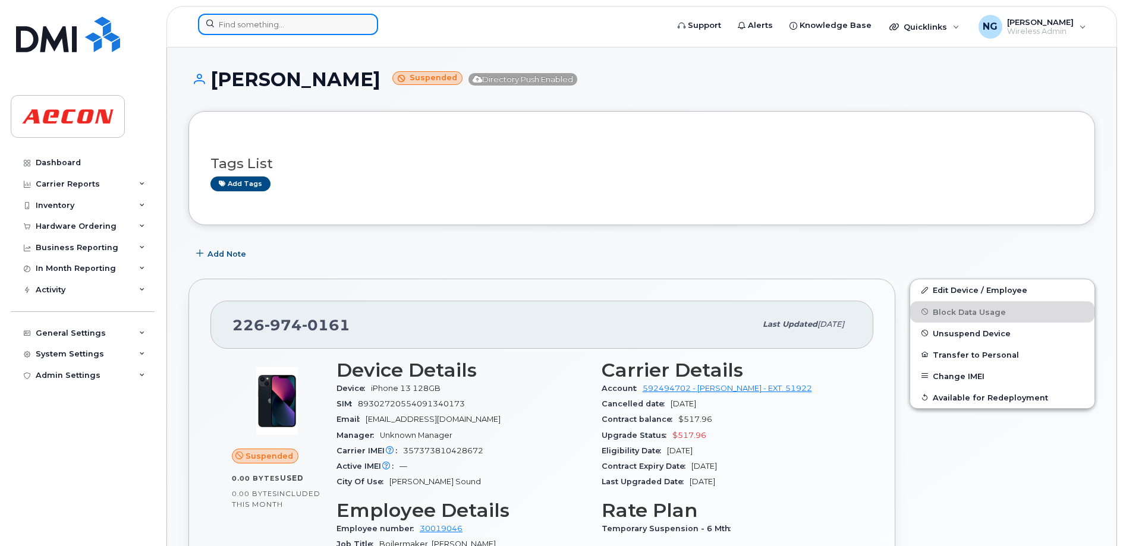
click at [291, 19] on input at bounding box center [288, 24] width 180 height 21
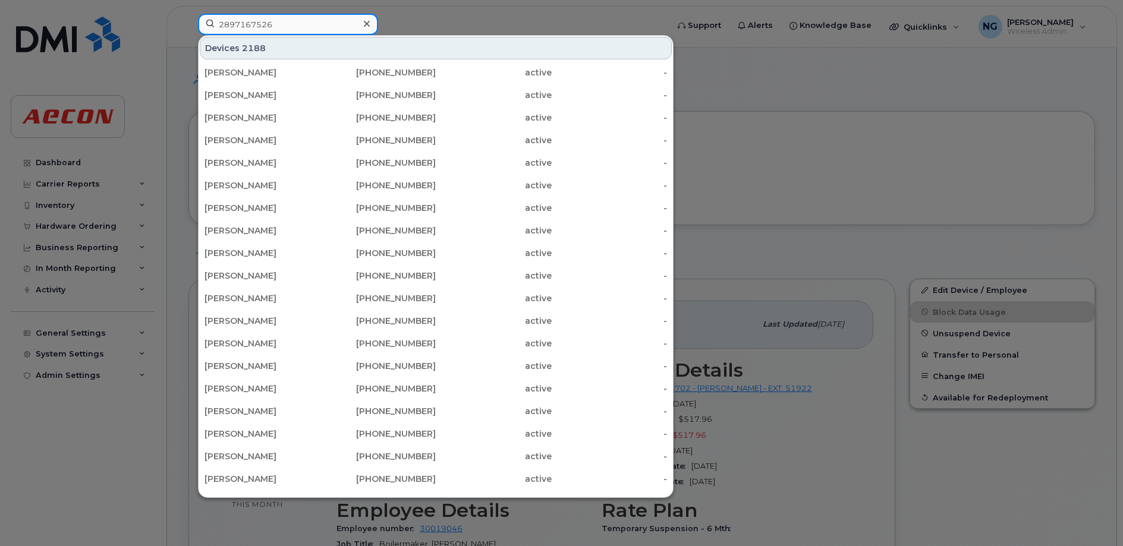
type input "2897167526"
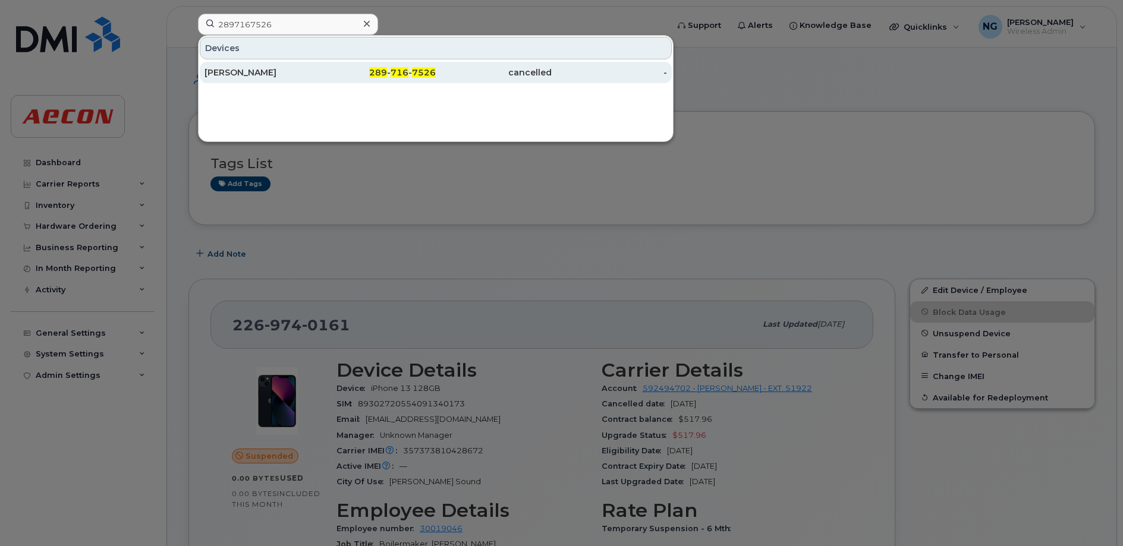
click at [383, 71] on span "289" at bounding box center [378, 72] width 18 height 11
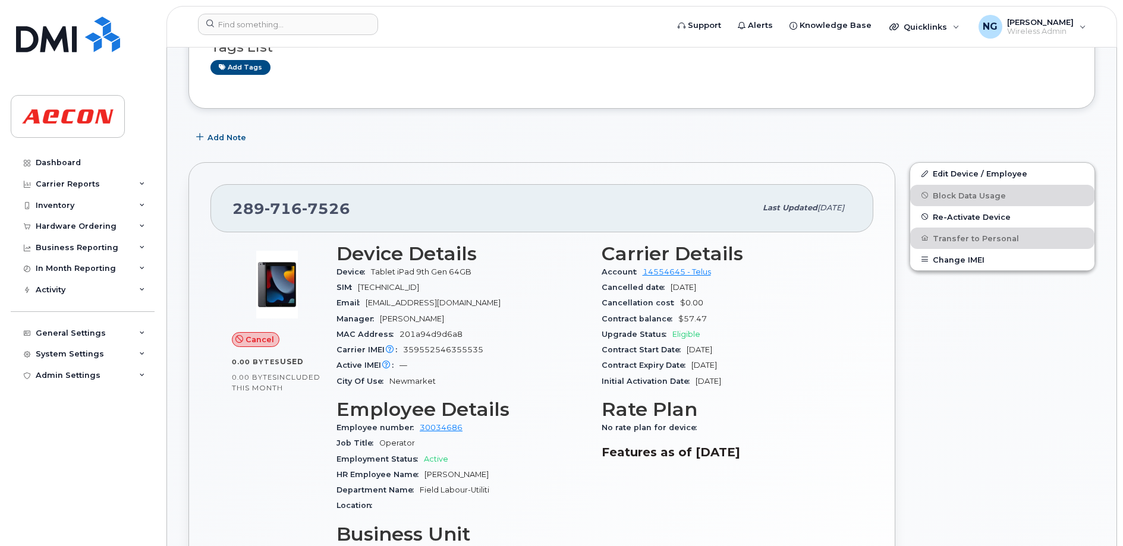
scroll to position [223, 0]
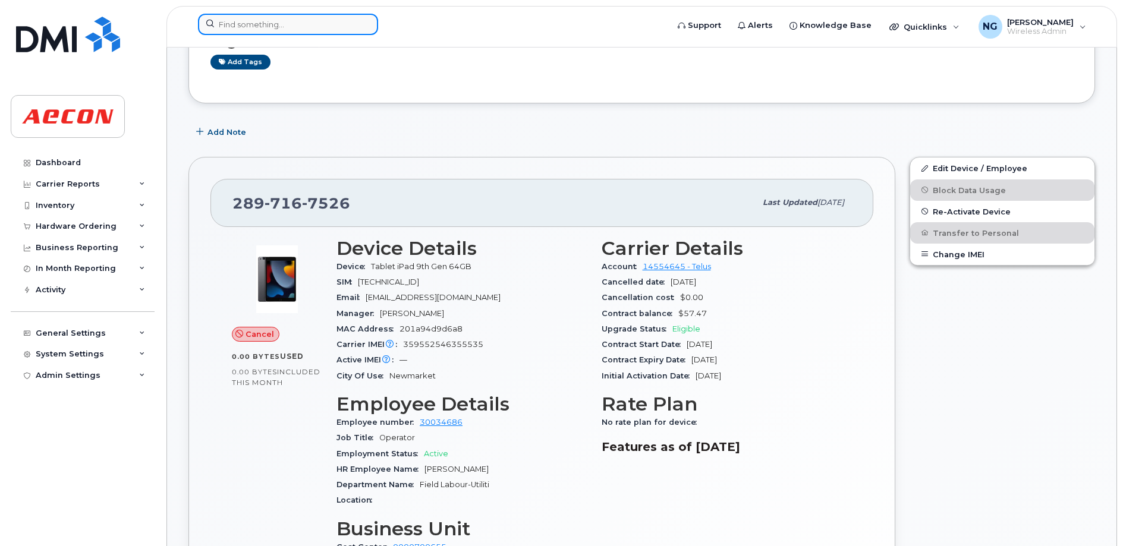
click at [262, 29] on input at bounding box center [288, 24] width 180 height 21
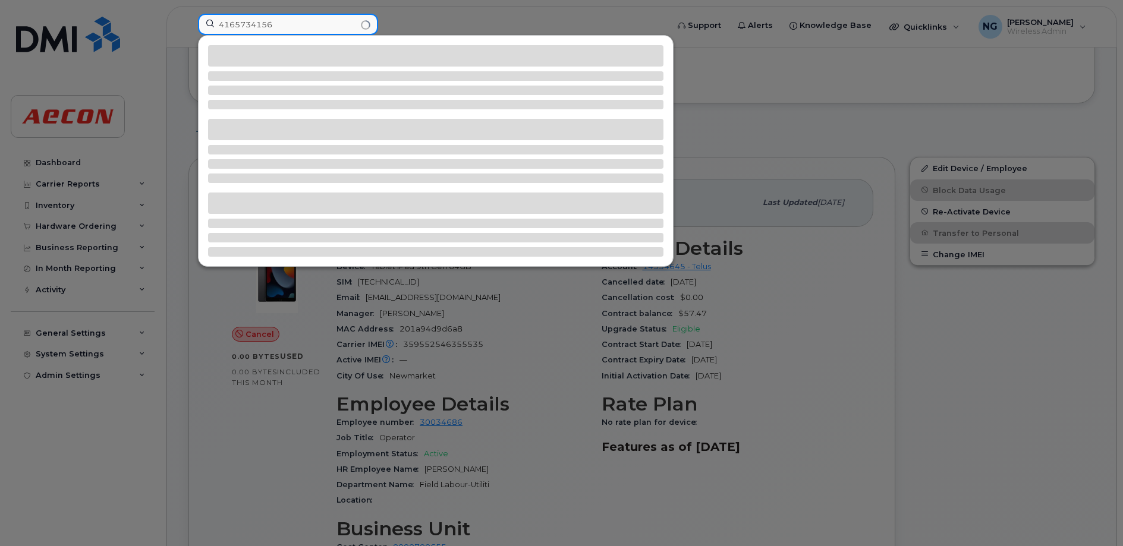
type input "4165734156"
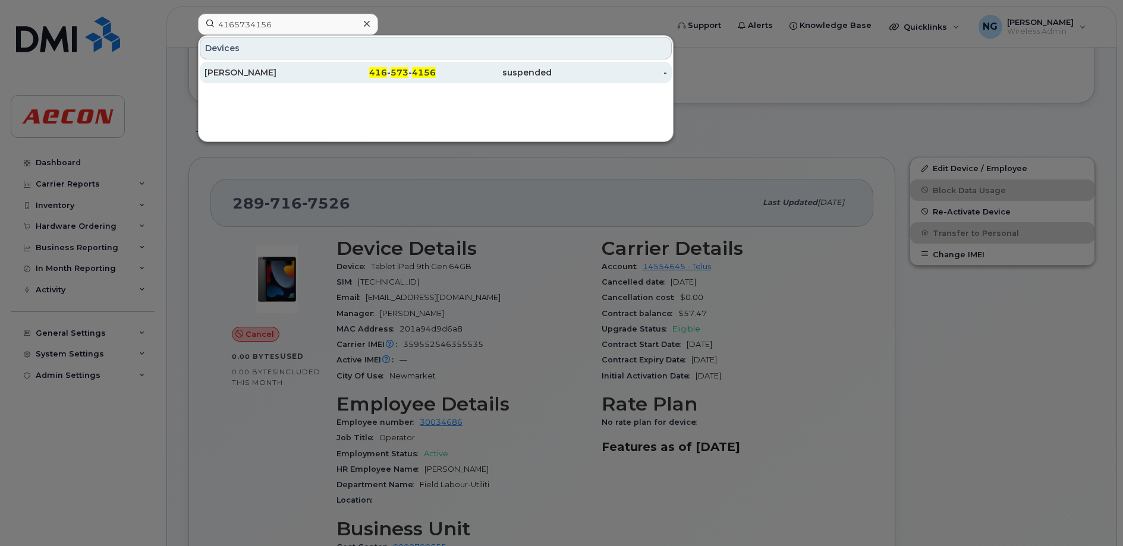
click at [409, 69] on div "416 - 573 - 4156" at bounding box center [378, 73] width 116 height 12
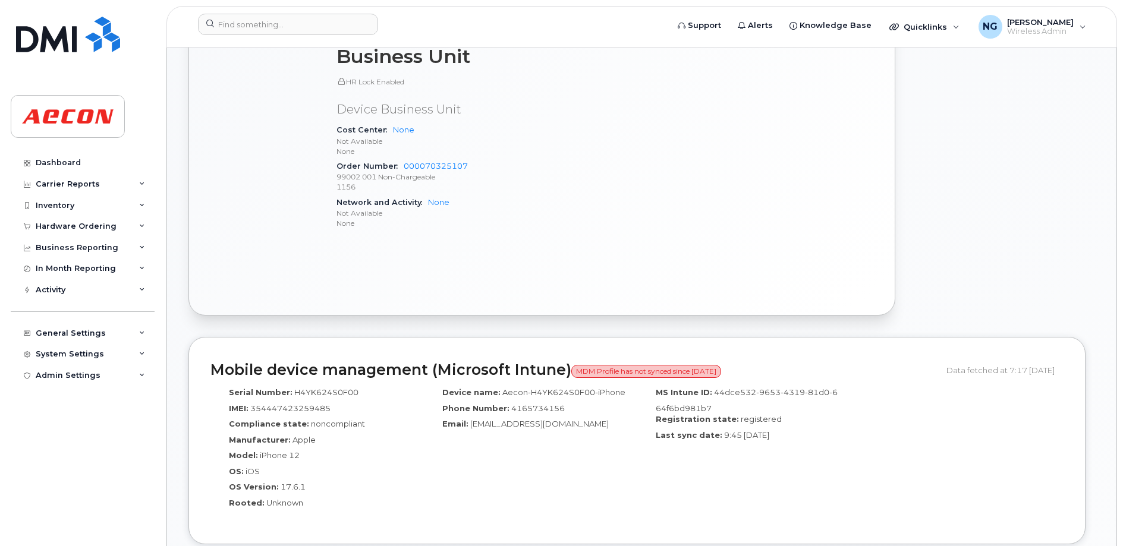
scroll to position [1114, 0]
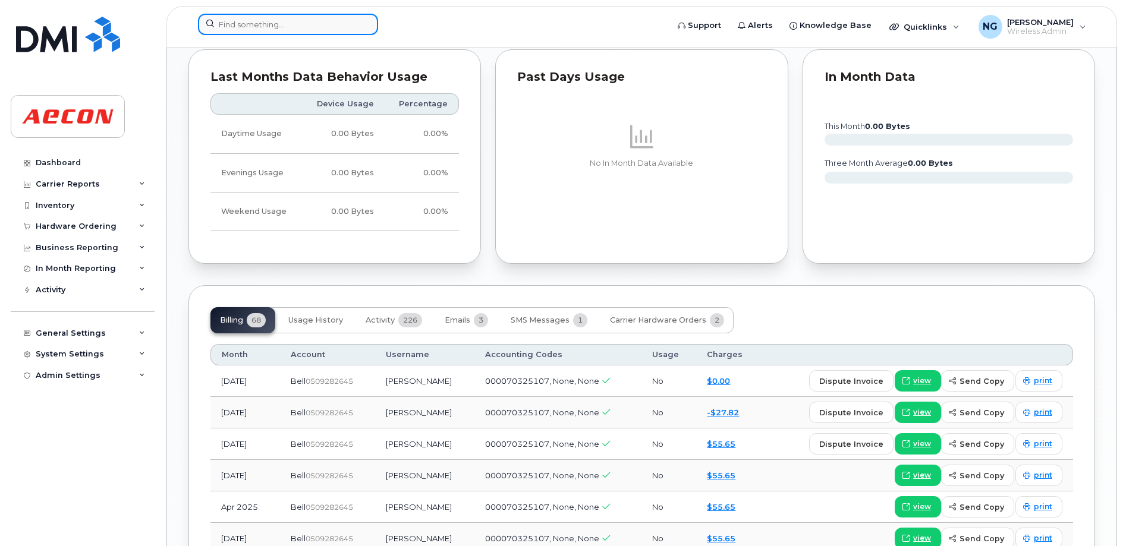
click at [314, 14] on input at bounding box center [288, 24] width 180 height 21
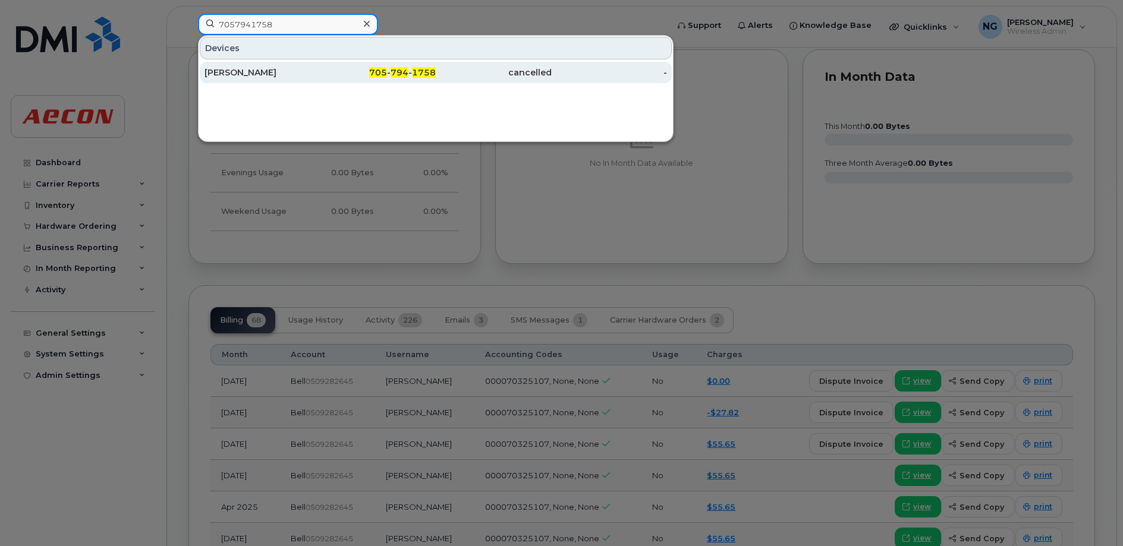
type input "7057941758"
click at [416, 68] on span "1758" at bounding box center [424, 72] width 24 height 11
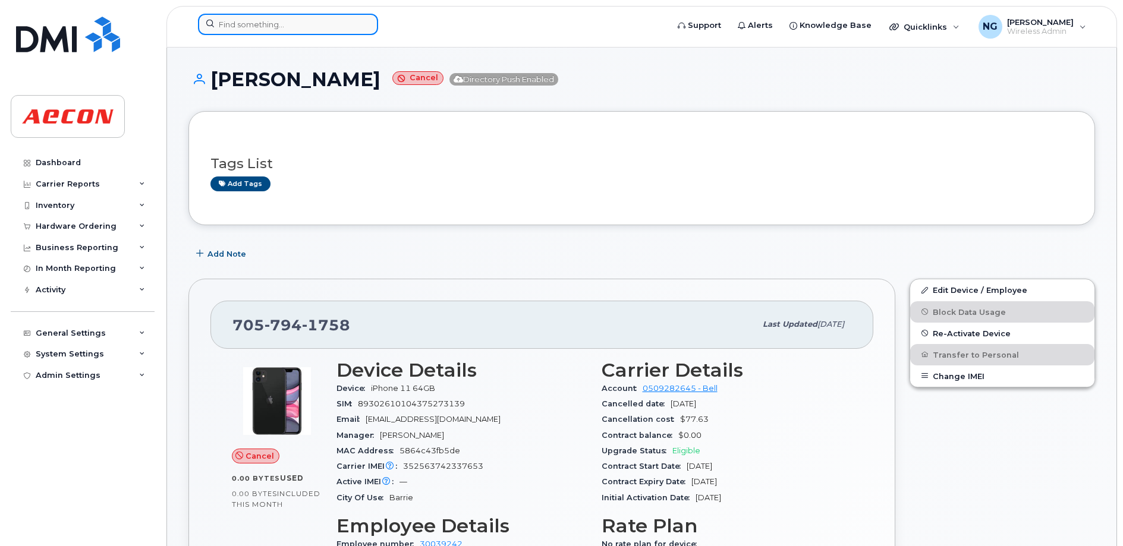
click at [292, 24] on input at bounding box center [288, 24] width 180 height 21
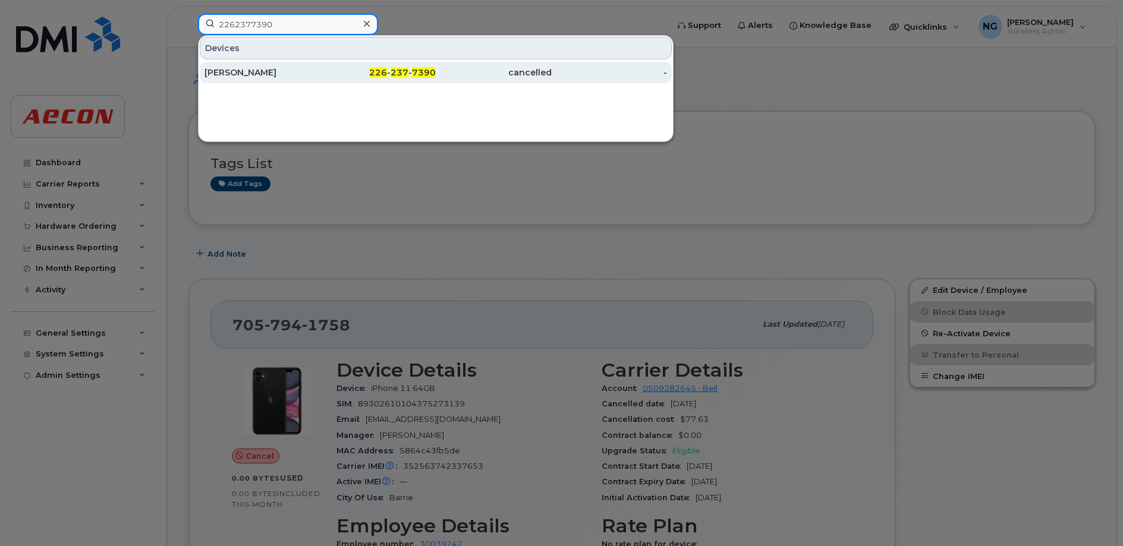
type input "2262377390"
click at [395, 73] on span "237" at bounding box center [400, 72] width 18 height 11
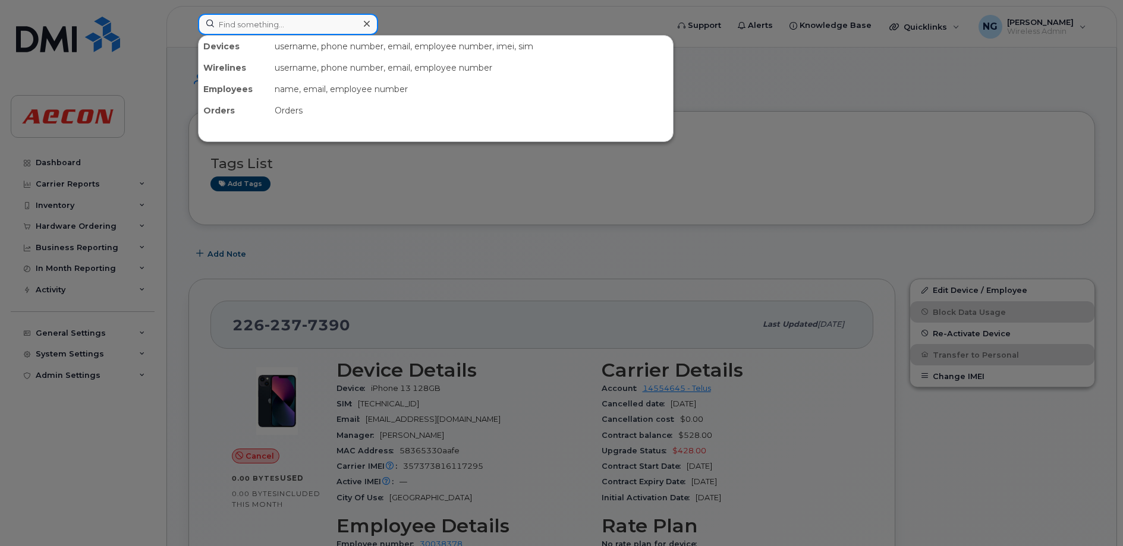
click at [343, 17] on input at bounding box center [288, 24] width 180 height 21
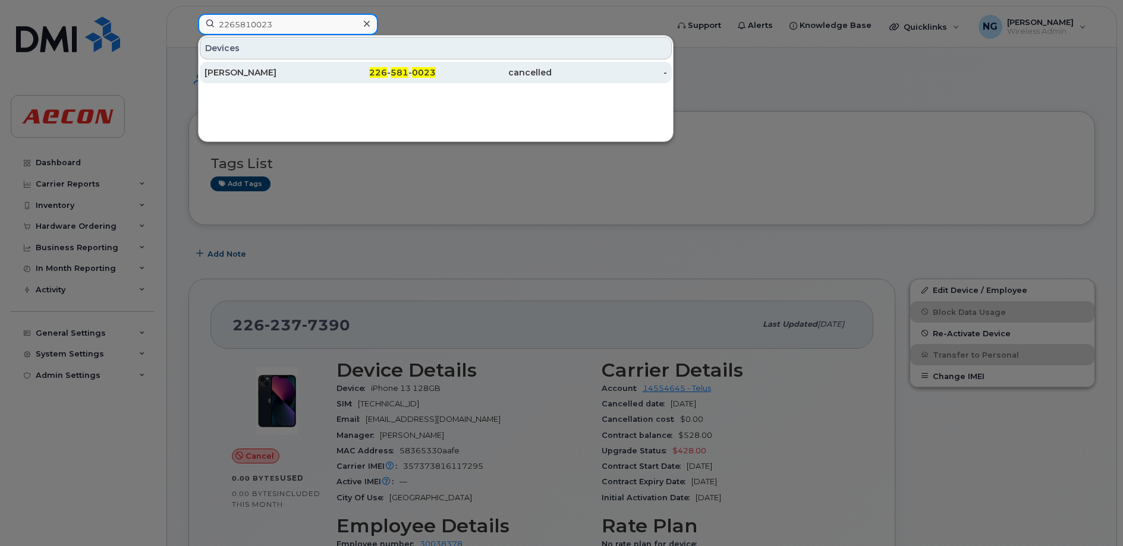
type input "2265810023"
click at [383, 70] on span "226" at bounding box center [378, 72] width 18 height 11
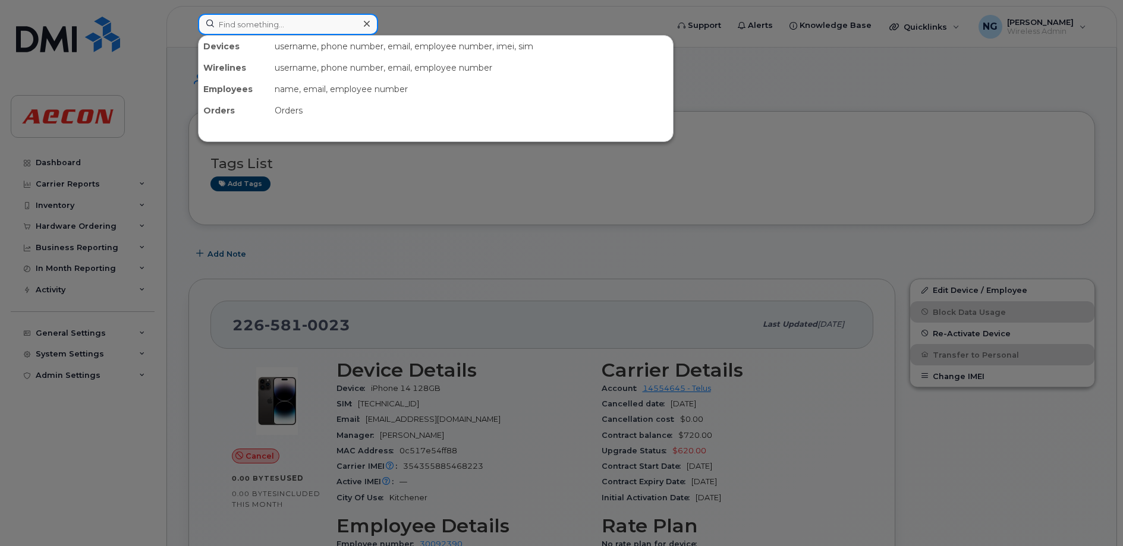
click at [265, 26] on input at bounding box center [288, 24] width 180 height 21
paste input "2493562533"
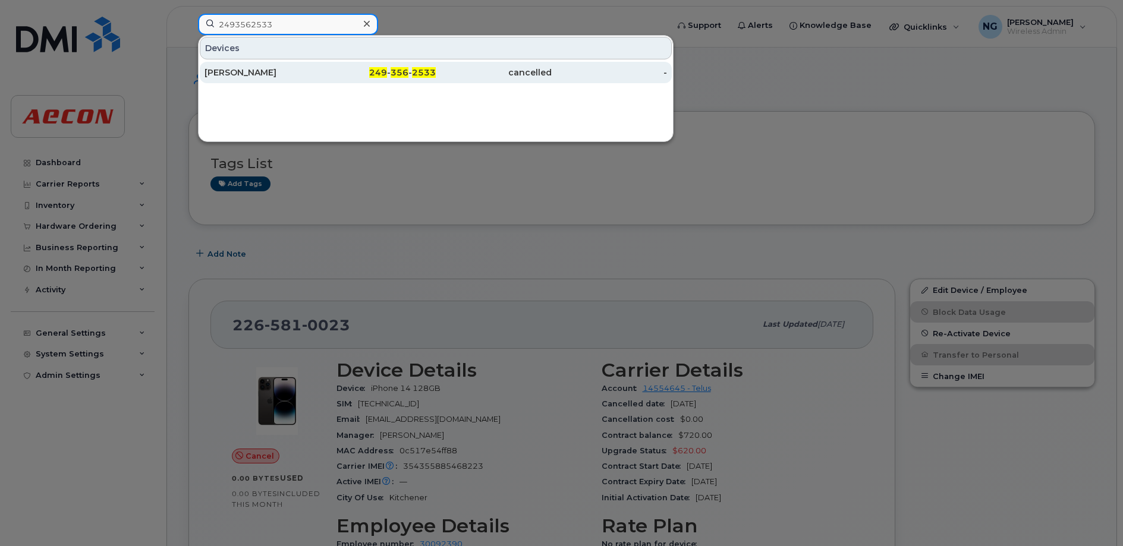
type input "2493562533"
click at [413, 71] on span "2533" at bounding box center [424, 72] width 24 height 11
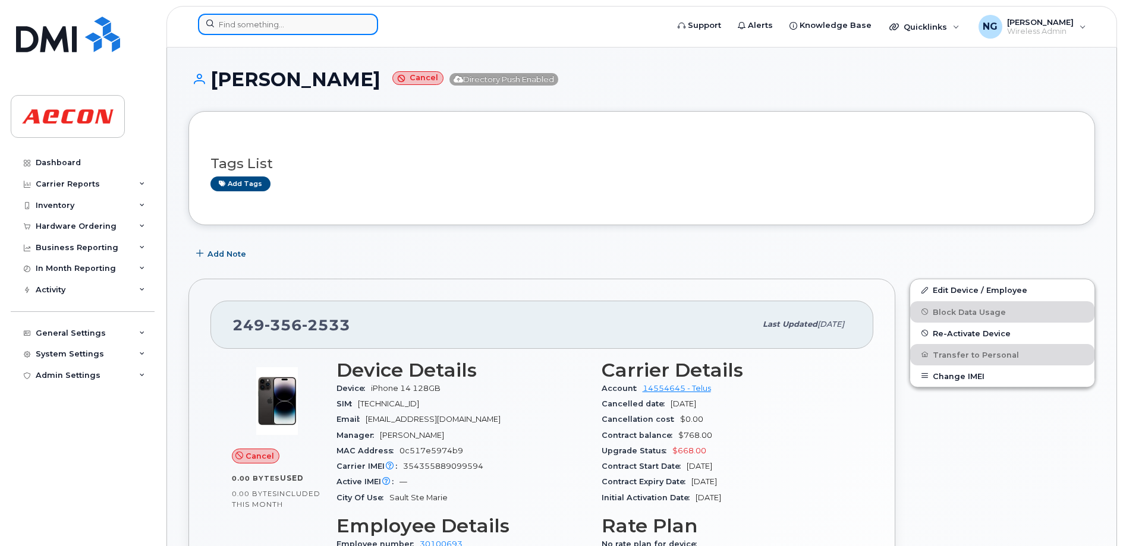
click at [256, 26] on input at bounding box center [288, 24] width 180 height 21
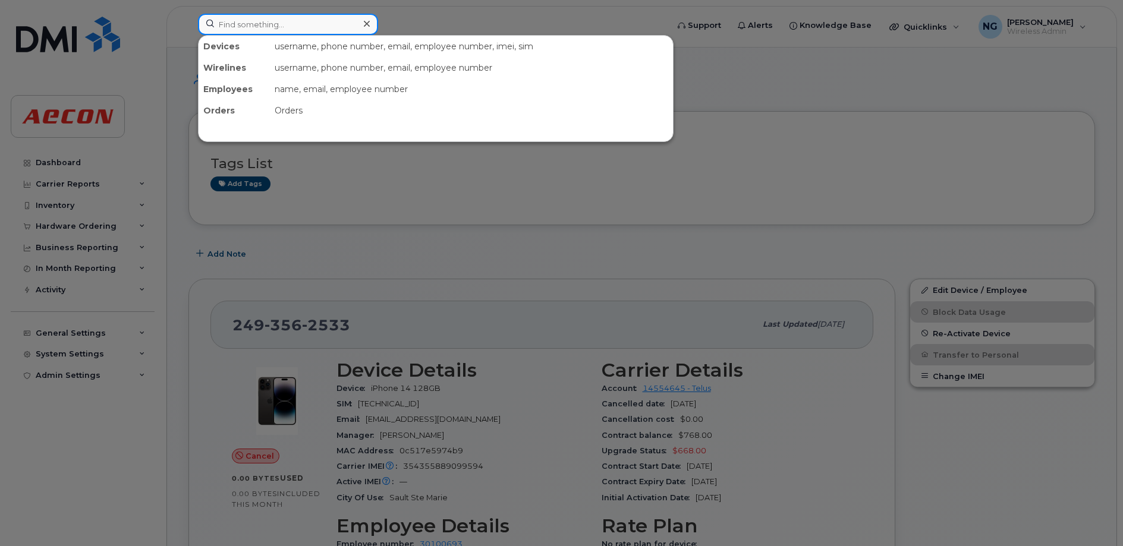
paste input "2896751585"
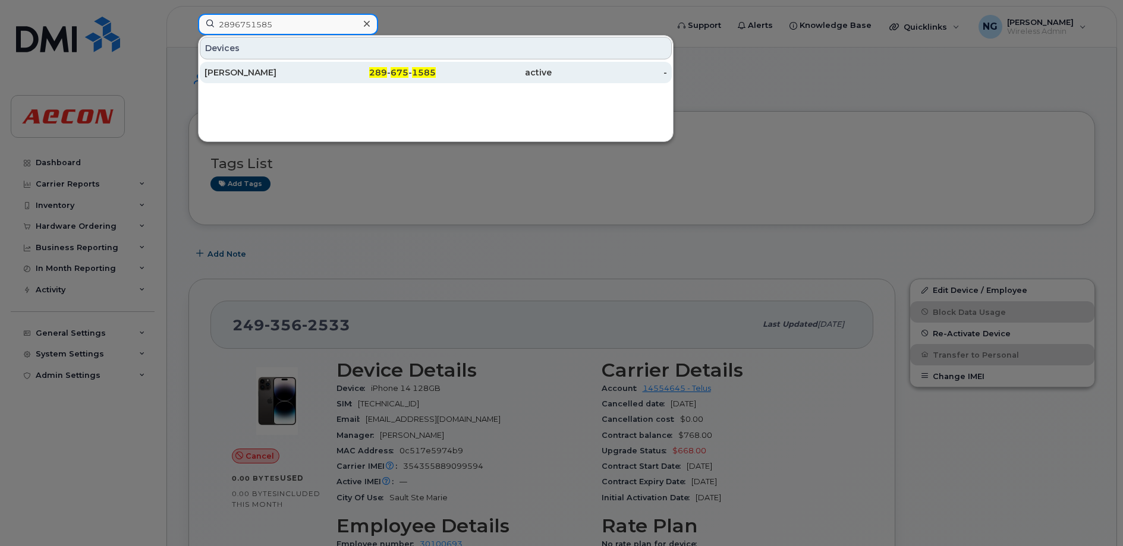
type input "2896751585"
click at [426, 69] on span "1585" at bounding box center [424, 72] width 24 height 11
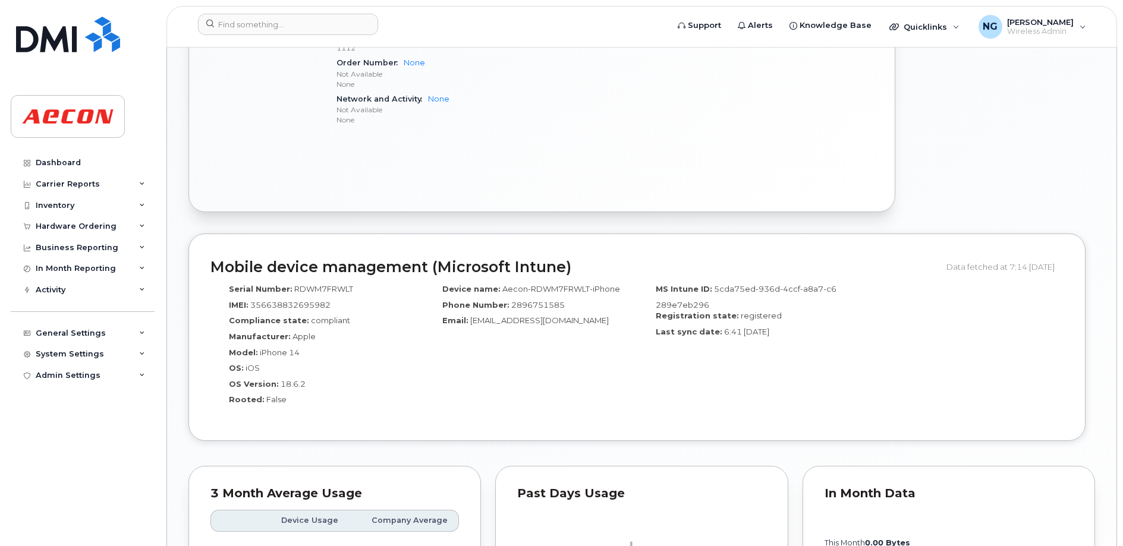
scroll to position [1040, 0]
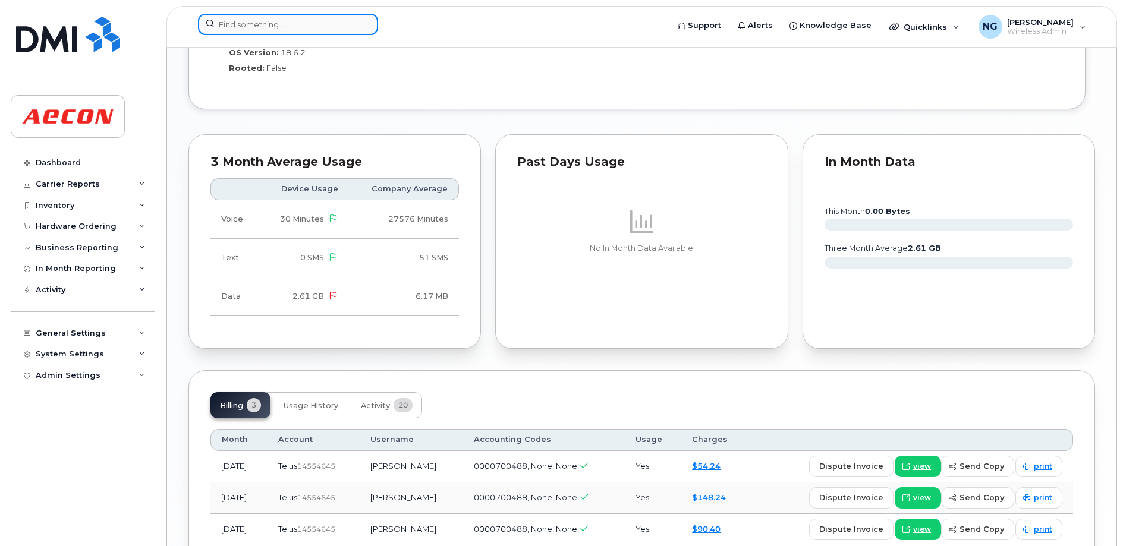
click at [298, 18] on input at bounding box center [288, 24] width 180 height 21
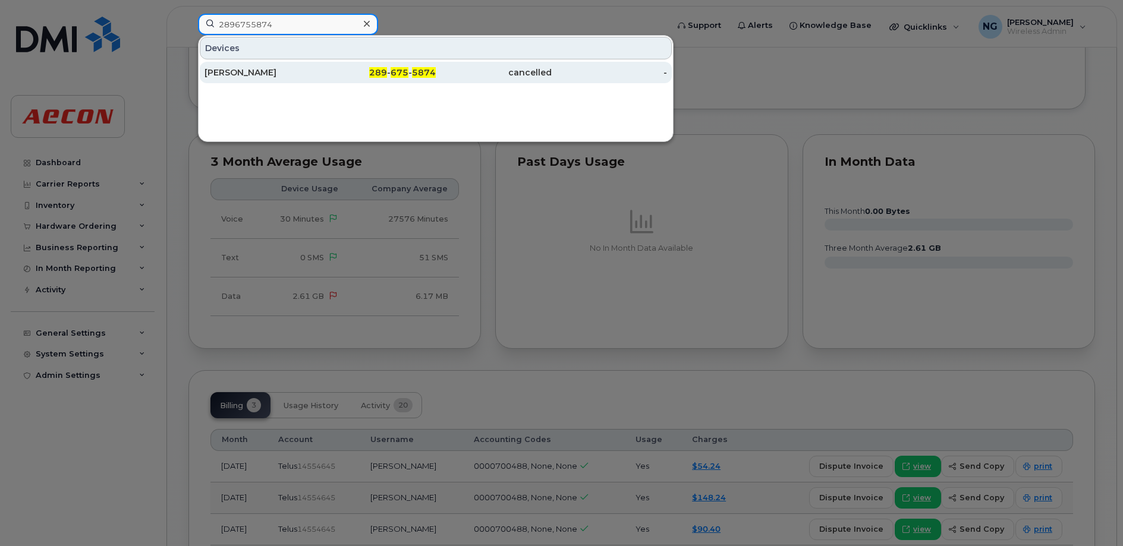
type input "2896755874"
click at [391, 68] on div "289 - 675 - 5874" at bounding box center [378, 73] width 116 height 12
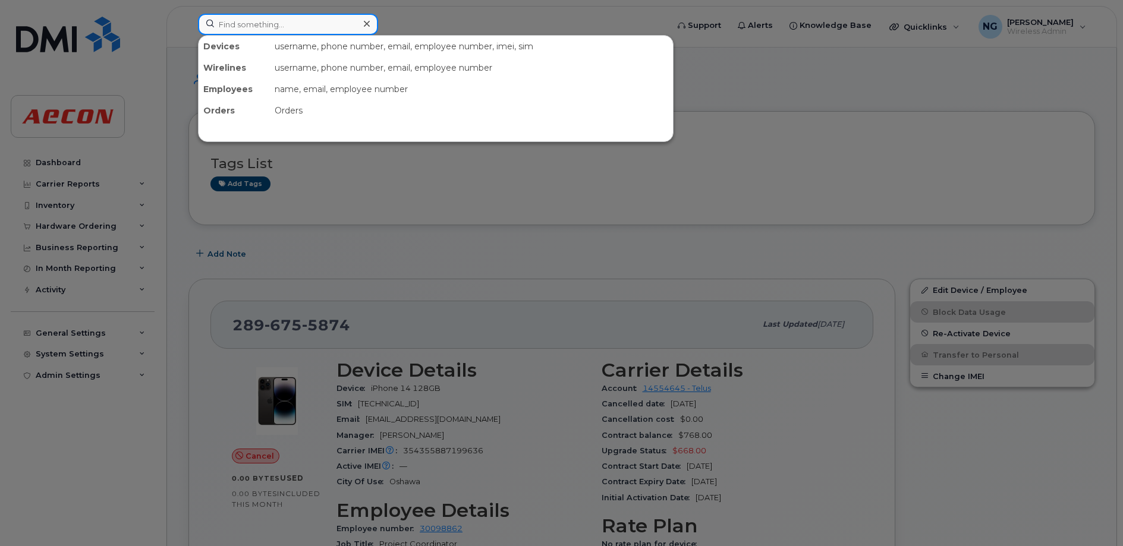
click at [314, 26] on input at bounding box center [288, 24] width 180 height 21
type input "2896759961"
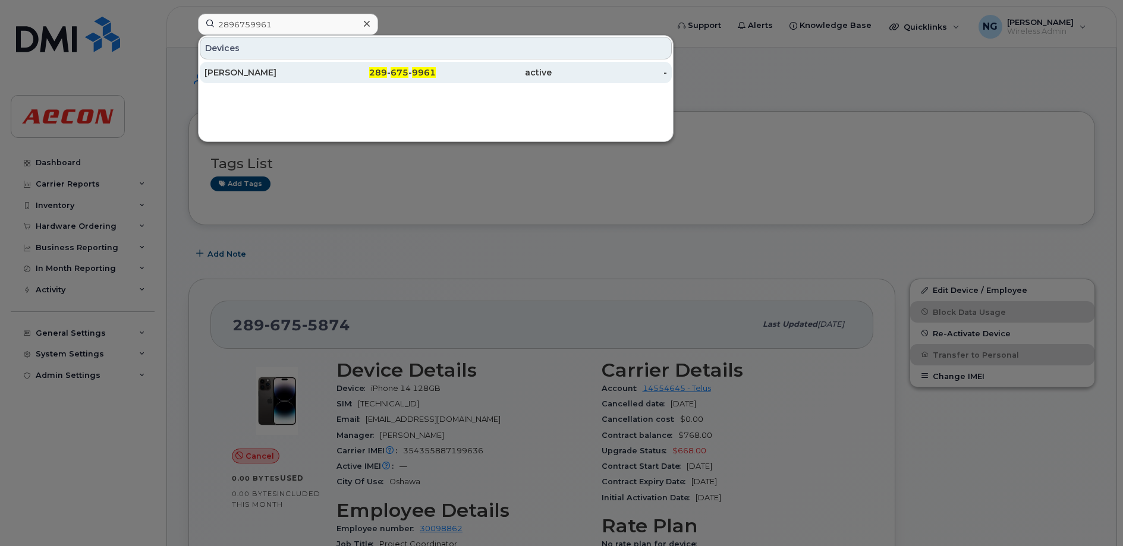
click at [419, 67] on div "289 - 675 - 9961" at bounding box center [378, 73] width 116 height 12
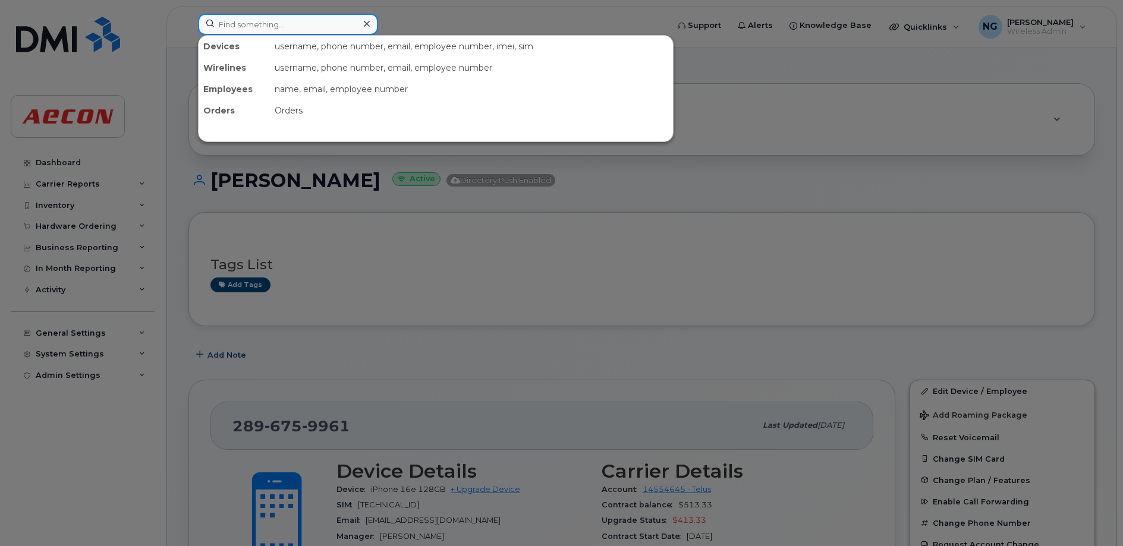
click at [285, 30] on input at bounding box center [288, 24] width 180 height 21
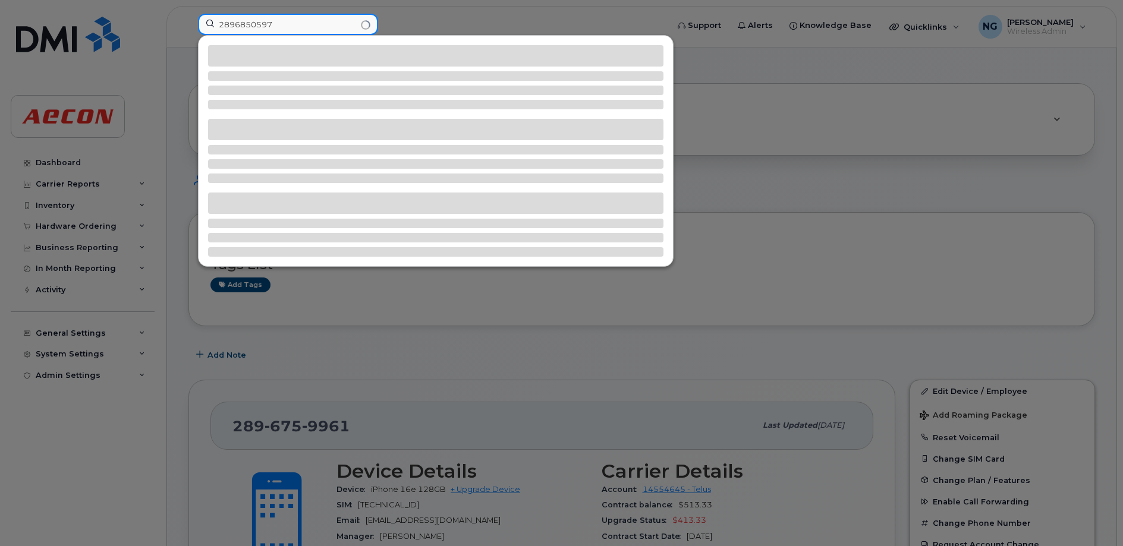
type input "2896850597"
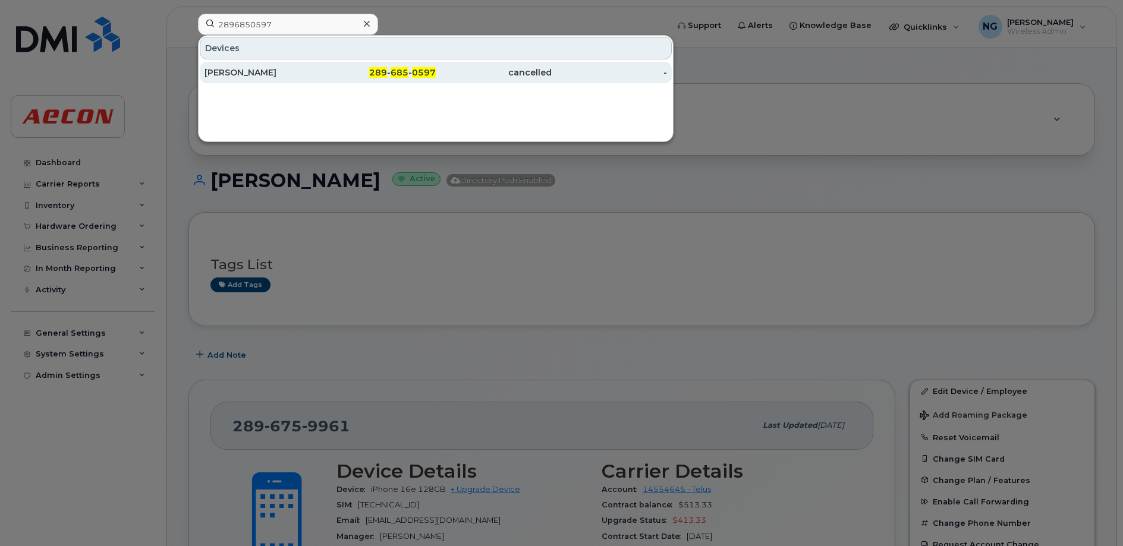
click at [417, 71] on span "0597" at bounding box center [424, 72] width 24 height 11
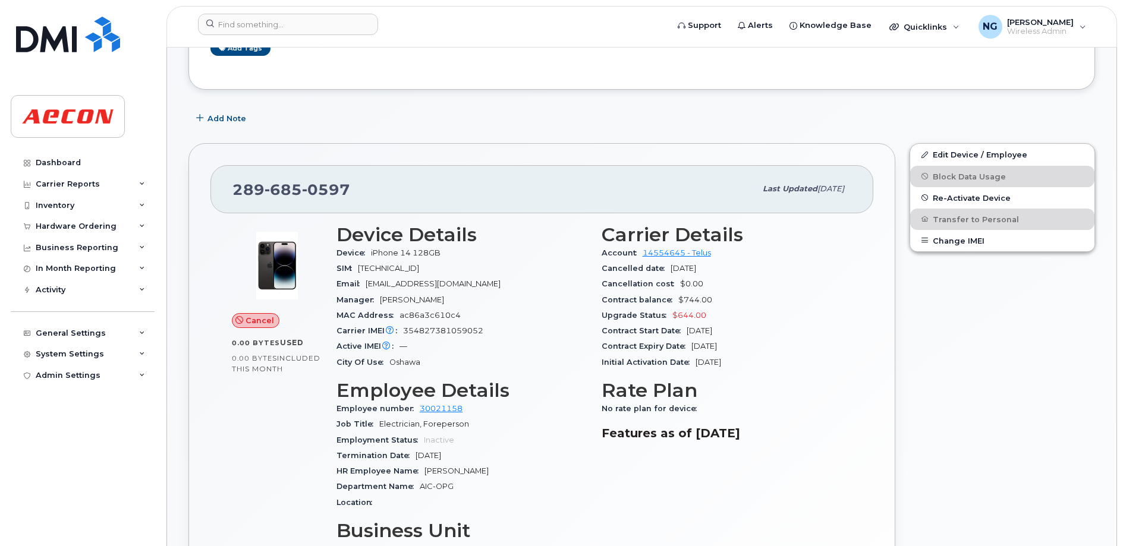
scroll to position [297, 0]
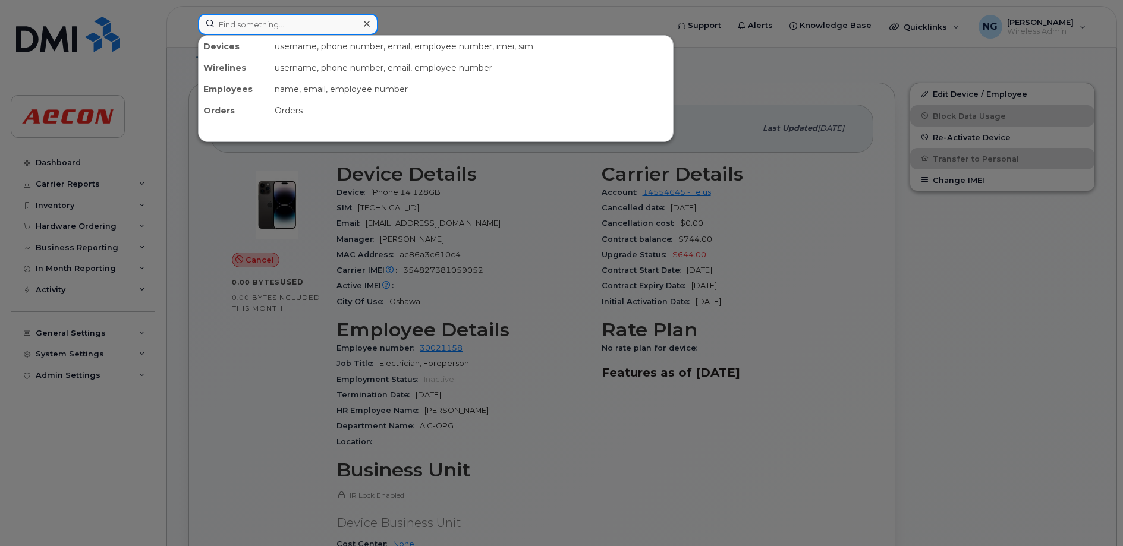
click at [301, 20] on input at bounding box center [288, 24] width 180 height 21
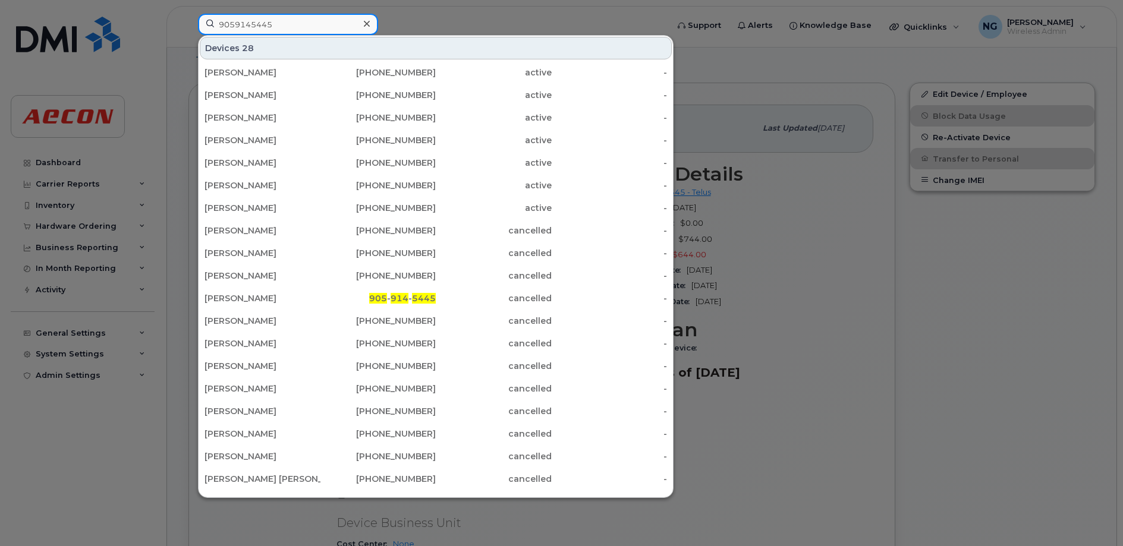
type input "9059145445"
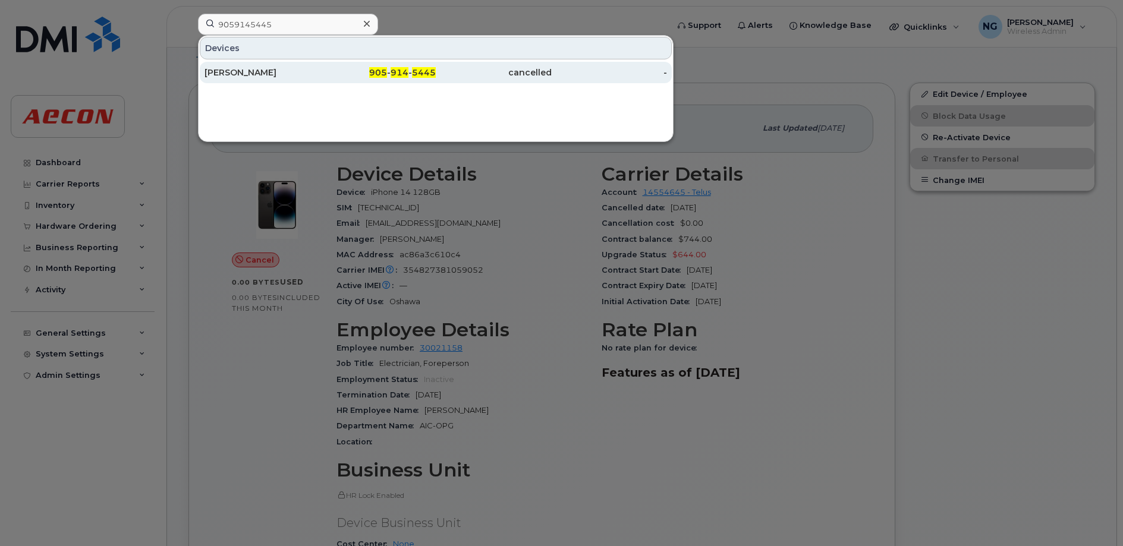
click at [379, 70] on span "905" at bounding box center [378, 72] width 18 height 11
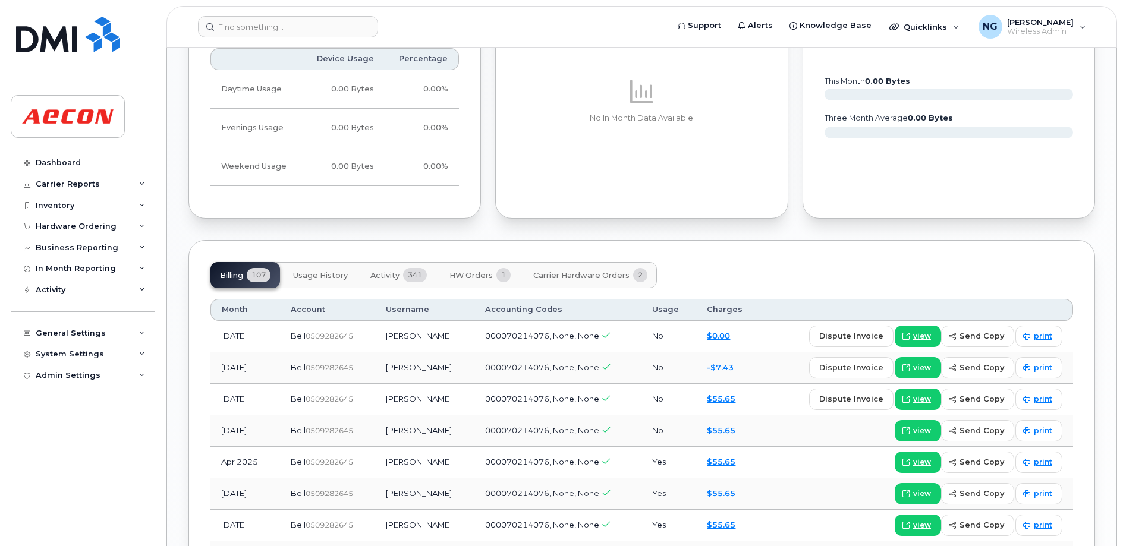
scroll to position [966, 0]
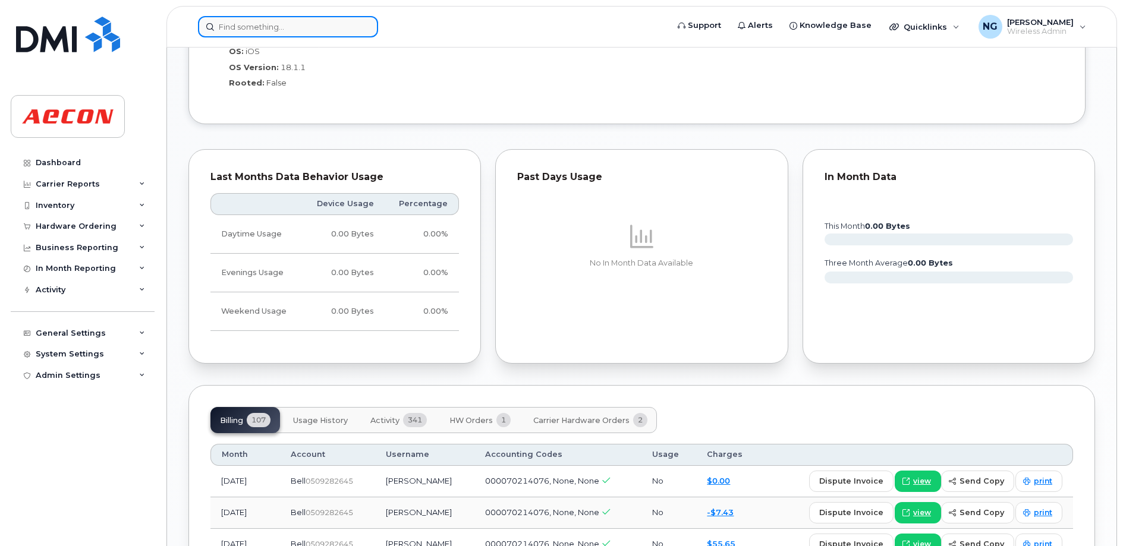
click at [282, 29] on input at bounding box center [288, 26] width 180 height 21
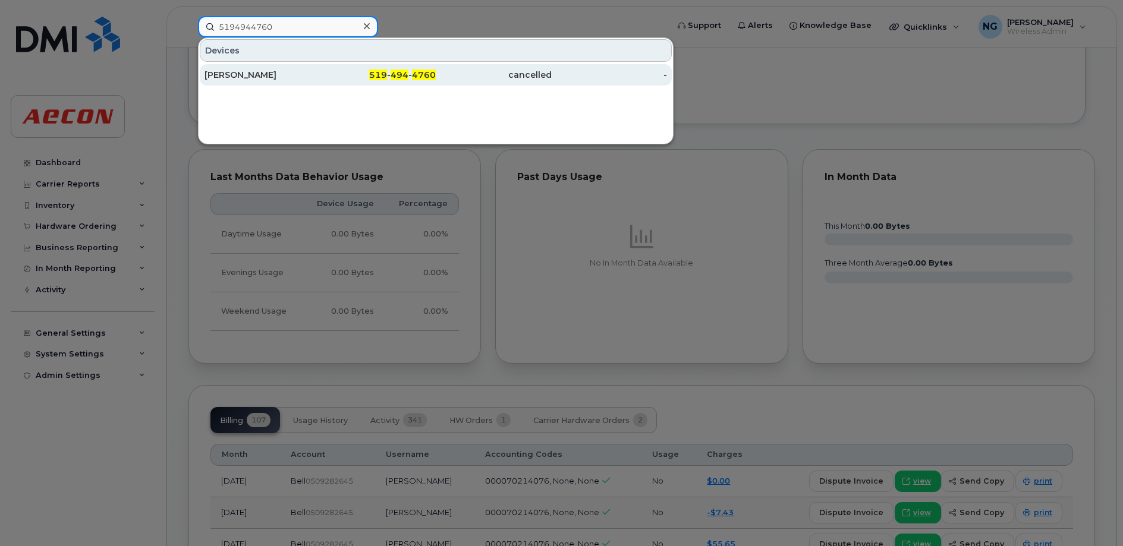
type input "5194944760"
click at [400, 80] on div "519 - 494 - 4760" at bounding box center [378, 75] width 116 height 12
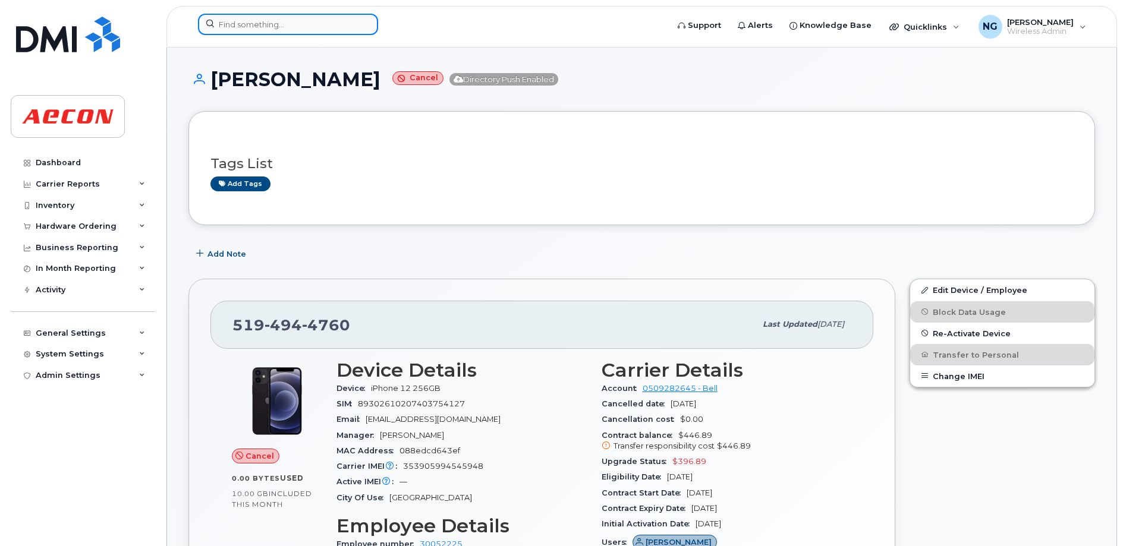
click at [258, 30] on input at bounding box center [288, 24] width 180 height 21
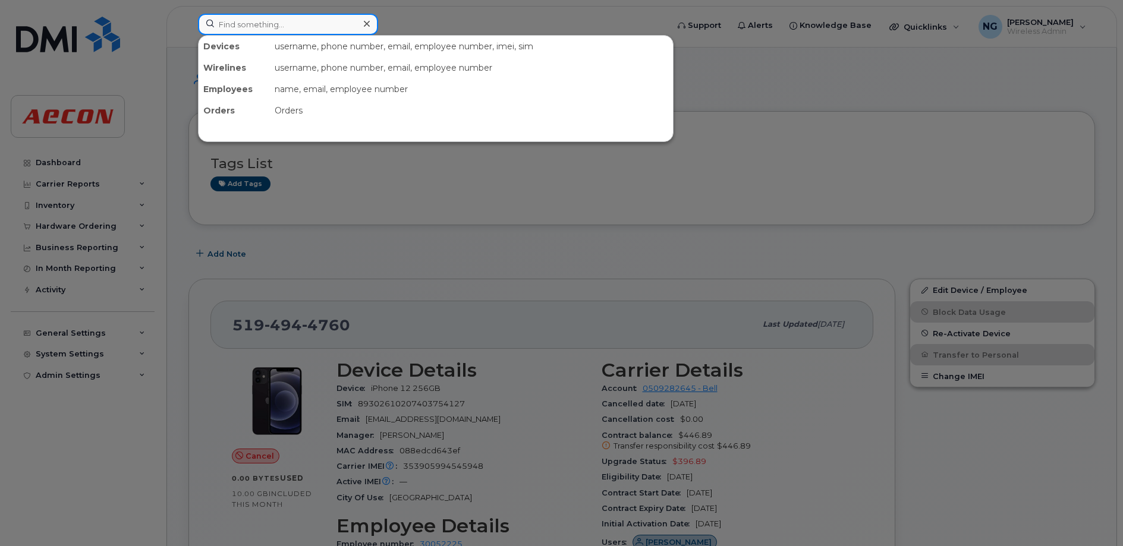
type input "9"
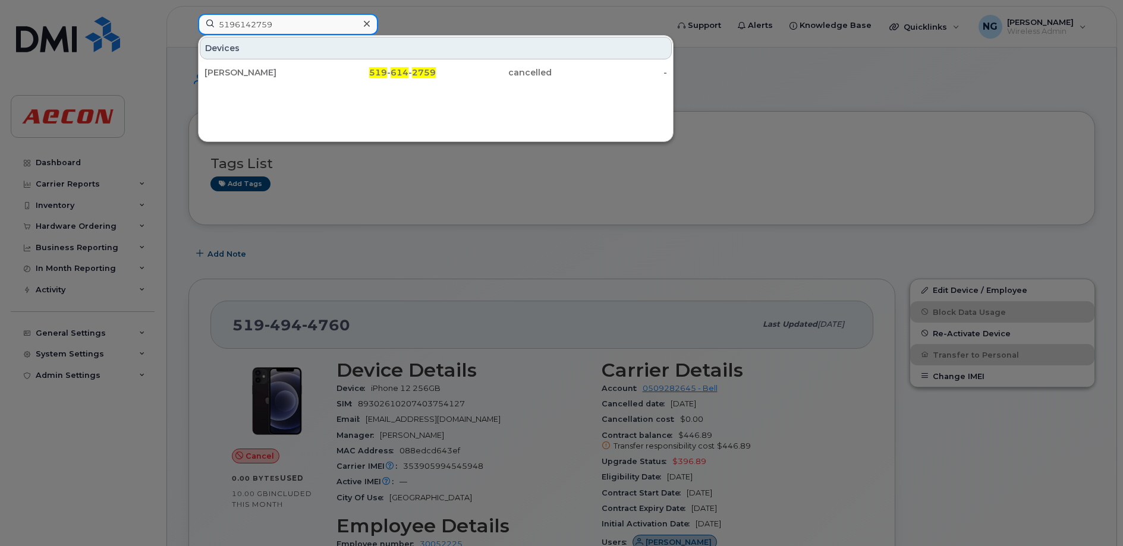
type input "5196142759"
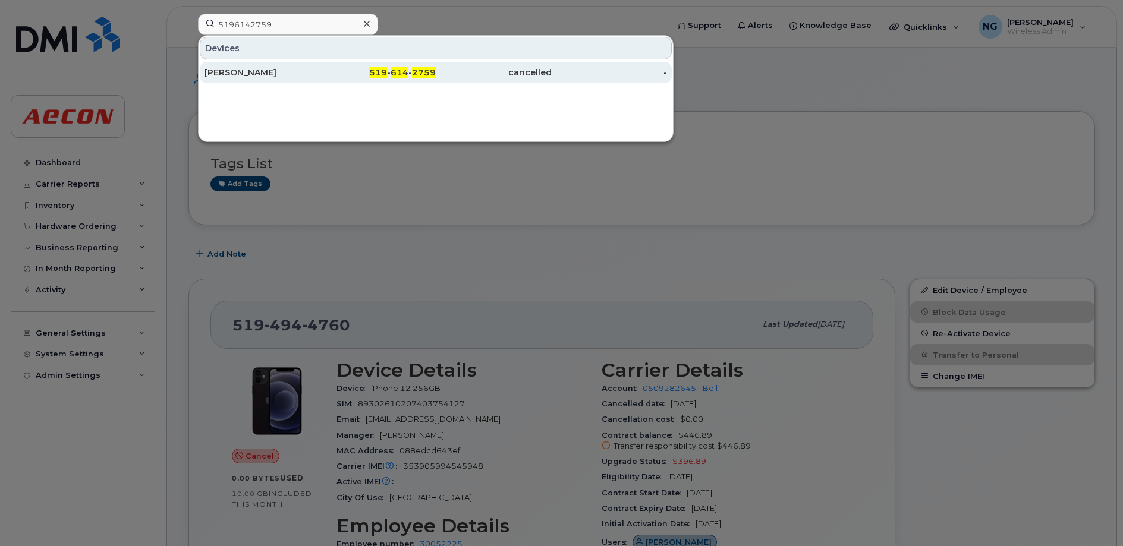
click at [410, 71] on div "519 - 614 - 2759" at bounding box center [378, 73] width 116 height 12
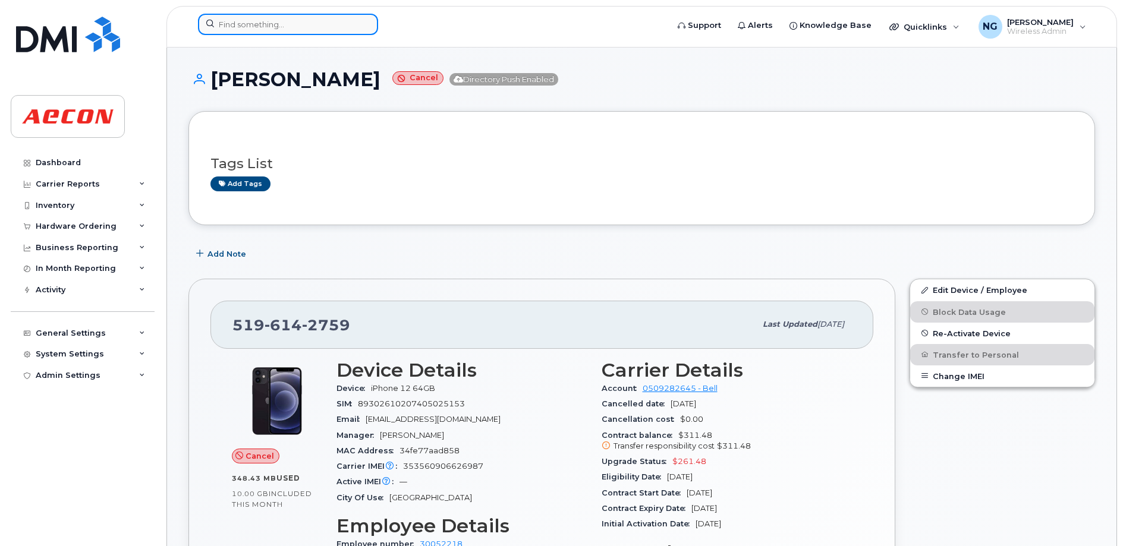
click at [271, 21] on input at bounding box center [288, 24] width 180 height 21
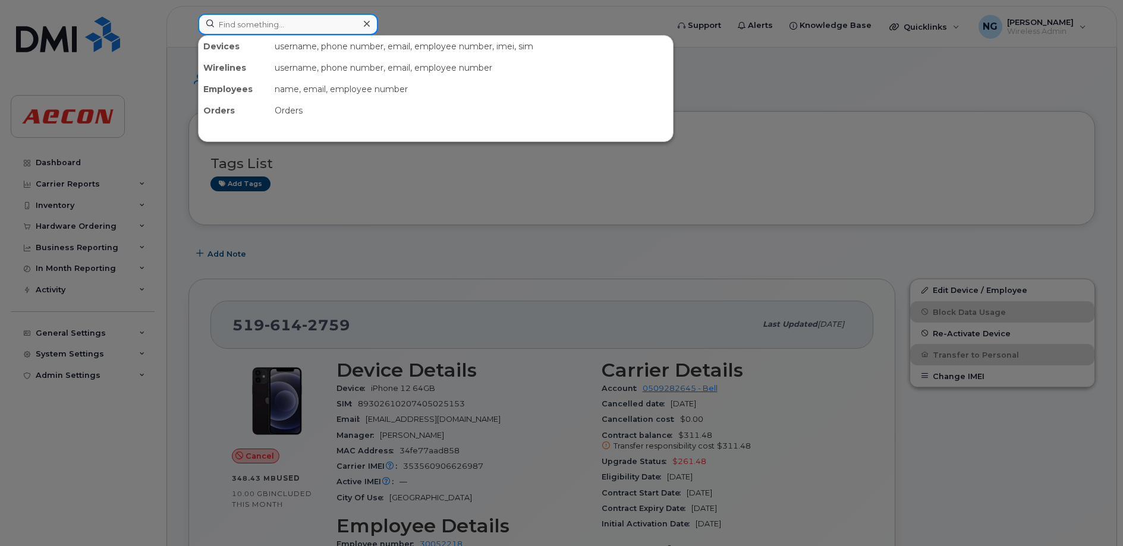
paste input "5194200119"
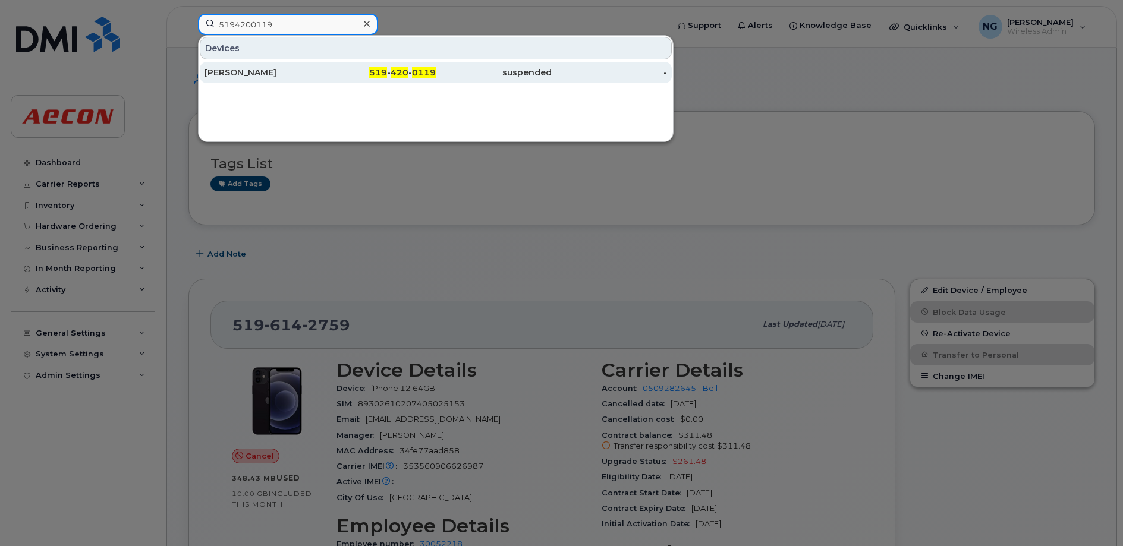
type input "5194200119"
click at [436, 65] on div "519 - 420 - 0119" at bounding box center [494, 72] width 116 height 21
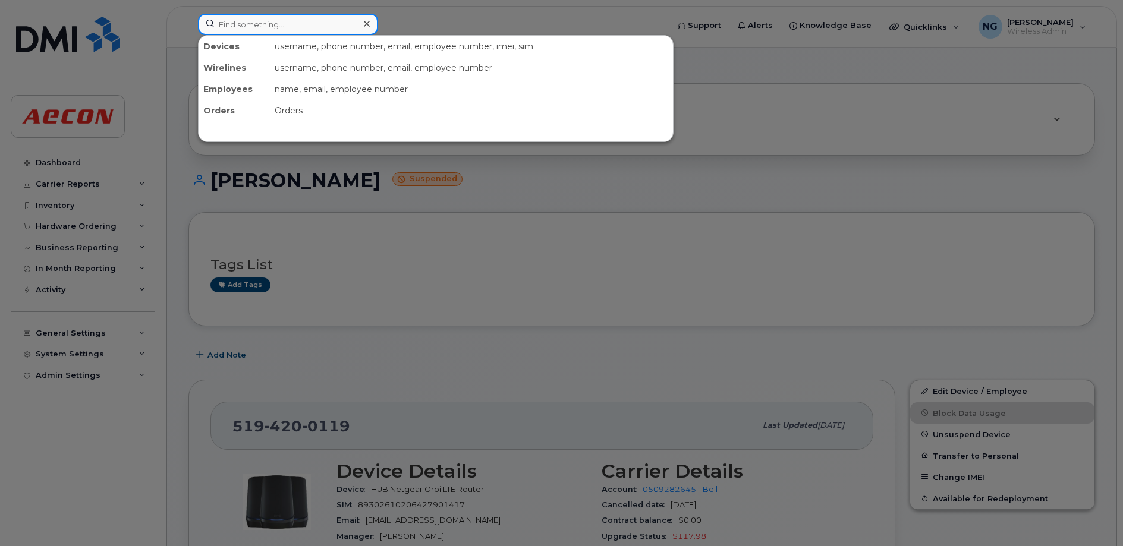
click at [223, 28] on input at bounding box center [288, 24] width 180 height 21
paste input "2893852859"
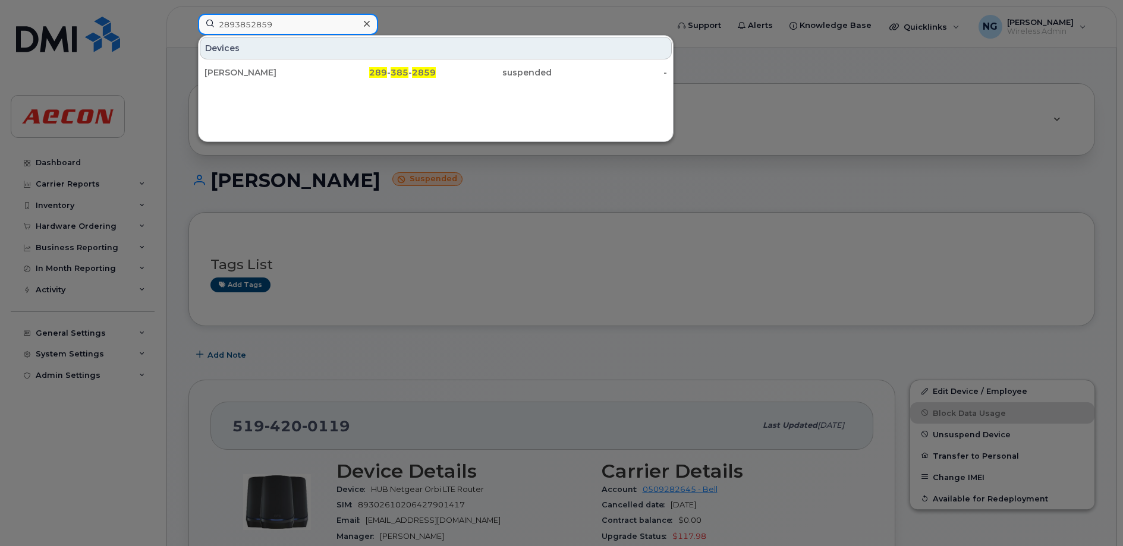
type input "2893852859"
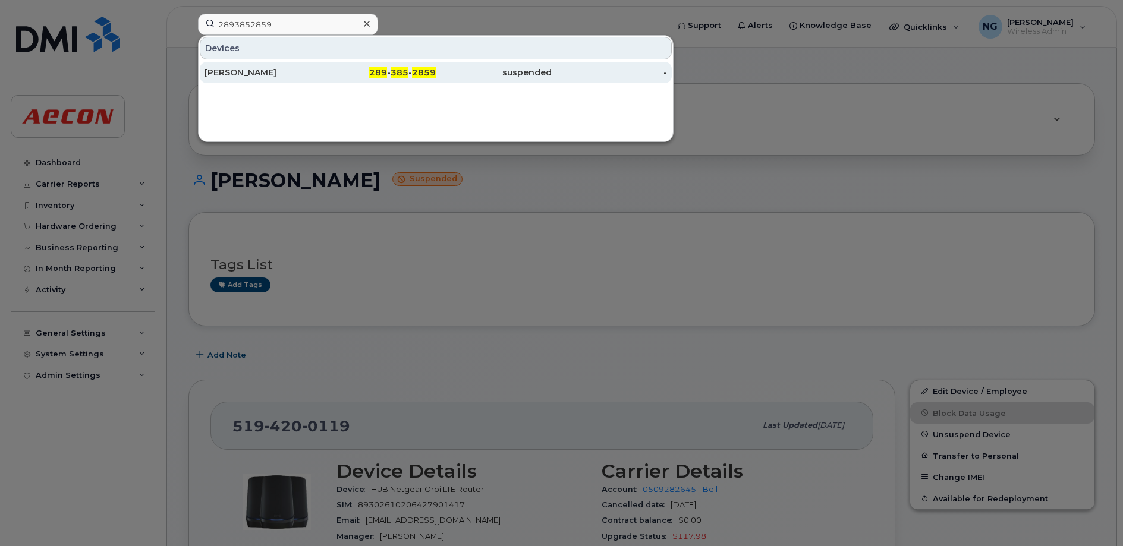
click at [547, 73] on div "suspended" at bounding box center [494, 73] width 116 height 12
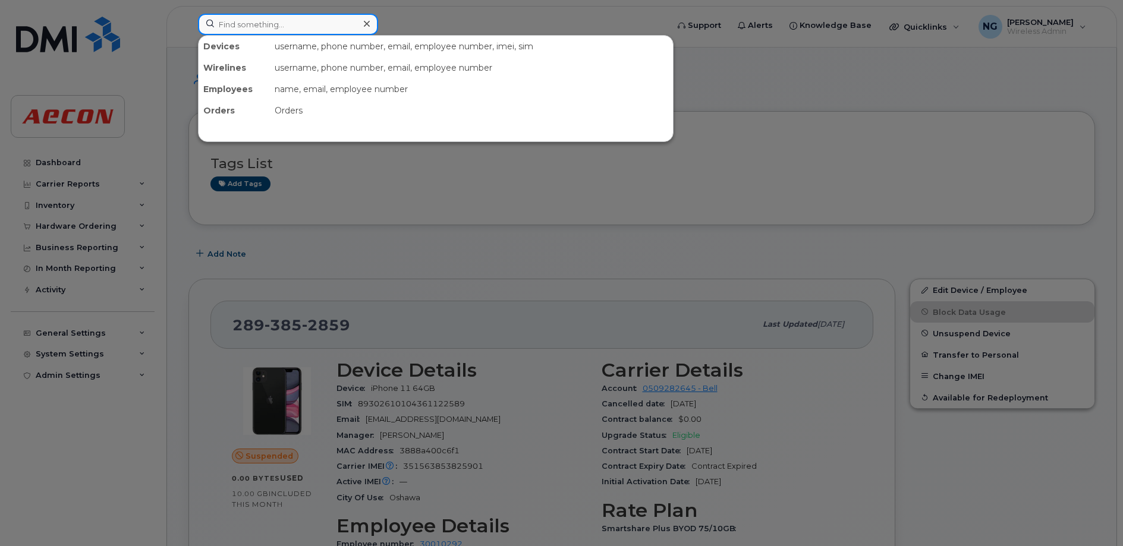
paste input "9059145445"
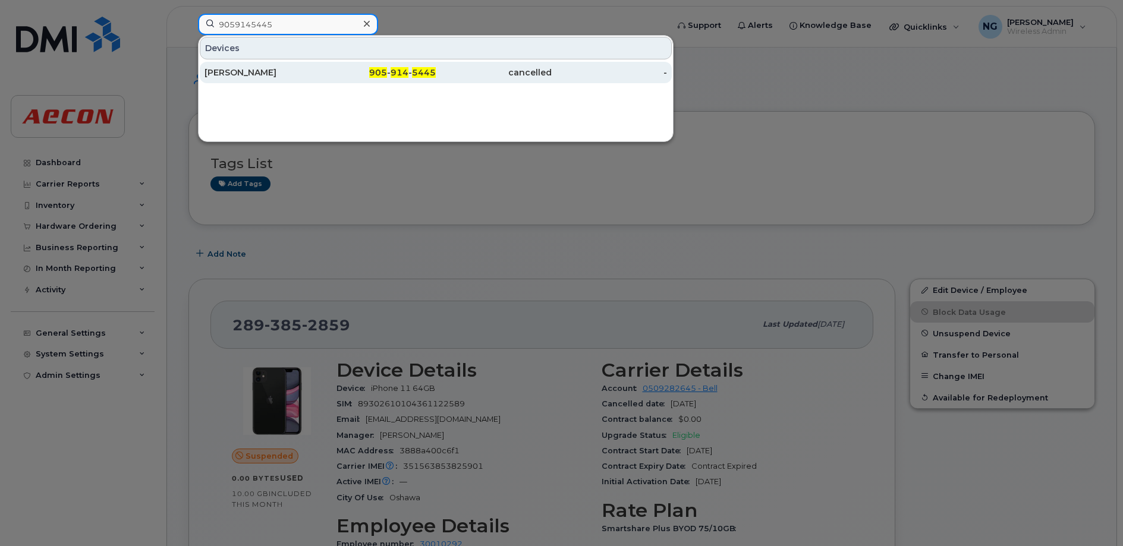
type input "9059145445"
click at [519, 70] on div "cancelled" at bounding box center [494, 73] width 116 height 12
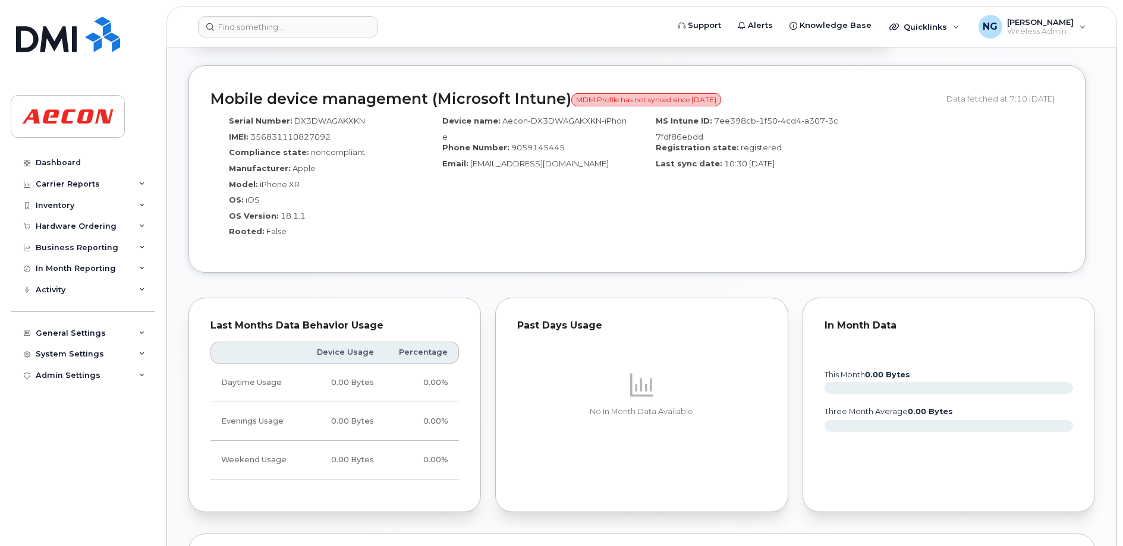
scroll to position [1040, 0]
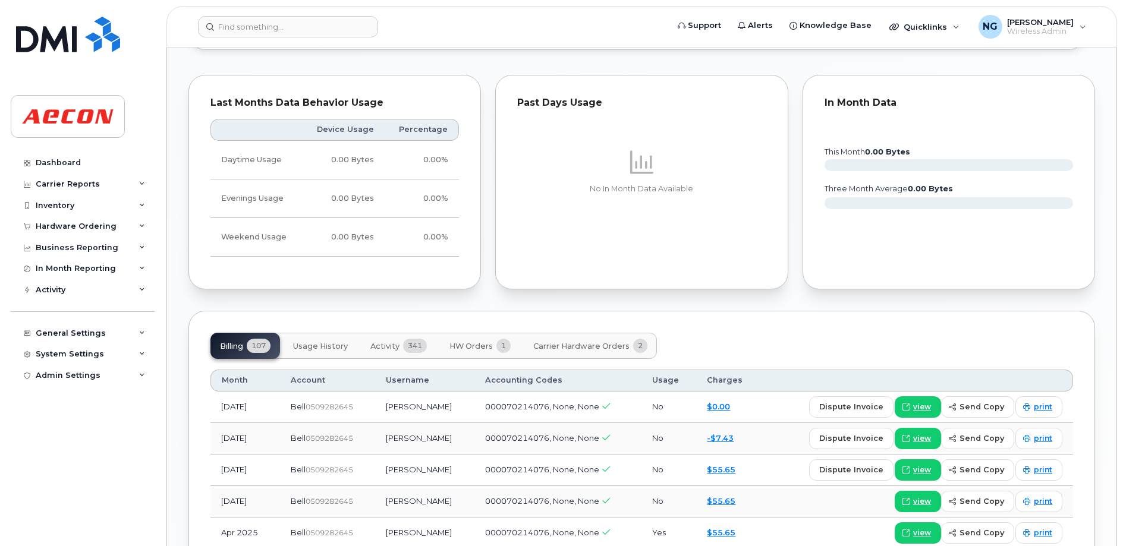
click at [396, 345] on span "Activity" at bounding box center [384, 347] width 29 height 10
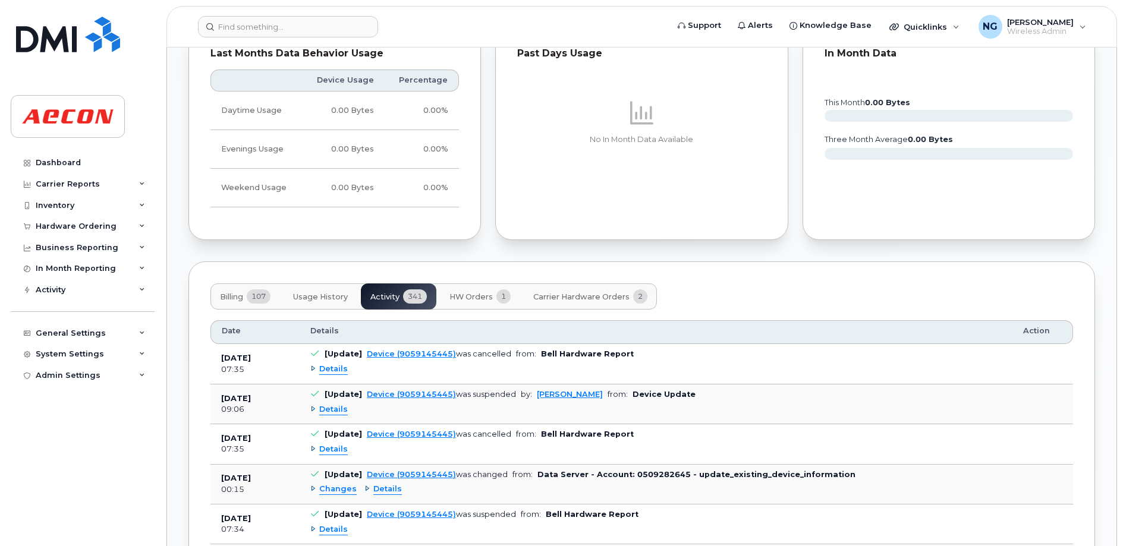
scroll to position [1114, 0]
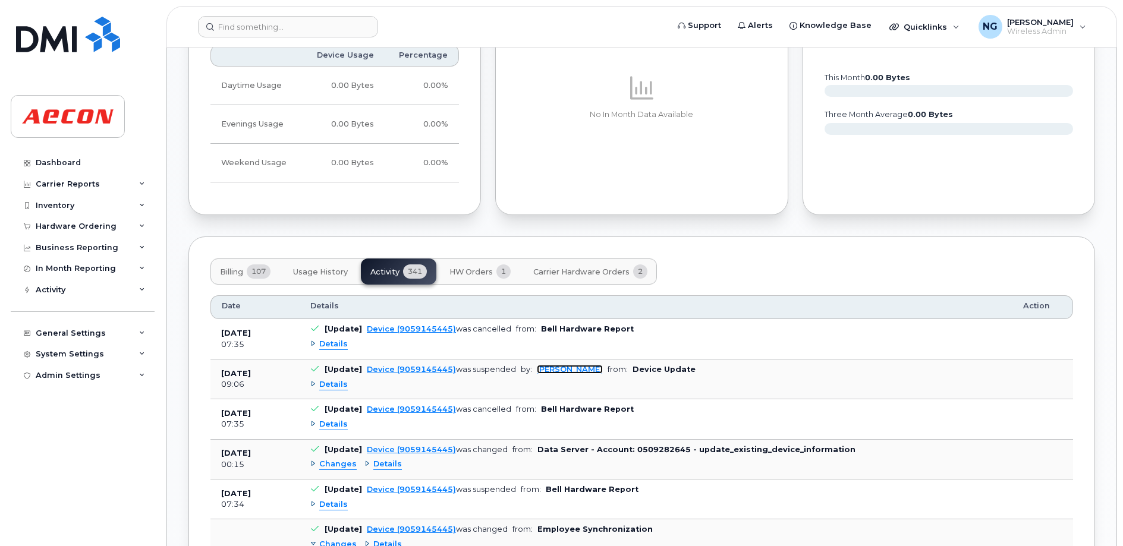
click at [553, 370] on link "[PERSON_NAME]" at bounding box center [570, 369] width 66 height 9
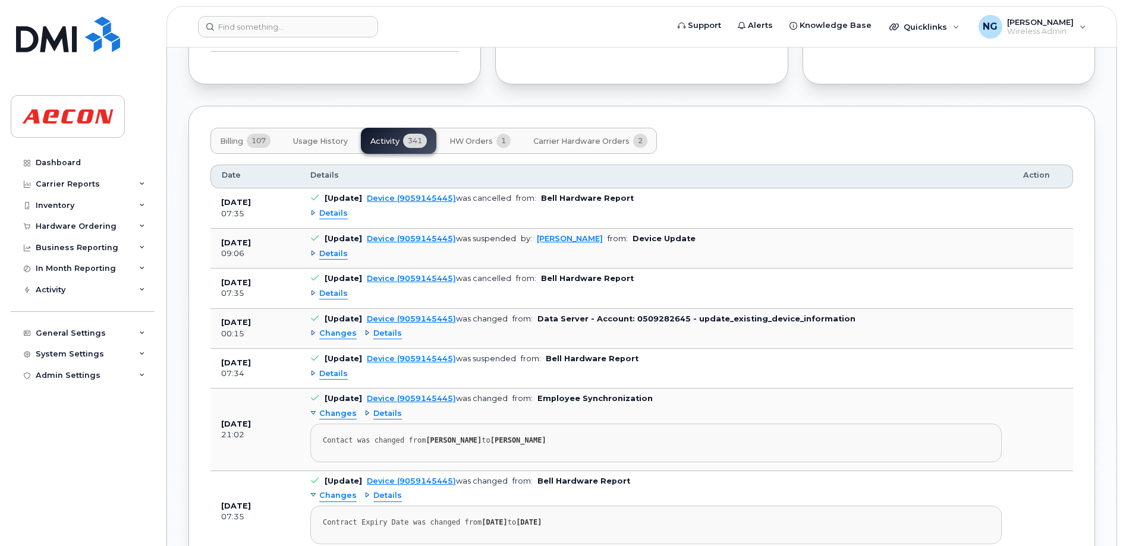
scroll to position [1263, 0]
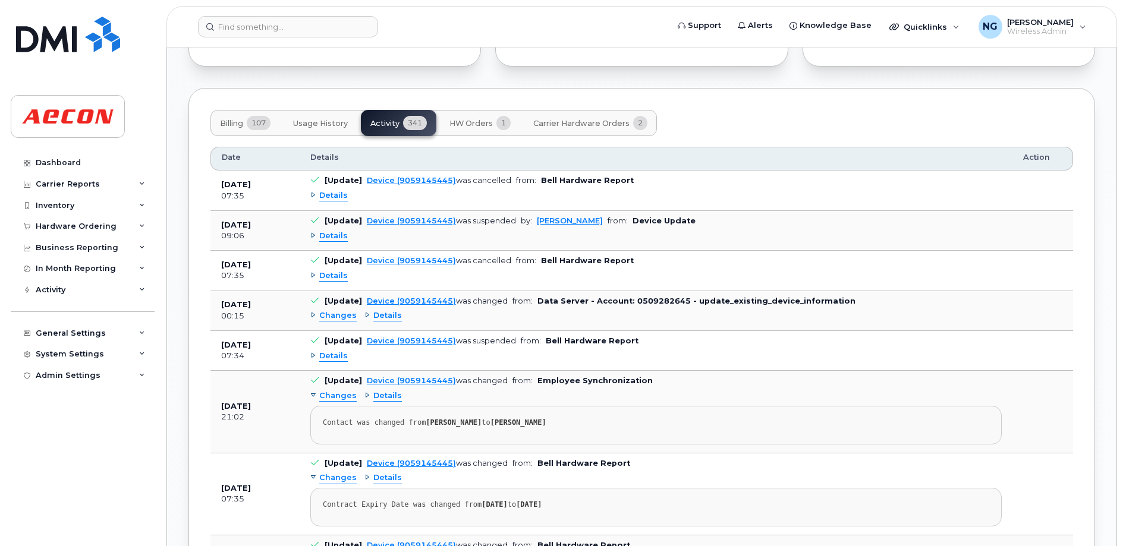
click at [344, 196] on span "Details" at bounding box center [333, 195] width 29 height 11
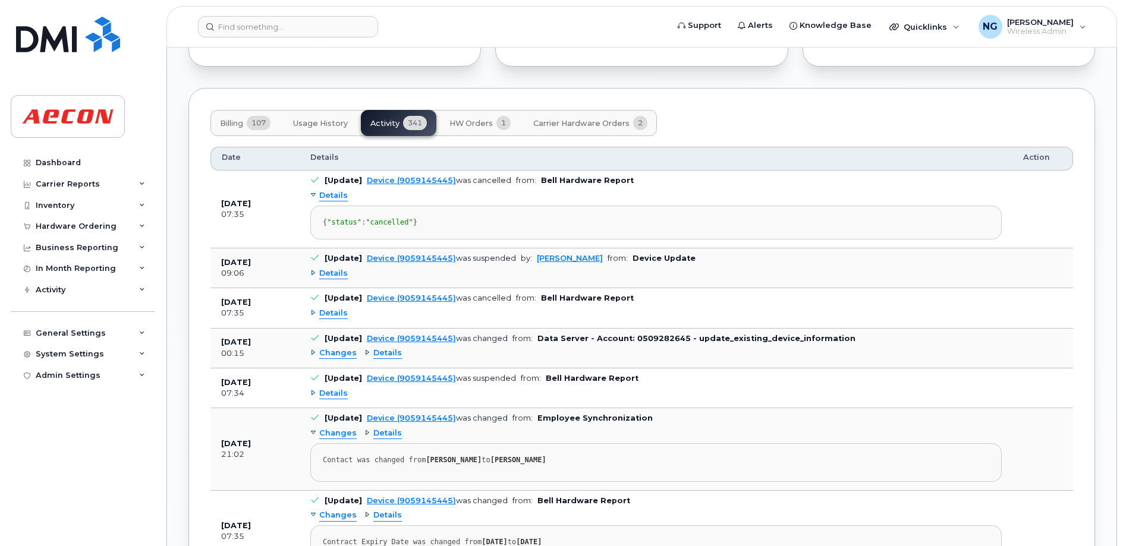
click at [344, 279] on span "Details" at bounding box center [333, 273] width 29 height 11
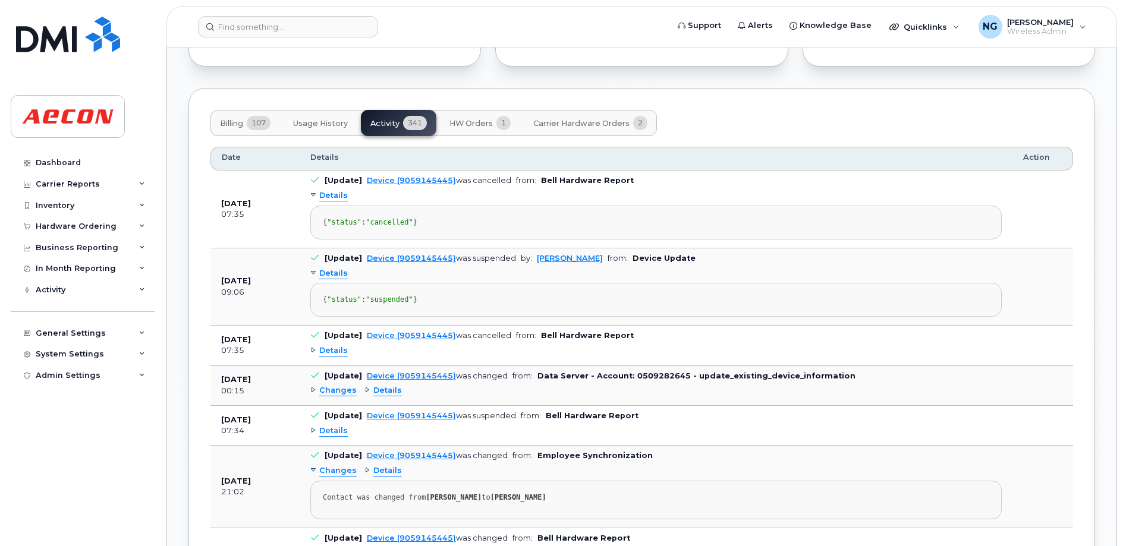
click at [339, 357] on span "Details" at bounding box center [333, 350] width 29 height 11
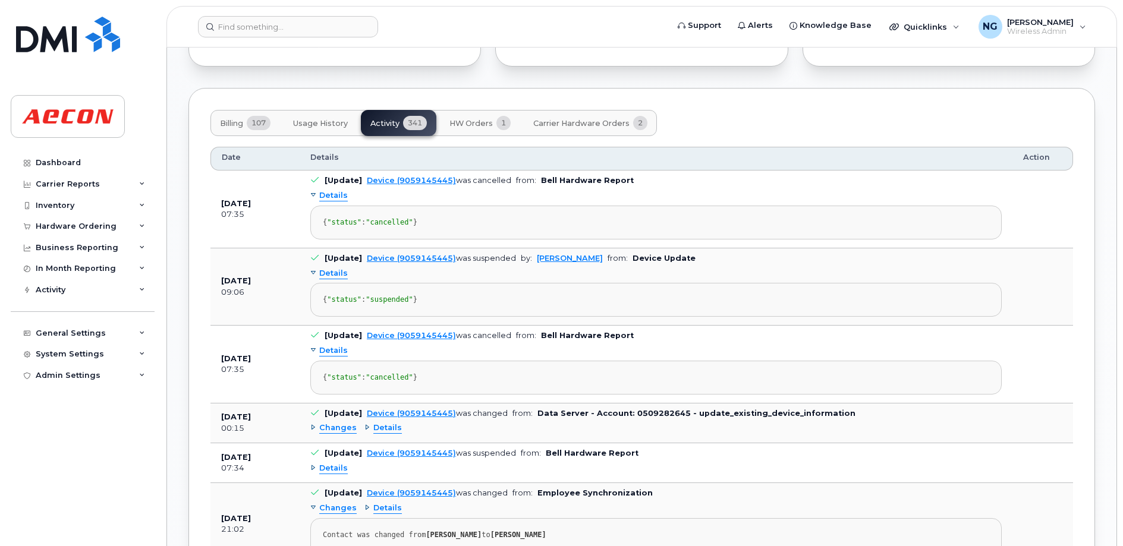
click at [344, 434] on span "Changes" at bounding box center [337, 428] width 37 height 11
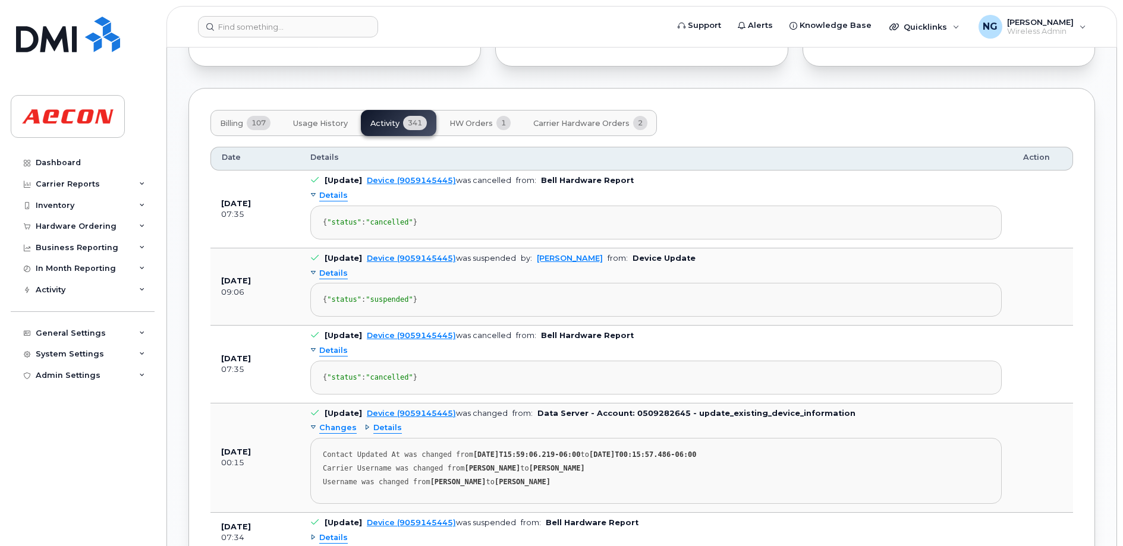
click at [340, 474] on div "Changes Details Contact Updated At was changed from [DATE]T15:59:06.219-06:00 t…" at bounding box center [655, 461] width 691 height 85
click at [342, 434] on span "Changes" at bounding box center [337, 428] width 37 height 11
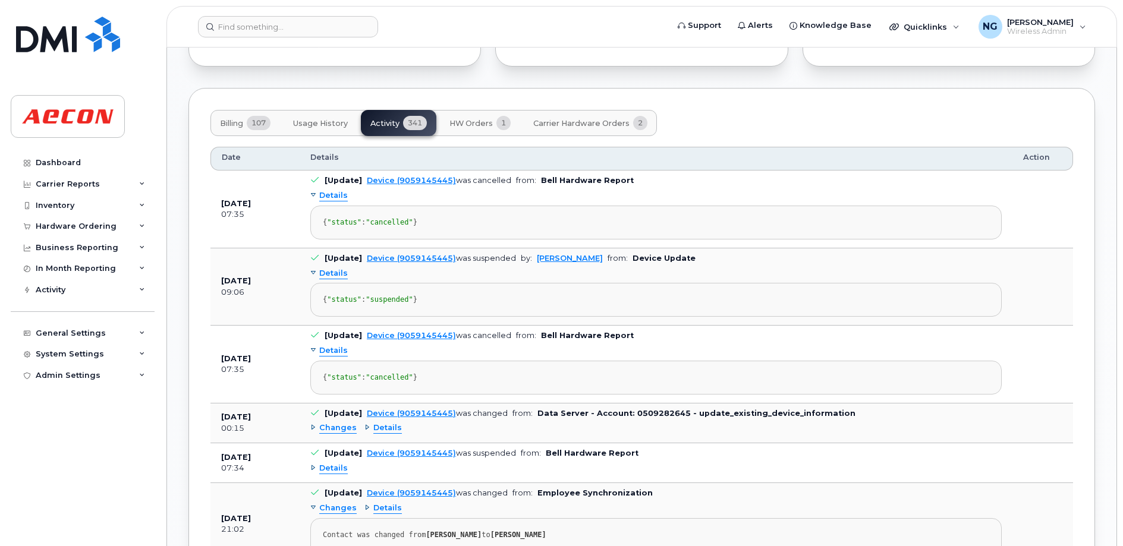
click at [344, 434] on span "Changes" at bounding box center [337, 428] width 37 height 11
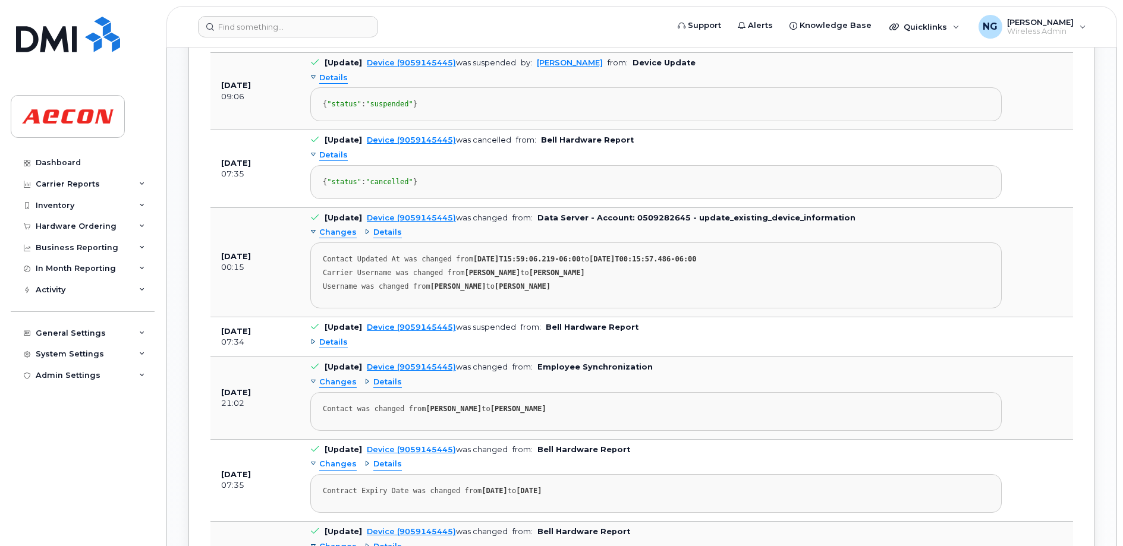
scroll to position [1635, 0]
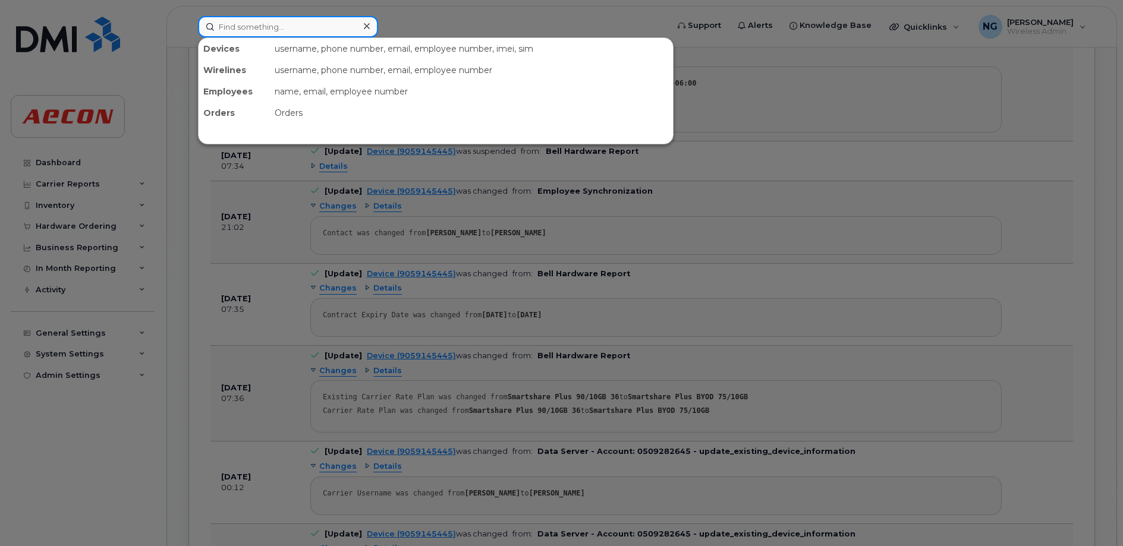
click at [287, 22] on input at bounding box center [288, 26] width 180 height 21
paste input "4379629373"
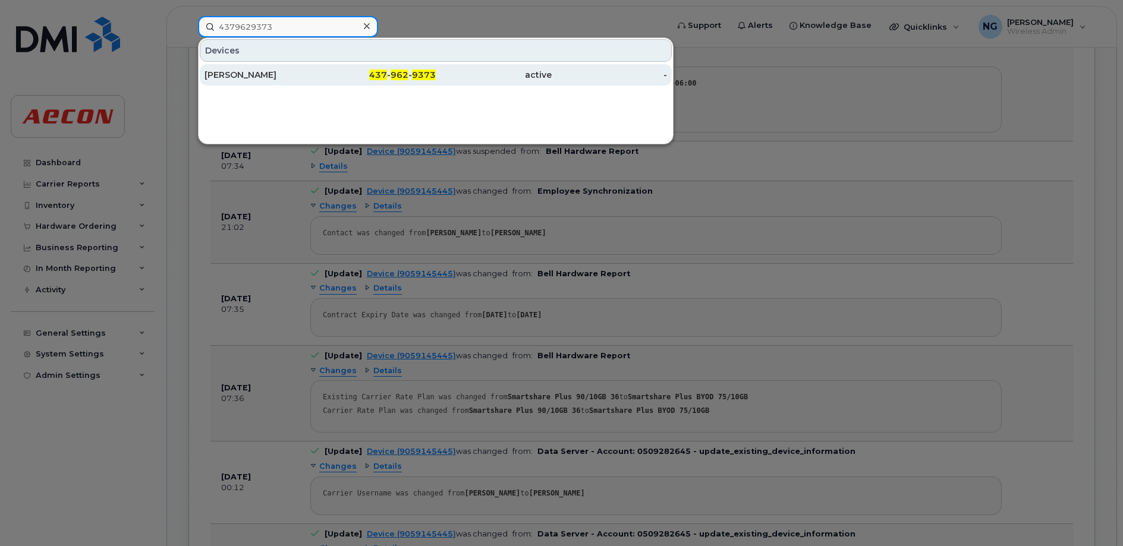
type input "4379629373"
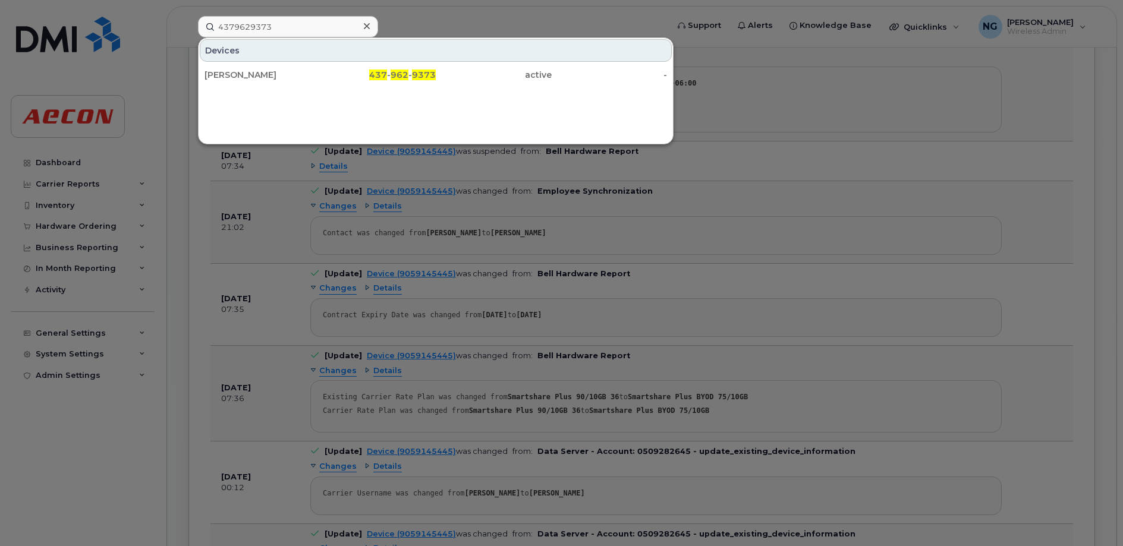
drag, startPoint x: 404, startPoint y: 74, endPoint x: 378, endPoint y: 17, distance: 62.5
click at [404, 74] on span "962" at bounding box center [400, 75] width 18 height 11
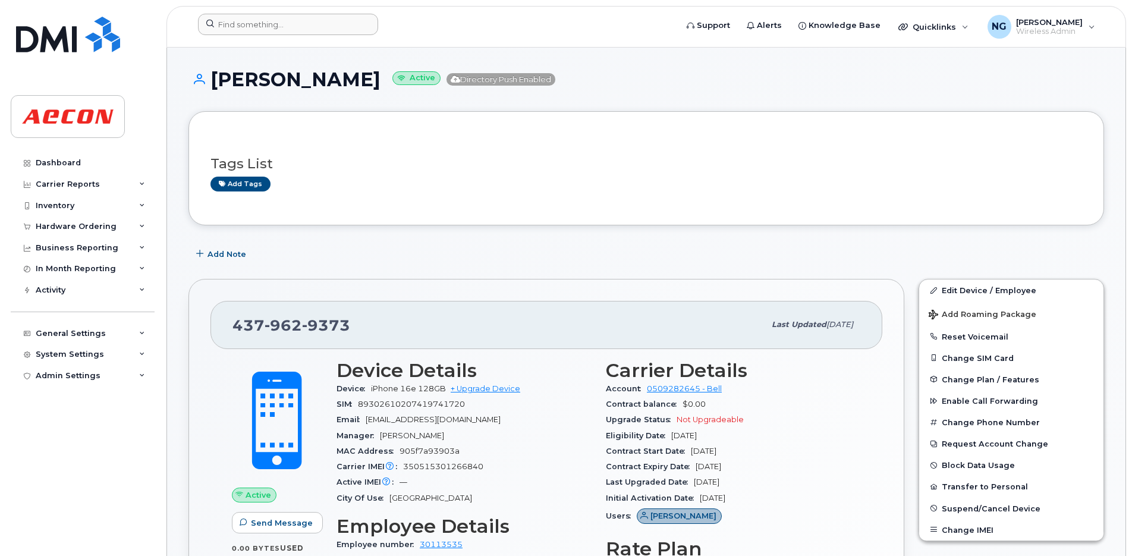
click at [281, 14] on header "Support Alerts Knowledge Base Quicklinks Suspend / Cancel Device Change SIM Car…" at bounding box center [645, 27] width 959 height 42
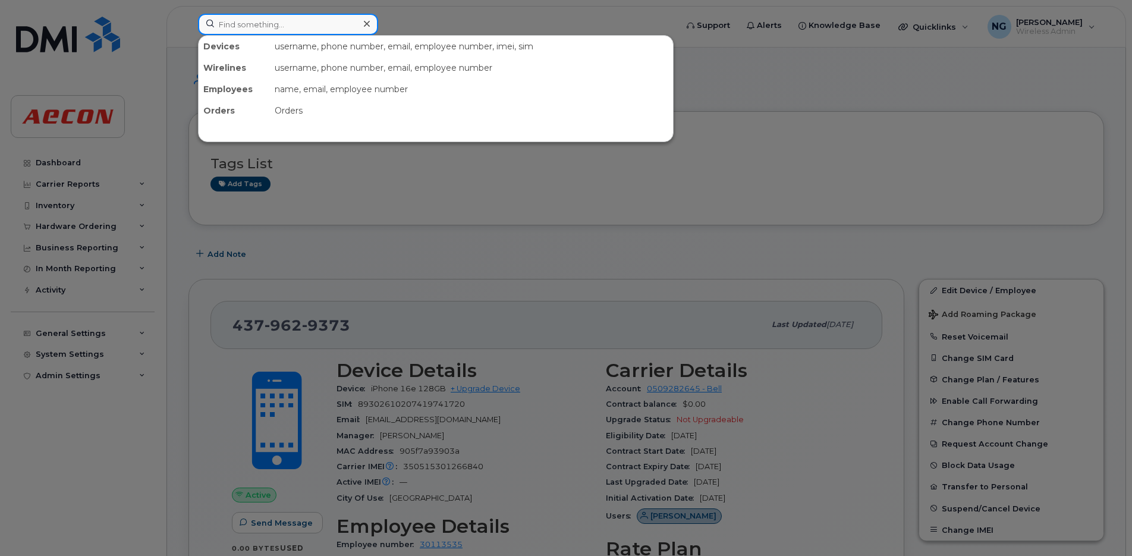
click at [278, 20] on input at bounding box center [288, 24] width 180 height 21
paste input "905-439-4112"
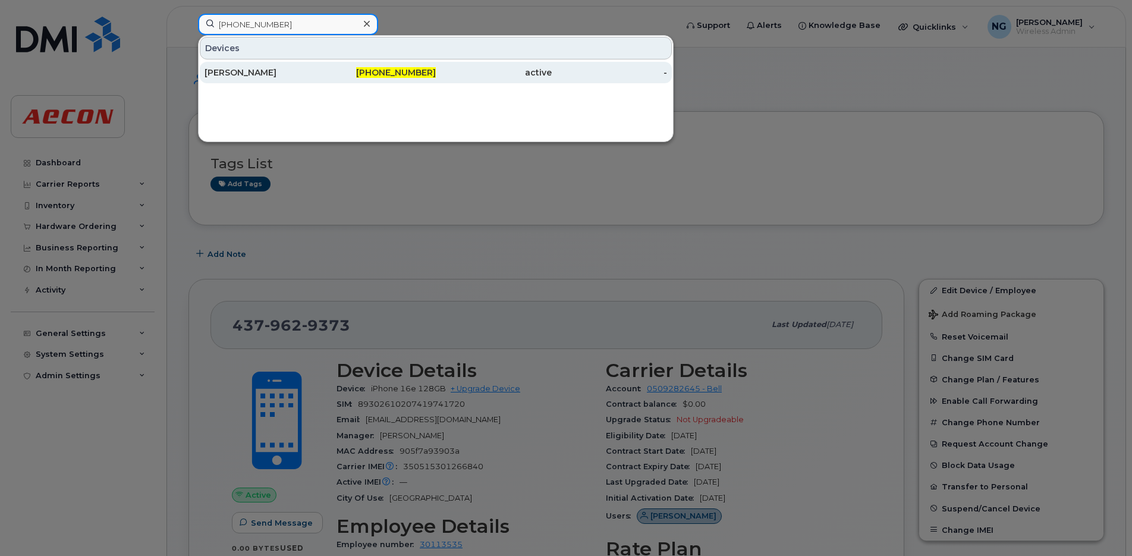
type input "905-439-4112"
click at [322, 74] on div "905-439-4112" at bounding box center [378, 73] width 116 height 12
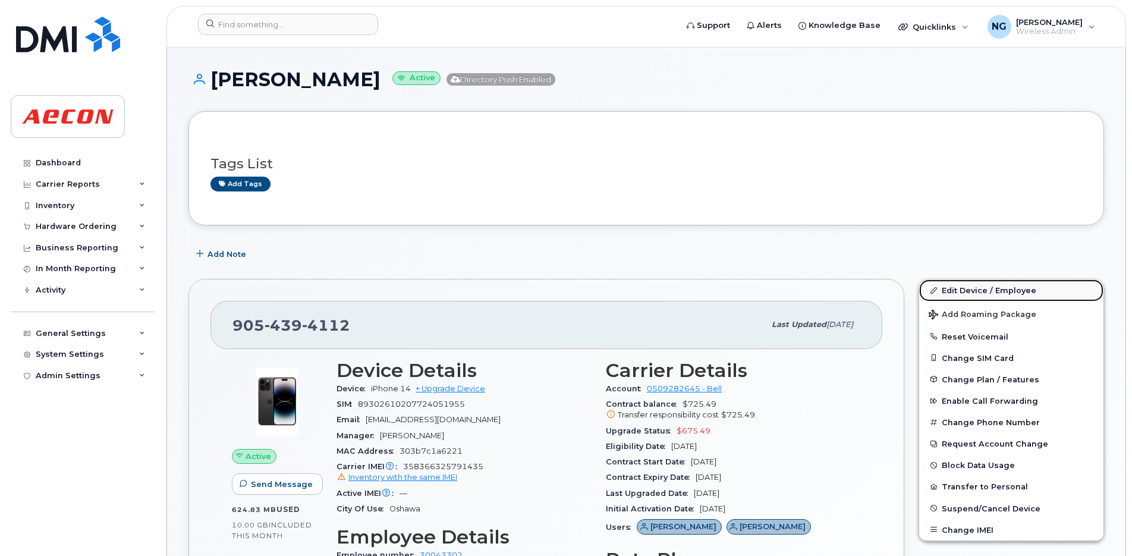
click at [993, 288] on link "Edit Device / Employee" at bounding box center [1011, 289] width 184 height 21
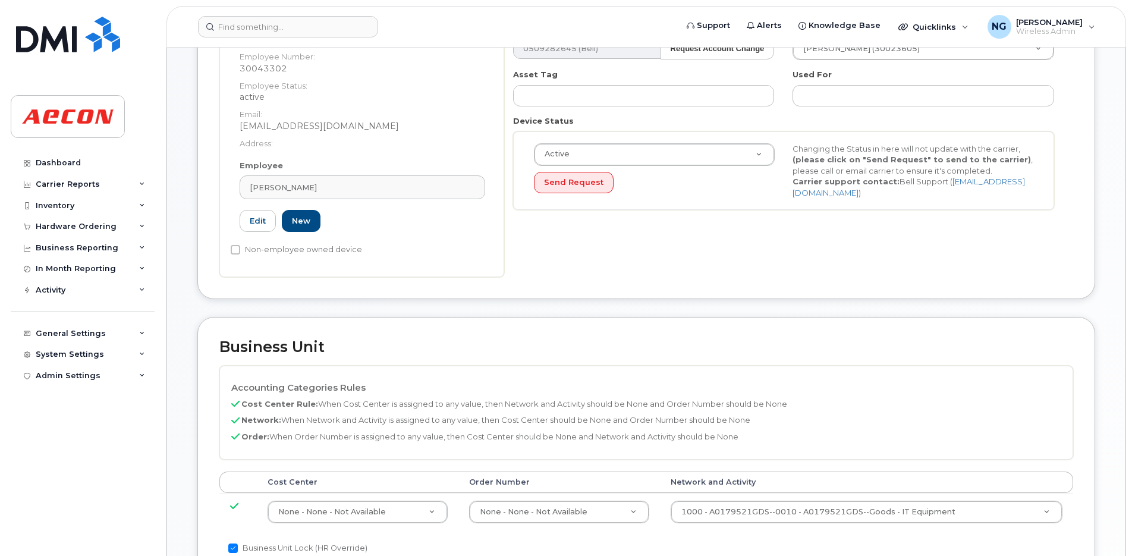
scroll to position [297, 0]
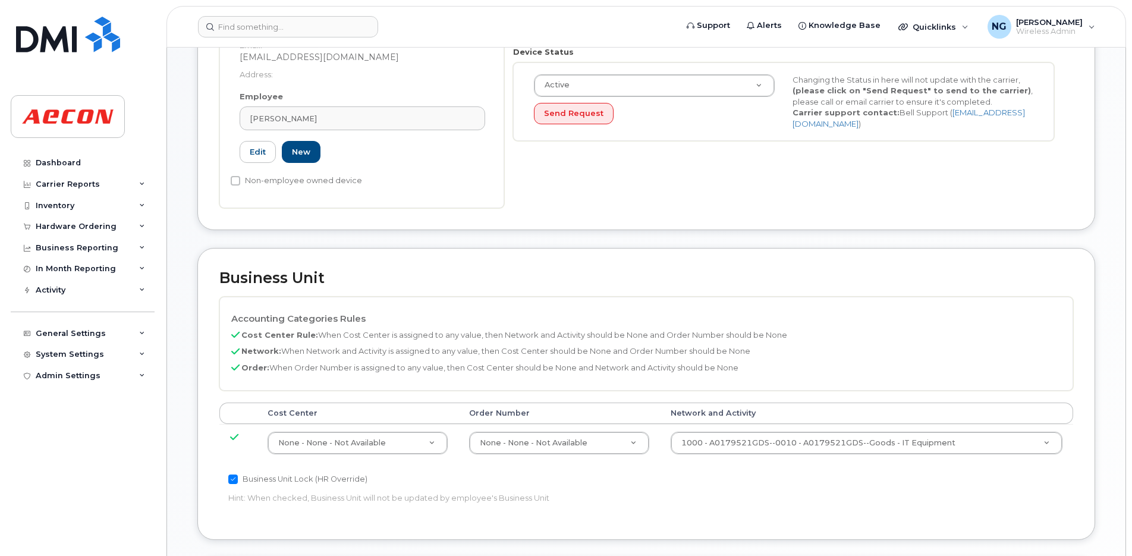
click at [445, 189] on div "[PERSON_NAME] Subject Matter Expert, Heat Treatment Employee Number: 30043302 E…" at bounding box center [361, 34] width 285 height 347
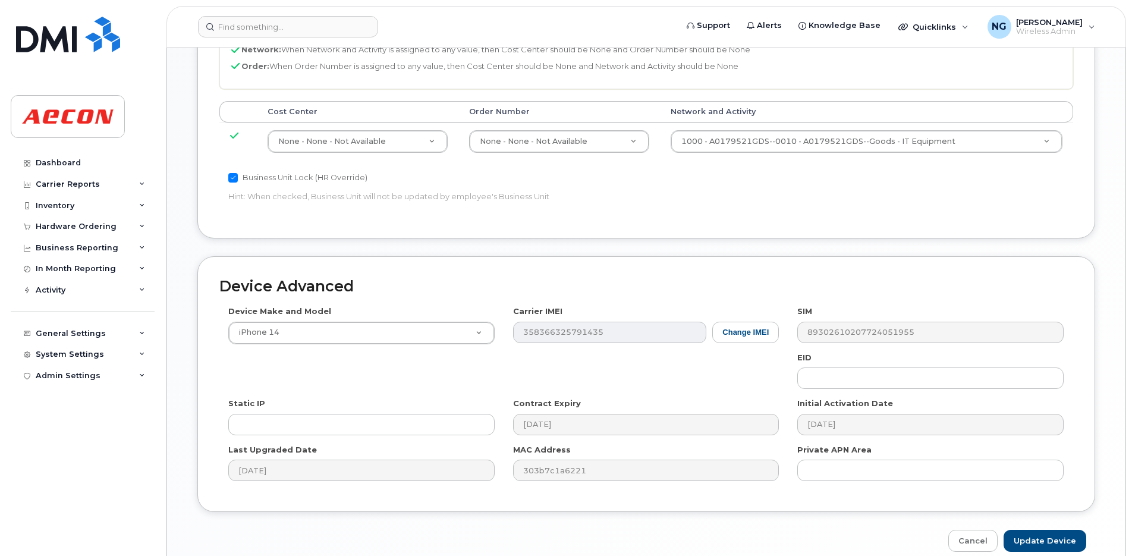
scroll to position [654, 0]
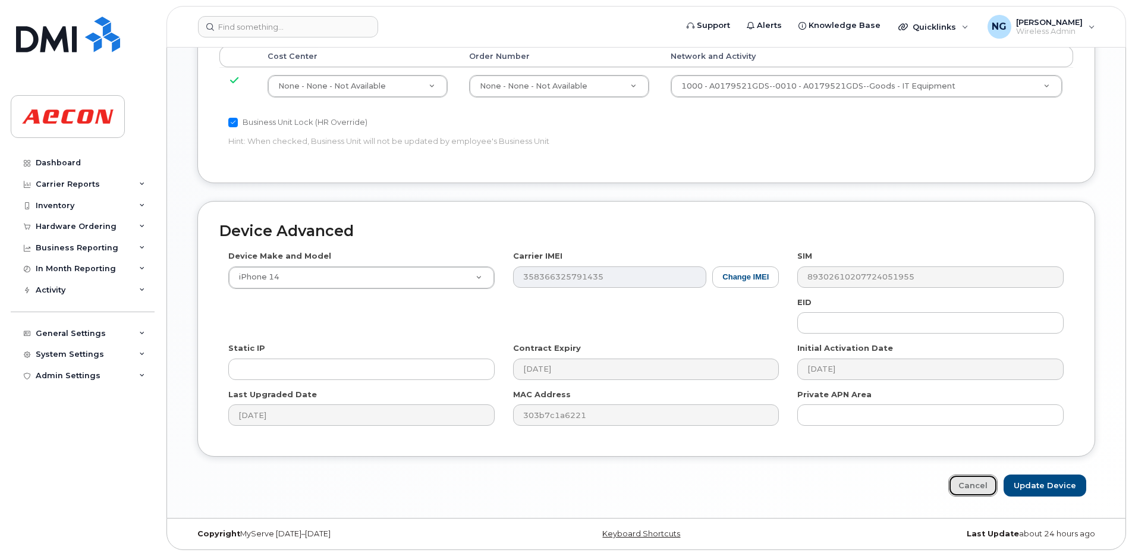
drag, startPoint x: 979, startPoint y: 484, endPoint x: 952, endPoint y: 495, distance: 29.4
click at [979, 484] on link "Cancel" at bounding box center [972, 485] width 49 height 22
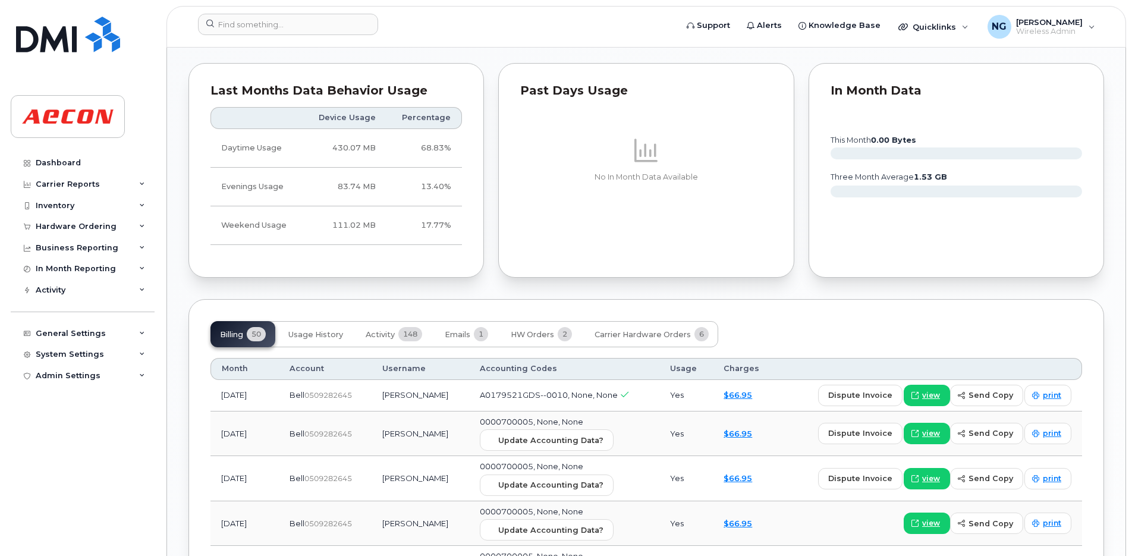
scroll to position [1114, 0]
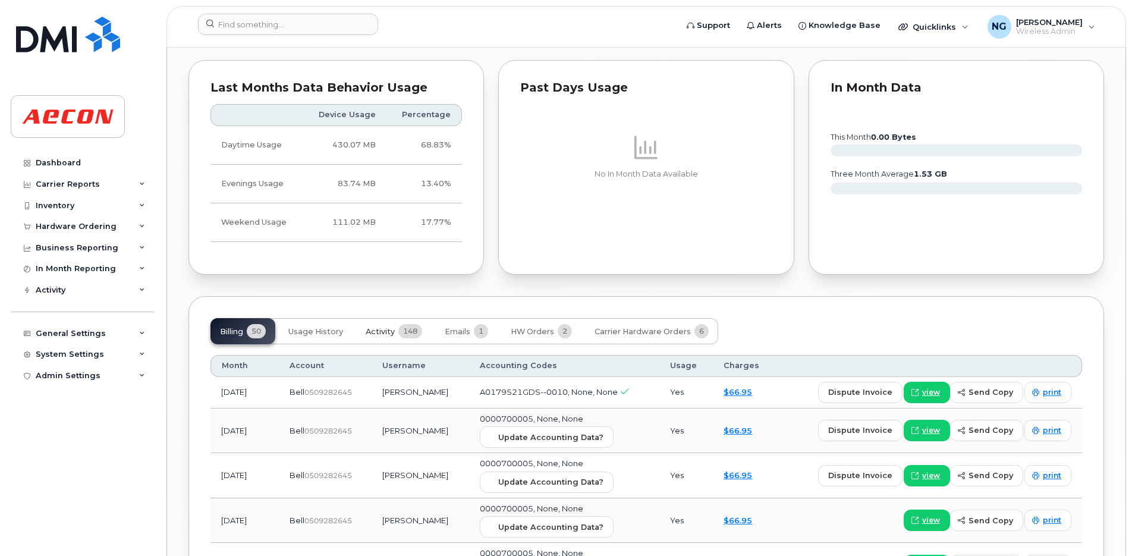
click at [392, 328] on span "Activity" at bounding box center [380, 332] width 29 height 10
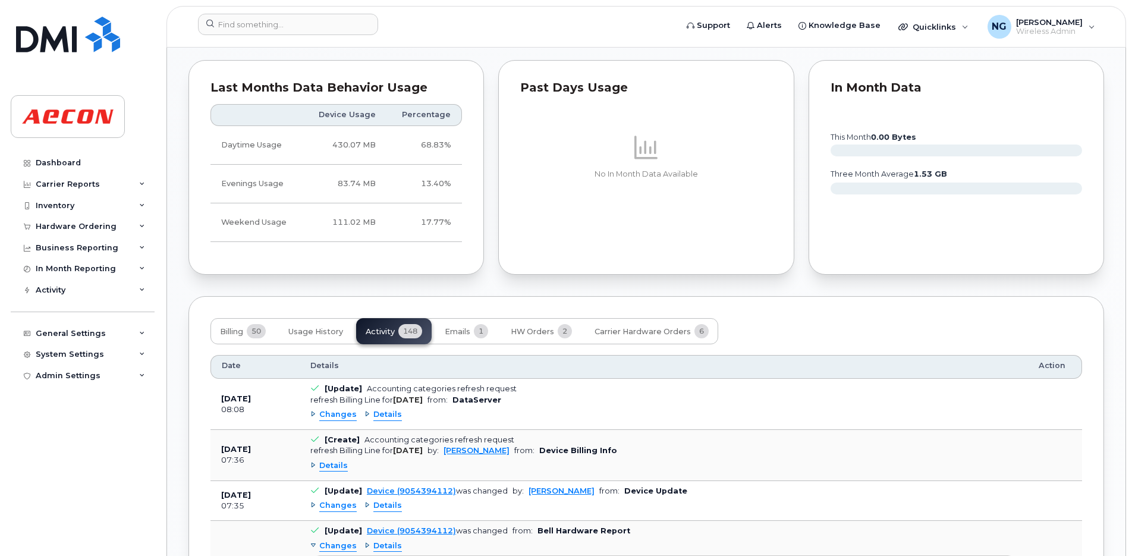
click at [339, 416] on span "Changes" at bounding box center [337, 414] width 37 height 11
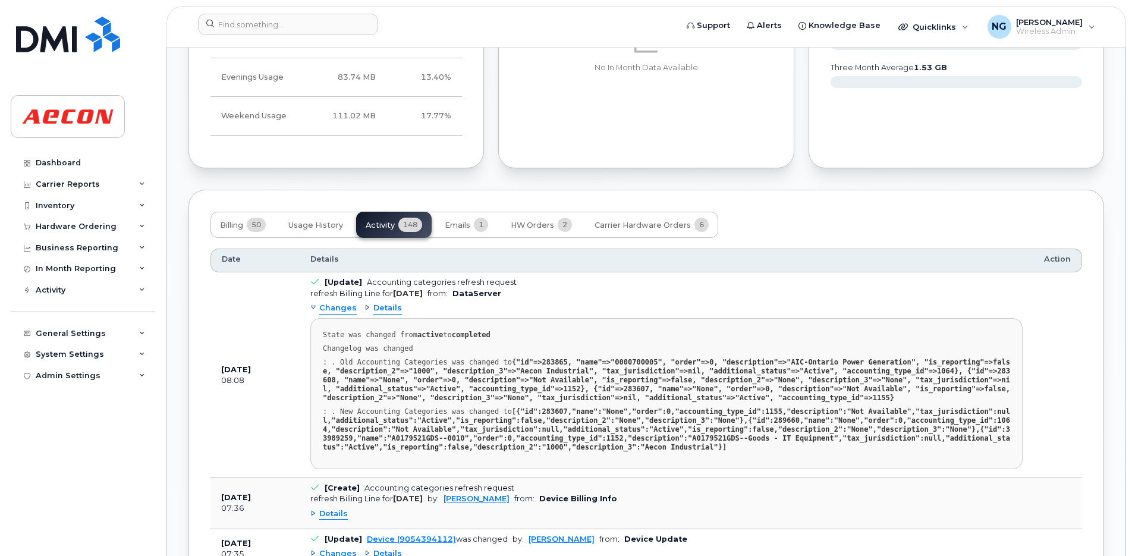
scroll to position [1263, 0]
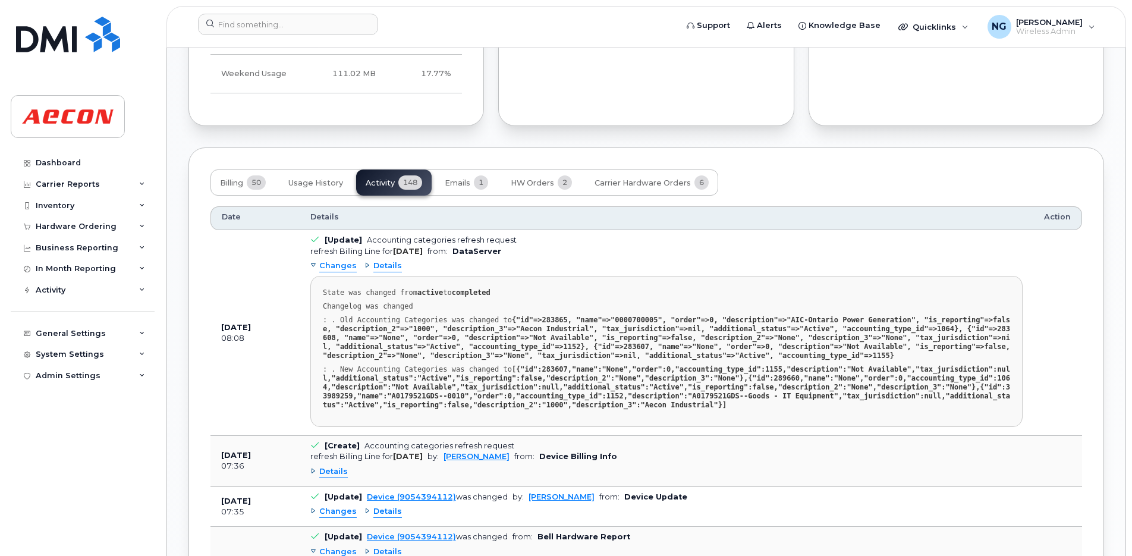
click at [335, 475] on span "Details" at bounding box center [333, 471] width 29 height 11
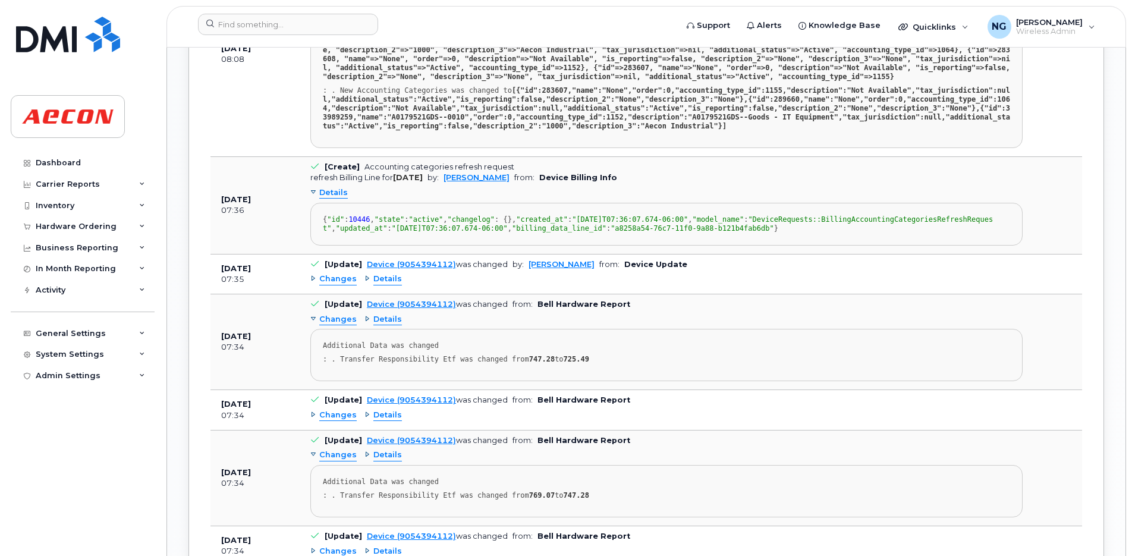
scroll to position [1560, 0]
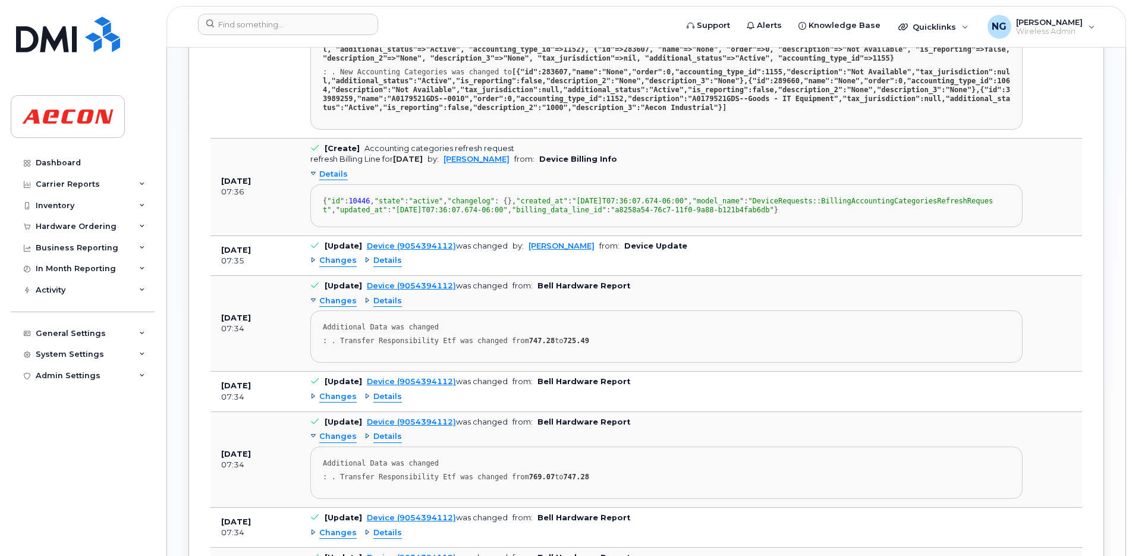
click at [335, 270] on div "Changes Details" at bounding box center [666, 260] width 712 height 19
click at [336, 266] on span "Changes" at bounding box center [337, 260] width 37 height 11
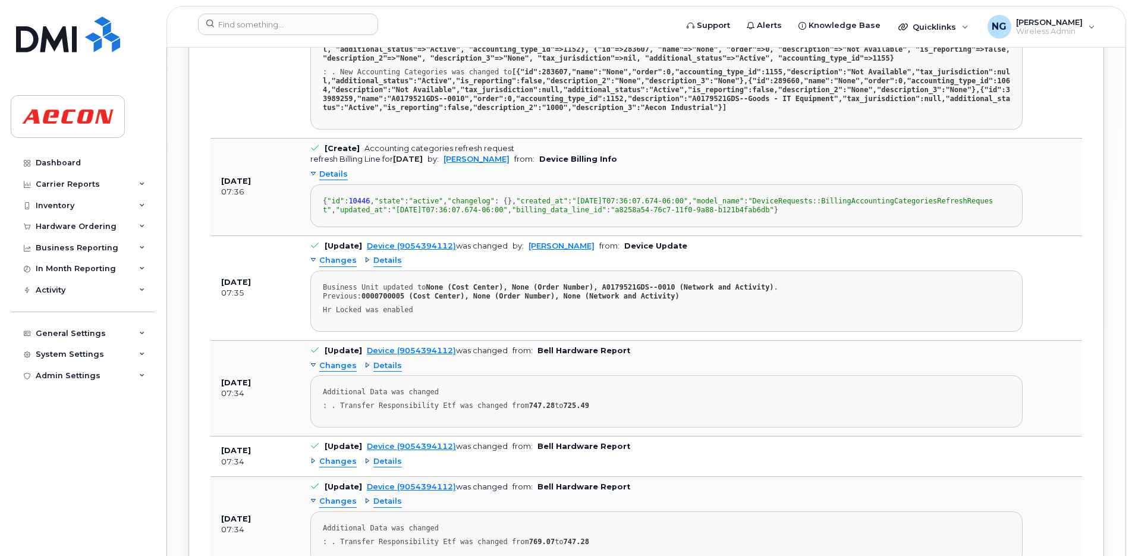
click at [761, 63] on div ": . Transfer Responsibility Etf was changed from 747.28 to 725.49" at bounding box center [666, 40] width 687 height 45
click at [56, 158] on link "Dashboard" at bounding box center [83, 162] width 144 height 21
click at [79, 165] on link "Dashboard" at bounding box center [83, 162] width 144 height 21
click at [61, 160] on div "Dashboard" at bounding box center [58, 163] width 45 height 10
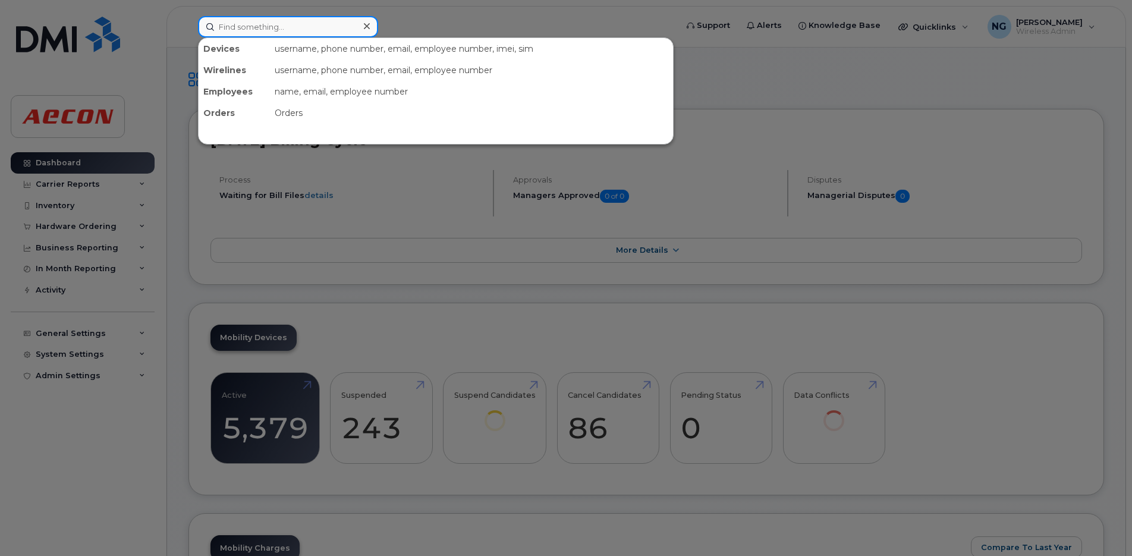
click at [285, 28] on input at bounding box center [288, 26] width 180 height 21
type input "9052431876"
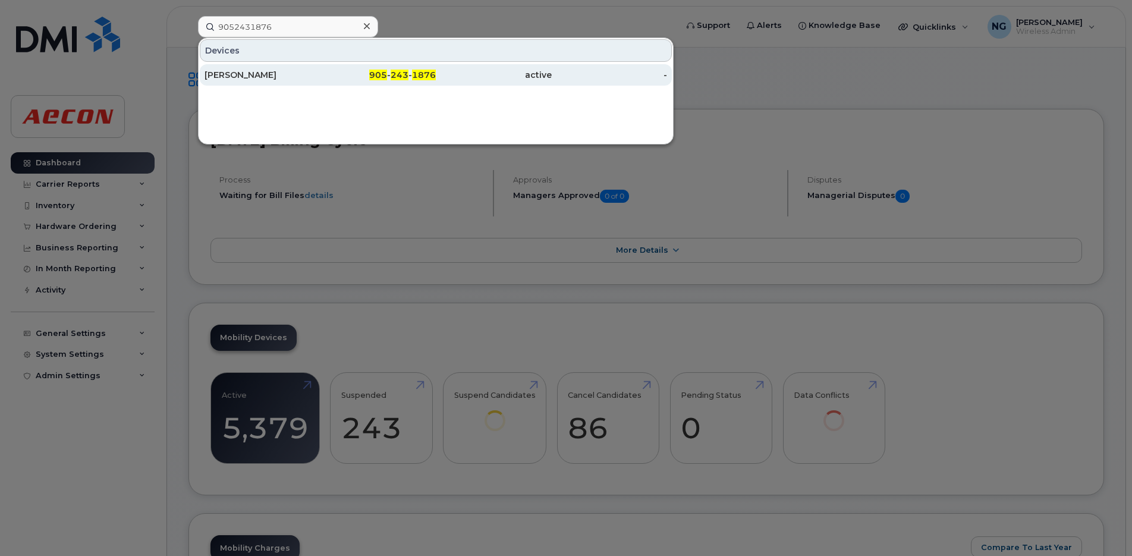
click at [392, 77] on span "243" at bounding box center [400, 75] width 18 height 11
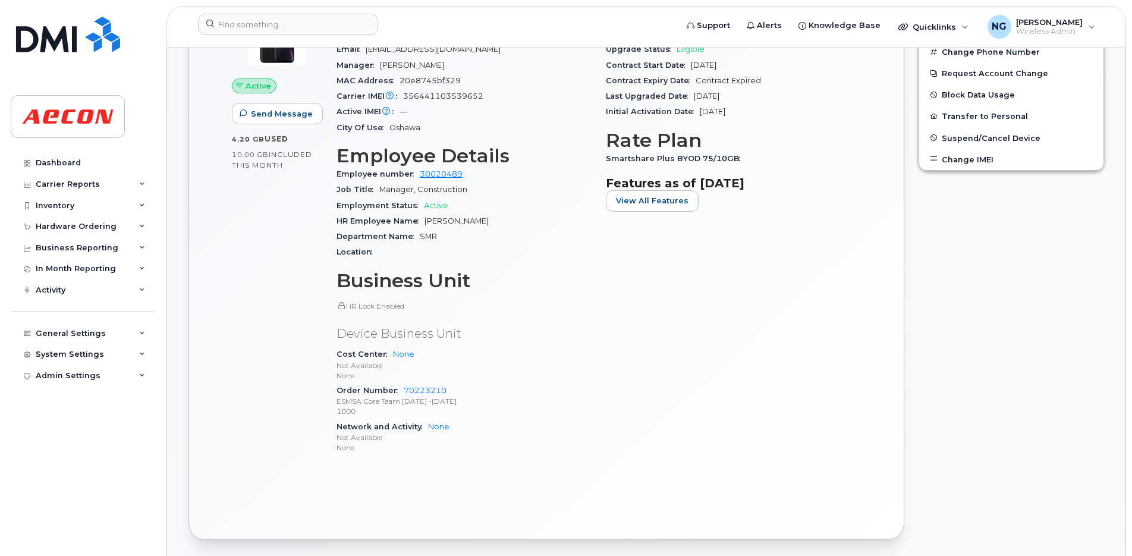
scroll to position [446, 0]
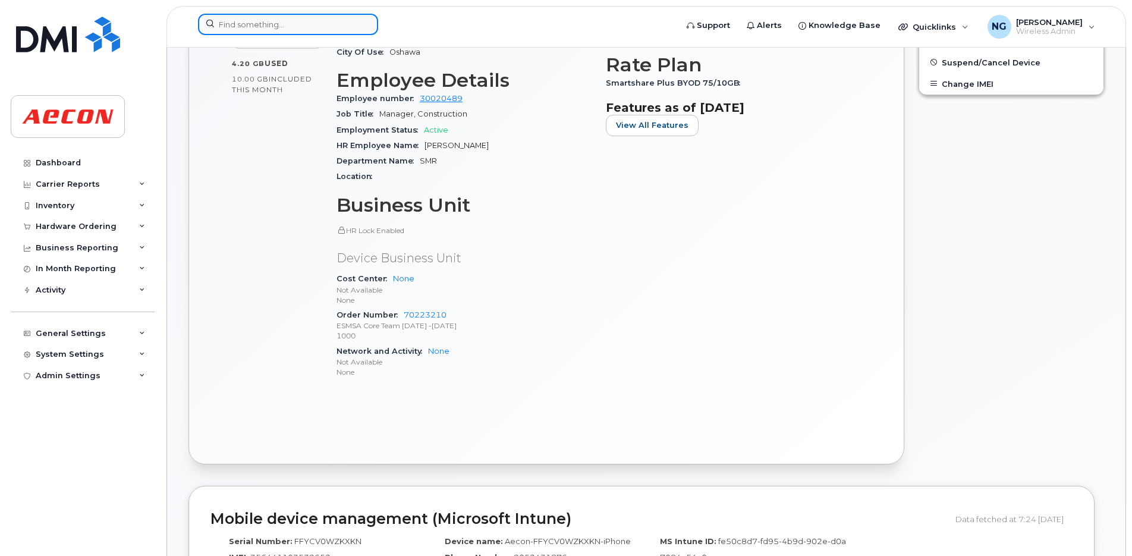
drag, startPoint x: 270, startPoint y: 17, endPoint x: 269, endPoint y: 27, distance: 9.5
click at [270, 19] on input at bounding box center [288, 24] width 180 height 21
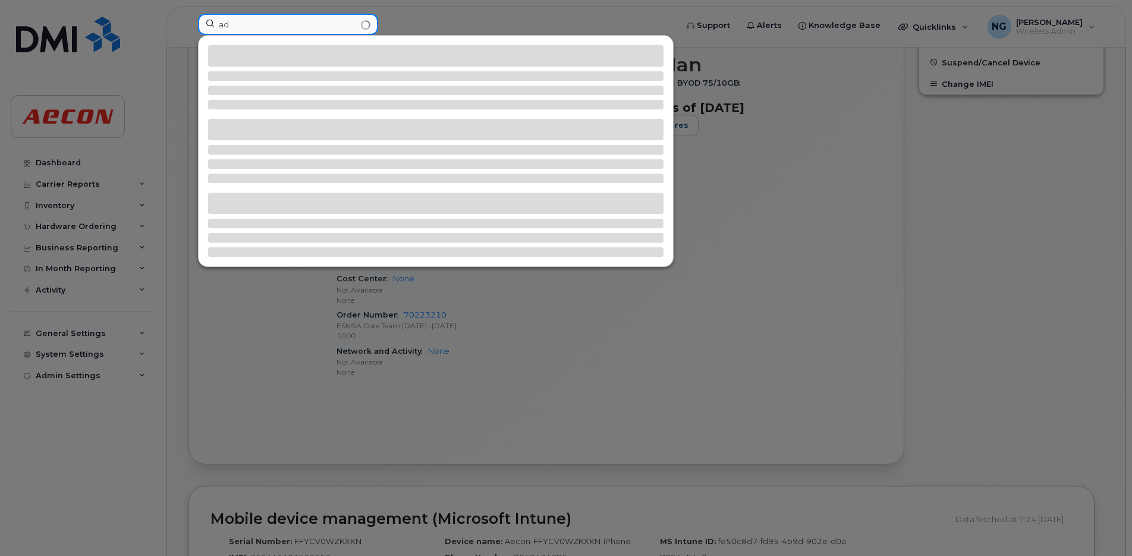
type input "a"
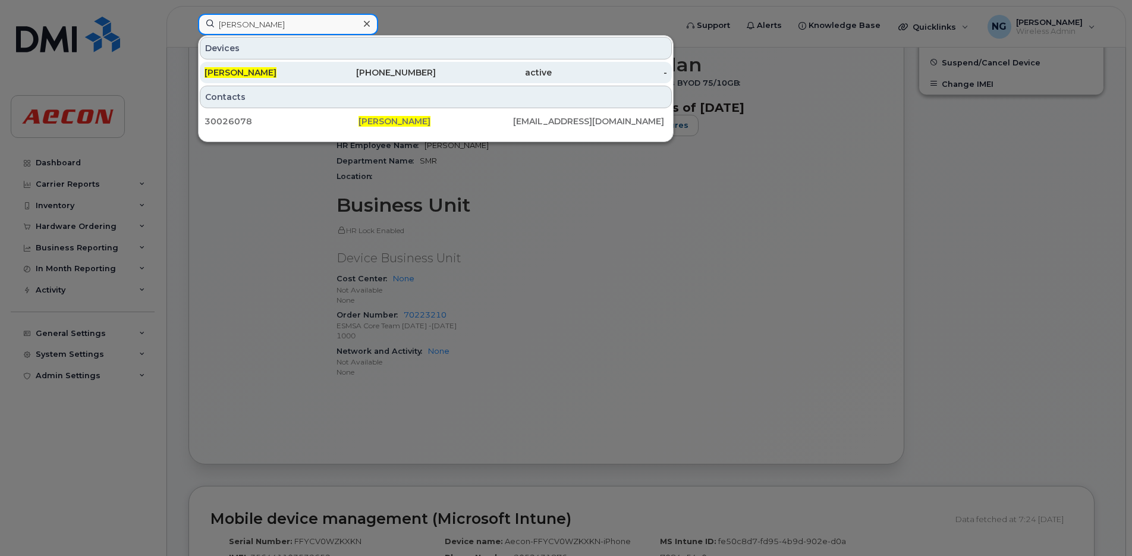
type input "[PERSON_NAME]"
click at [409, 73] on div "[PHONE_NUMBER]" at bounding box center [378, 73] width 116 height 12
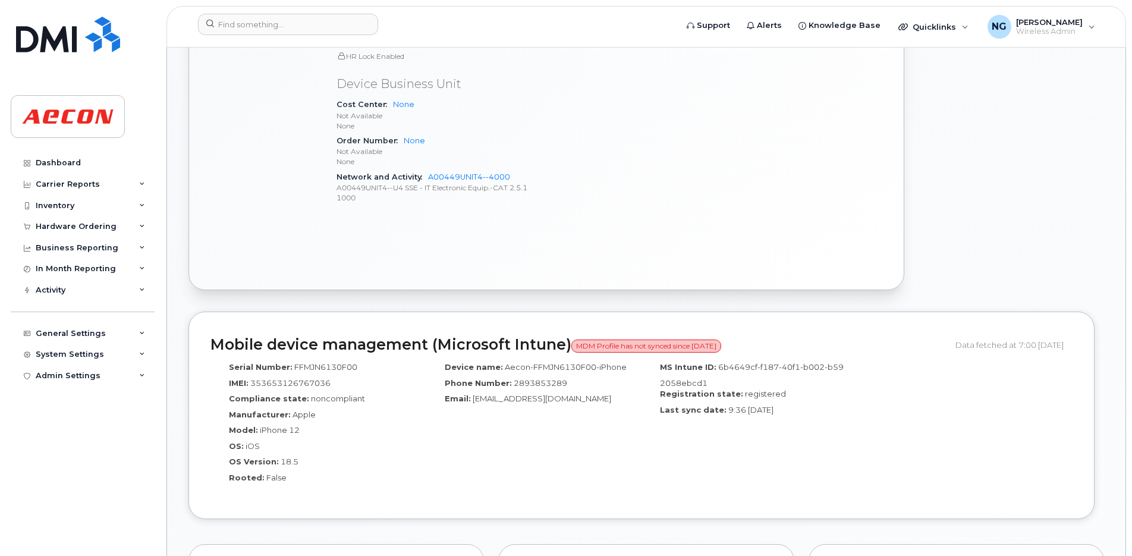
scroll to position [74, 0]
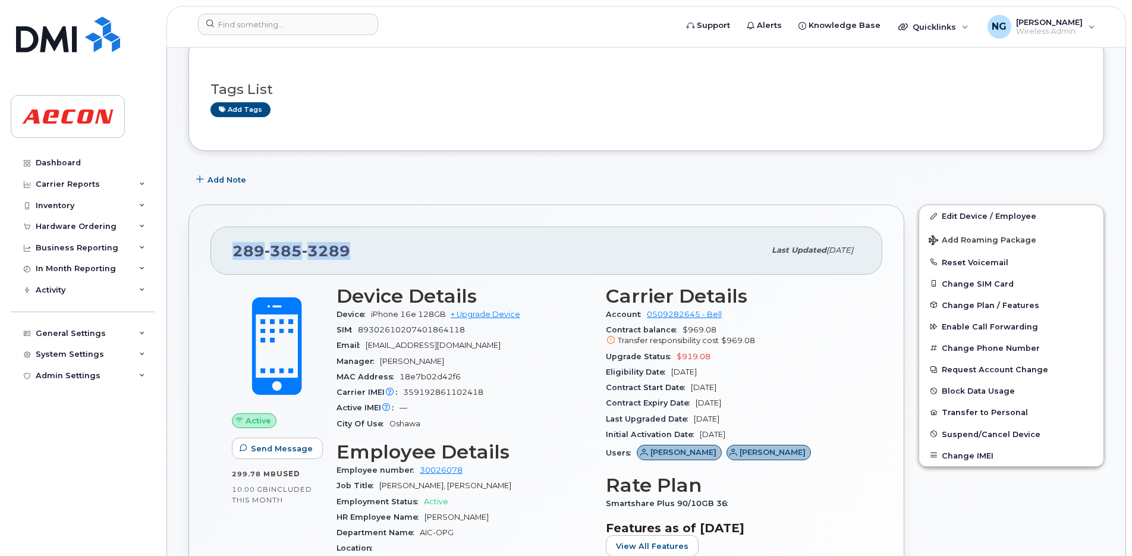
drag, startPoint x: 345, startPoint y: 249, endPoint x: 228, endPoint y: 250, distance: 116.5
click at [228, 250] on div "[PHONE_NUMBER] Last updated [DATE]" at bounding box center [546, 250] width 672 height 48
drag, startPoint x: 228, startPoint y: 250, endPoint x: 276, endPoint y: 249, distance: 48.2
copy span "[PHONE_NUMBER]"
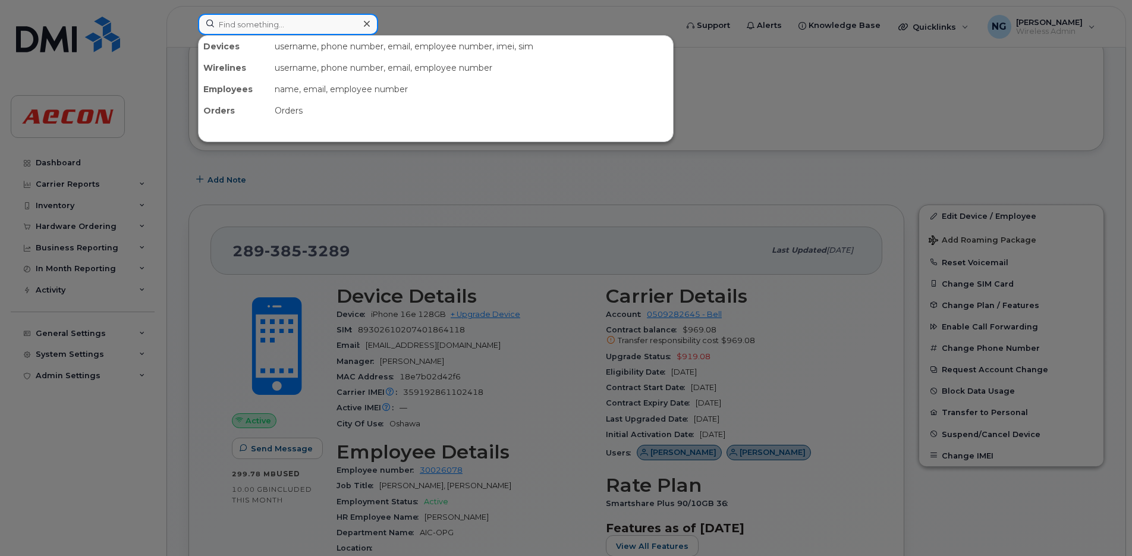
click at [272, 29] on input at bounding box center [288, 24] width 180 height 21
click at [776, 77] on div at bounding box center [566, 278] width 1132 height 556
